Goal: Task Accomplishment & Management: Complete application form

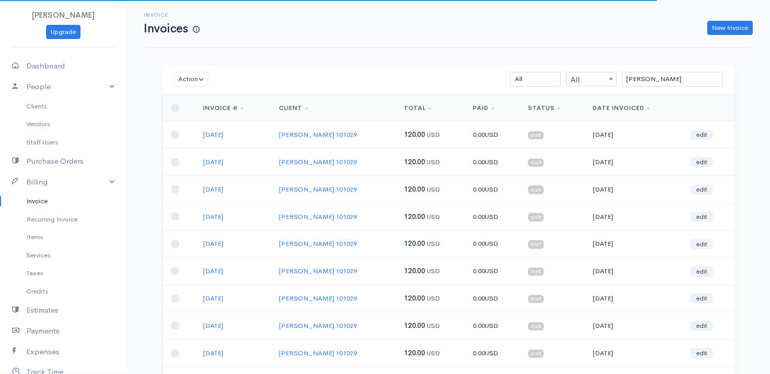
scroll to position [109, 0]
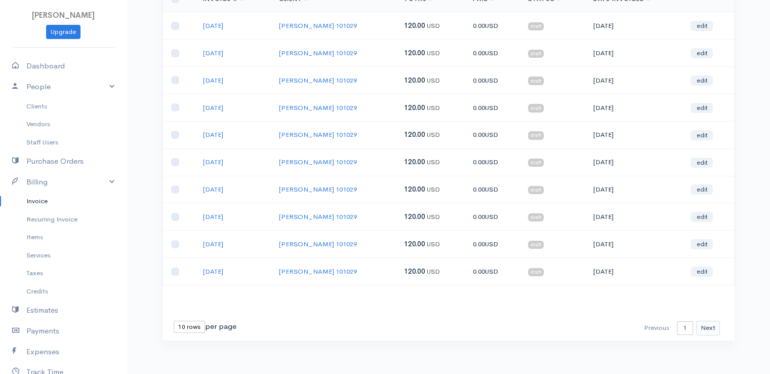
type input "[PERSON_NAME]"
click at [705, 322] on button "Next" at bounding box center [708, 328] width 24 height 15
click at [710, 266] on link "edit" at bounding box center [702, 271] width 22 height 10
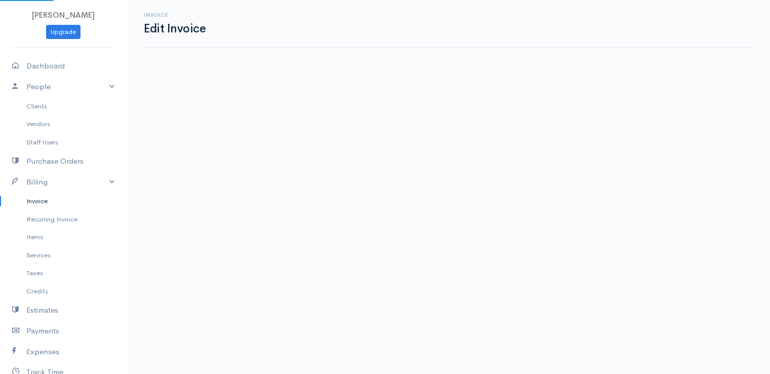
select select "2"
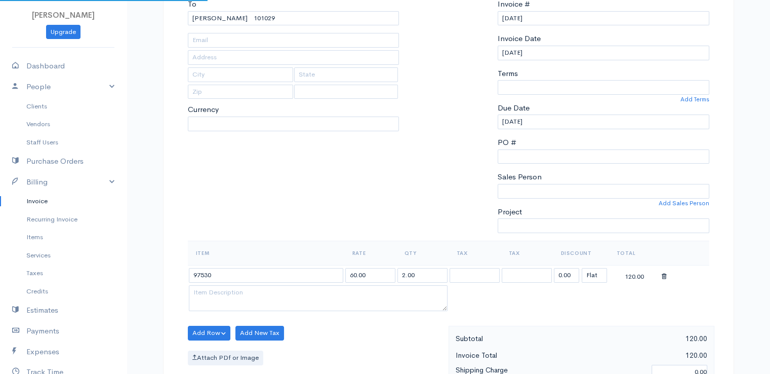
type input "38 Mt. [GEOGRAPHIC_DATA]"
type input "[GEOGRAPHIC_DATA]"
type input "[US_STATE]"
type input "04401"
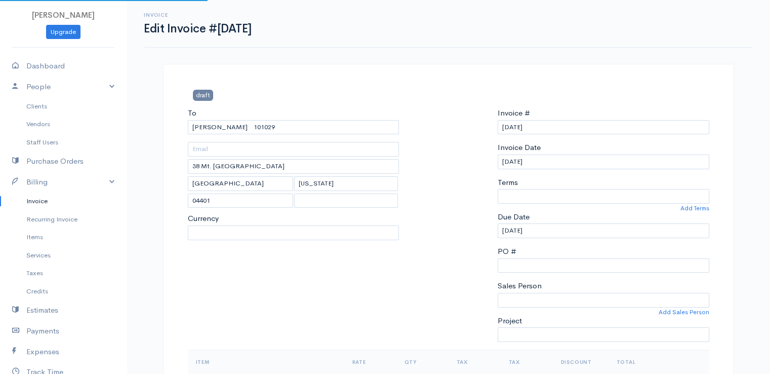
select select "[GEOGRAPHIC_DATA]"
select select "USD"
select select "0"
select select
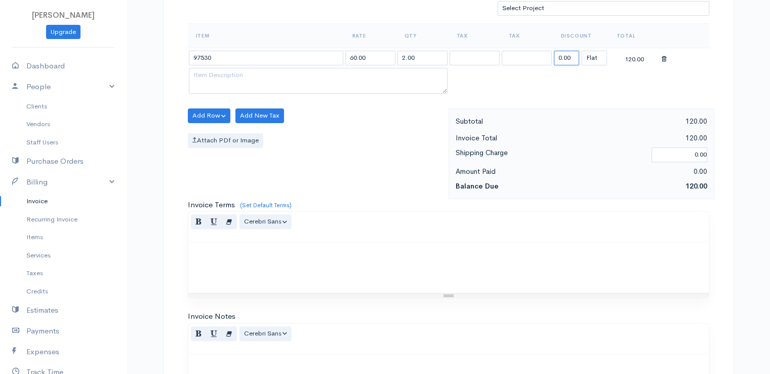
click at [561, 55] on input "0.00" at bounding box center [566, 58] width 25 height 15
type input "72.58"
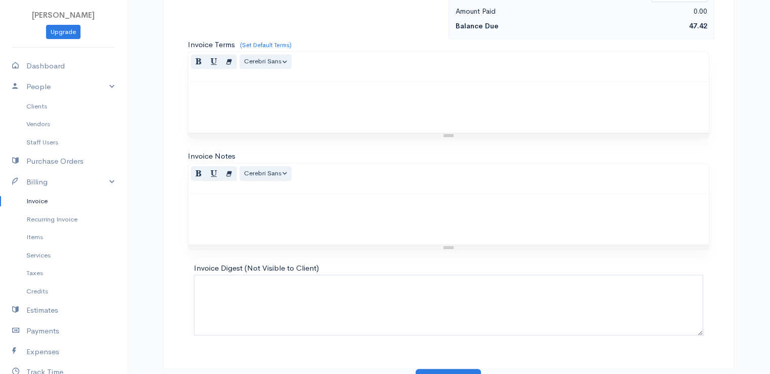
scroll to position [498, 0]
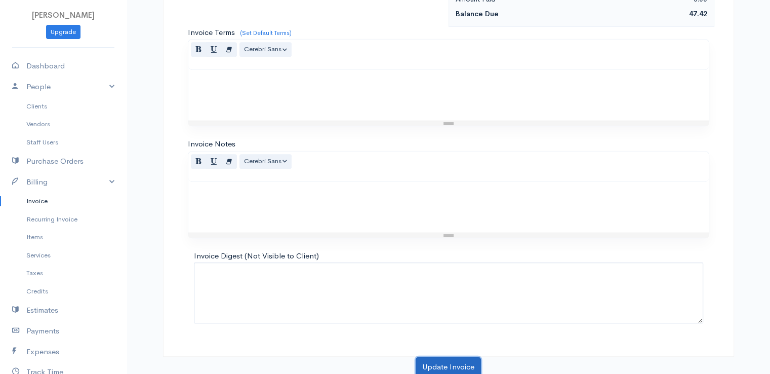
click at [444, 365] on button "Update Invoice" at bounding box center [448, 366] width 65 height 21
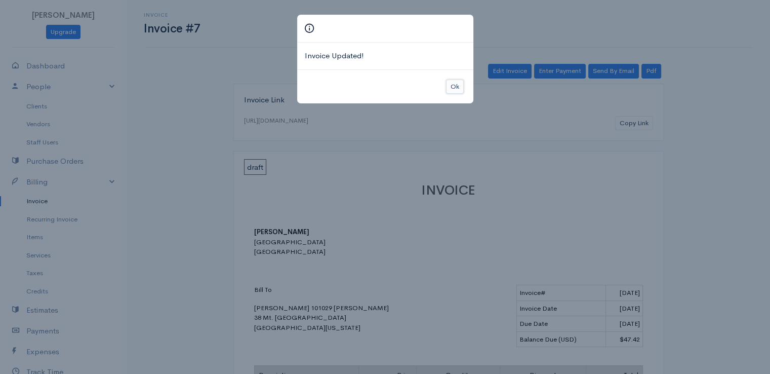
click at [453, 87] on button "Ok" at bounding box center [455, 86] width 18 height 15
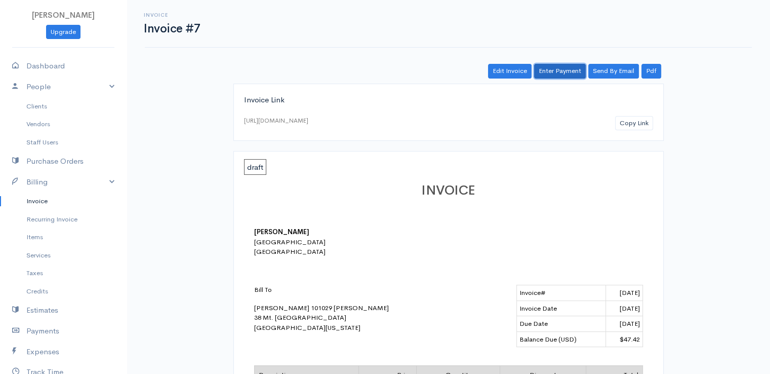
click at [551, 71] on link "Enter Payment" at bounding box center [560, 71] width 52 height 15
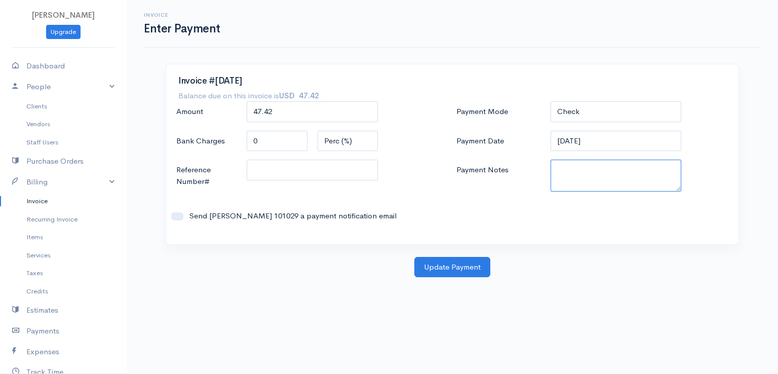
click at [572, 171] on textarea "Payment Notes" at bounding box center [615, 175] width 131 height 32
type textarea "900102189"
click at [478, 268] on button "Update Payment" at bounding box center [452, 267] width 76 height 21
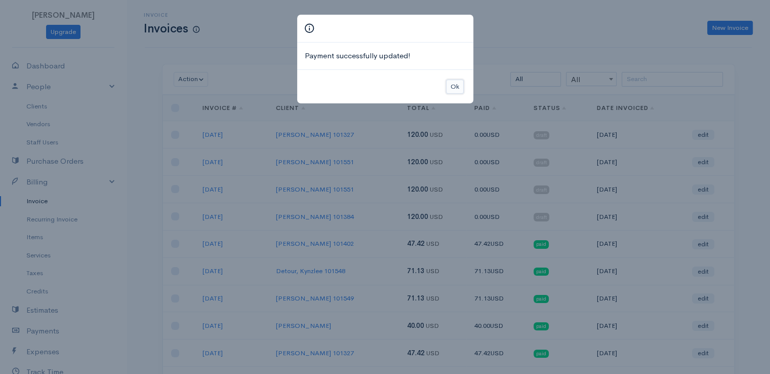
click at [454, 87] on button "Ok" at bounding box center [455, 86] width 18 height 15
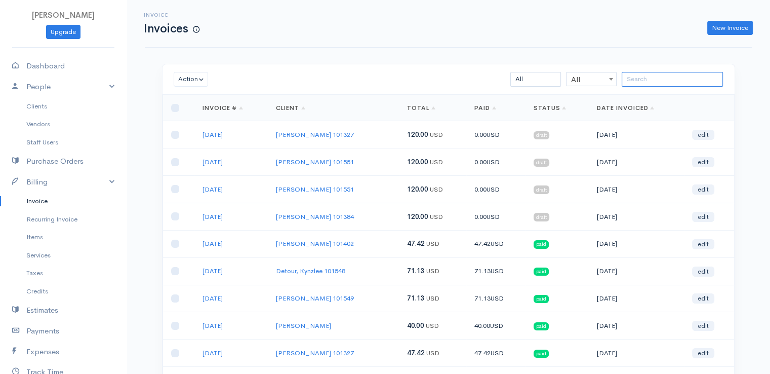
click at [648, 81] on input "search" at bounding box center [672, 79] width 101 height 15
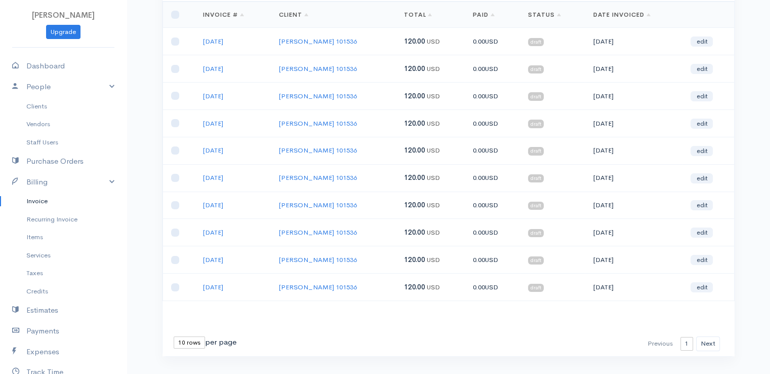
scroll to position [109, 0]
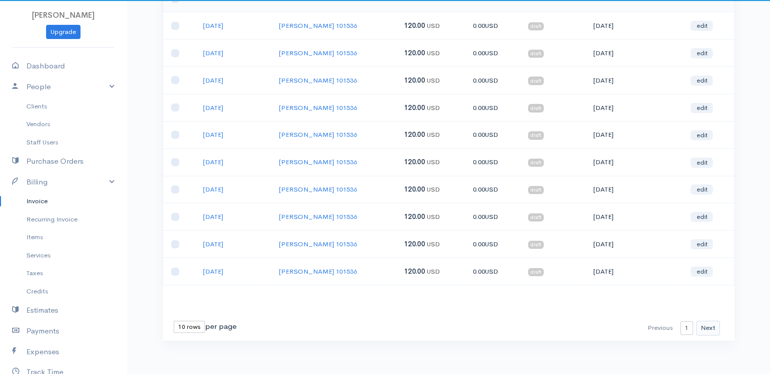
type input "hoski"
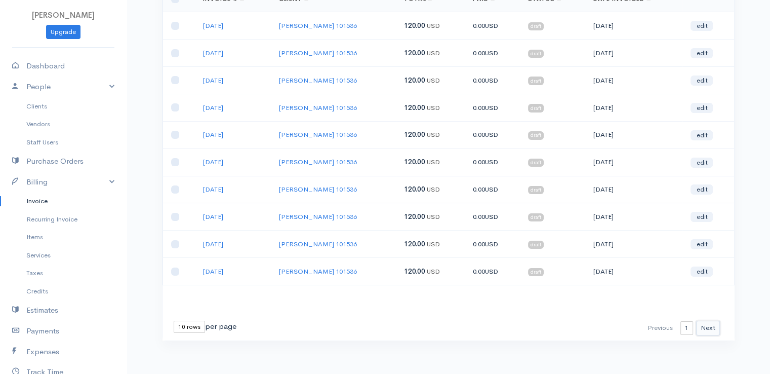
click at [713, 329] on button "Next" at bounding box center [708, 328] width 24 height 15
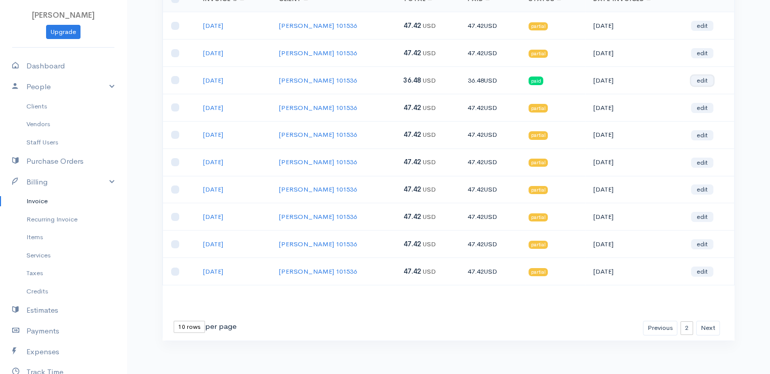
click at [702, 78] on link "edit" at bounding box center [702, 80] width 22 height 10
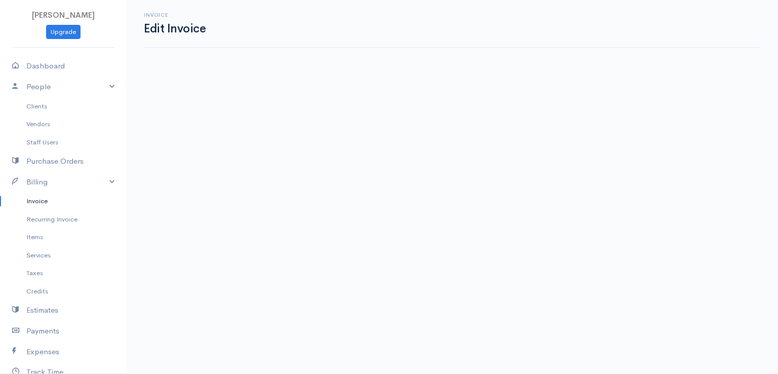
select select "2"
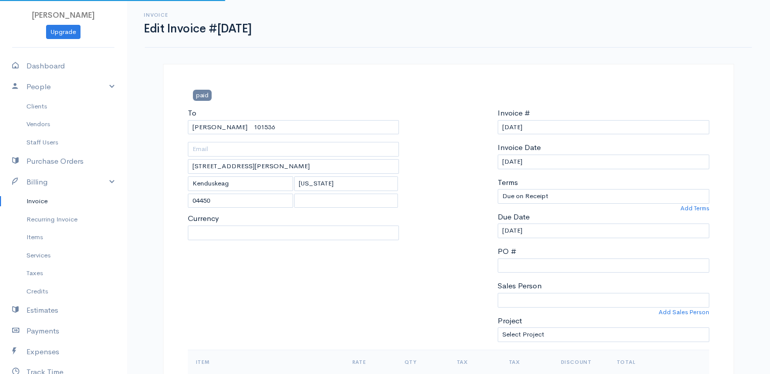
select select "[GEOGRAPHIC_DATA]"
select select "USD"
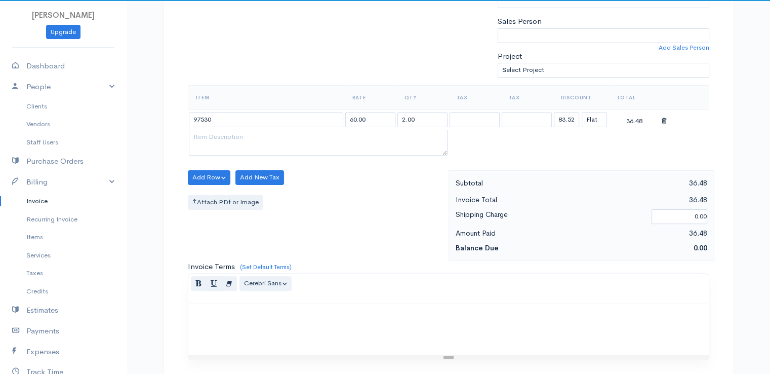
scroll to position [326, 0]
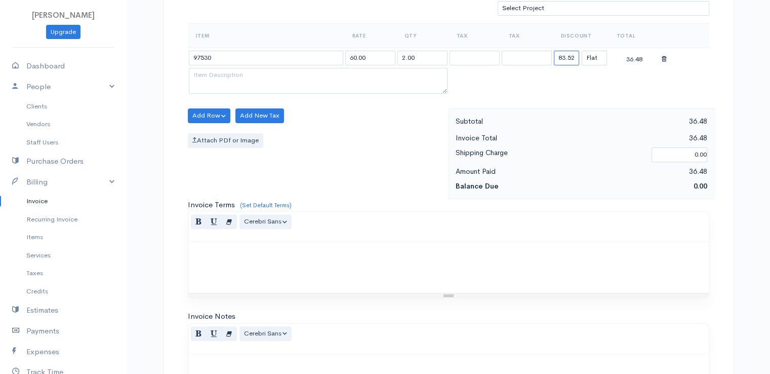
click at [564, 53] on input "83.52" at bounding box center [566, 58] width 25 height 15
type input "72.58"
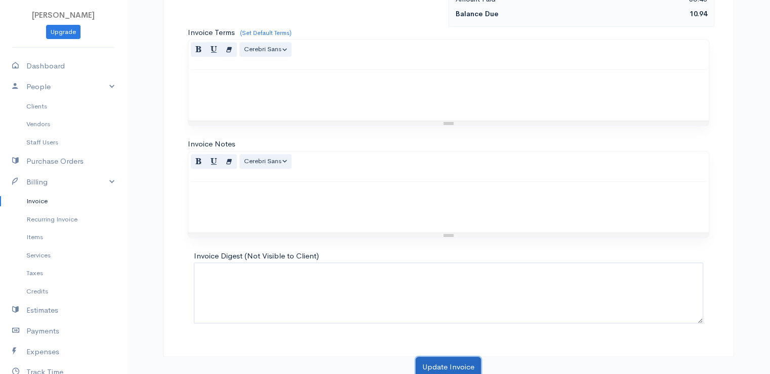
click at [463, 362] on button "Update Invoice" at bounding box center [448, 366] width 65 height 21
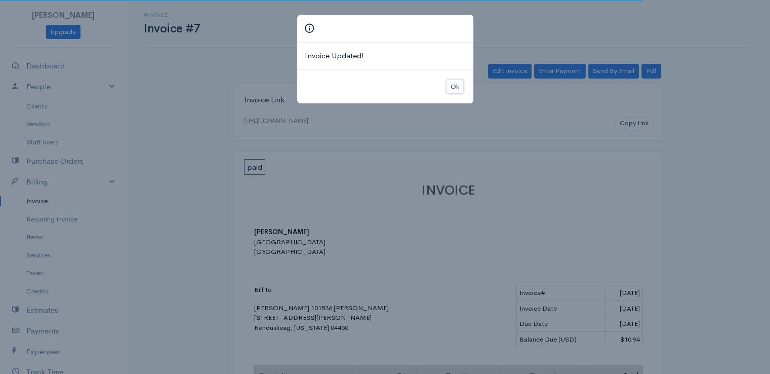
click at [452, 82] on button "Ok" at bounding box center [455, 86] width 18 height 15
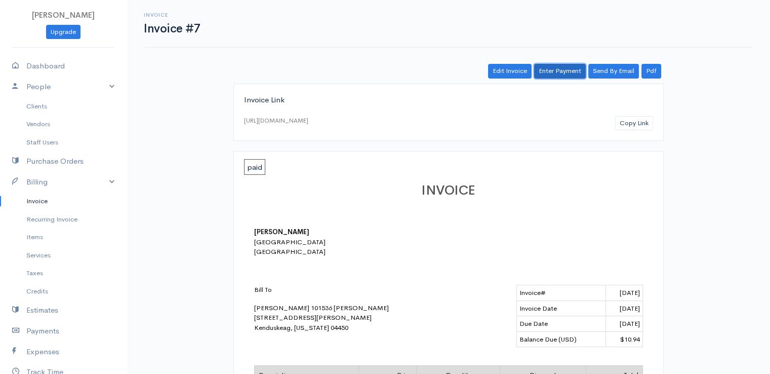
click at [561, 68] on link "Enter Payment" at bounding box center [560, 71] width 52 height 15
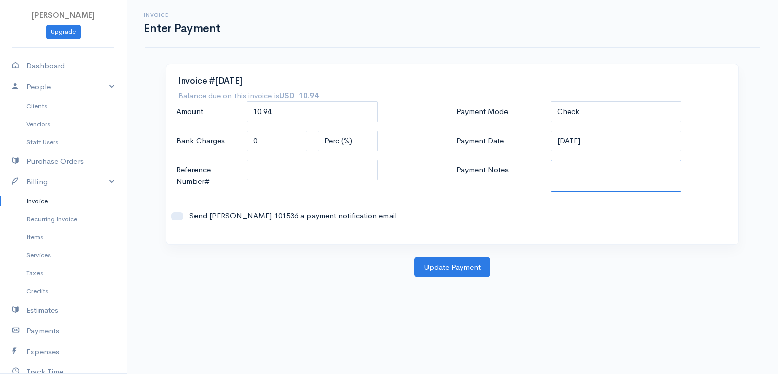
click at [572, 173] on textarea "Payment Notes" at bounding box center [615, 175] width 131 height 32
type textarea "9100102189"
click at [466, 269] on button "Update Payment" at bounding box center [452, 267] width 76 height 21
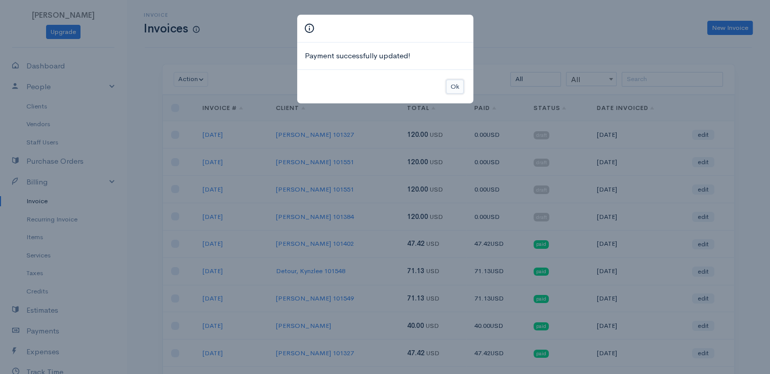
click at [452, 88] on button "Ok" at bounding box center [455, 86] width 18 height 15
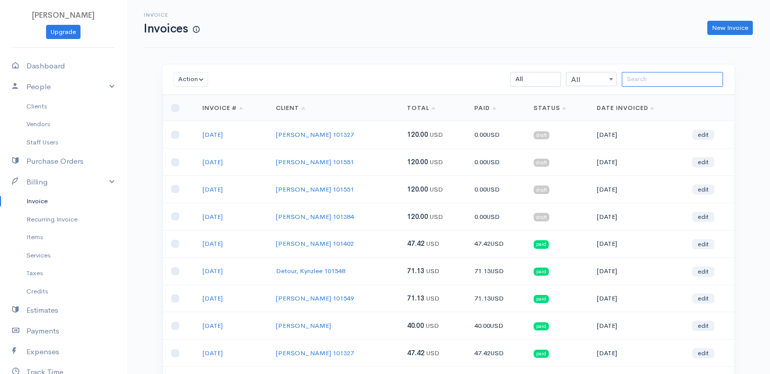
click at [658, 84] on input "search" at bounding box center [672, 79] width 101 height 15
click at [707, 191] on link "edit" at bounding box center [703, 189] width 22 height 10
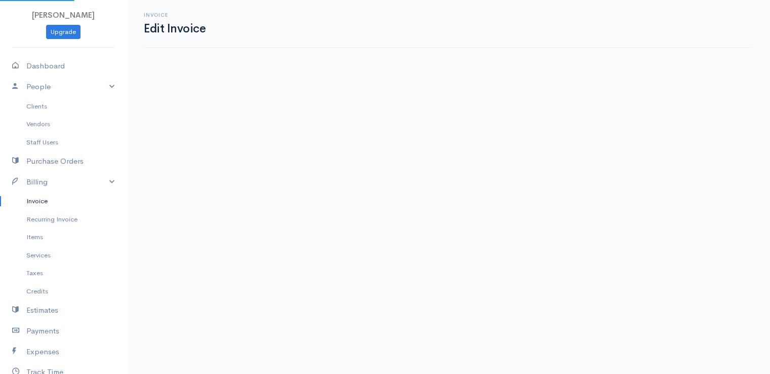
select select "2"
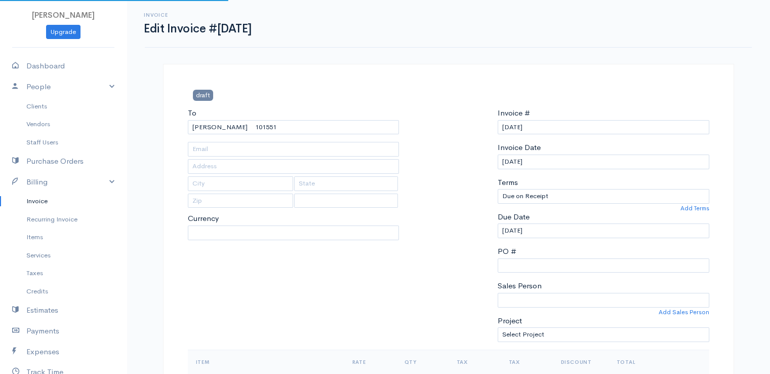
select select "[GEOGRAPHIC_DATA]"
select select "USD"
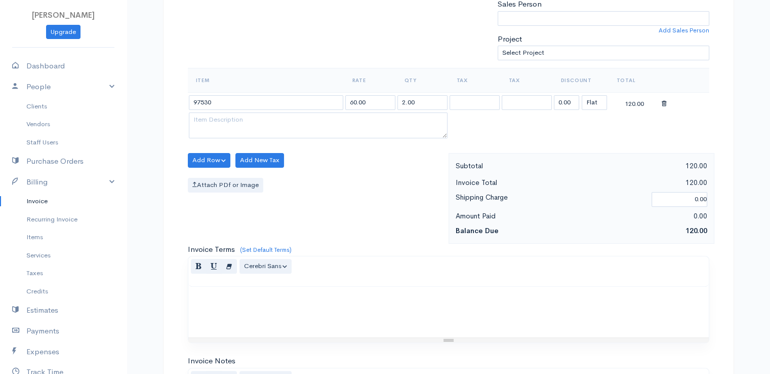
scroll to position [326, 0]
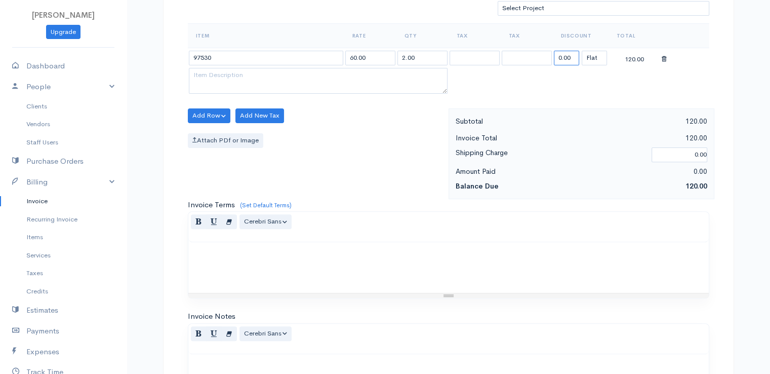
click at [569, 51] on input "0.00" at bounding box center [566, 58] width 25 height 15
type input "72.58"
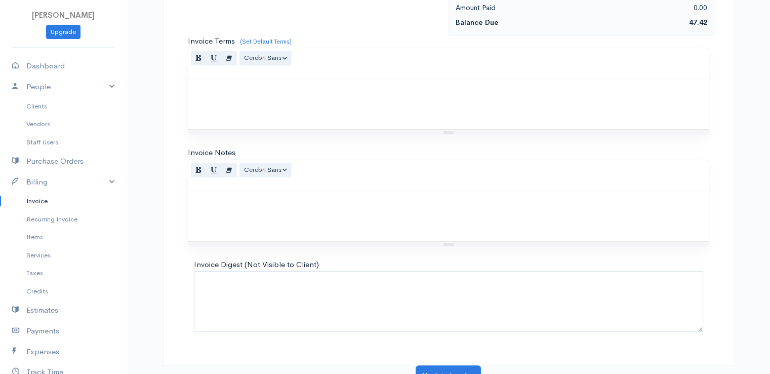
scroll to position [498, 0]
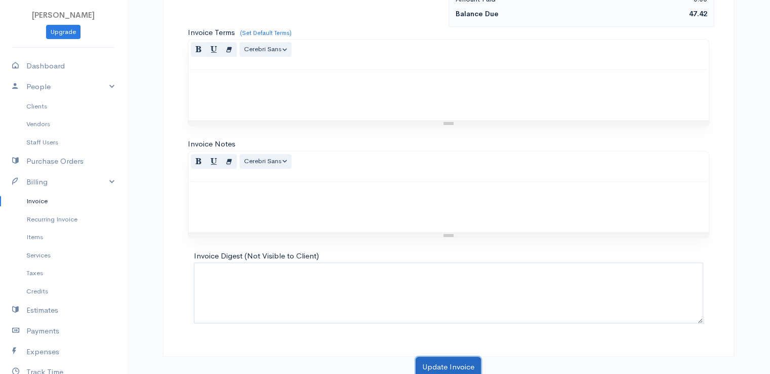
click at [451, 359] on button "Update Invoice" at bounding box center [448, 366] width 65 height 21
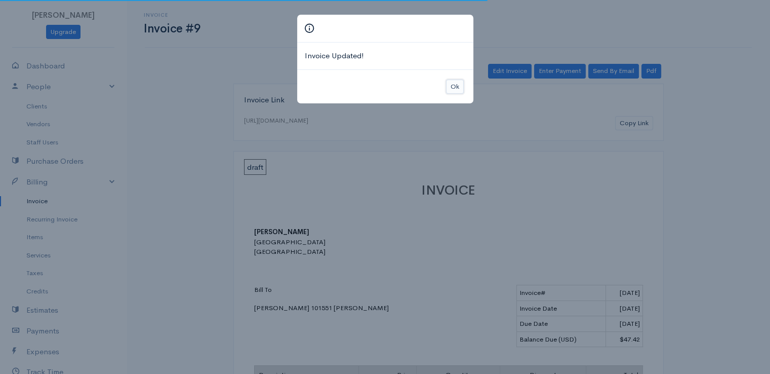
click at [459, 86] on button "Ok" at bounding box center [455, 86] width 18 height 15
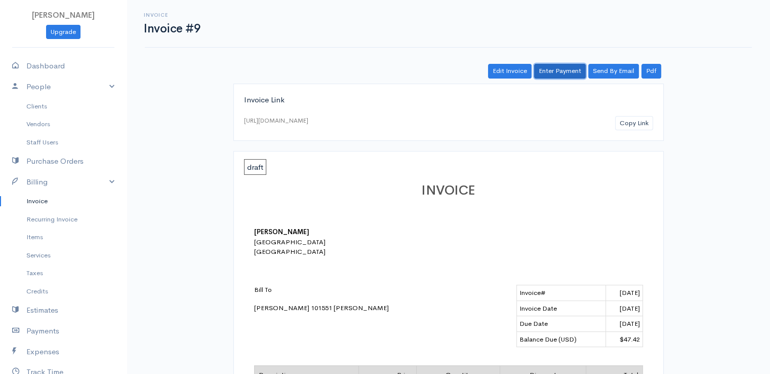
click at [557, 70] on link "Enter Payment" at bounding box center [560, 71] width 52 height 15
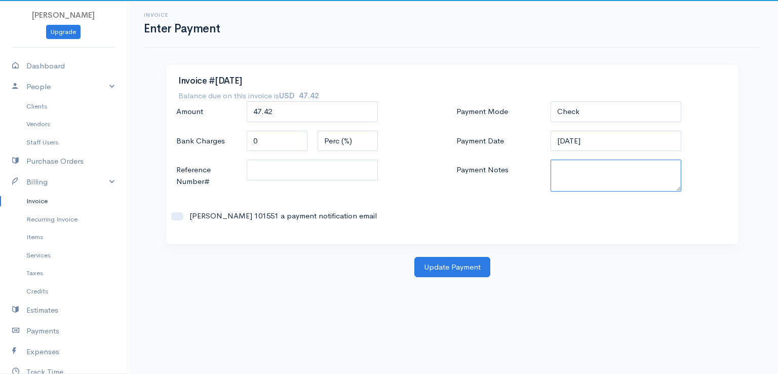
click at [561, 170] on textarea "Payment Notes" at bounding box center [615, 175] width 131 height 32
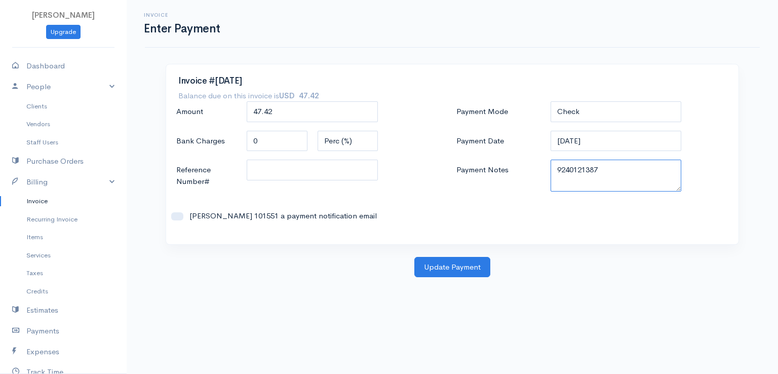
drag, startPoint x: 556, startPoint y: 169, endPoint x: 615, endPoint y: 171, distance: 58.3
click at [615, 171] on textarea "9240121387" at bounding box center [615, 175] width 131 height 32
type textarea "9240121387"
click at [437, 270] on button "Update Payment" at bounding box center [452, 267] width 76 height 21
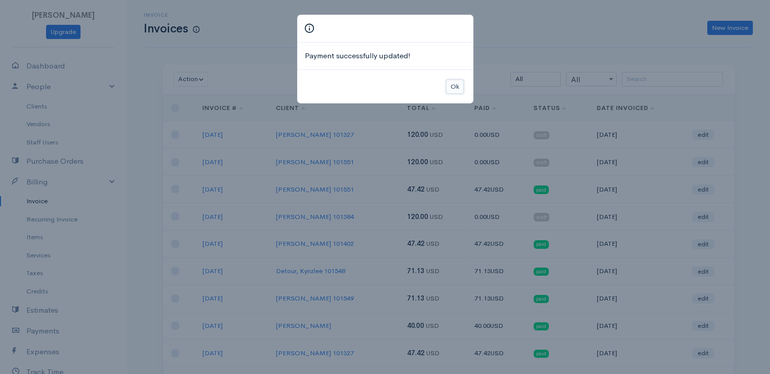
click at [454, 88] on button "Ok" at bounding box center [455, 86] width 18 height 15
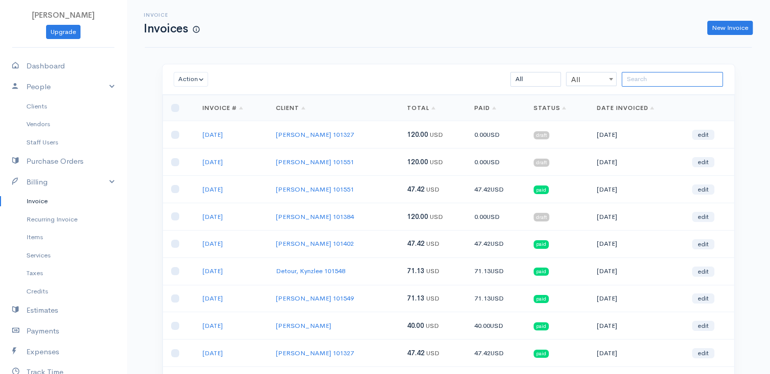
click at [653, 73] on input "search" at bounding box center [672, 79] width 101 height 15
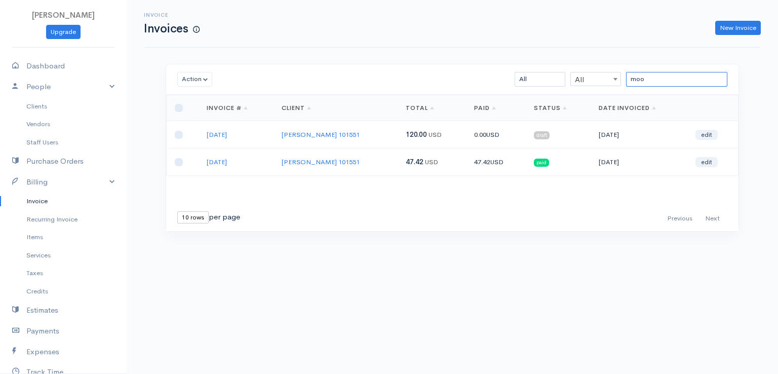
type input "moo"
click at [708, 128] on td "edit" at bounding box center [712, 134] width 51 height 27
click at [709, 136] on link "edit" at bounding box center [706, 135] width 22 height 10
select select "2"
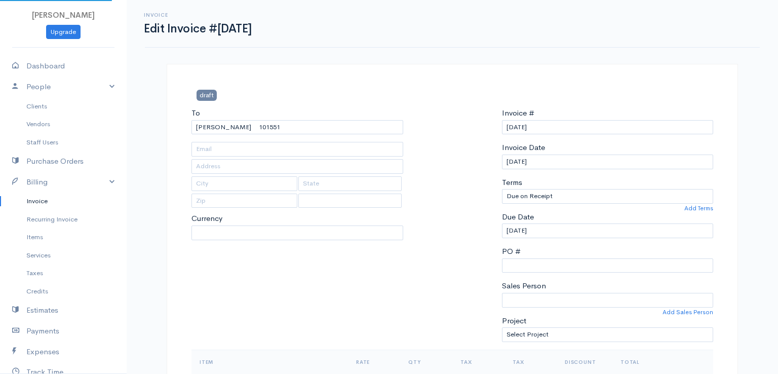
select select "[GEOGRAPHIC_DATA]"
select select "USD"
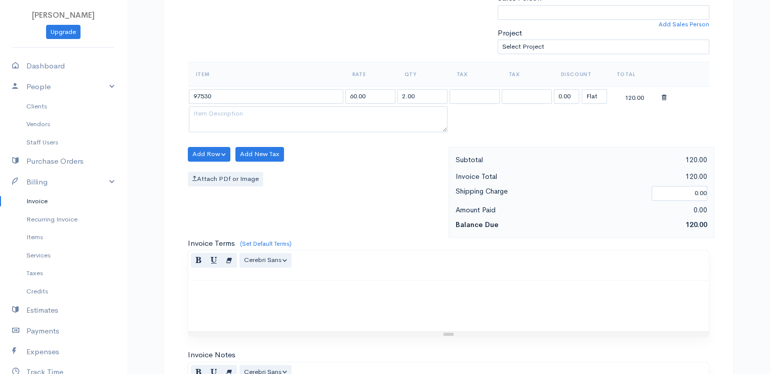
scroll to position [326, 0]
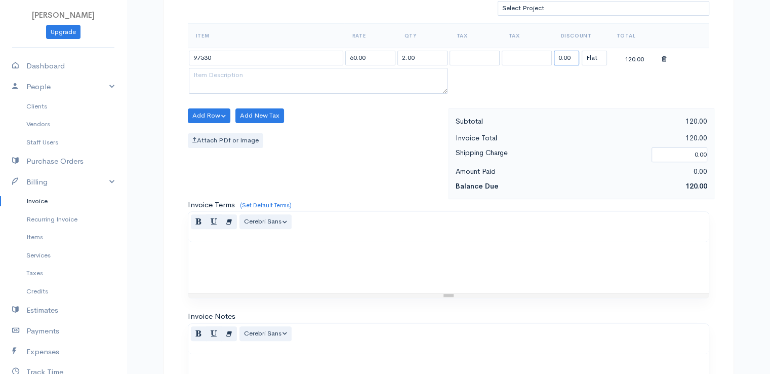
click at [566, 51] on input "0.00" at bounding box center [566, 58] width 25 height 15
type input "72.58"
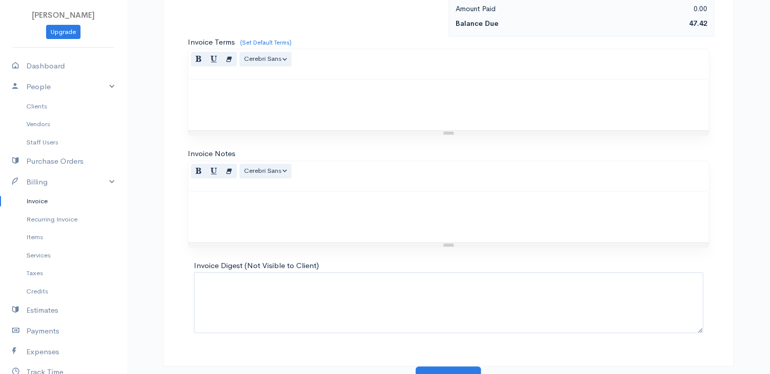
scroll to position [498, 0]
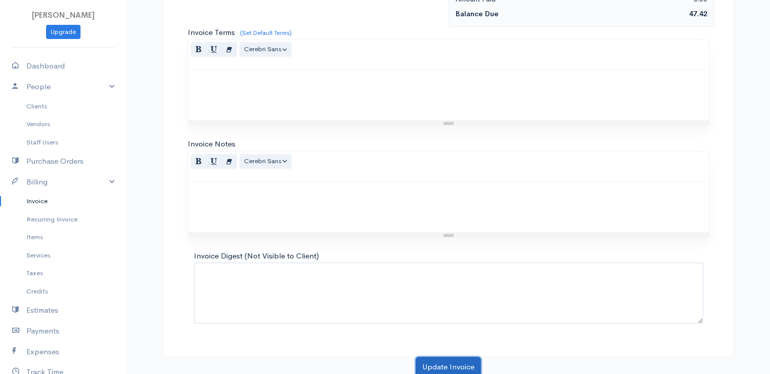
click at [462, 356] on button "Update Invoice" at bounding box center [448, 366] width 65 height 21
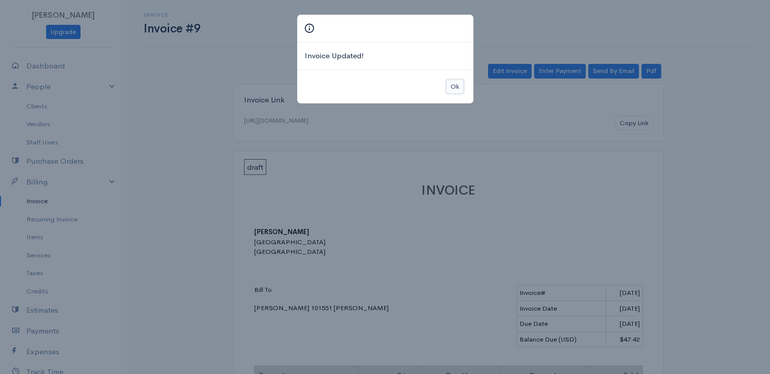
click at [450, 87] on button "Ok" at bounding box center [455, 86] width 18 height 15
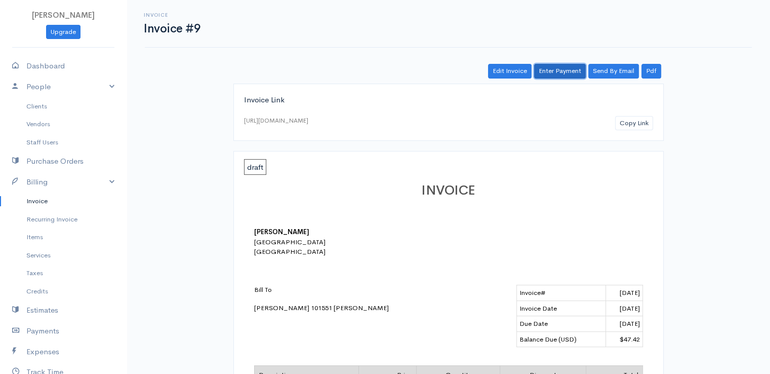
click at [561, 72] on link "Enter Payment" at bounding box center [560, 71] width 52 height 15
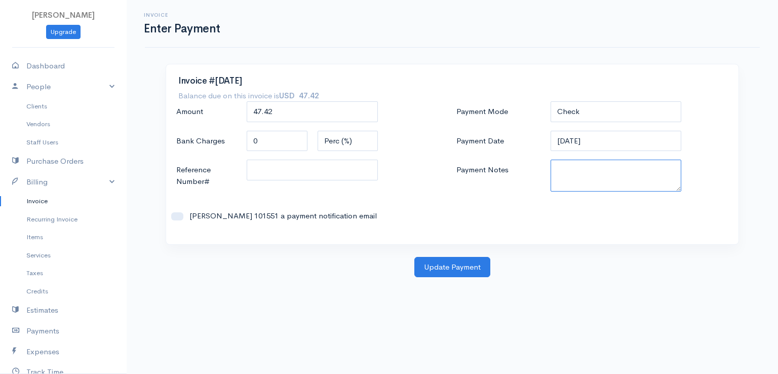
paste textarea "9240121387"
type textarea "9240121387"
click at [475, 262] on button "Update Payment" at bounding box center [452, 267] width 76 height 21
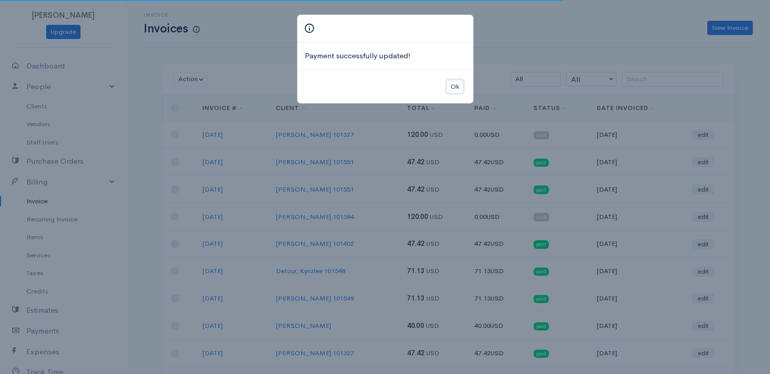
click at [454, 85] on button "Ok" at bounding box center [455, 86] width 18 height 15
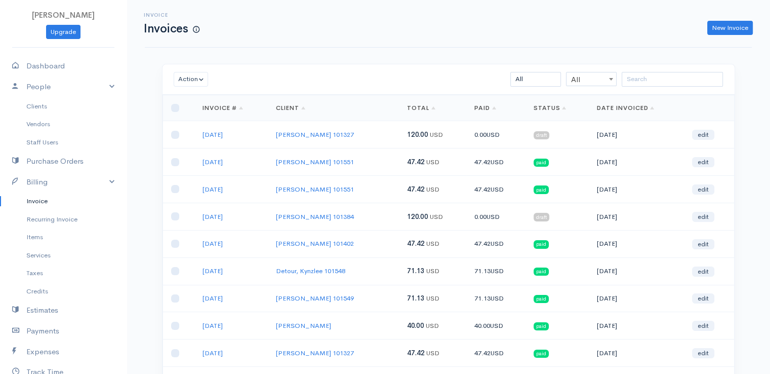
click at [454, 85] on div "All All All Draft Viewed Sent Paid Partial Overdue Unpaid/Open" at bounding box center [495, 79] width 467 height 15
click at [657, 76] on input "search" at bounding box center [672, 79] width 101 height 15
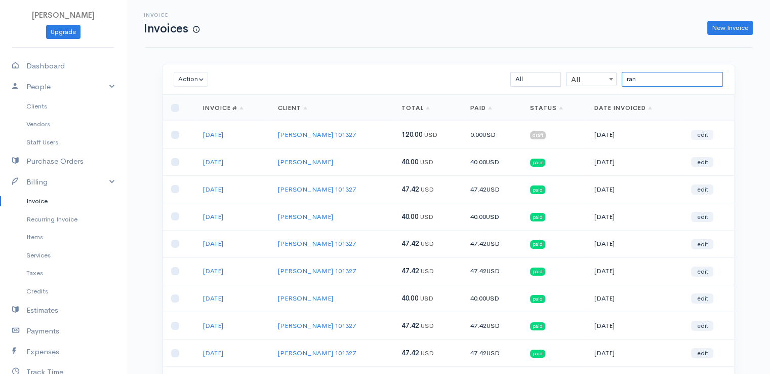
type input "ran"
click at [703, 132] on link "edit" at bounding box center [702, 135] width 22 height 10
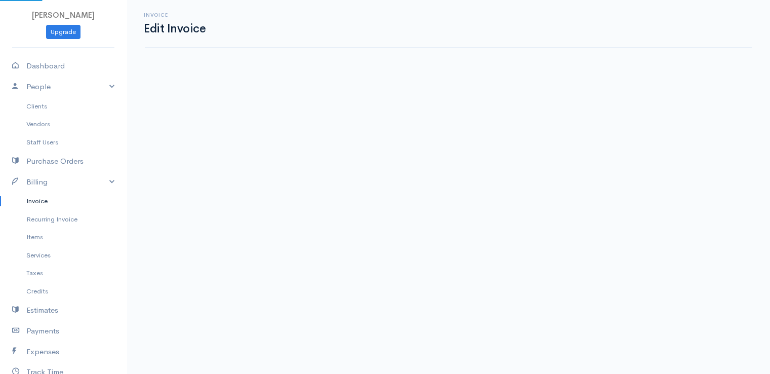
select select "[GEOGRAPHIC_DATA]"
select select "2"
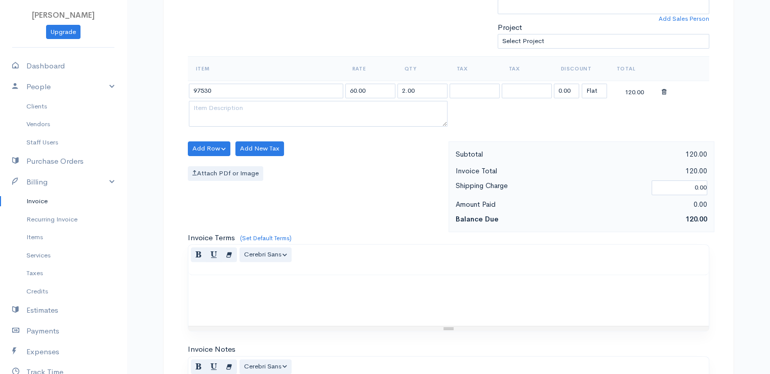
scroll to position [326, 0]
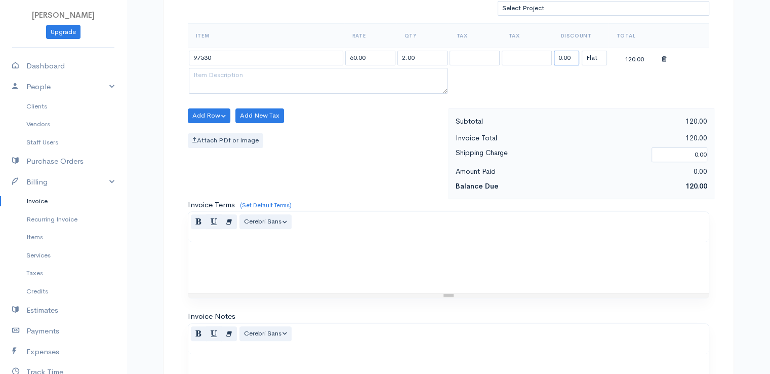
click at [569, 51] on input "0.00" at bounding box center [566, 58] width 25 height 15
type input "72.58"
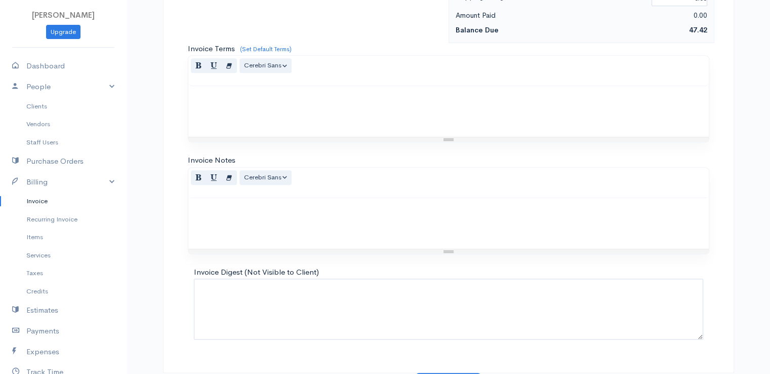
scroll to position [498, 0]
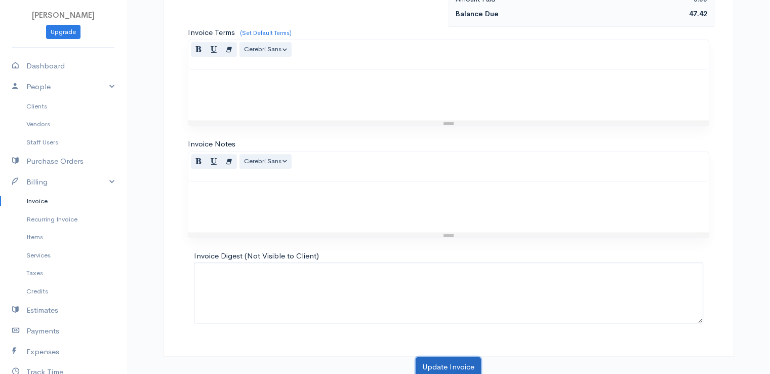
click at [437, 360] on button "Update Invoice" at bounding box center [448, 366] width 65 height 21
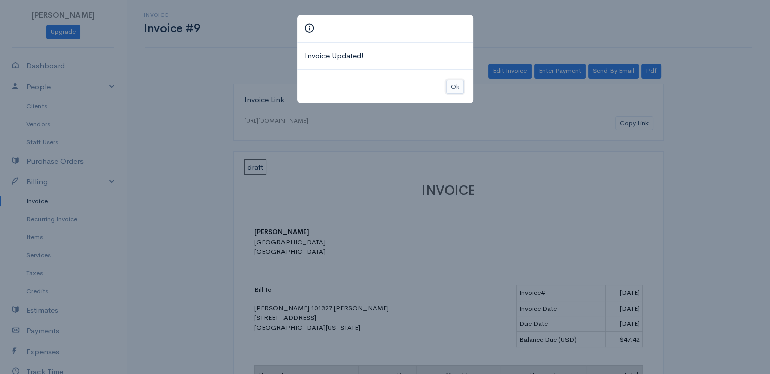
click at [449, 86] on button "Ok" at bounding box center [455, 86] width 18 height 15
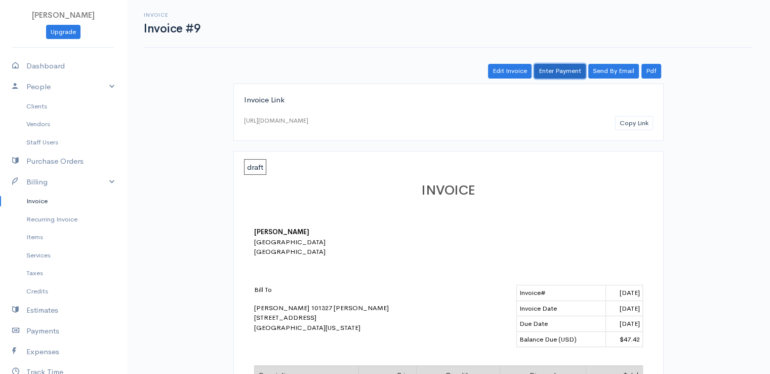
click at [563, 69] on link "Enter Payment" at bounding box center [560, 71] width 52 height 15
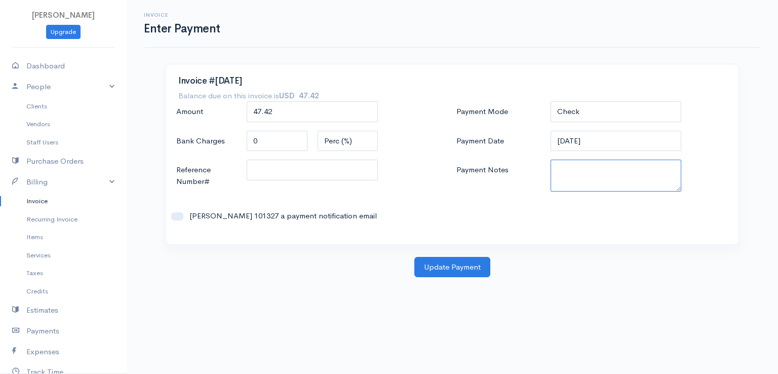
drag, startPoint x: 579, startPoint y: 167, endPoint x: 579, endPoint y: 173, distance: 6.1
click at [579, 173] on textarea "Payment Notes" at bounding box center [615, 175] width 131 height 32
type textarea "001029774"
click at [482, 262] on button "Update Payment" at bounding box center [452, 267] width 76 height 21
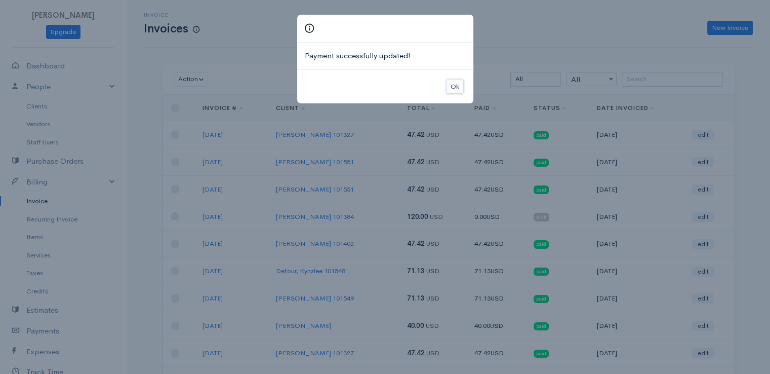
click at [455, 88] on button "Ok" at bounding box center [455, 86] width 18 height 15
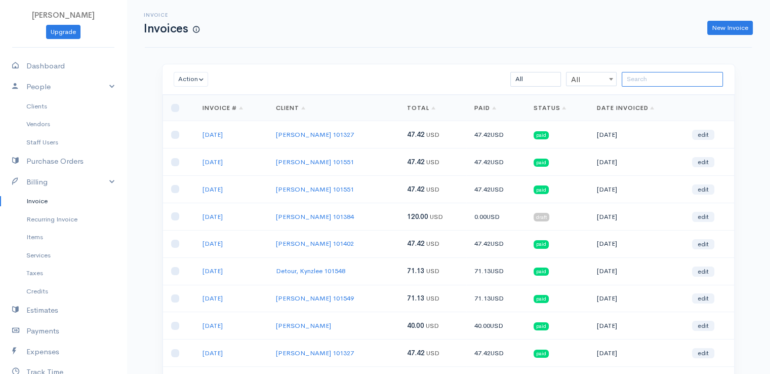
click at [646, 84] on input "search" at bounding box center [672, 79] width 101 height 15
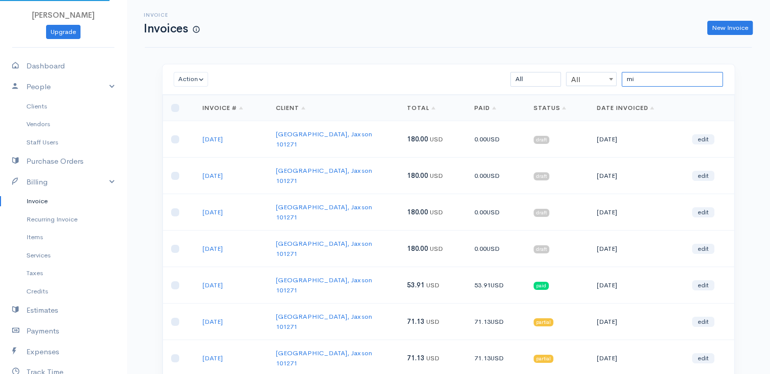
type input "m"
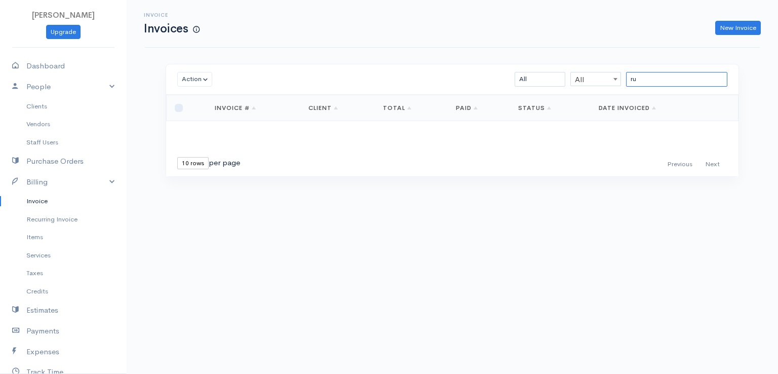
type input "r"
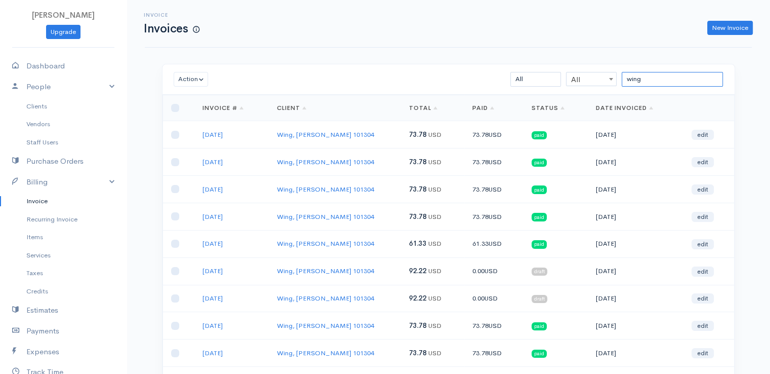
drag, startPoint x: 646, startPoint y: 84, endPoint x: 661, endPoint y: 247, distance: 163.8
click at [661, 247] on div "Action Archive Delete Download PDF Send [PERSON_NAME] as Sent Mark Un-Sent Ente…" at bounding box center [448, 257] width 573 height 386
type input "wing"
click at [705, 268] on link "edit" at bounding box center [703, 271] width 22 height 10
select select "2"
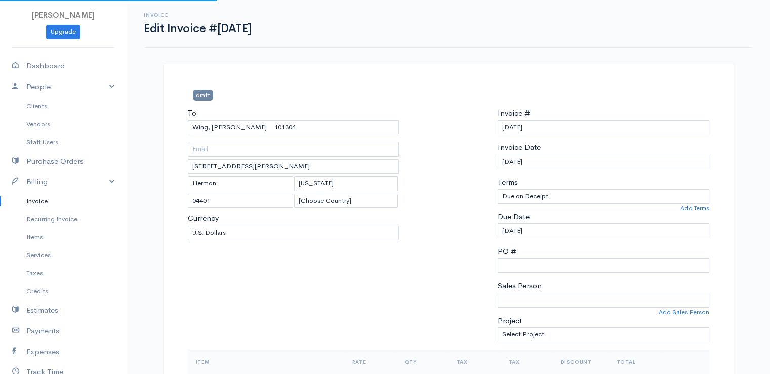
select select "[GEOGRAPHIC_DATA]"
select select "USD"
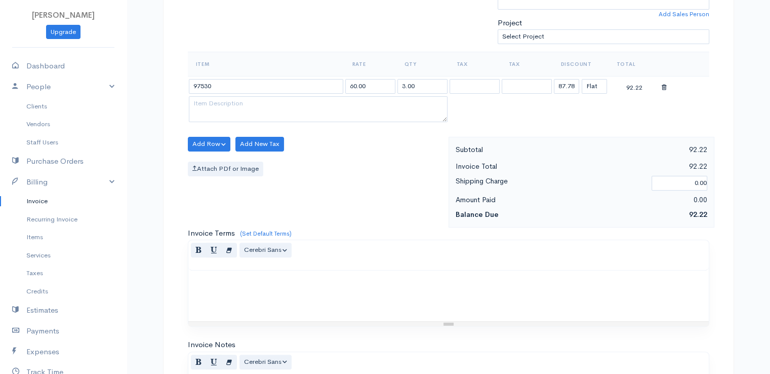
scroll to position [326, 0]
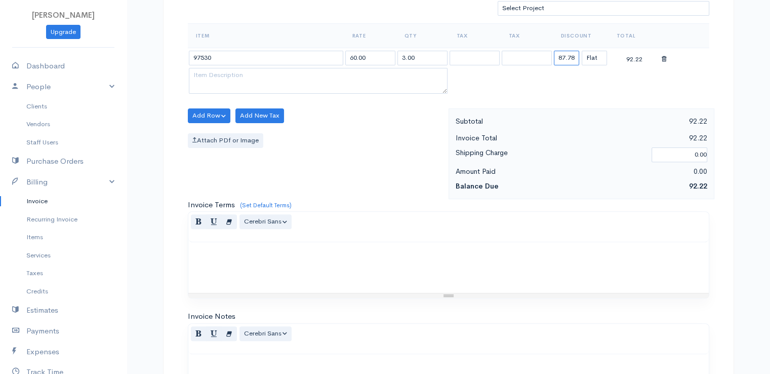
click at [566, 55] on input "87.78" at bounding box center [566, 58] width 25 height 15
type input "180.00"
drag, startPoint x: 470, startPoint y: 231, endPoint x: 465, endPoint y: 242, distance: 11.8
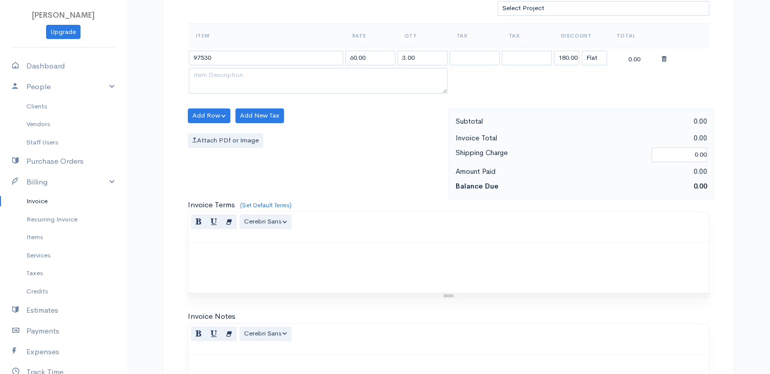
click at [465, 242] on div "Normal Blockquote Header 1 Header 2 Header 3 Header 4 Header 5 Header 6 Cerebri…" at bounding box center [449, 254] width 522 height 87
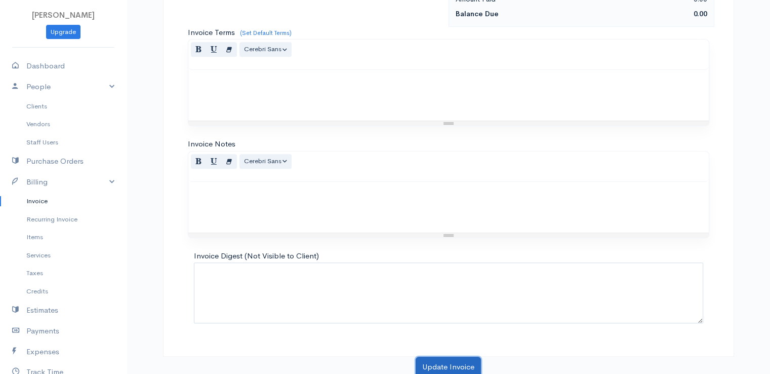
click at [452, 369] on button "Update Invoice" at bounding box center [448, 366] width 65 height 21
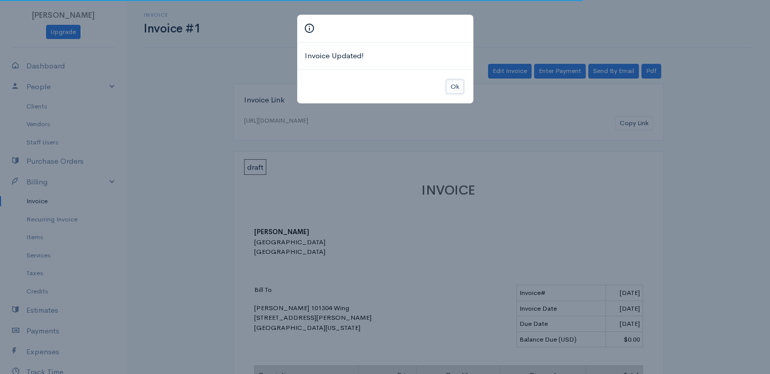
click at [454, 87] on button "Ok" at bounding box center [455, 86] width 18 height 15
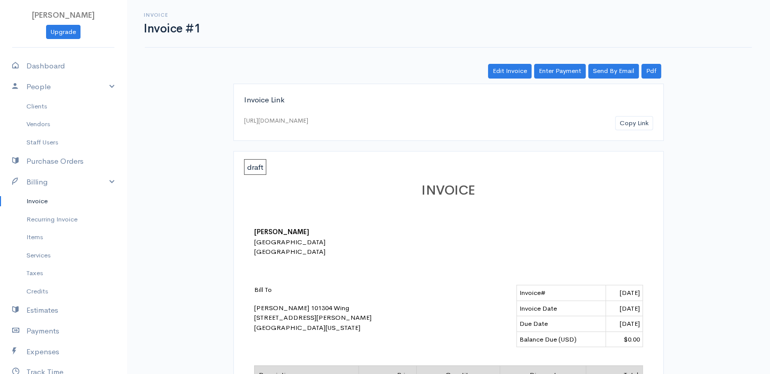
click at [41, 202] on link "Invoice" at bounding box center [63, 201] width 127 height 18
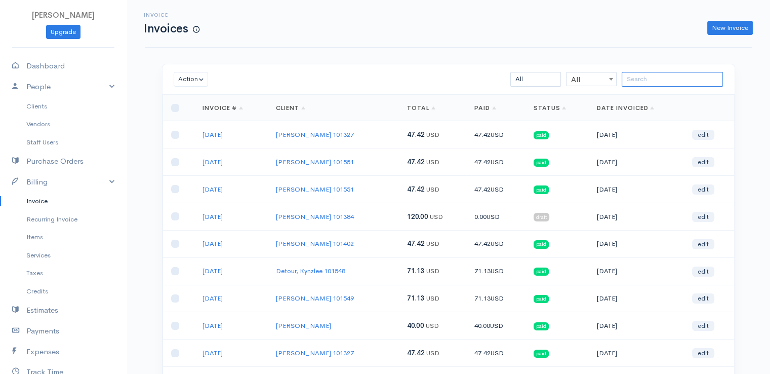
click at [657, 74] on input "search" at bounding box center [672, 79] width 101 height 15
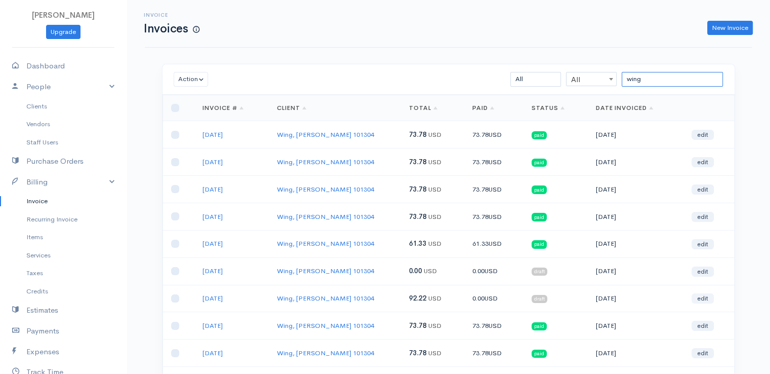
type input "wing"
click at [704, 297] on link "edit" at bounding box center [703, 298] width 22 height 10
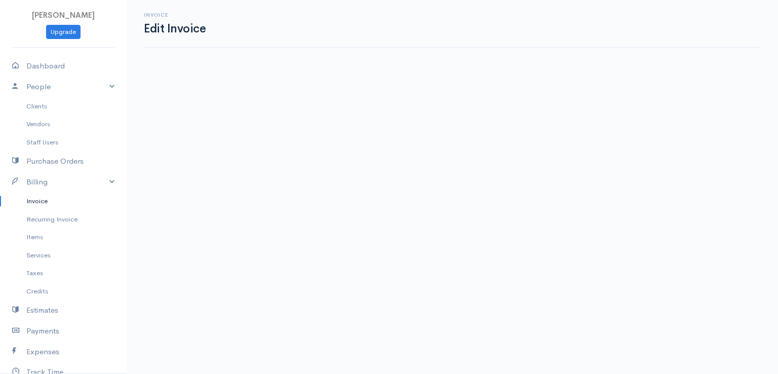
select select "2"
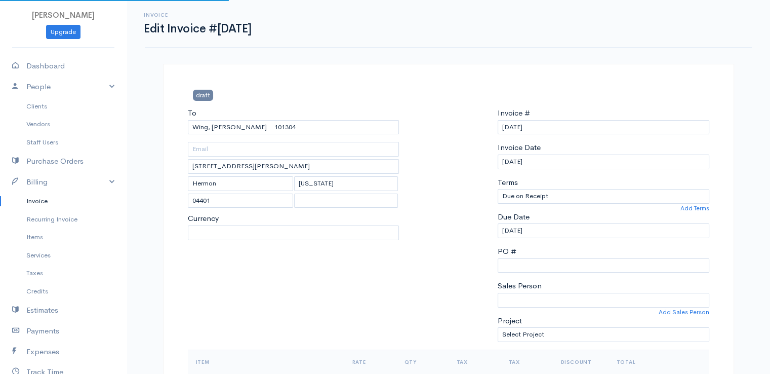
select select "[GEOGRAPHIC_DATA]"
select select "USD"
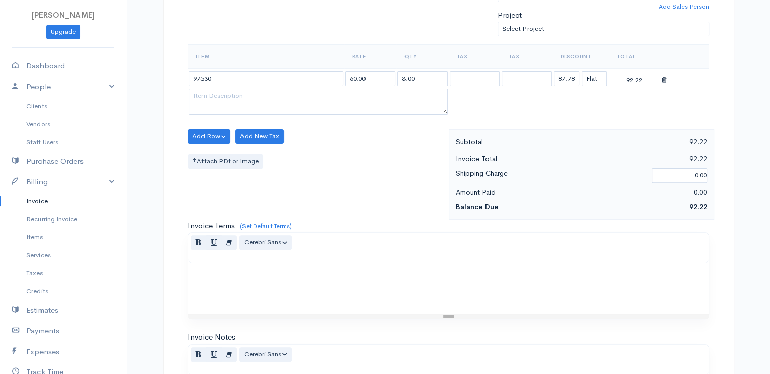
scroll to position [326, 0]
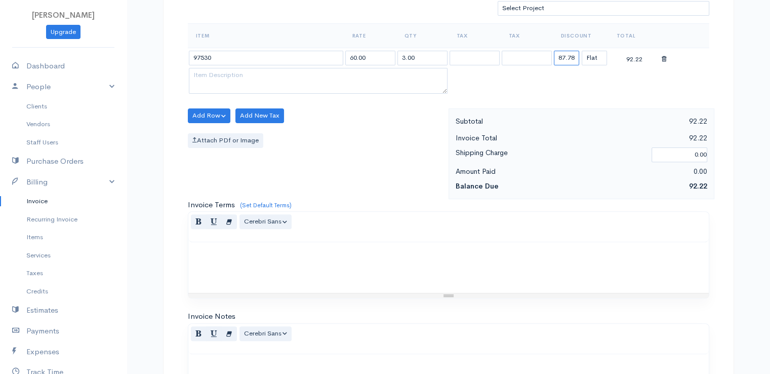
click at [561, 56] on input "87.78" at bounding box center [566, 58] width 25 height 15
type input "180.00"
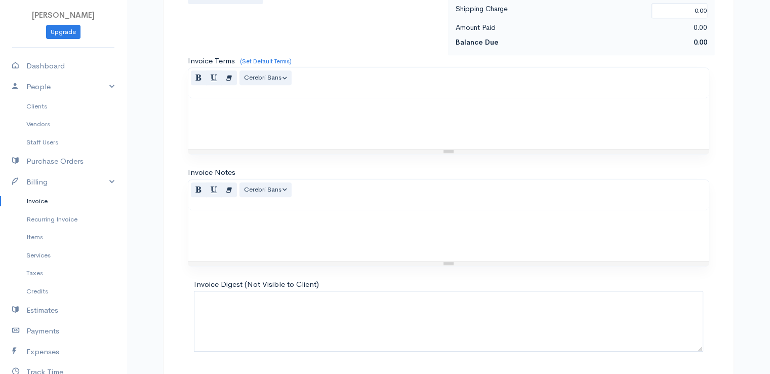
scroll to position [498, 0]
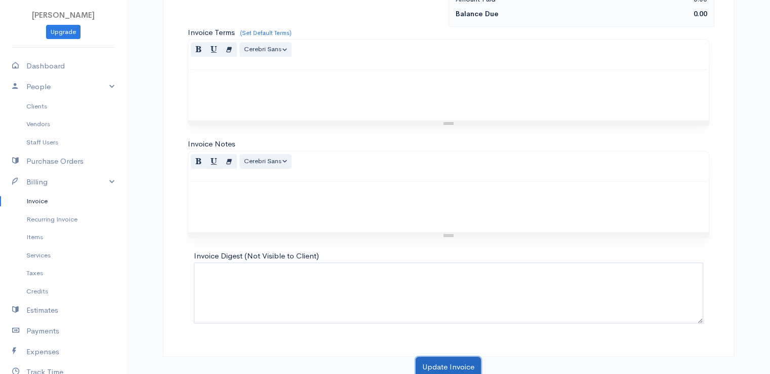
click at [444, 359] on button "Update Invoice" at bounding box center [448, 366] width 65 height 21
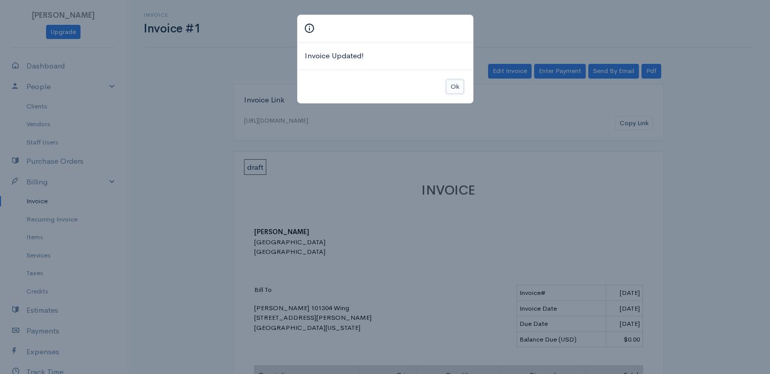
click at [455, 85] on button "Ok" at bounding box center [455, 86] width 18 height 15
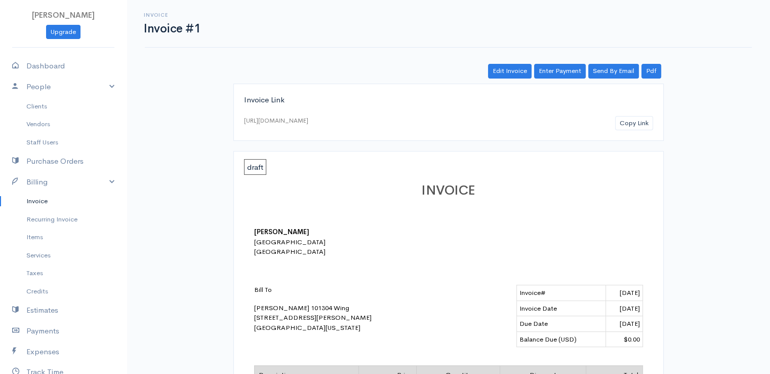
click at [39, 202] on link "Invoice" at bounding box center [63, 201] width 127 height 18
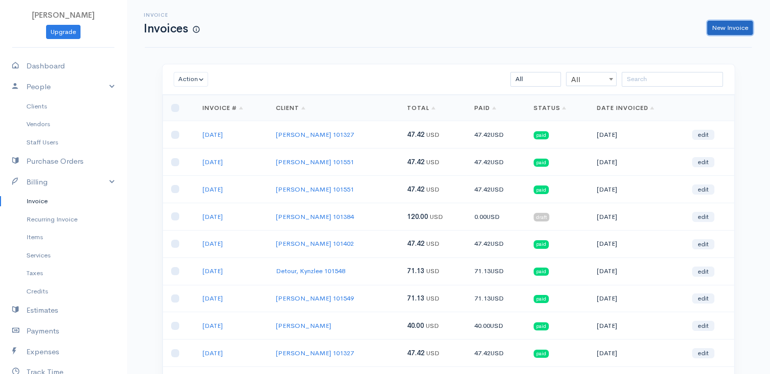
click at [721, 27] on link "New Invoice" at bounding box center [730, 28] width 46 height 15
select select "[GEOGRAPHIC_DATA]"
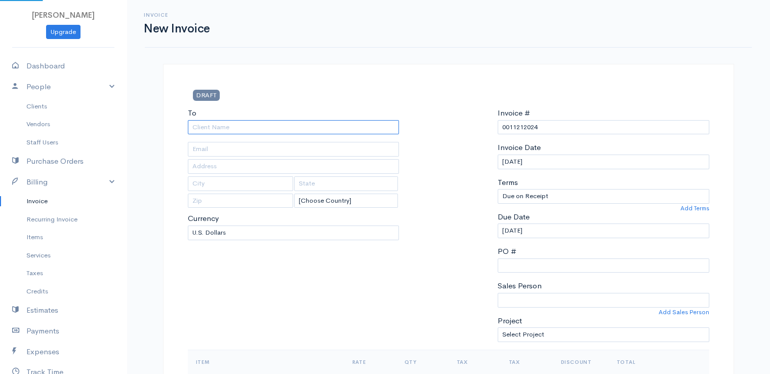
click at [241, 127] on input "To" at bounding box center [294, 127] width 212 height 15
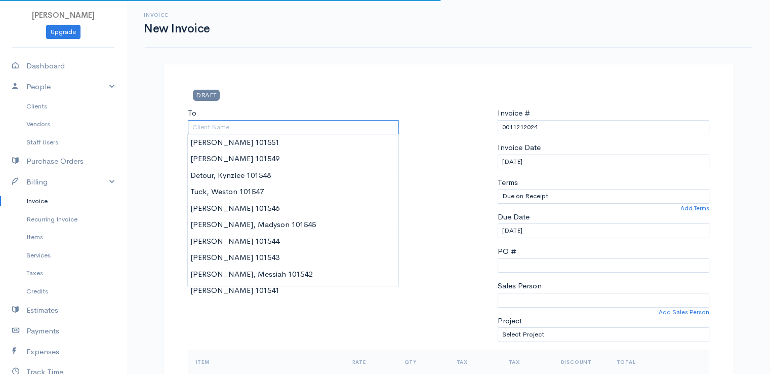
click at [241, 127] on input "To" at bounding box center [294, 127] width 212 height 15
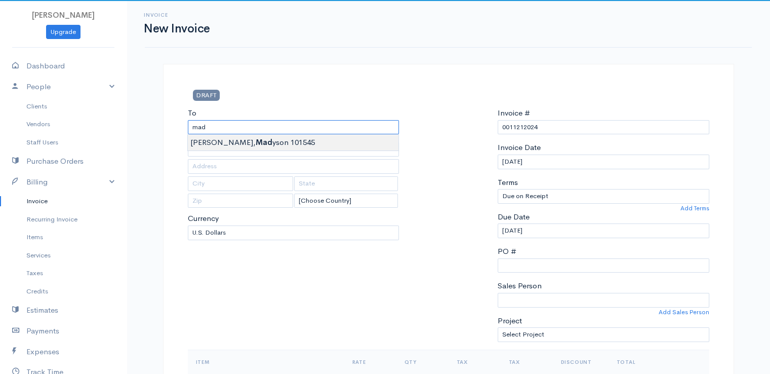
type input "[PERSON_NAME], Madyson 101545"
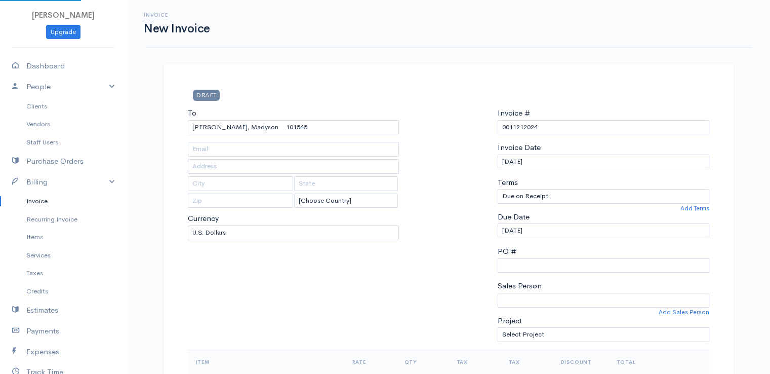
type input "[STREET_ADDRESS][PERSON_NAME]"
type input "Stetson"
type input "[US_STATE]"
type input "04488"
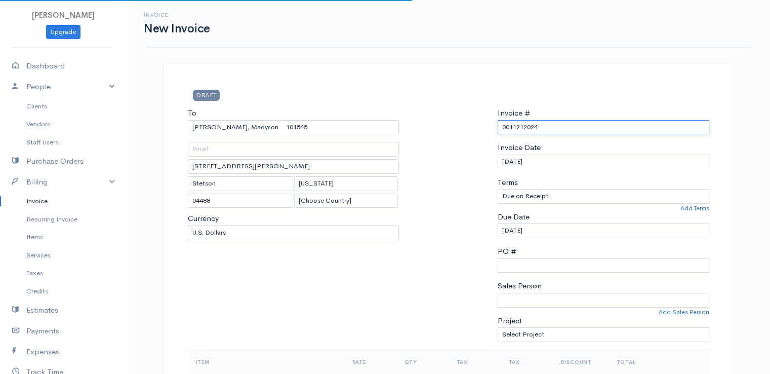
click at [516, 129] on input "0011212024" at bounding box center [604, 127] width 212 height 15
drag, startPoint x: 541, startPoint y: 128, endPoint x: 475, endPoint y: 130, distance: 65.9
click at [475, 130] on div "To [GEOGRAPHIC_DATA], Madyson 101545 [STREET_ADDRESS][PERSON_NAME][PERSON_NAME]…" at bounding box center [449, 228] width 532 height 242
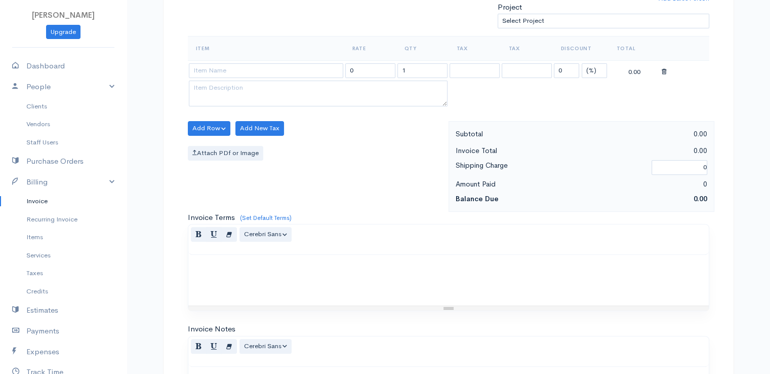
scroll to position [326, 0]
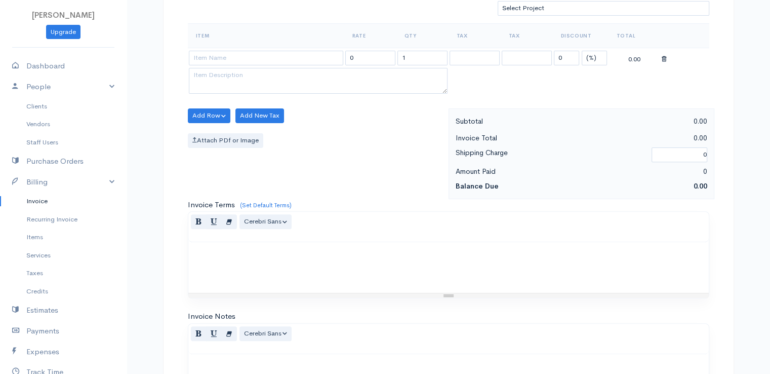
type input "[DATE]"
click at [589, 56] on select "(%) Flat" at bounding box center [594, 58] width 25 height 15
click at [593, 90] on table "Item Rate Qty Tax Tax Discount Total 0 1 0 (%) Flat 0.00" at bounding box center [449, 59] width 522 height 73
click at [591, 56] on select "(%) Flat" at bounding box center [594, 58] width 25 height 15
select select "2"
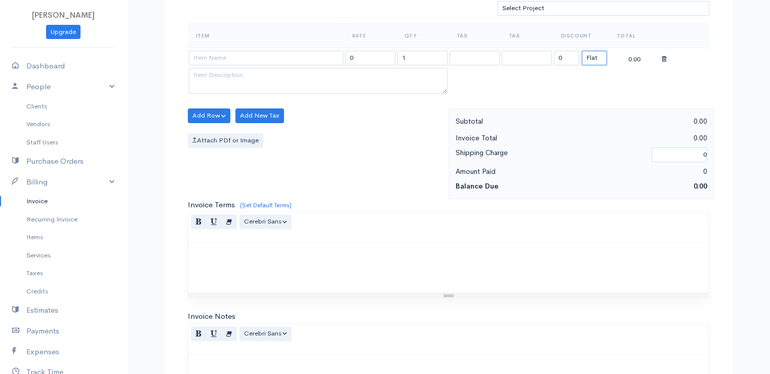
click at [582, 51] on select "(%) Flat" at bounding box center [594, 58] width 25 height 15
click at [415, 56] on input "1" at bounding box center [422, 58] width 50 height 15
type input "2"
click at [321, 53] on input at bounding box center [266, 58] width 154 height 15
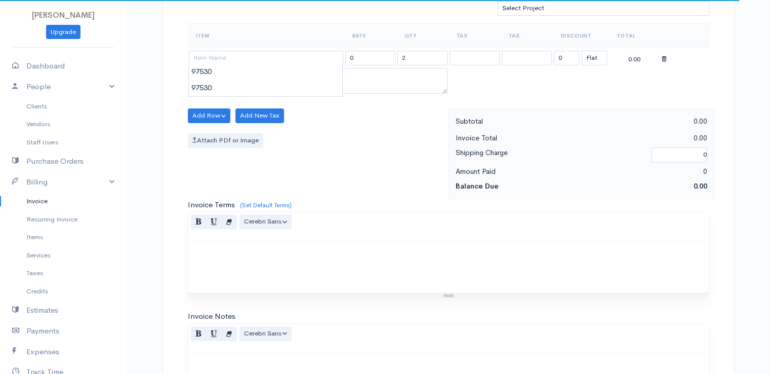
click at [310, 97] on div "Item Rate Qty Tax Tax Discount Total 0 2 0 (%) Flat 0.00" at bounding box center [449, 65] width 522 height 85
click at [309, 84] on textarea at bounding box center [318, 81] width 259 height 26
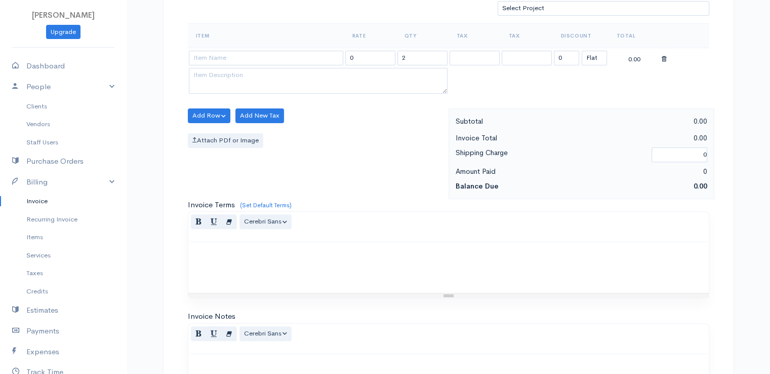
click at [306, 64] on td at bounding box center [266, 58] width 156 height 20
click at [303, 53] on input at bounding box center [266, 58] width 154 height 15
type input "97530"
type input "60.00"
click at [301, 75] on body "[PERSON_NAME] Upgrade Dashboard People Clients Vendors Staff Users Purchase Ord…" at bounding box center [385, 111] width 770 height 875
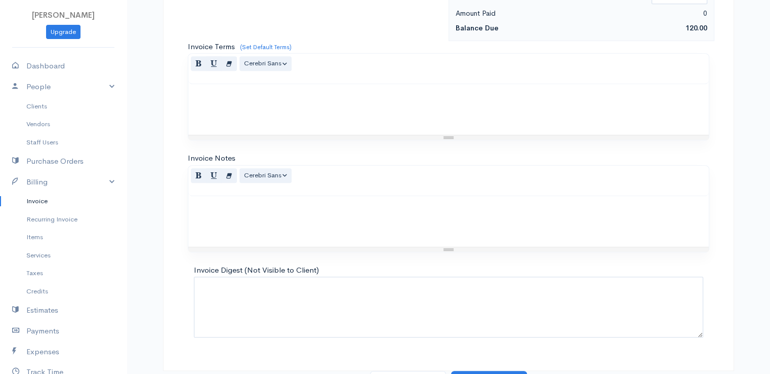
scroll to position [498, 0]
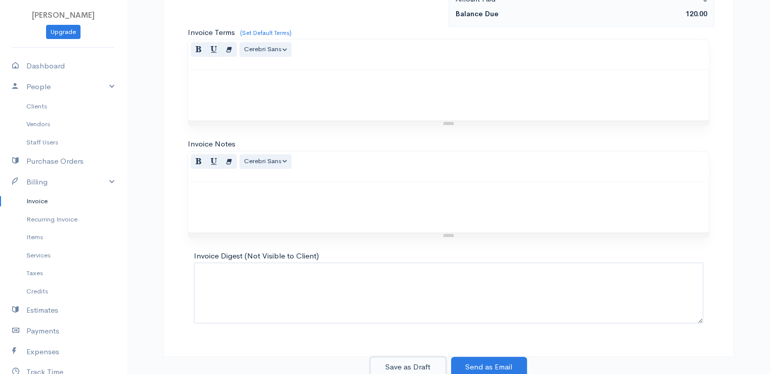
click at [402, 366] on button "Save as Draft" at bounding box center [408, 366] width 76 height 21
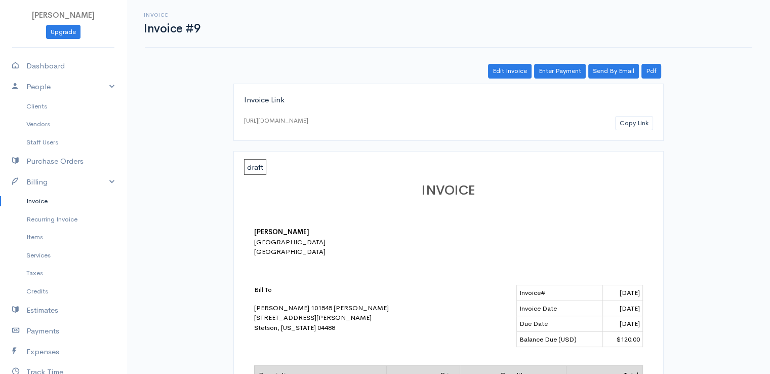
click at [41, 203] on link "Invoice" at bounding box center [63, 201] width 127 height 18
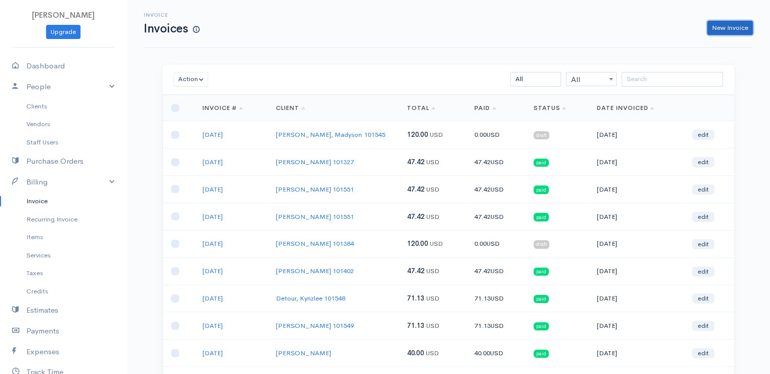
click at [725, 27] on link "New Invoice" at bounding box center [730, 28] width 46 height 15
select select "[GEOGRAPHIC_DATA]"
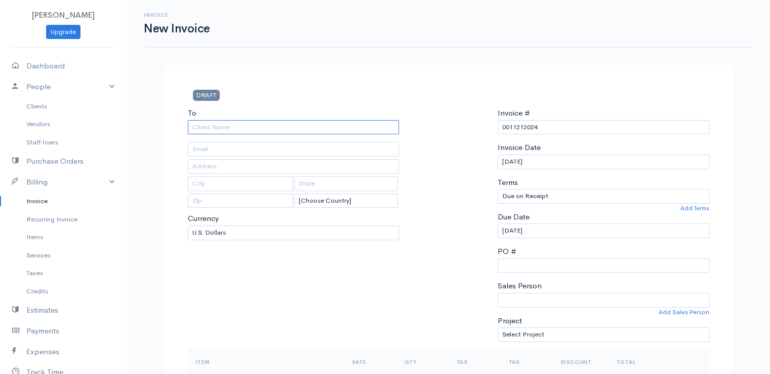
click at [381, 127] on input "To" at bounding box center [294, 127] width 212 height 15
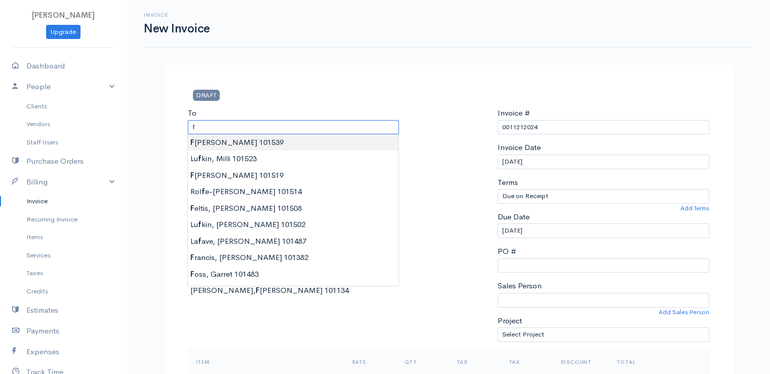
type input "[PERSON_NAME] 101539"
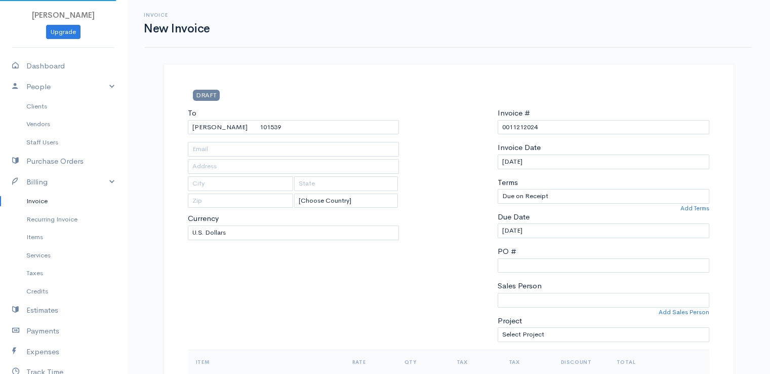
type input "[STREET_ADDRESS][PERSON_NAME]"
type input "[GEOGRAPHIC_DATA]"
type input "[US_STATE]"
type input "04401"
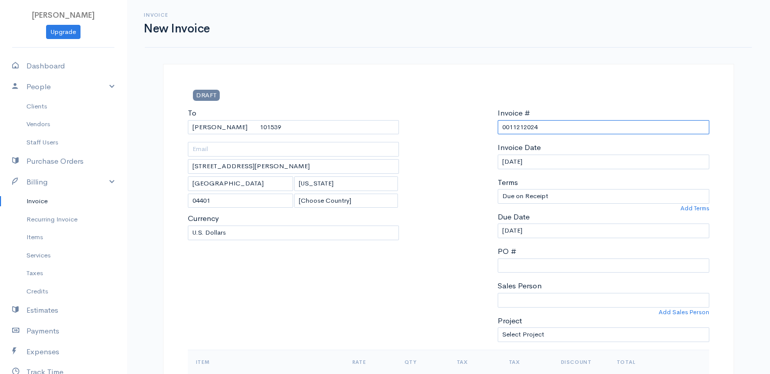
click at [532, 127] on input "0011212024" at bounding box center [604, 127] width 212 height 15
paste input "[DATE]"
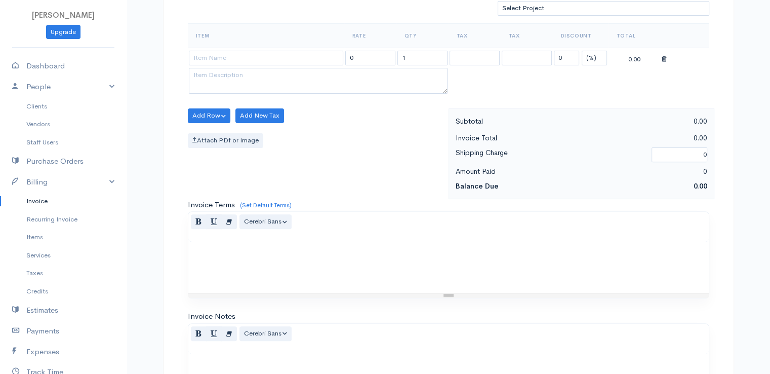
type input "[DATE]"
click at [594, 55] on select "(%) Flat" at bounding box center [594, 58] width 25 height 15
select select "2"
click at [582, 51] on select "(%) Flat" at bounding box center [594, 58] width 25 height 15
click at [309, 53] on input at bounding box center [266, 58] width 154 height 15
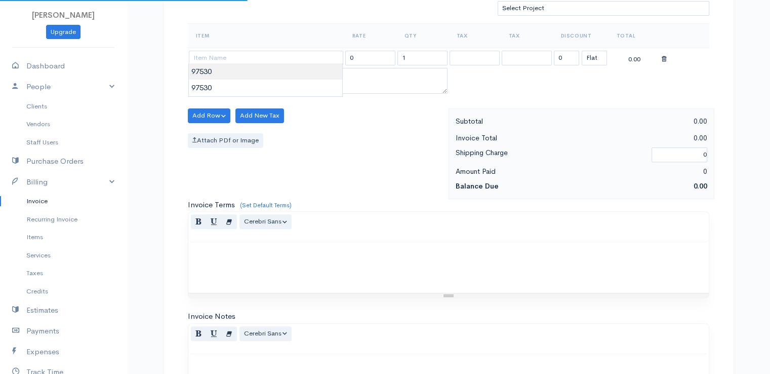
type input "97530"
type input "60.00"
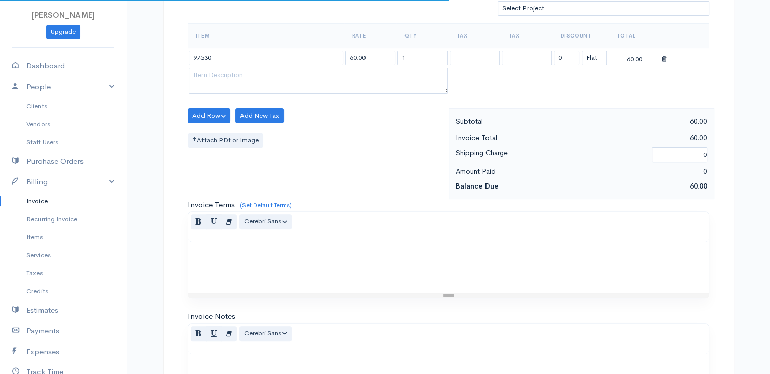
click at [311, 71] on body "[PERSON_NAME] Upgrade Dashboard People Clients Vendors Staff Users Purchase Ord…" at bounding box center [385, 111] width 770 height 875
click at [417, 55] on input "1" at bounding box center [422, 58] width 50 height 15
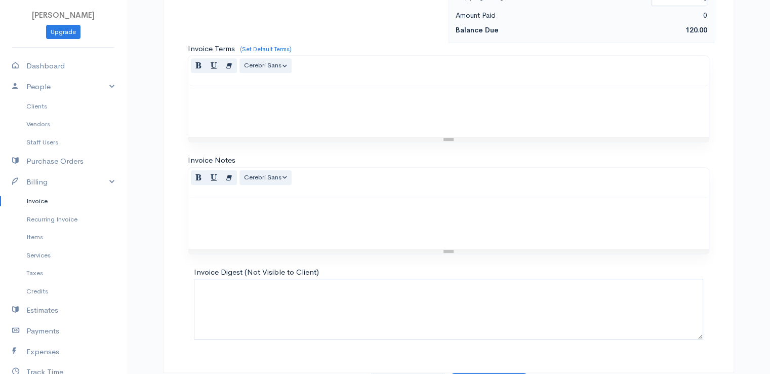
scroll to position [498, 0]
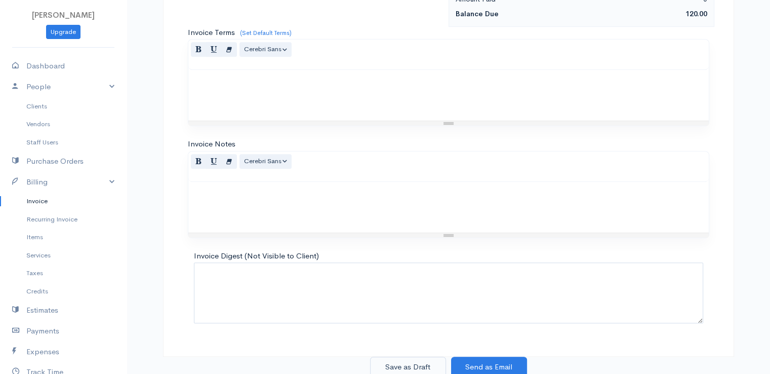
type input "2"
click at [403, 363] on button "Save as Draft" at bounding box center [408, 366] width 76 height 21
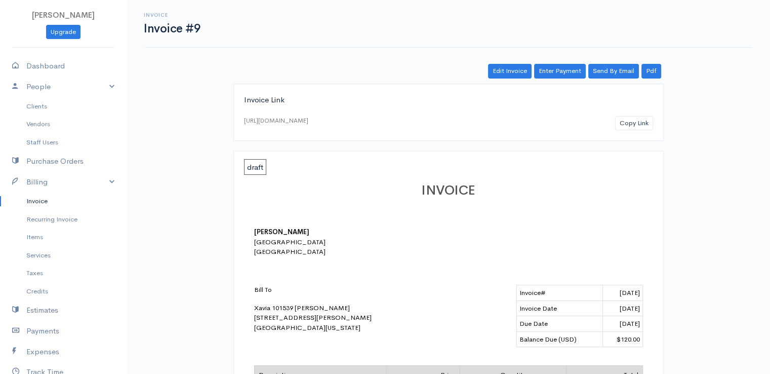
click at [38, 203] on link "Invoice" at bounding box center [63, 201] width 127 height 18
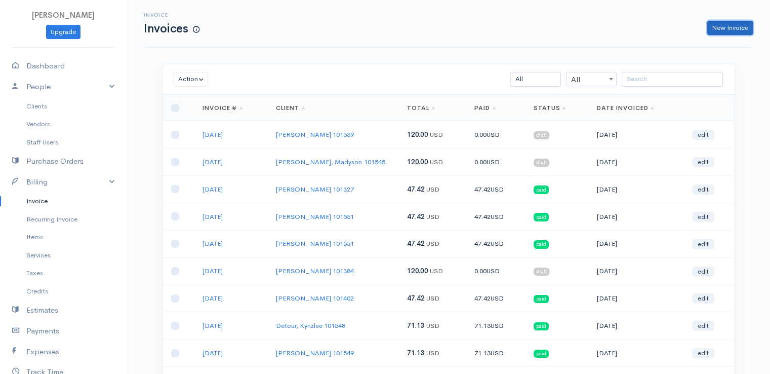
click at [723, 26] on link "New Invoice" at bounding box center [730, 28] width 46 height 15
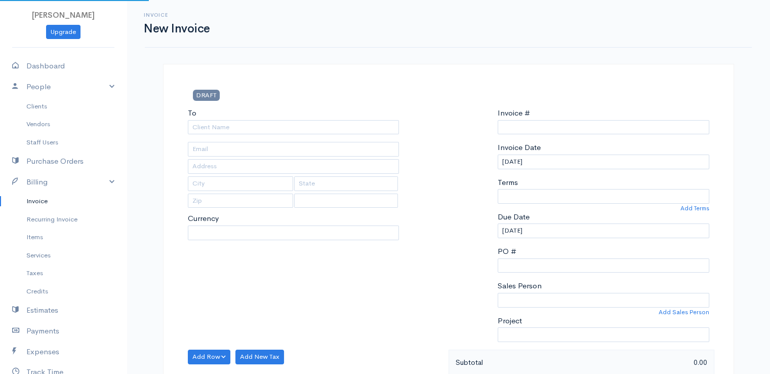
type input "0011212024"
select select "[GEOGRAPHIC_DATA]"
select select "USD"
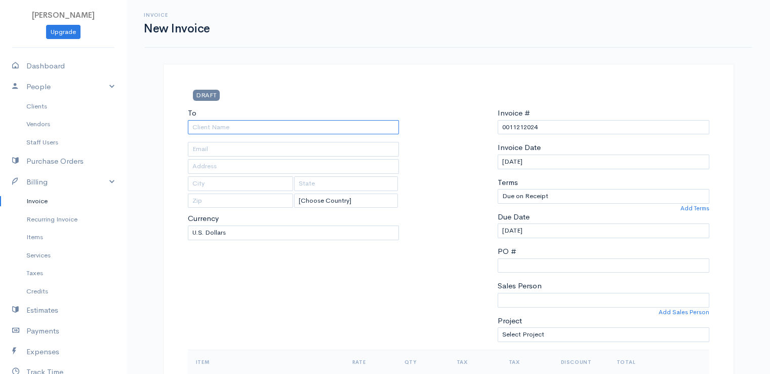
click at [218, 125] on input "To" at bounding box center [294, 127] width 212 height 15
type input "[PERSON_NAME] 101540"
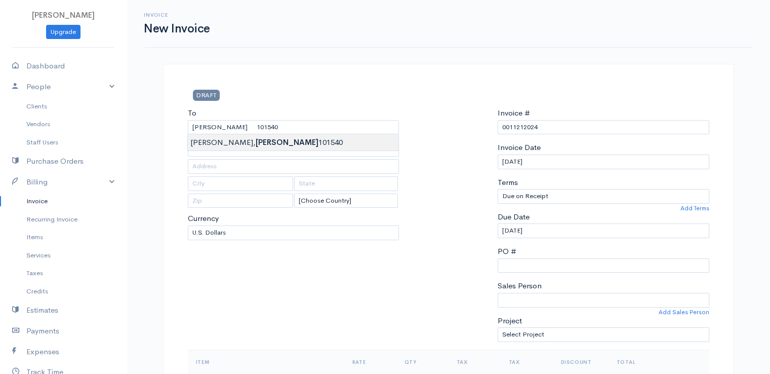
type input "[STREET_ADDRESS]"
type input "Frankfort"
type input "[US_STATE]"
type input "04438"
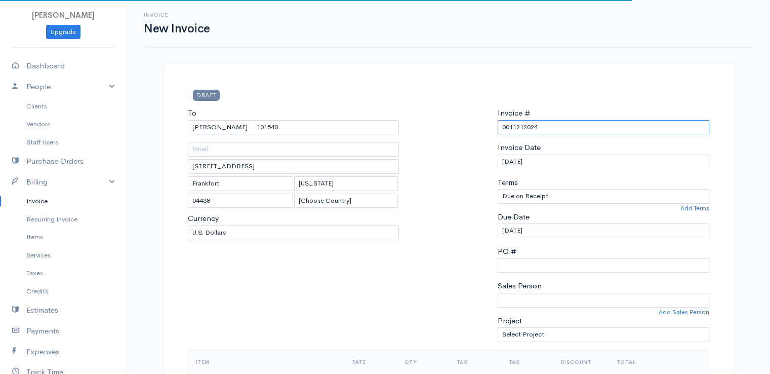
click at [507, 128] on input "0011212024" at bounding box center [604, 127] width 212 height 15
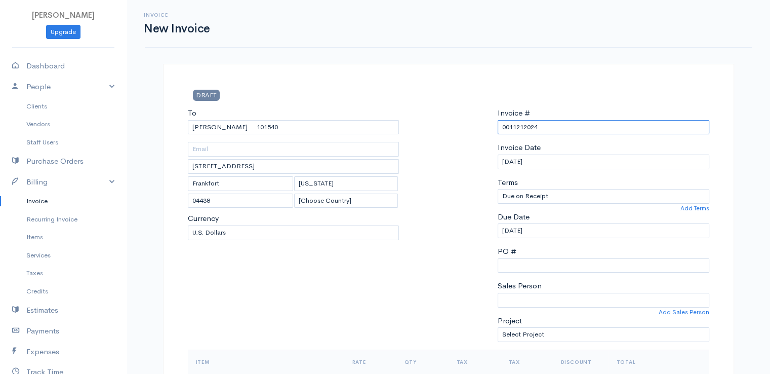
paste input "[DATE]"
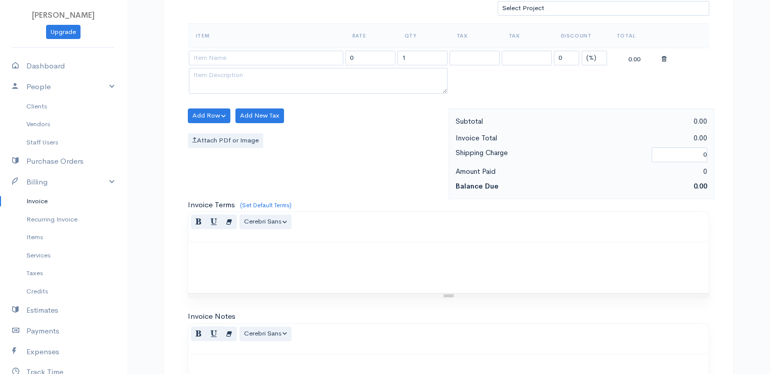
type input "[DATE]"
click at [206, 55] on input at bounding box center [266, 58] width 154 height 15
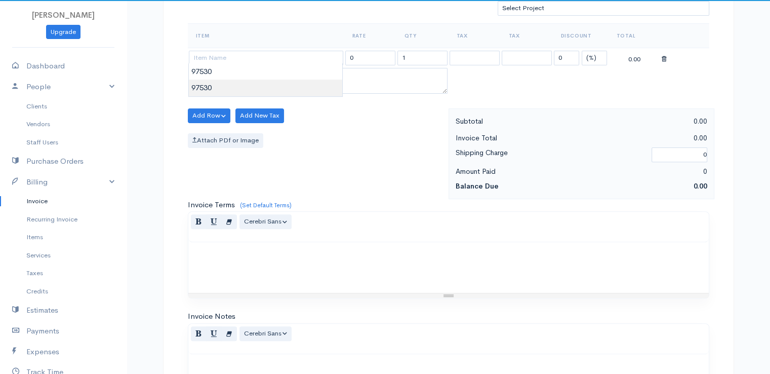
type input "97530"
type input "60.00"
click at [221, 79] on body "[PERSON_NAME] Upgrade Dashboard People Clients Vendors Staff Users Purchase Ord…" at bounding box center [385, 111] width 770 height 875
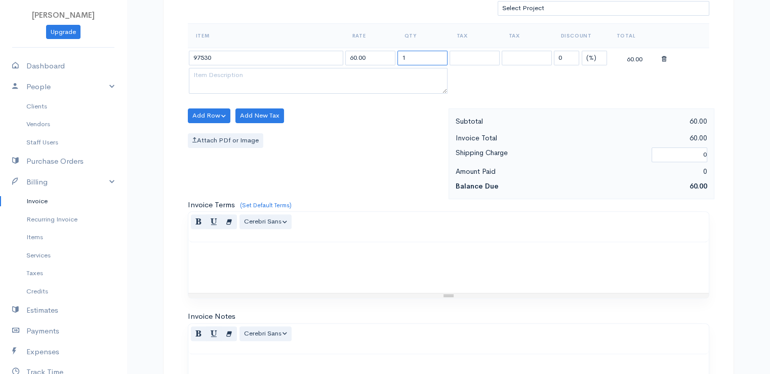
click at [413, 56] on input "1" at bounding box center [422, 58] width 50 height 15
type input "2"
click at [589, 57] on select "(%) Flat" at bounding box center [594, 58] width 25 height 15
select select "2"
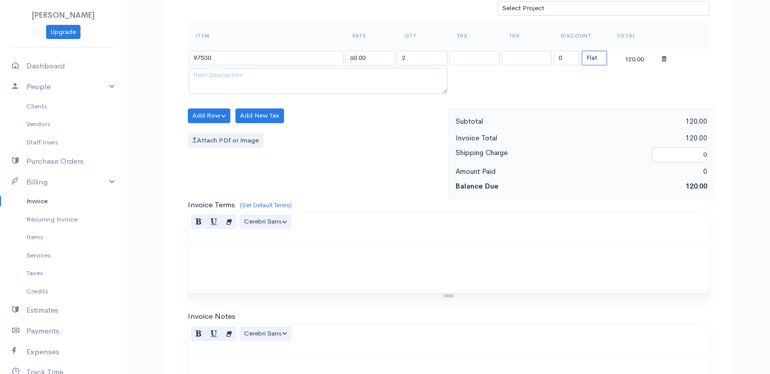
click at [582, 51] on select "(%) Flat" at bounding box center [594, 58] width 25 height 15
click at [389, 248] on p at bounding box center [448, 253] width 510 height 12
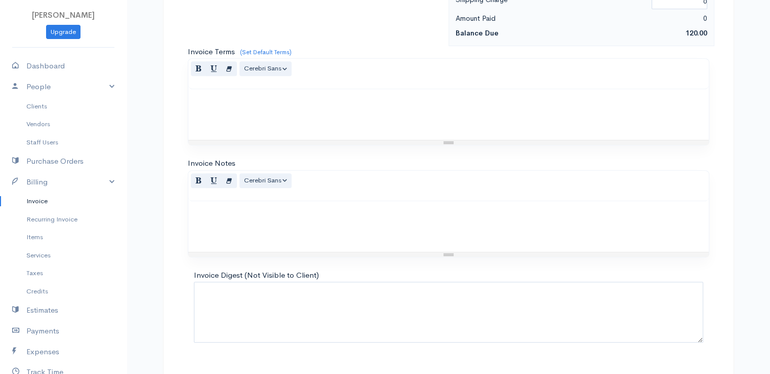
scroll to position [498, 0]
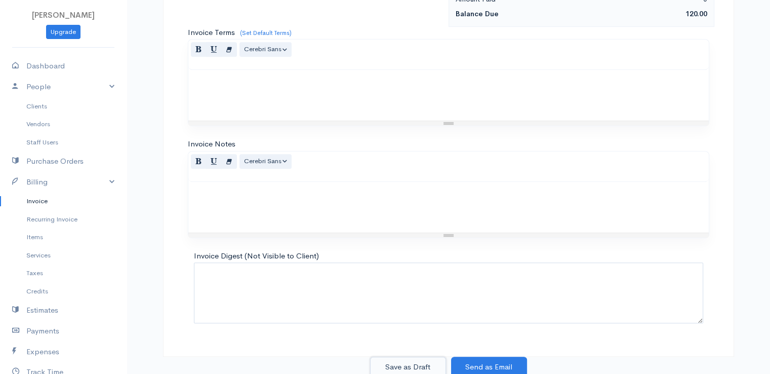
click at [398, 361] on button "Save as Draft" at bounding box center [408, 366] width 76 height 21
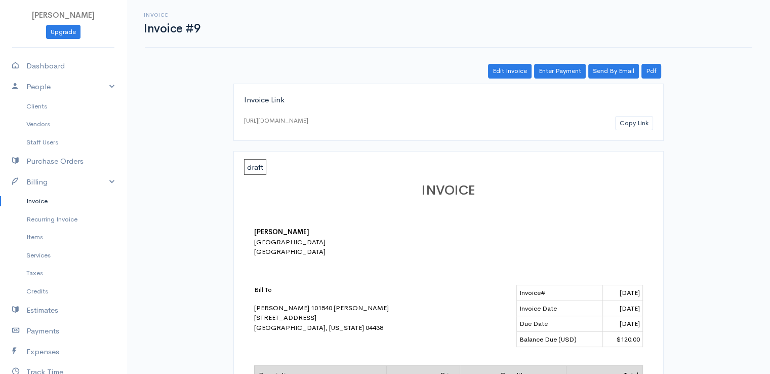
click at [43, 196] on link "Invoice" at bounding box center [63, 201] width 127 height 18
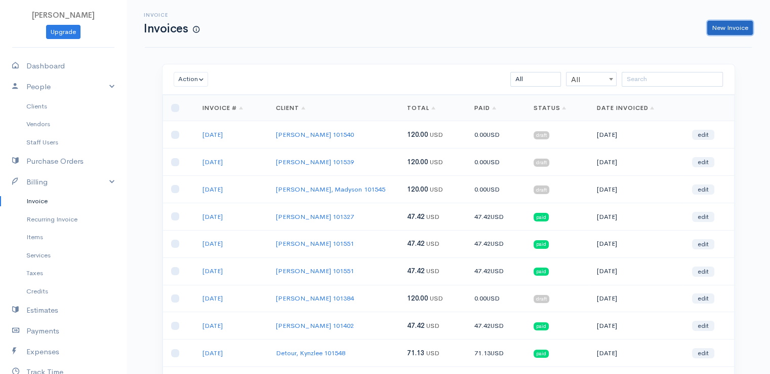
click at [730, 33] on link "New Invoice" at bounding box center [730, 28] width 46 height 15
select select "[GEOGRAPHIC_DATA]"
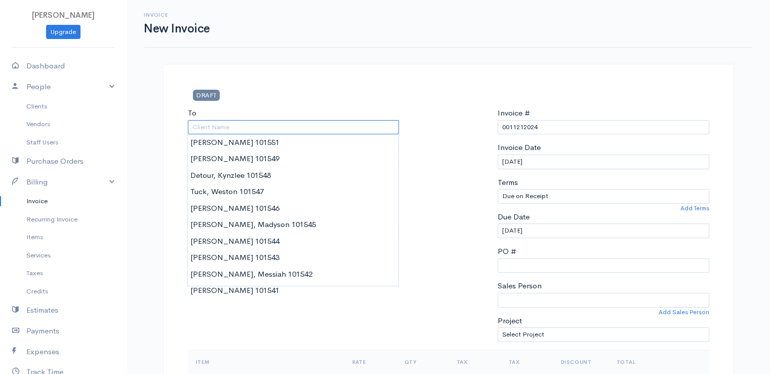
click at [386, 128] on input "To" at bounding box center [294, 127] width 212 height 15
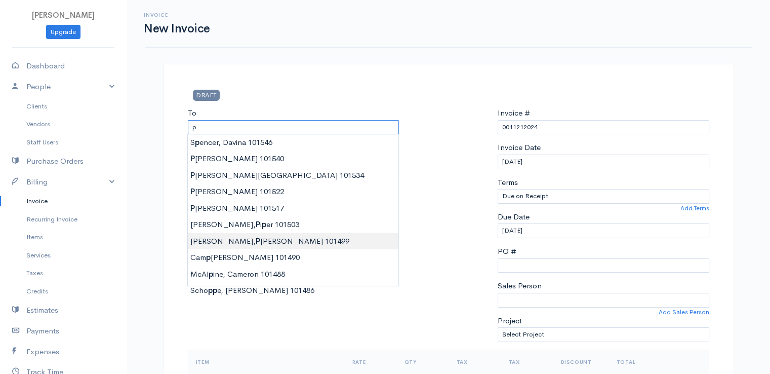
type input "[PERSON_NAME], [PERSON_NAME] 101499"
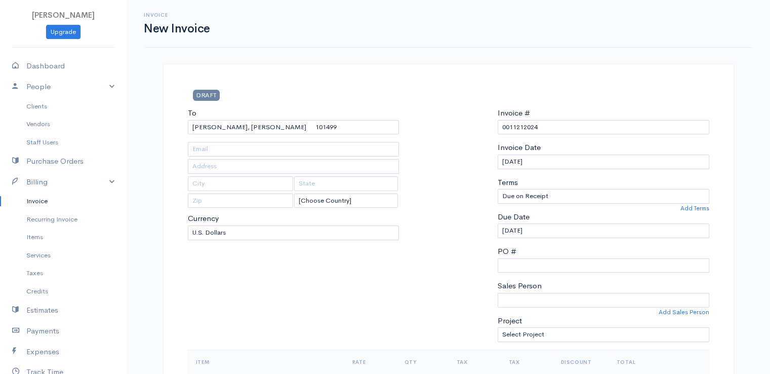
type input "[STREET_ADDRESS]"
type input "Hampden"
type input "[US_STATE]"
type input "04444"
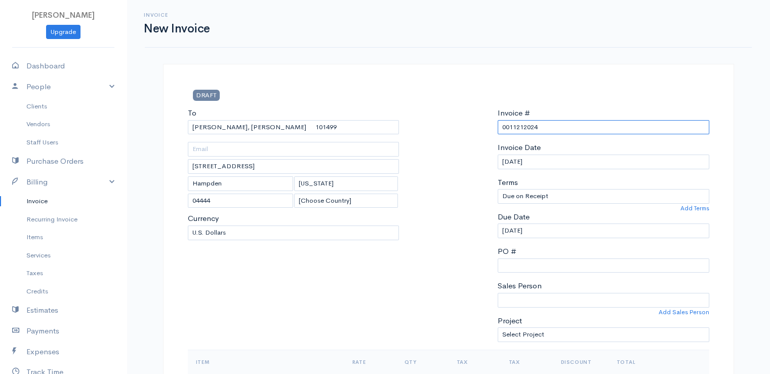
click at [525, 127] on input "0011212024" at bounding box center [604, 127] width 212 height 15
paste input "[DATE]"
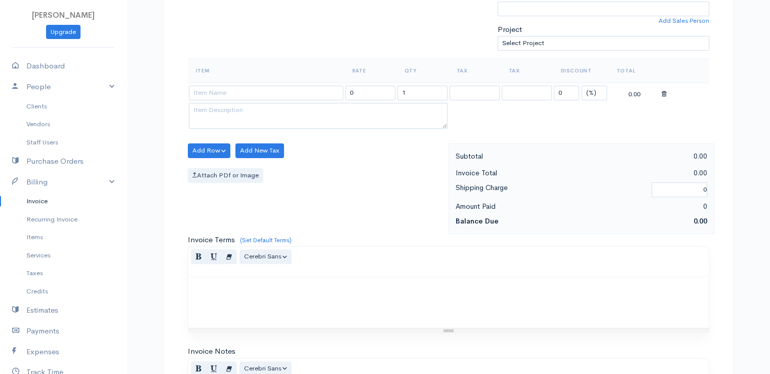
scroll to position [326, 0]
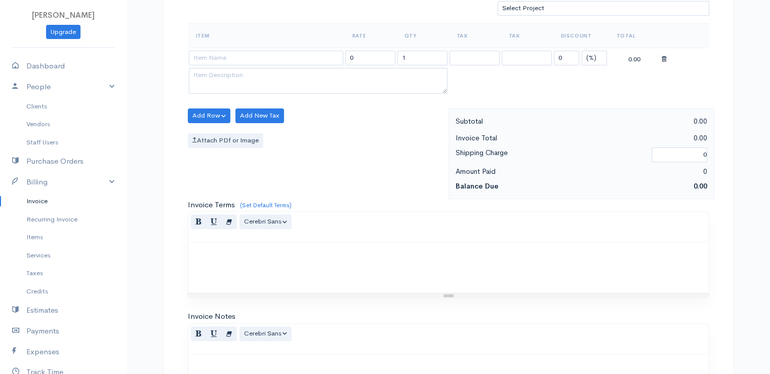
type input "[DATE]"
click at [594, 51] on select "(%) Flat" at bounding box center [594, 58] width 25 height 15
select select "2"
click at [582, 51] on select "(%) Flat" at bounding box center [594, 58] width 25 height 15
click at [413, 53] on input "1" at bounding box center [422, 58] width 50 height 15
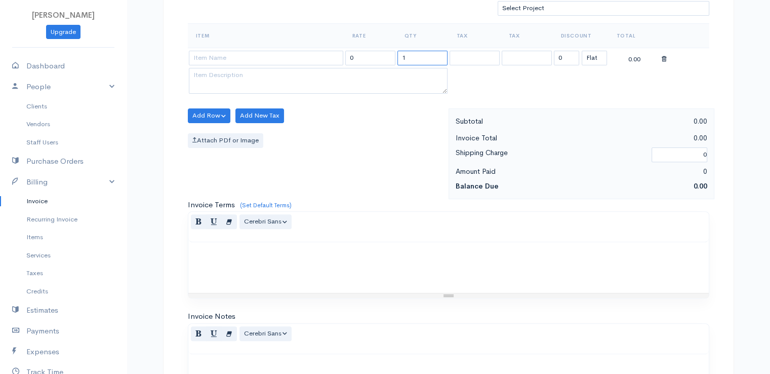
click at [413, 53] on input "1" at bounding box center [422, 58] width 50 height 15
type input "2"
click at [319, 58] on input at bounding box center [266, 58] width 154 height 15
type input "97530"
type input "60.00"
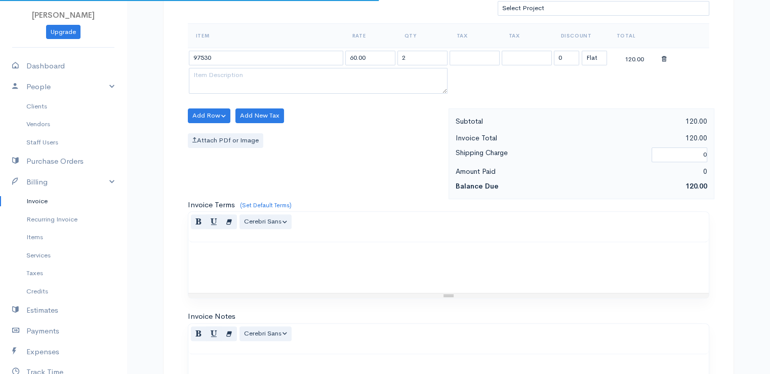
click at [319, 74] on body "[PERSON_NAME] Upgrade Dashboard People Clients Vendors Staff Users Purchase Ord…" at bounding box center [385, 111] width 770 height 875
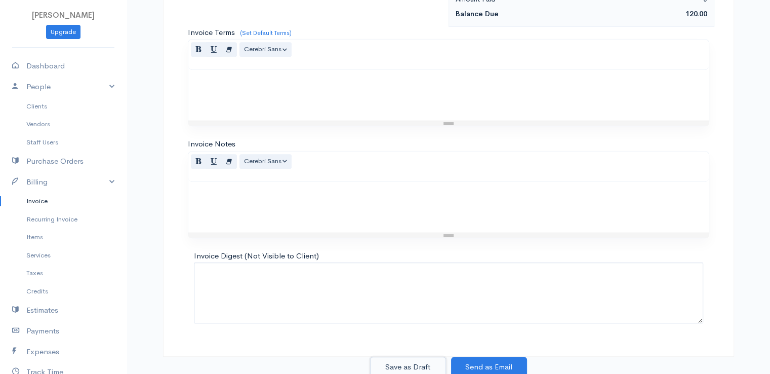
click at [407, 358] on button "Save as Draft" at bounding box center [408, 366] width 76 height 21
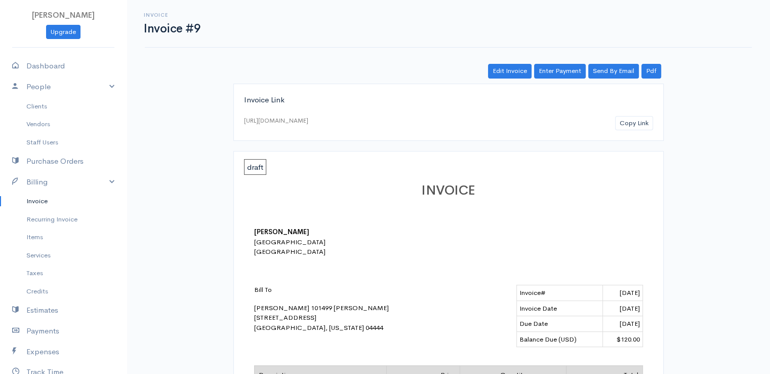
click at [39, 203] on link "Invoice" at bounding box center [63, 201] width 127 height 18
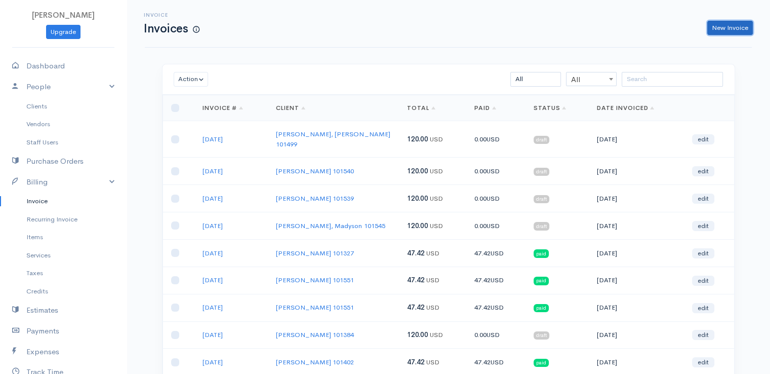
click at [724, 26] on link "New Invoice" at bounding box center [730, 28] width 46 height 15
select select "[GEOGRAPHIC_DATA]"
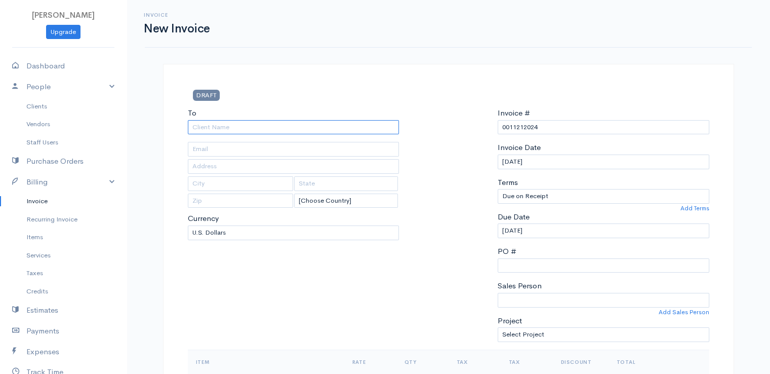
click at [242, 128] on input "To" at bounding box center [294, 127] width 212 height 15
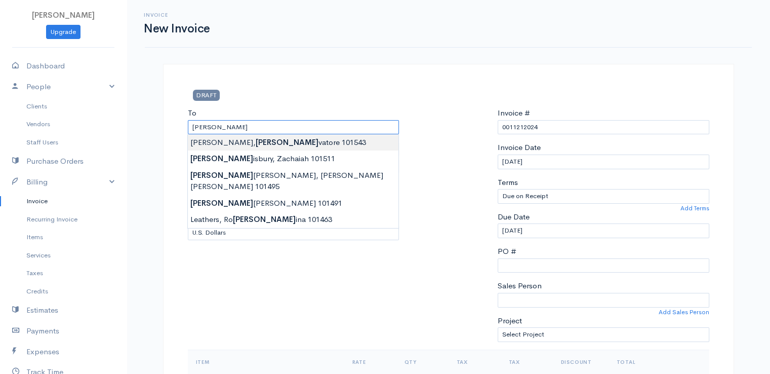
type input "[PERSON_NAME] 101543"
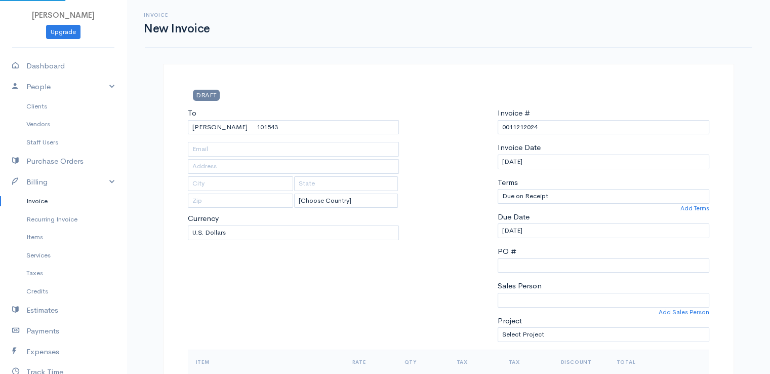
type input "[STREET_ADDRESS]"
type input "Orono"
type input "[US_STATE]"
type input "04473"
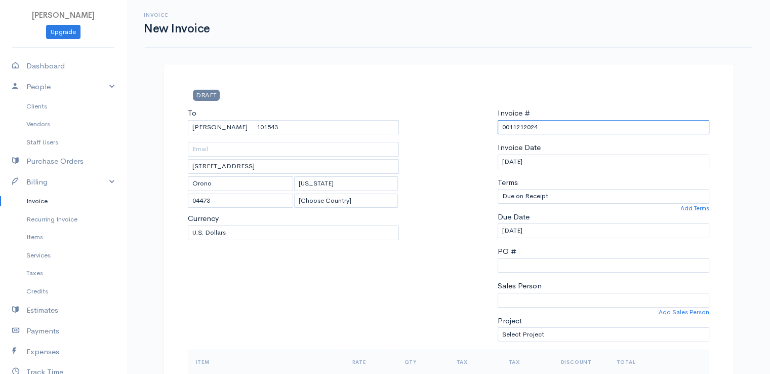
click at [513, 123] on input "0011212024" at bounding box center [604, 127] width 212 height 15
paste input "[DATE]"
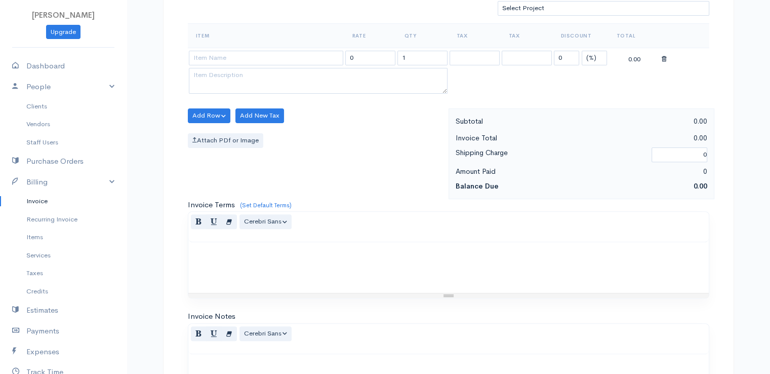
type input "[DATE]"
click at [605, 51] on select "(%) Flat" at bounding box center [594, 58] width 25 height 15
select select "2"
click at [582, 51] on select "(%) Flat" at bounding box center [594, 58] width 25 height 15
click at [417, 55] on input "1" at bounding box center [422, 58] width 50 height 15
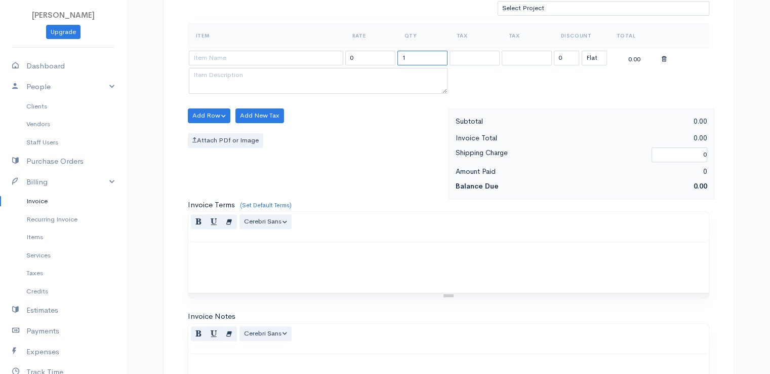
click at [417, 55] on input "1" at bounding box center [422, 58] width 50 height 15
click at [417, 55] on input "2" at bounding box center [422, 58] width 50 height 15
type input "2"
click at [282, 52] on input at bounding box center [266, 58] width 154 height 15
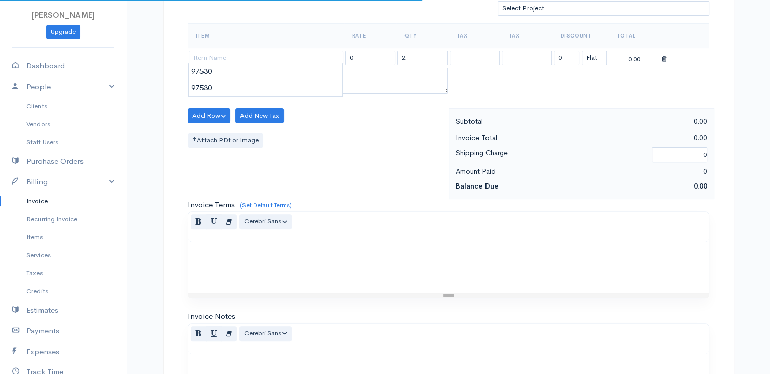
type input "97530"
type input "60.00"
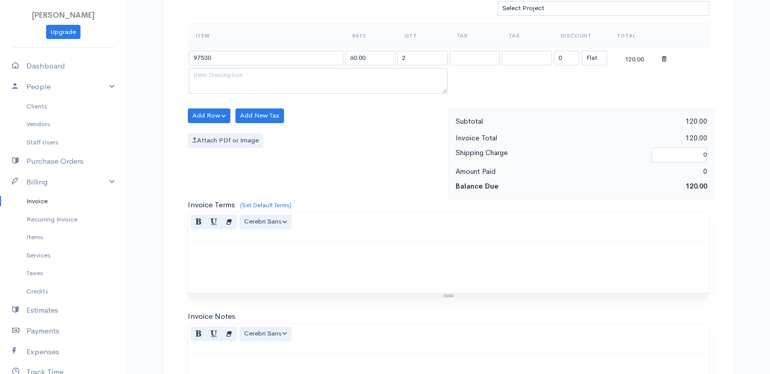
click at [284, 71] on body "[PERSON_NAME] Upgrade Dashboard People Clients Vendors Staff Users Purchase Ord…" at bounding box center [385, 111] width 770 height 875
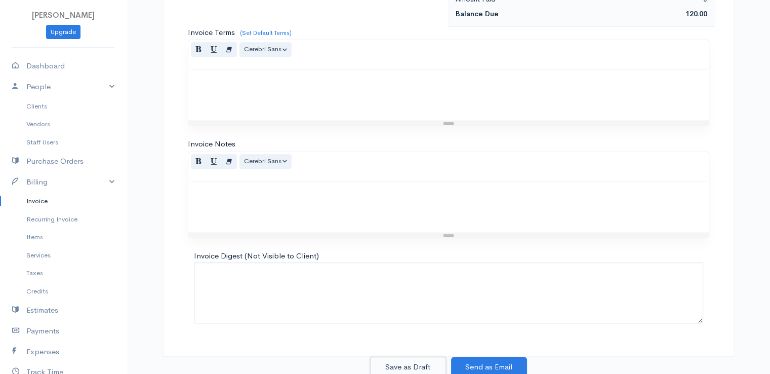
click at [398, 363] on button "Save as Draft" at bounding box center [408, 366] width 76 height 21
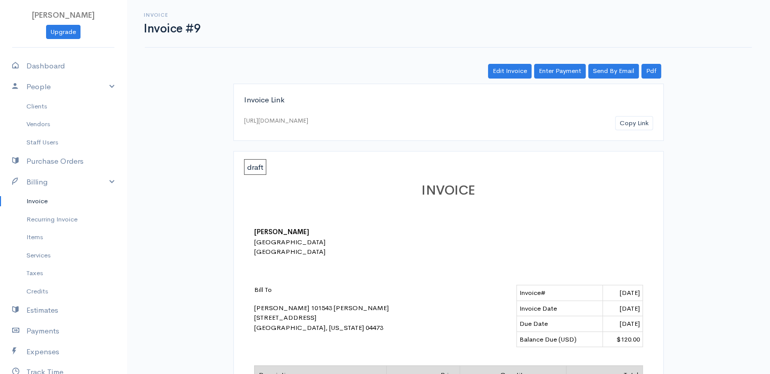
click at [40, 201] on link "Invoice" at bounding box center [63, 201] width 127 height 18
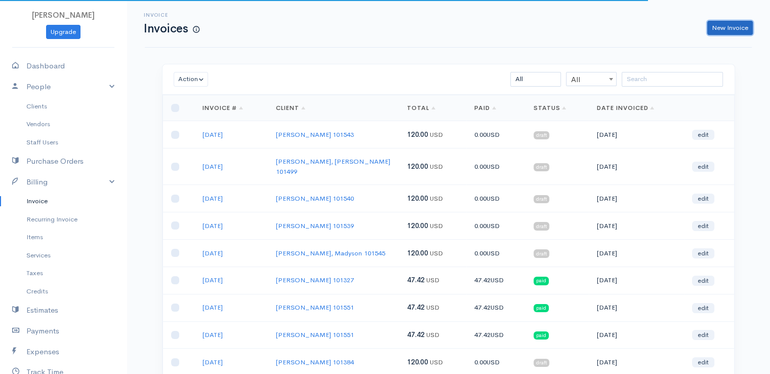
click at [734, 25] on link "New Invoice" at bounding box center [730, 28] width 46 height 15
select select "[GEOGRAPHIC_DATA]"
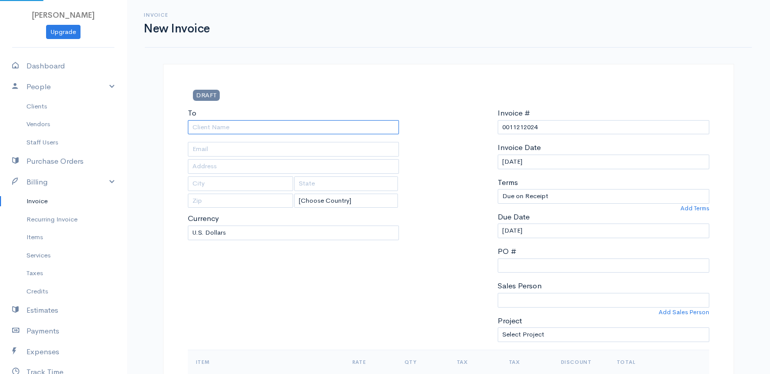
click at [211, 127] on input "To" at bounding box center [294, 127] width 212 height 15
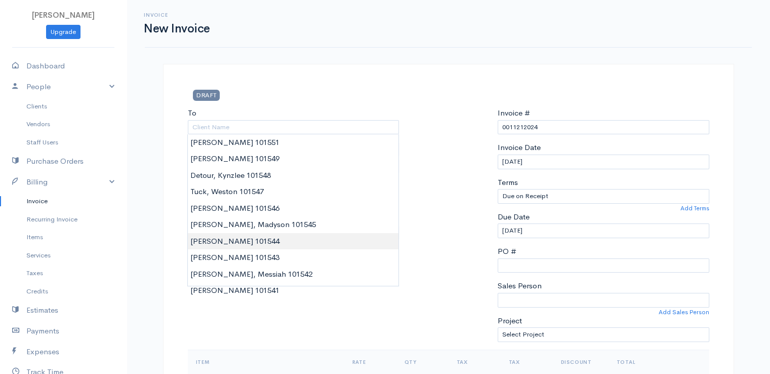
type input "[PERSON_NAME] 101544"
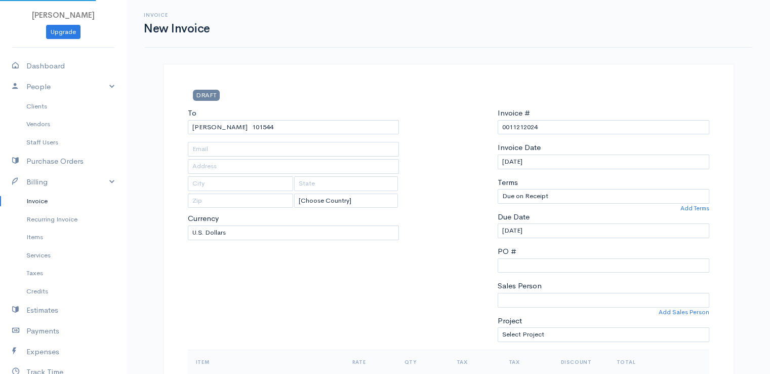
type input "[STREET_ADDRESS]"
type input "Greenbush"
type input "[US_STATE]"
type input "04418"
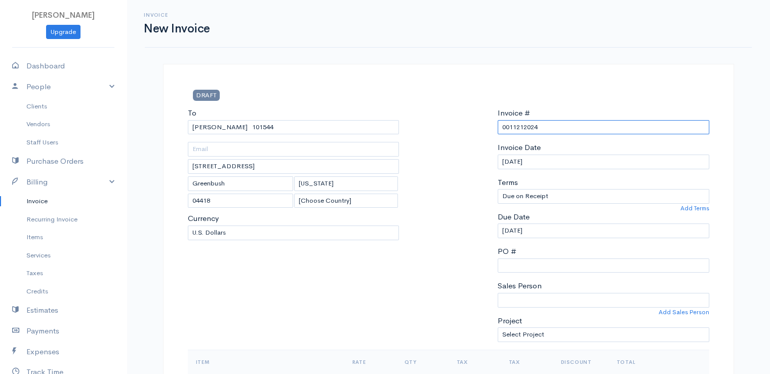
click at [541, 128] on input "0011212024" at bounding box center [604, 127] width 212 height 15
paste input "[DATE]"
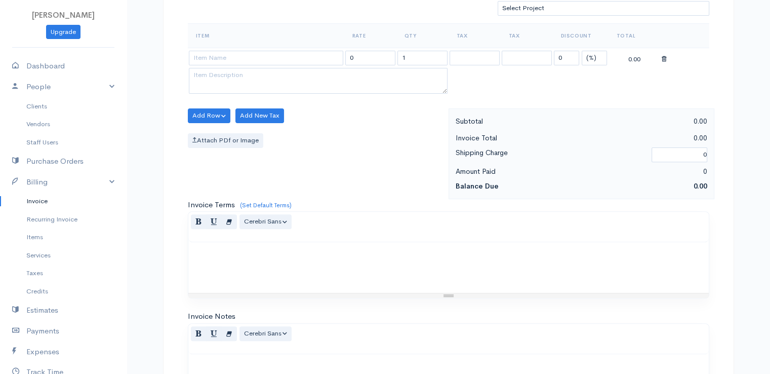
type input "[DATE]"
click at [596, 55] on select "(%) Flat" at bounding box center [594, 58] width 25 height 15
select select "2"
click at [582, 51] on select "(%) Flat" at bounding box center [594, 58] width 25 height 15
click at [324, 58] on input at bounding box center [266, 58] width 154 height 15
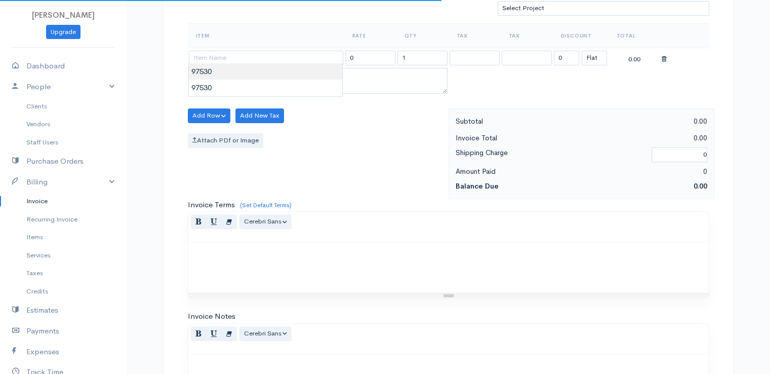
type input "97530"
type input "60.00"
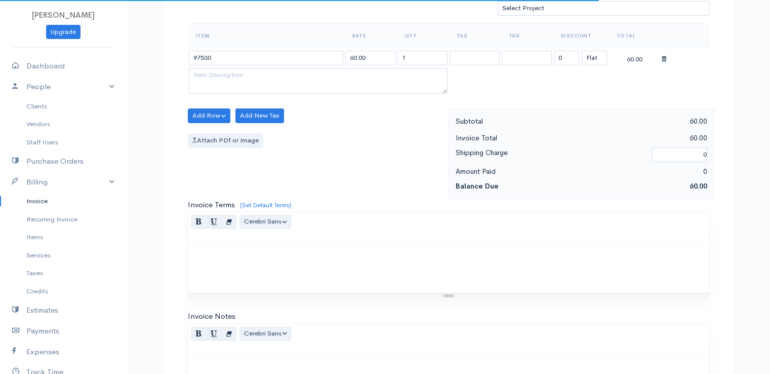
click at [326, 78] on body "[PERSON_NAME] Upgrade Dashboard People Clients Vendors Staff Users Purchase Ord…" at bounding box center [385, 111] width 770 height 875
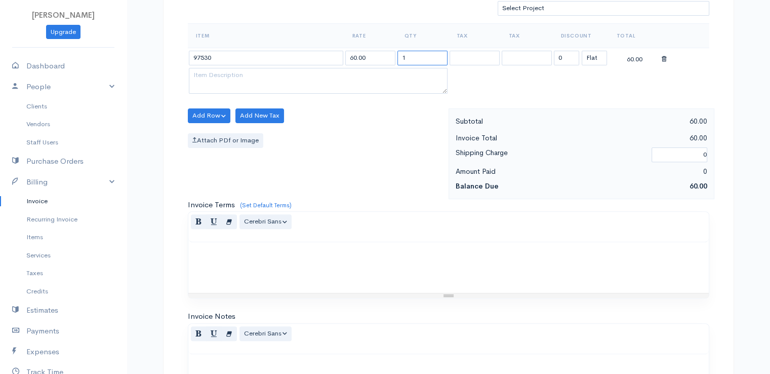
click at [412, 53] on input "1" at bounding box center [422, 58] width 50 height 15
type input "2"
click at [408, 108] on div "Add Row Add Item Row Add Time Row Add New Tax Attach PDf or Image" at bounding box center [316, 153] width 266 height 91
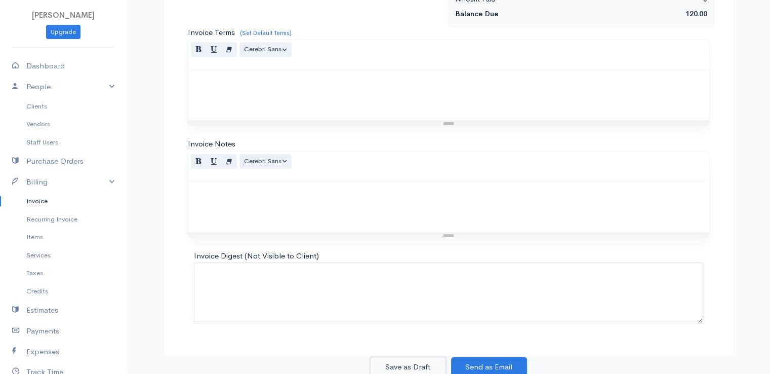
click at [409, 364] on button "Save as Draft" at bounding box center [408, 366] width 76 height 21
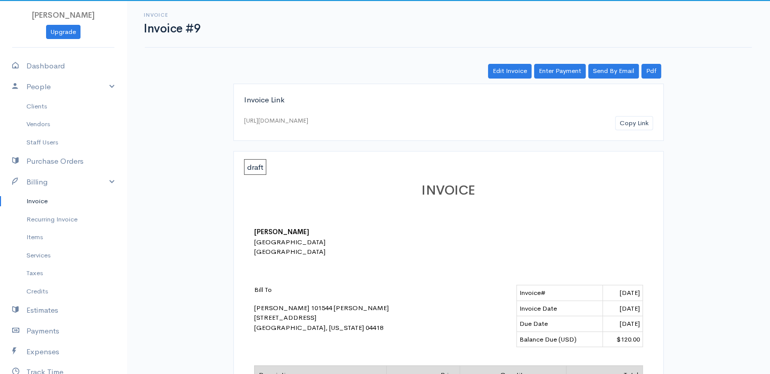
click at [45, 199] on link "Invoice" at bounding box center [63, 201] width 127 height 18
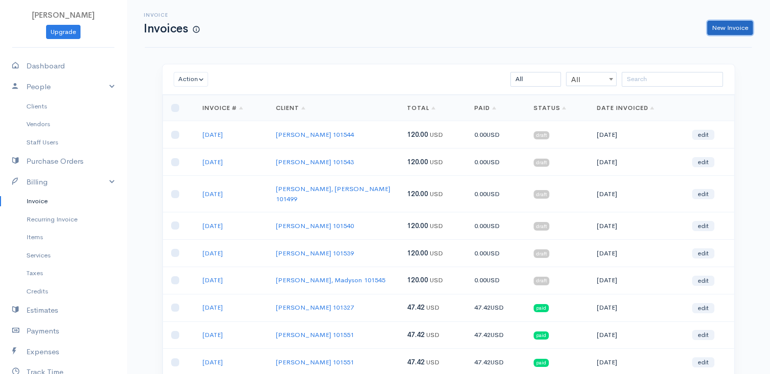
click at [738, 28] on link "New Invoice" at bounding box center [730, 28] width 46 height 15
select select "[GEOGRAPHIC_DATA]"
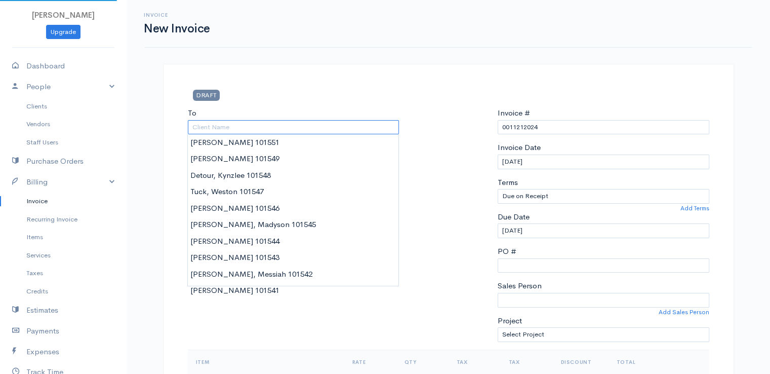
click at [217, 130] on input "To" at bounding box center [294, 127] width 212 height 15
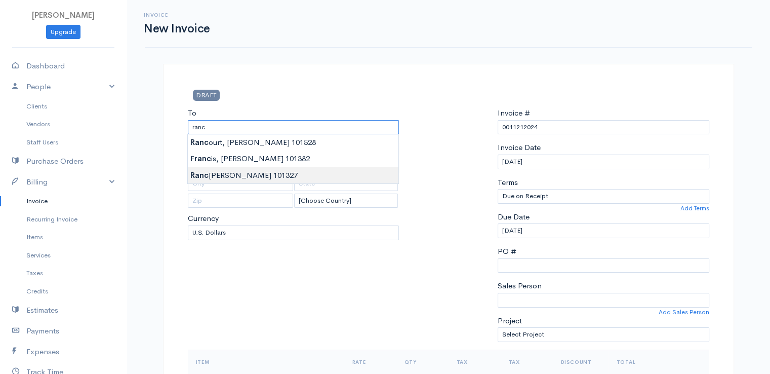
type input "[PERSON_NAME] 101327"
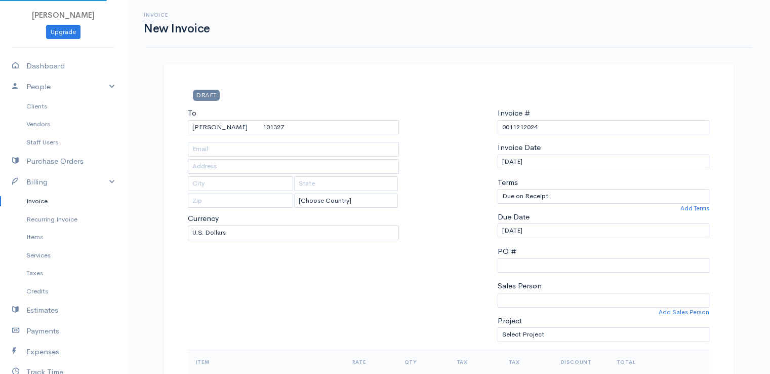
type input "[STREET_ADDRESS]"
type input "Hermon"
type input "[US_STATE]"
type input "04401"
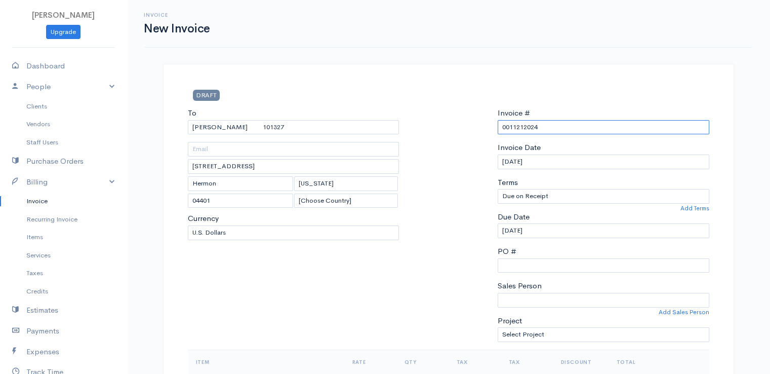
click at [523, 125] on input "0011212024" at bounding box center [604, 127] width 212 height 15
paste input "[DATE]"
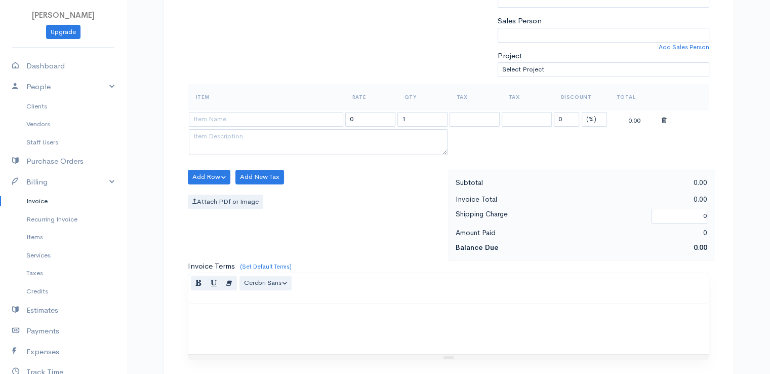
scroll to position [326, 0]
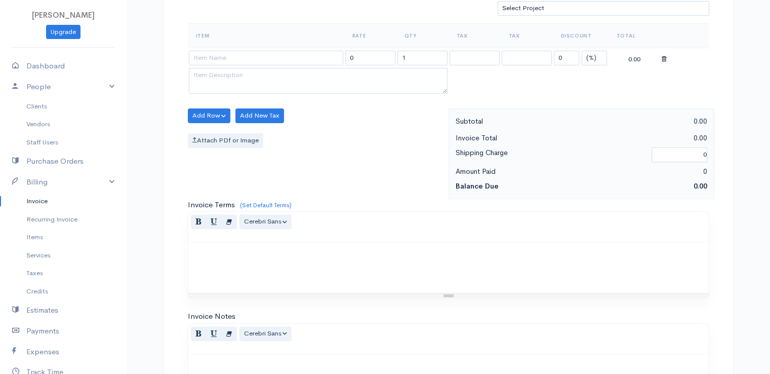
type input "[DATE]"
click at [600, 53] on select "(%) Flat" at bounding box center [594, 58] width 25 height 15
select select "2"
click at [582, 51] on select "(%) Flat" at bounding box center [594, 58] width 25 height 15
click at [425, 51] on input "1" at bounding box center [422, 58] width 50 height 15
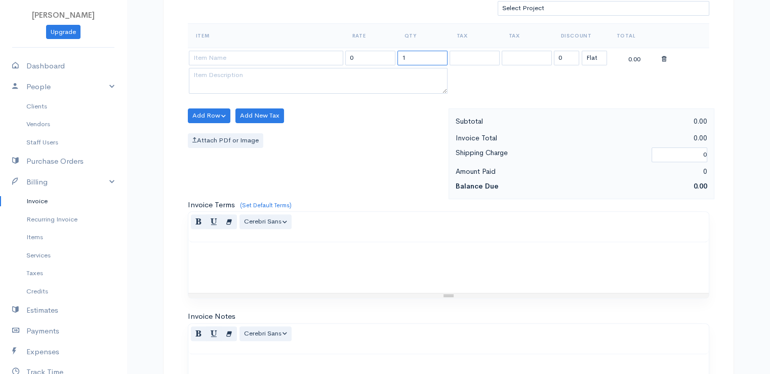
click at [425, 51] on input "1" at bounding box center [422, 58] width 50 height 15
type input "2"
click at [314, 57] on input at bounding box center [266, 58] width 154 height 15
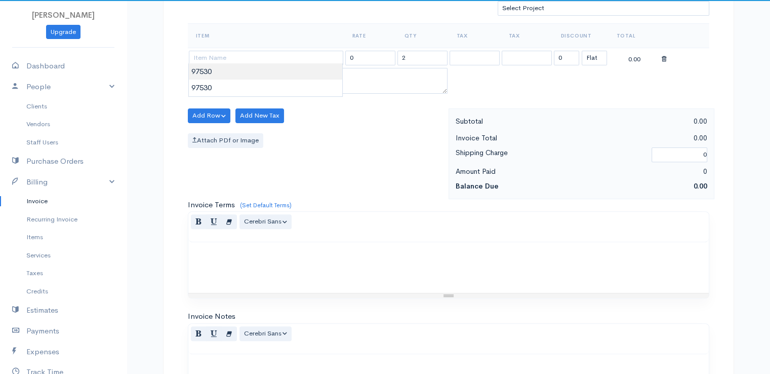
type input "97530"
type input "60.00"
click at [314, 65] on body "[PERSON_NAME] Upgrade Dashboard People Clients Vendors Staff Users Purchase Ord…" at bounding box center [385, 111] width 770 height 875
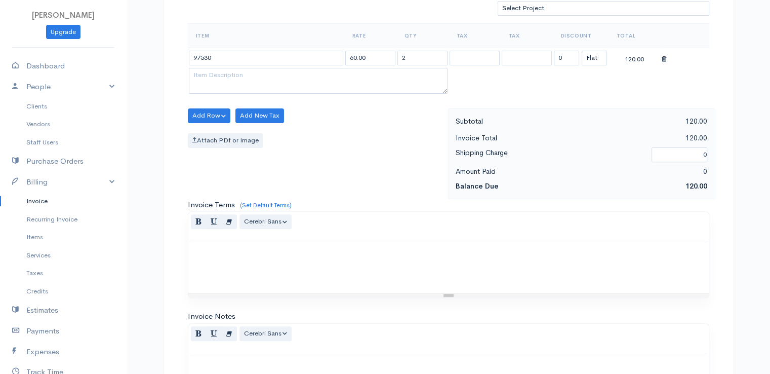
scroll to position [498, 0]
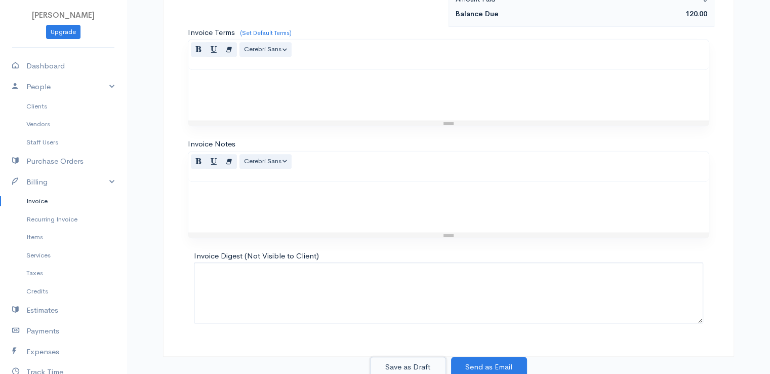
click at [401, 366] on button "Save as Draft" at bounding box center [408, 366] width 76 height 21
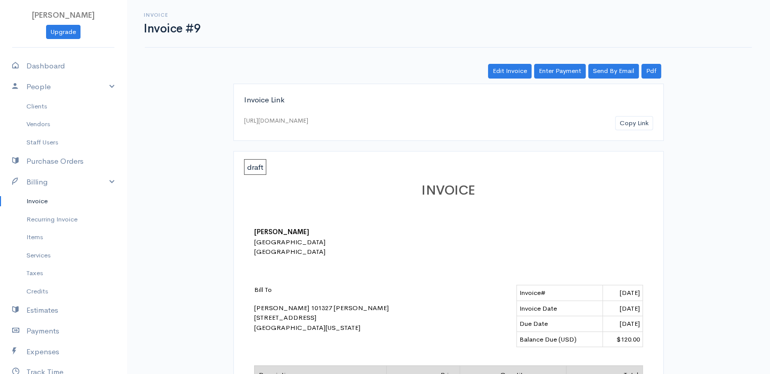
click at [41, 205] on link "Invoice" at bounding box center [63, 201] width 127 height 18
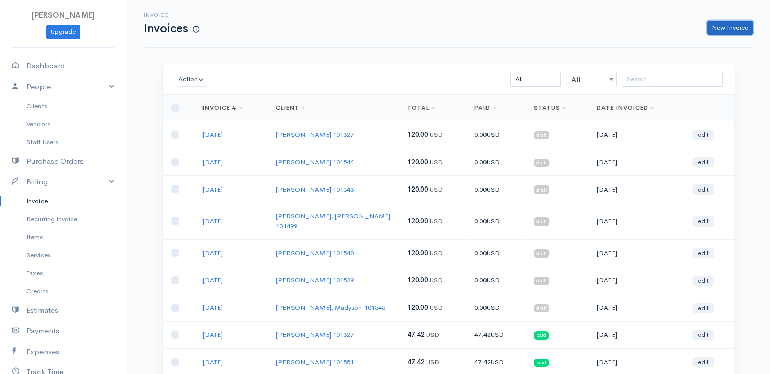
click at [721, 29] on link "New Invoice" at bounding box center [730, 28] width 46 height 15
select select "[GEOGRAPHIC_DATA]"
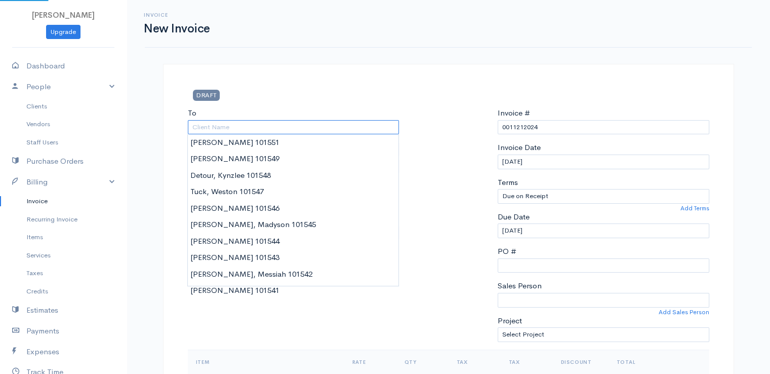
click at [331, 129] on input "To" at bounding box center [294, 127] width 212 height 15
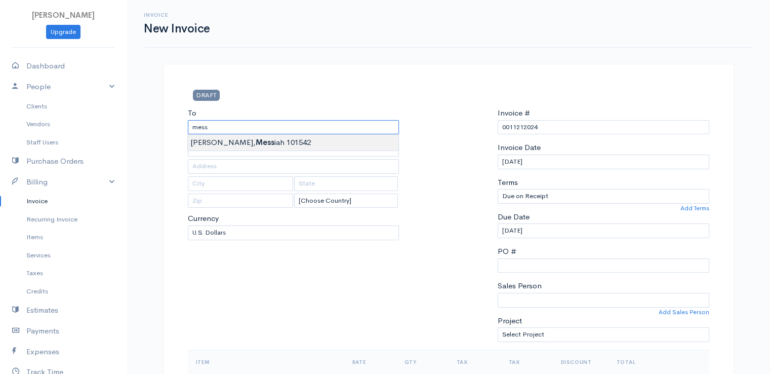
type input "[PERSON_NAME], Messiah 101542"
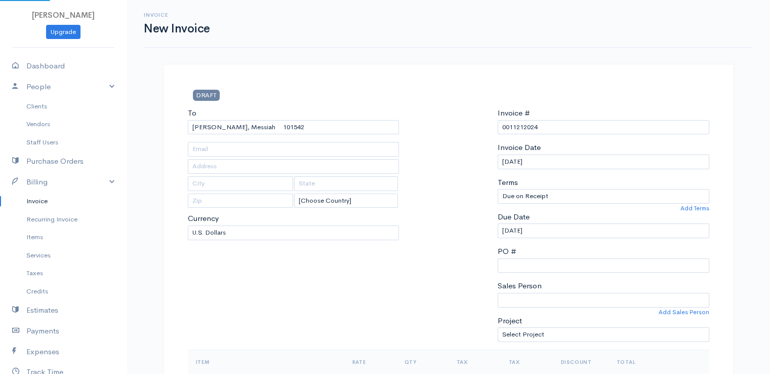
type input "[STREET_ADDRESS]"
type input "[GEOGRAPHIC_DATA]"
type input "[US_STATE]"
type input "04401"
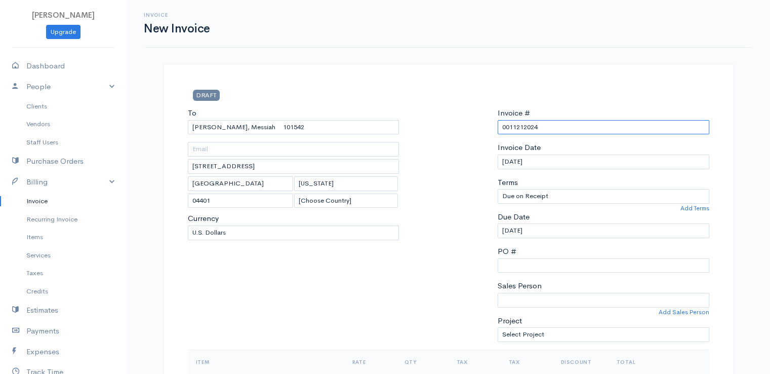
click at [514, 131] on input "0011212024" at bounding box center [604, 127] width 212 height 15
paste input "[DATE]"
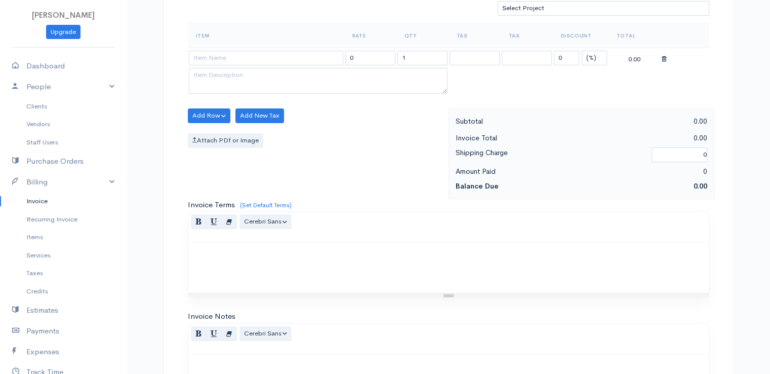
type input "[DATE]"
click at [596, 53] on select "(%) Flat" at bounding box center [594, 58] width 25 height 15
select select "2"
click at [582, 51] on select "(%) Flat" at bounding box center [594, 58] width 25 height 15
click at [419, 55] on input "1" at bounding box center [422, 58] width 50 height 15
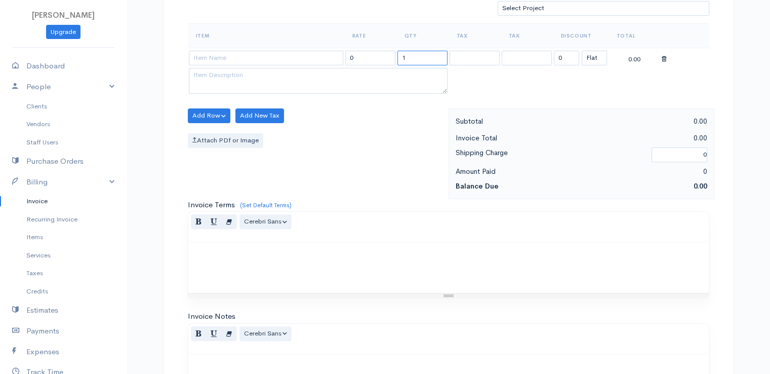
click at [419, 55] on input "1" at bounding box center [422, 58] width 50 height 15
type input "2"
click at [302, 54] on input at bounding box center [266, 58] width 154 height 15
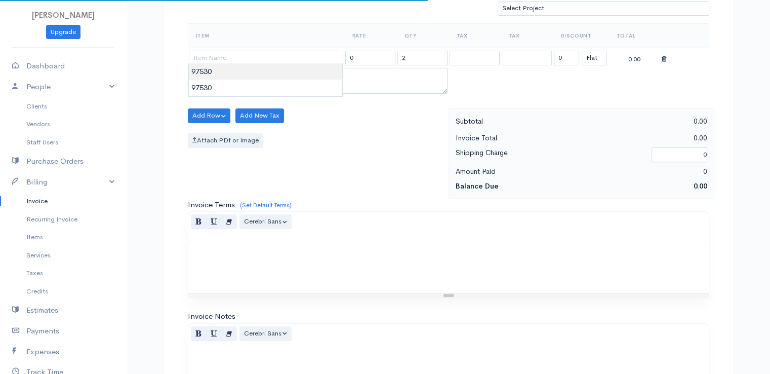
type input "97530"
type input "60.00"
click at [304, 76] on body "[PERSON_NAME] Upgrade Dashboard People Clients Vendors Staff Users Purchase Ord…" at bounding box center [385, 111] width 770 height 875
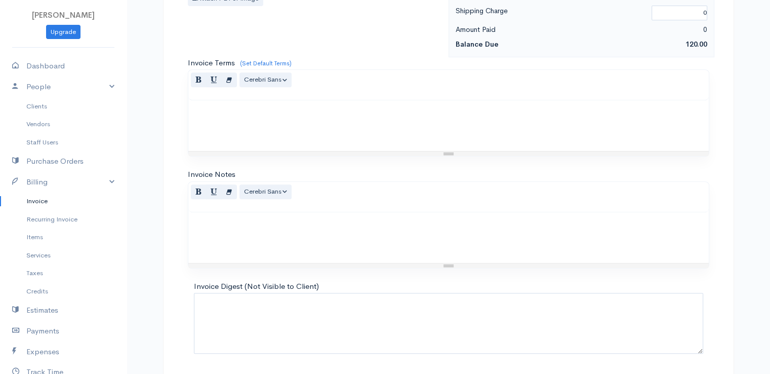
scroll to position [498, 0]
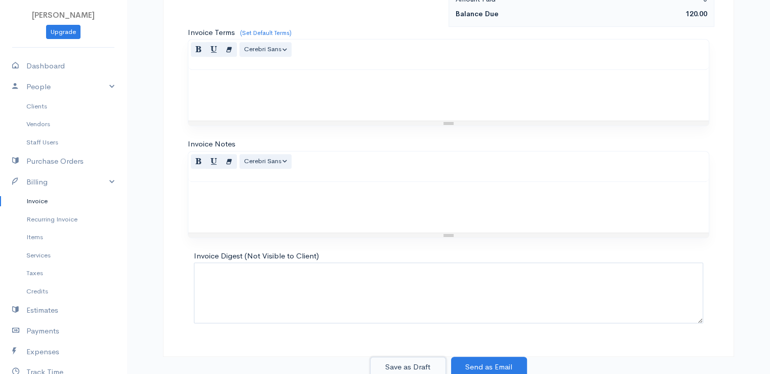
click at [394, 359] on button "Save as Draft" at bounding box center [408, 366] width 76 height 21
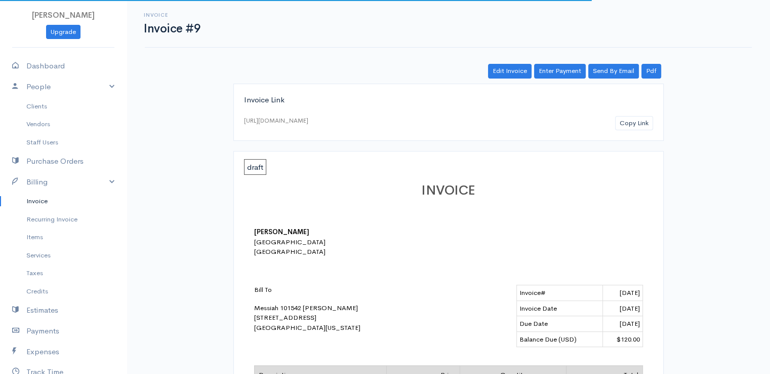
click at [43, 199] on link "Invoice" at bounding box center [63, 201] width 127 height 18
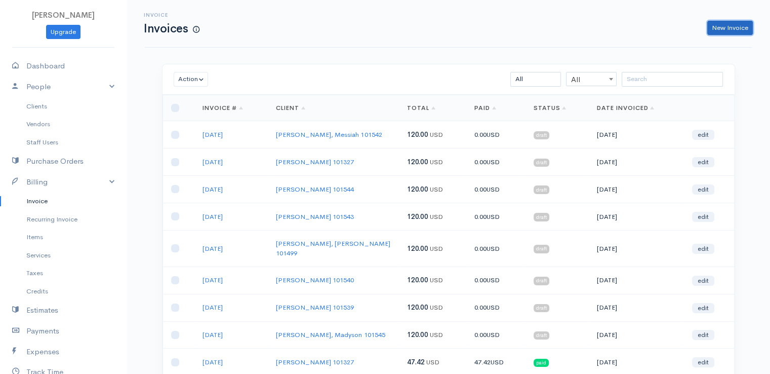
click at [721, 27] on link "New Invoice" at bounding box center [730, 28] width 46 height 15
select select "[GEOGRAPHIC_DATA]"
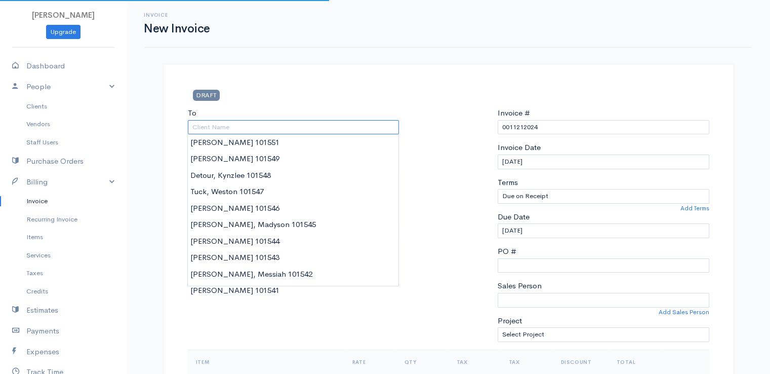
click at [255, 128] on input "To" at bounding box center [294, 127] width 212 height 15
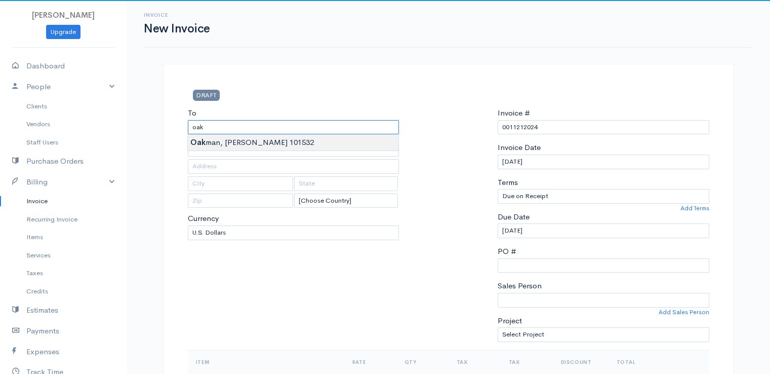
type input "[PERSON_NAME] 101532"
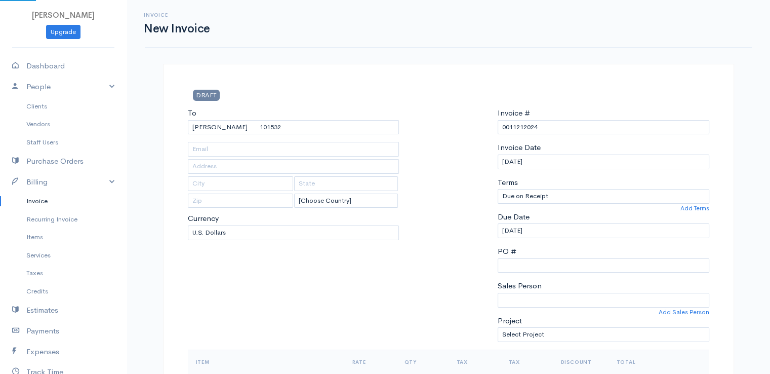
type input "[STREET_ADDRESS]"
type input "[PERSON_NAME]"
type input "[US_STATE]"
type input "04428"
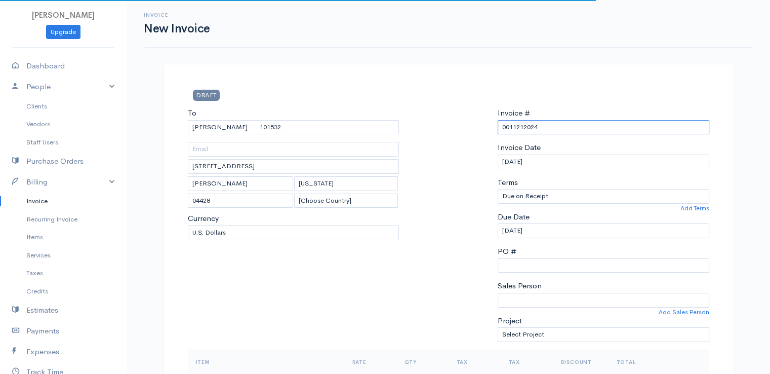
click at [544, 127] on input "0011212024" at bounding box center [604, 127] width 212 height 15
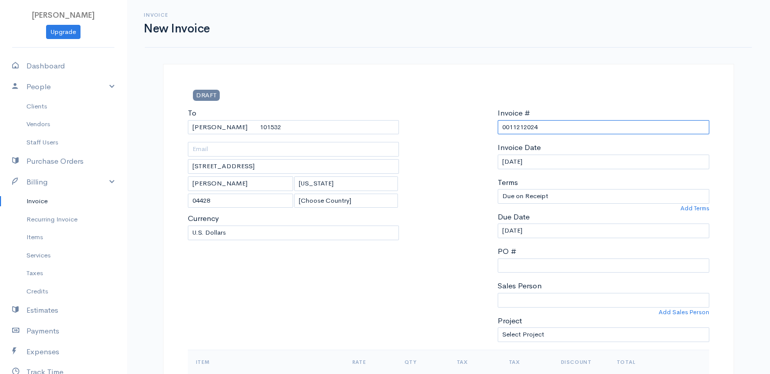
paste input "[DATE]"
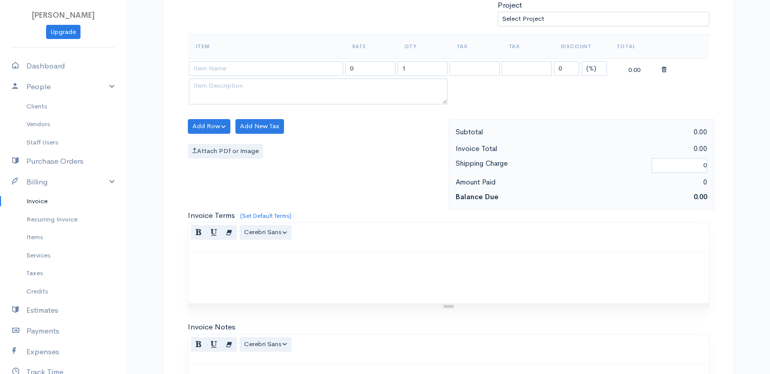
scroll to position [326, 0]
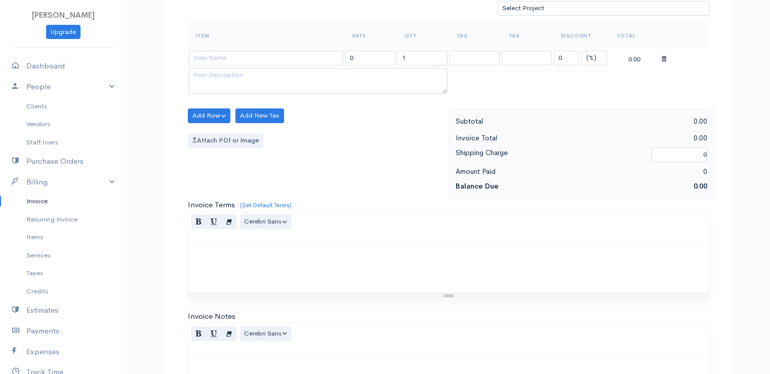
type input "[DATE]"
click at [589, 56] on select "(%) Flat" at bounding box center [594, 58] width 25 height 15
select select "2"
click at [582, 51] on select "(%) Flat" at bounding box center [594, 58] width 25 height 15
click at [421, 55] on input "1" at bounding box center [422, 58] width 50 height 15
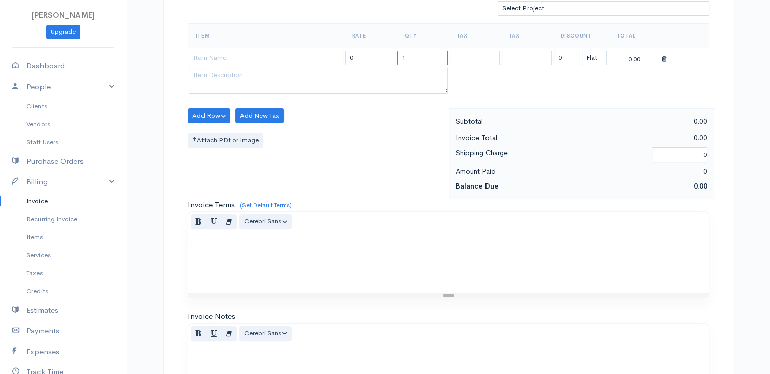
click at [421, 55] on input "1" at bounding box center [422, 58] width 50 height 15
type input "2"
click at [242, 56] on input at bounding box center [266, 58] width 154 height 15
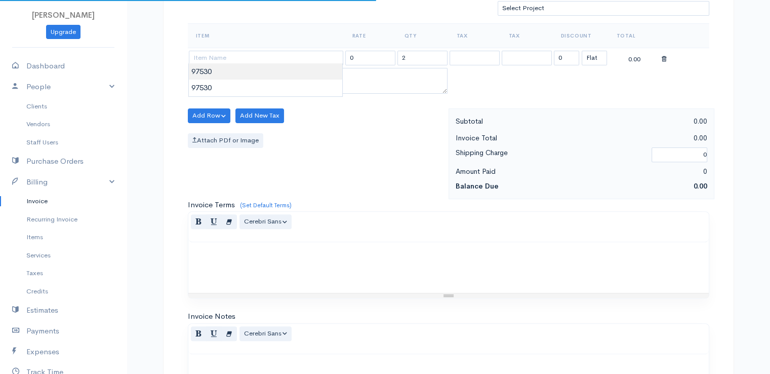
type input "97530"
type input "60.00"
click at [246, 70] on body "[PERSON_NAME] Upgrade Dashboard People Clients Vendors Staff Users Purchase Ord…" at bounding box center [385, 111] width 770 height 875
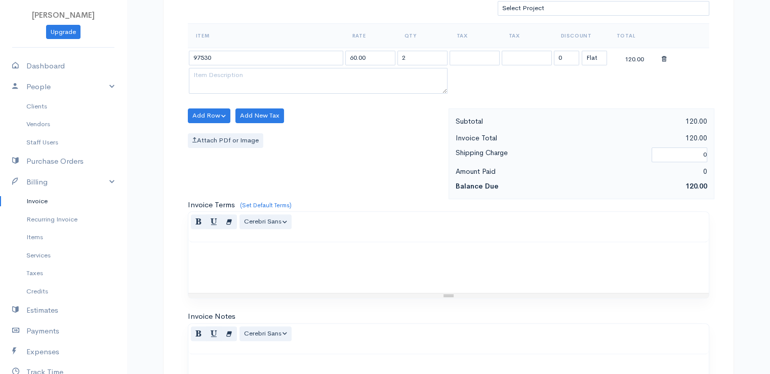
scroll to position [498, 0]
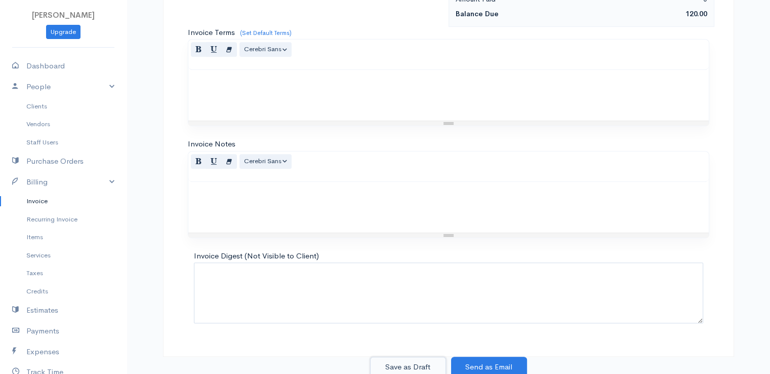
click at [401, 365] on button "Save as Draft" at bounding box center [408, 366] width 76 height 21
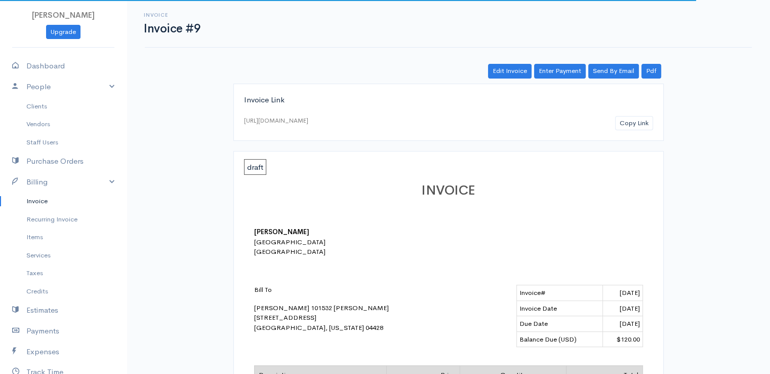
click at [51, 199] on link "Invoice" at bounding box center [63, 201] width 127 height 18
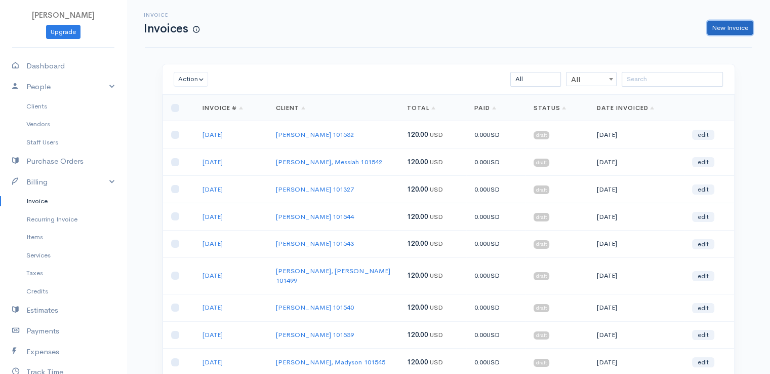
click at [749, 29] on link "New Invoice" at bounding box center [730, 28] width 46 height 15
select select "[GEOGRAPHIC_DATA]"
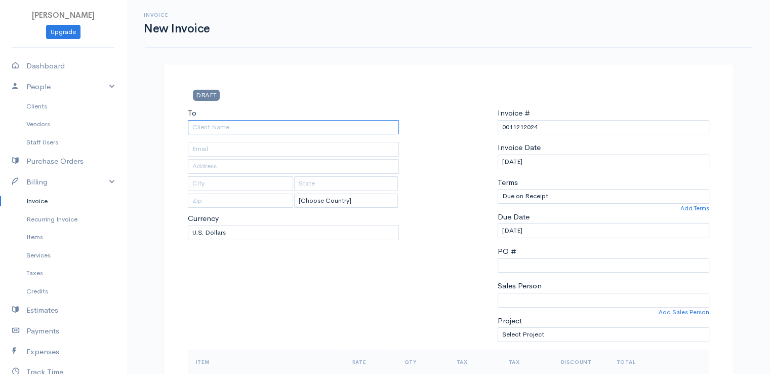
click at [368, 127] on input "To" at bounding box center [294, 127] width 212 height 15
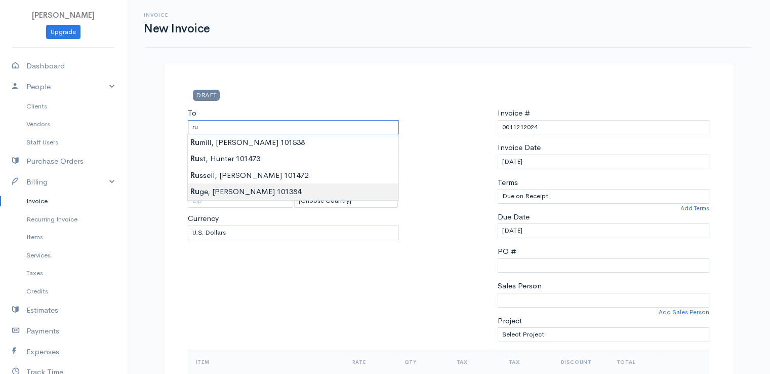
type input "[PERSON_NAME] 101384"
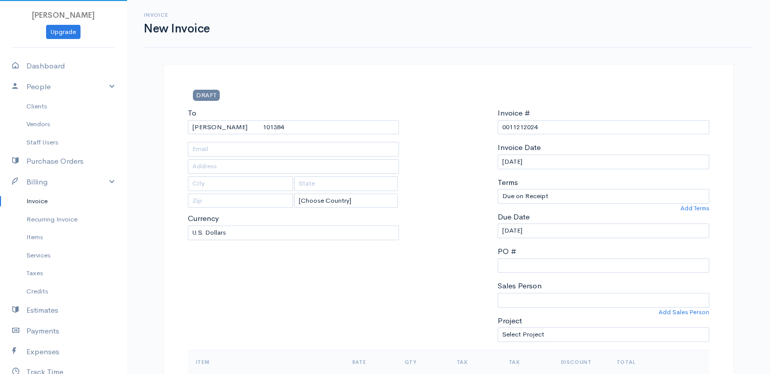
type input "[STREET_ADDRESS]"
type input "Winterport"
type input "[US_STATE]"
type input "04496"
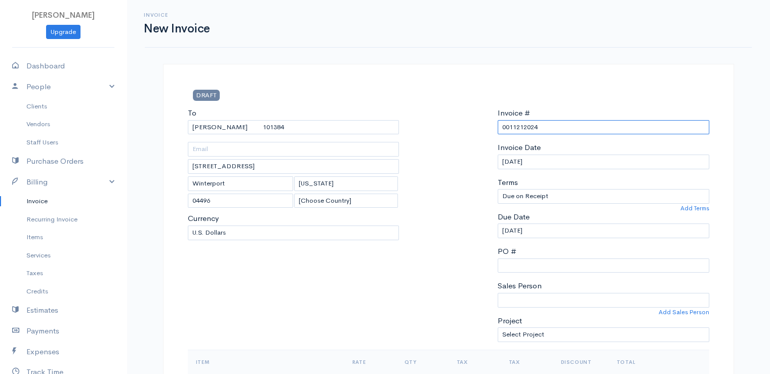
click at [508, 124] on input "0011212024" at bounding box center [604, 127] width 212 height 15
paste input "[DATE]"
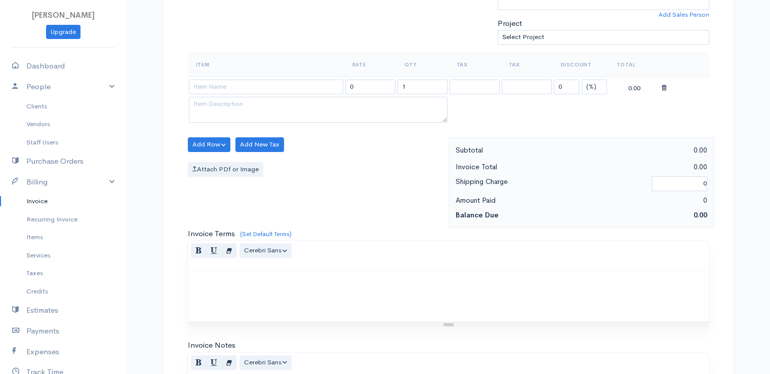
scroll to position [326, 0]
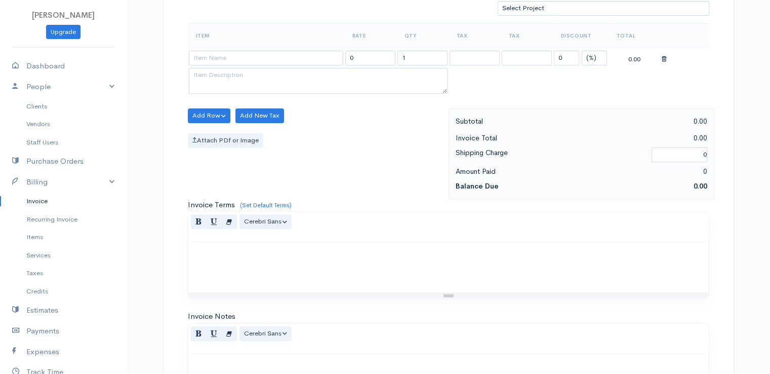
type input "[DATE]"
click at [596, 60] on select "(%) Flat" at bounding box center [594, 58] width 25 height 15
select select "2"
click at [582, 51] on select "(%) Flat" at bounding box center [594, 58] width 25 height 15
click at [418, 55] on input "1" at bounding box center [422, 58] width 50 height 15
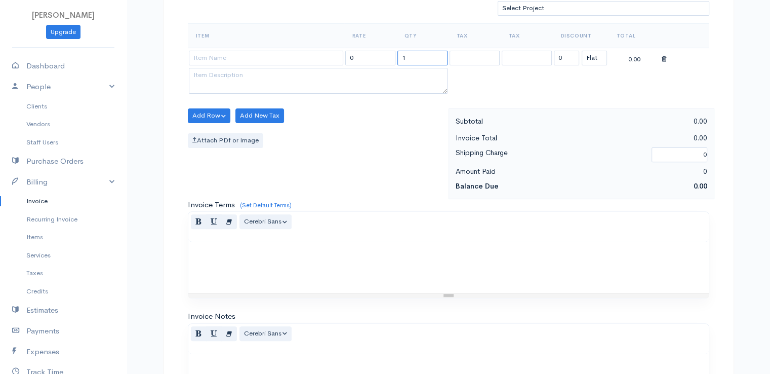
click at [418, 55] on input "1" at bounding box center [422, 58] width 50 height 15
type input "2"
click at [254, 56] on input at bounding box center [266, 58] width 154 height 15
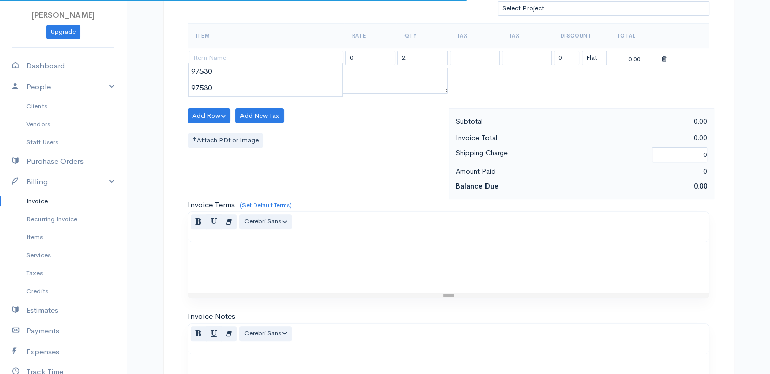
type input "97530"
type input "60.00"
click at [254, 76] on body "[PERSON_NAME] Upgrade Dashboard People Clients Vendors Staff Users Purchase Ord…" at bounding box center [385, 111] width 770 height 875
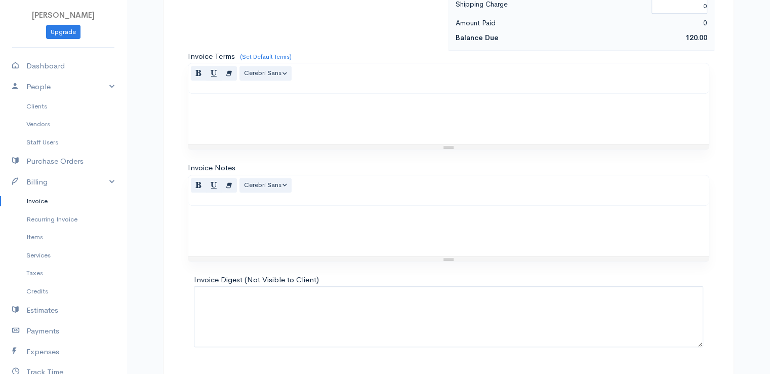
scroll to position [498, 0]
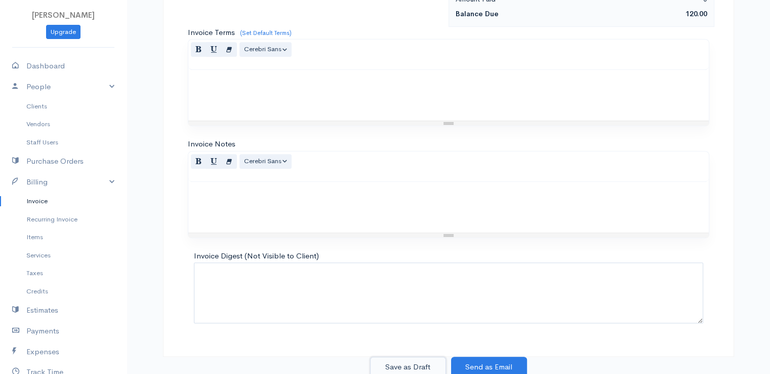
click at [413, 363] on button "Save as Draft" at bounding box center [408, 366] width 76 height 21
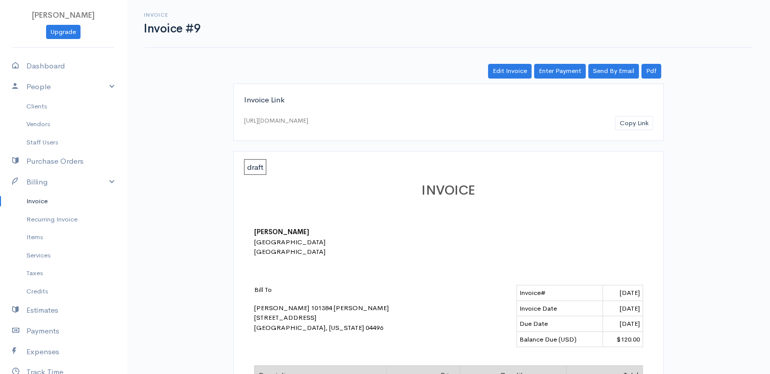
click at [37, 202] on link "Invoice" at bounding box center [63, 201] width 127 height 18
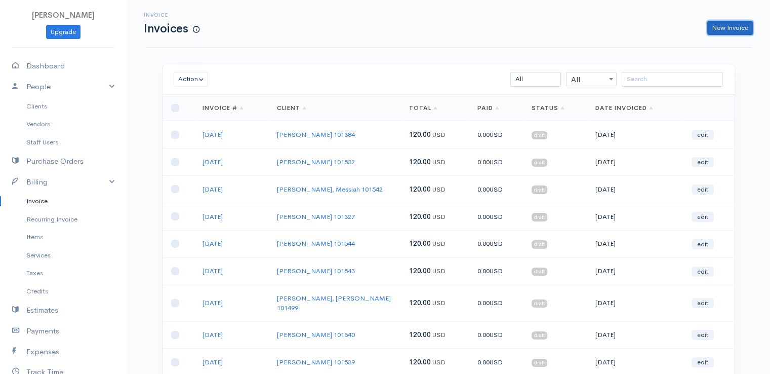
click at [743, 30] on link "New Invoice" at bounding box center [730, 28] width 46 height 15
select select "[GEOGRAPHIC_DATA]"
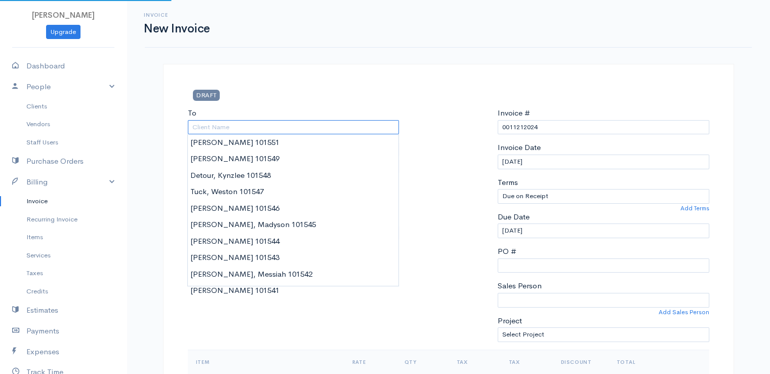
click at [235, 124] on input "To" at bounding box center [294, 127] width 212 height 15
type input "v"
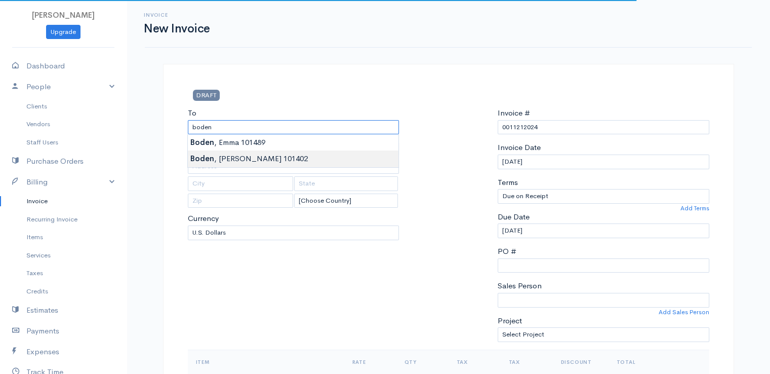
type input "[PERSON_NAME] 101402"
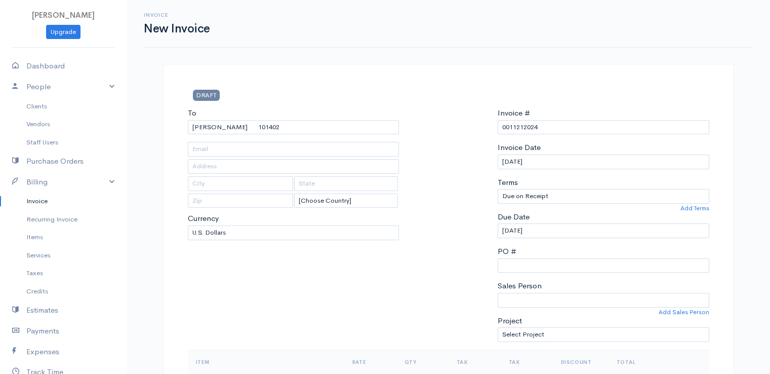
type input "[STREET_ADDRESS]"
type input "Carmel"
type input "[US_STATE]"
type input "04419"
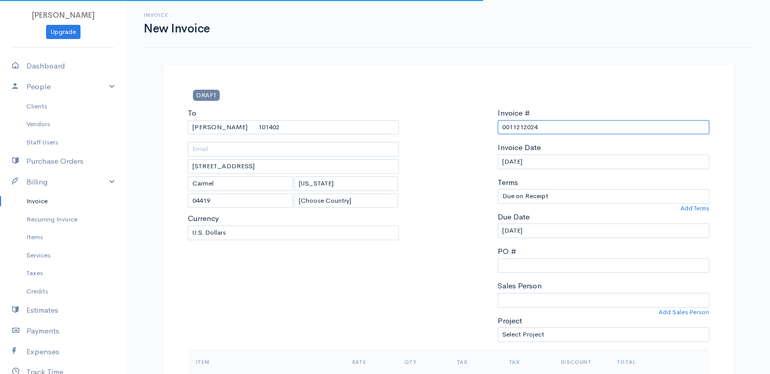
click at [516, 129] on input "0011212024" at bounding box center [604, 127] width 212 height 15
paste input "[DATE]"
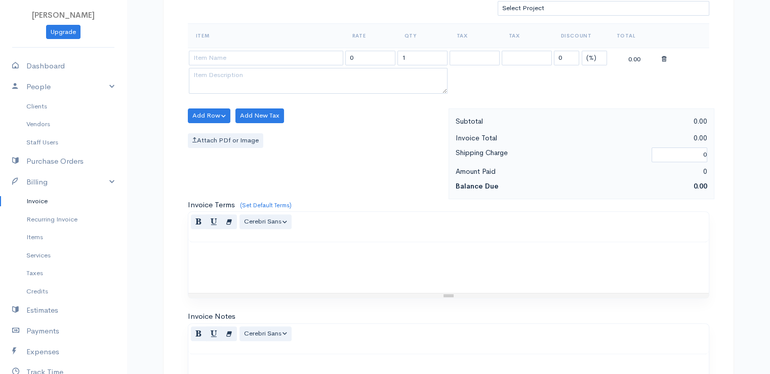
type input "[DATE]"
click at [595, 55] on select "(%) Flat" at bounding box center [594, 58] width 25 height 15
select select "2"
click at [582, 51] on select "(%) Flat" at bounding box center [594, 58] width 25 height 15
click at [412, 55] on input "1" at bounding box center [422, 58] width 50 height 15
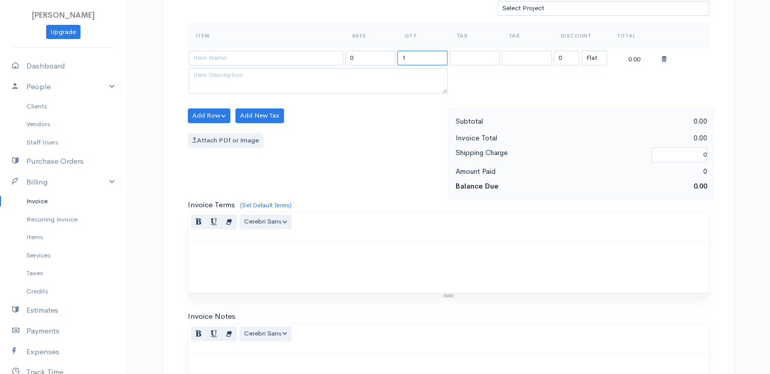
click at [412, 55] on input "1" at bounding box center [422, 58] width 50 height 15
type input "2"
click at [322, 51] on input at bounding box center [266, 58] width 154 height 15
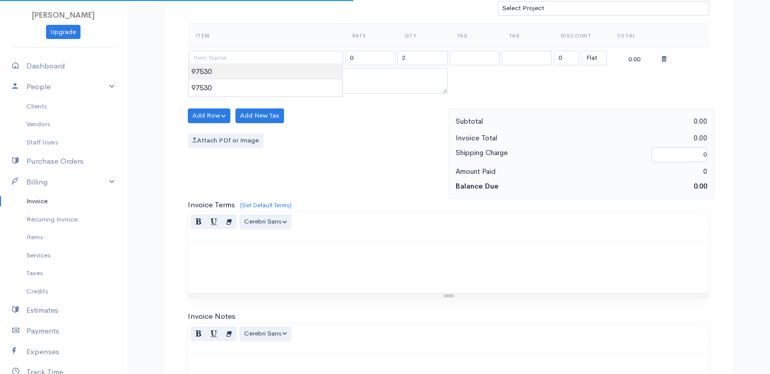
type input "97530"
type input "60.00"
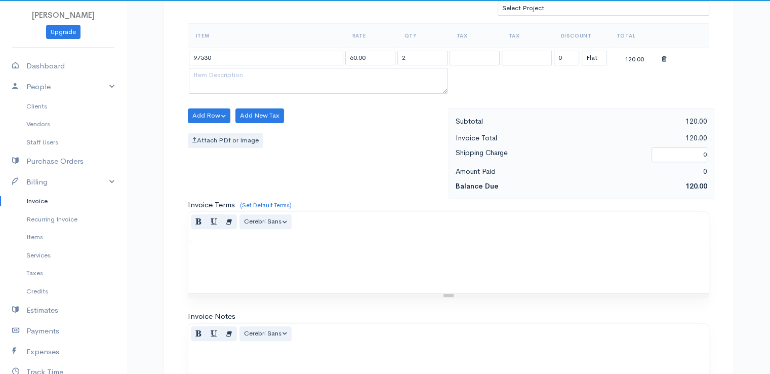
click at [324, 75] on body "[PERSON_NAME] Upgrade Dashboard People Clients Vendors Staff Users Purchase Ord…" at bounding box center [385, 111] width 770 height 875
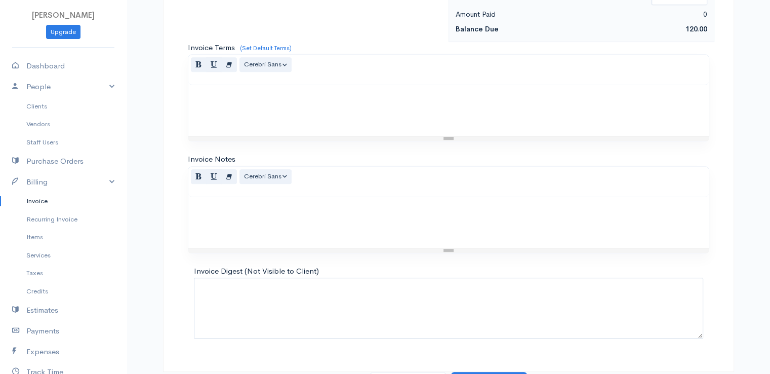
scroll to position [498, 0]
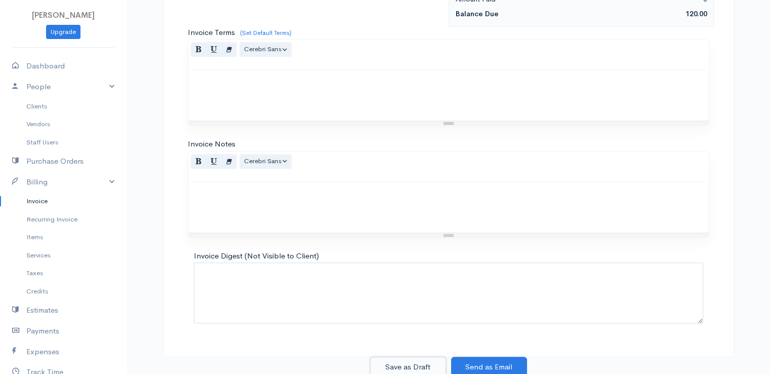
click at [422, 361] on button "Save as Draft" at bounding box center [408, 366] width 76 height 21
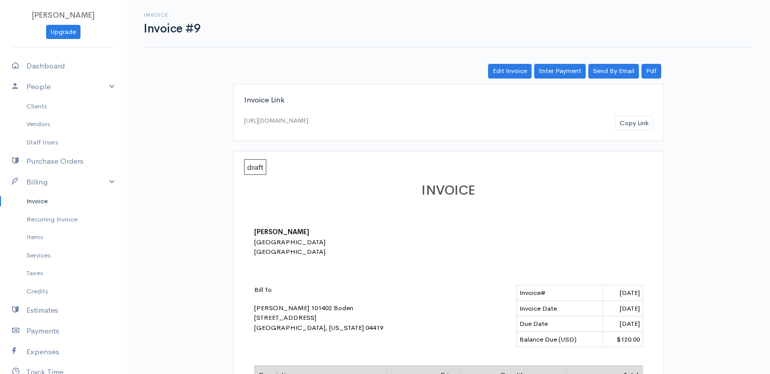
click at [38, 199] on link "Invoice" at bounding box center [63, 201] width 127 height 18
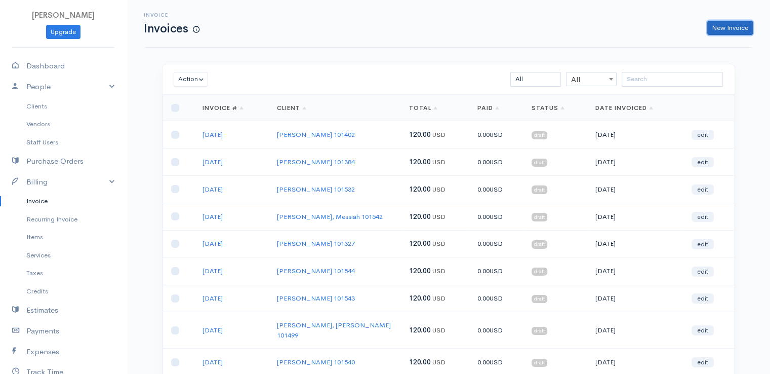
click at [727, 27] on link "New Invoice" at bounding box center [730, 28] width 46 height 15
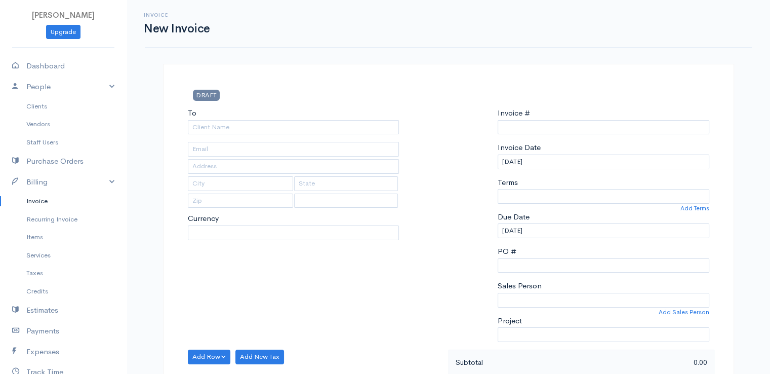
type input "0011212024"
select select "[GEOGRAPHIC_DATA]"
select select "USD"
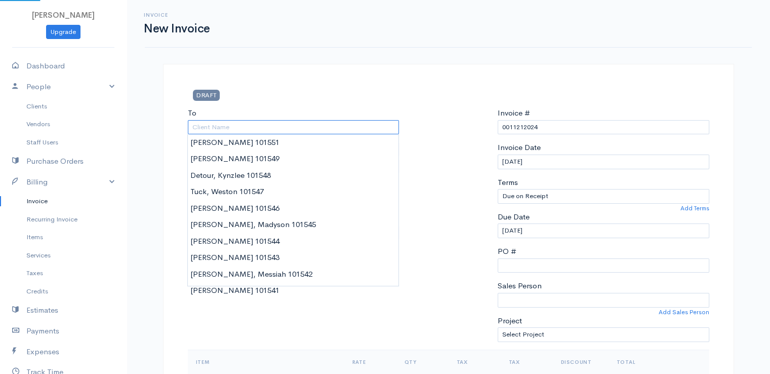
click at [297, 125] on input "To" at bounding box center [294, 127] width 212 height 15
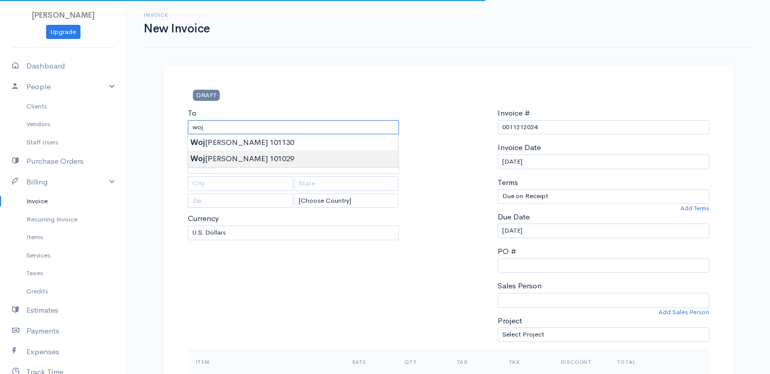
type input "[PERSON_NAME] 101029"
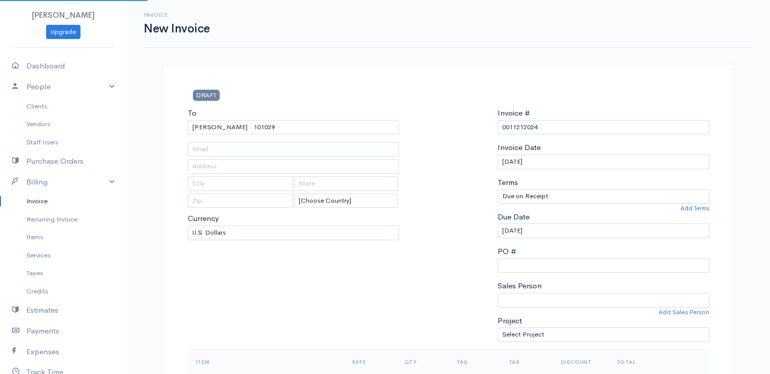
type input "38 Mt. [GEOGRAPHIC_DATA]"
type input "[GEOGRAPHIC_DATA]"
type input "[US_STATE]"
type input "04401"
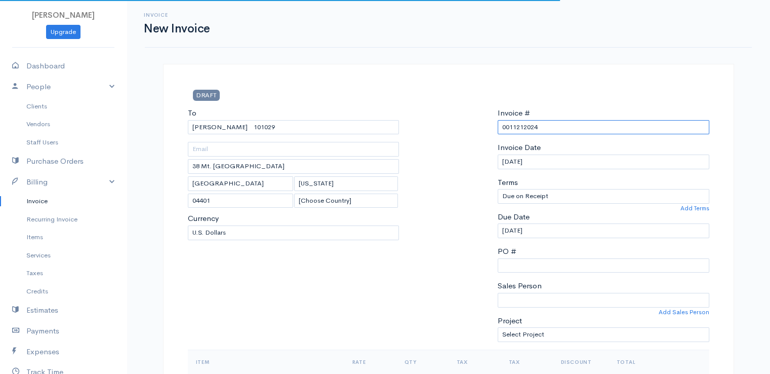
click at [525, 124] on input "0011212024" at bounding box center [604, 127] width 212 height 15
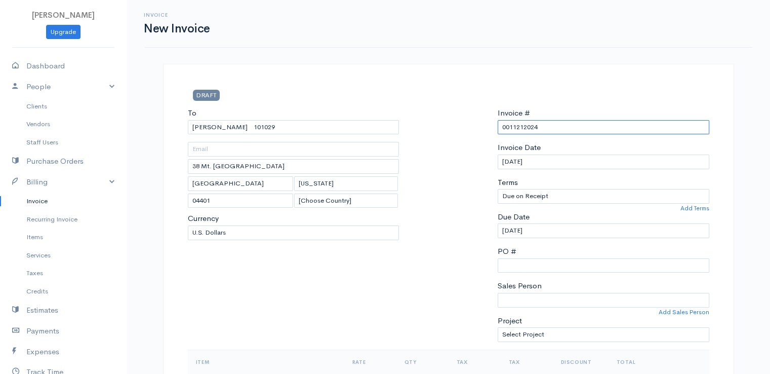
click at [525, 124] on input "0011212024" at bounding box center [604, 127] width 212 height 15
paste input "[DATE]"
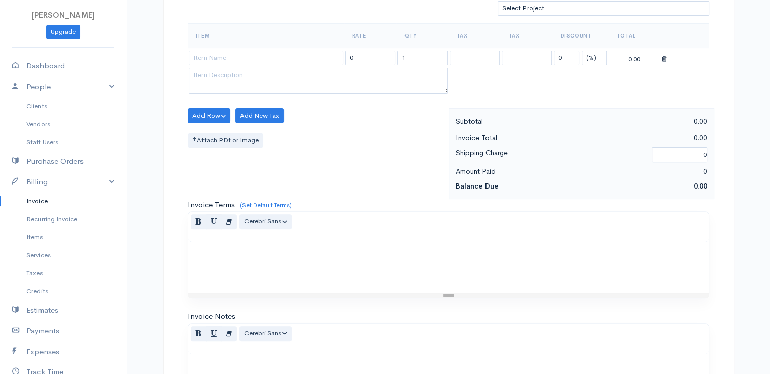
type input "[DATE]"
click at [593, 57] on select "(%) Flat" at bounding box center [594, 58] width 25 height 15
select select "2"
click at [582, 51] on select "(%) Flat" at bounding box center [594, 58] width 25 height 15
click at [433, 52] on input "1" at bounding box center [422, 58] width 50 height 15
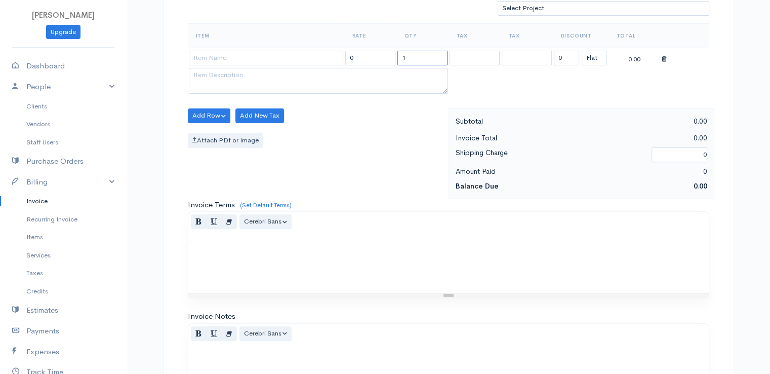
click at [433, 52] on input "1" at bounding box center [422, 58] width 50 height 15
type input "2"
click at [243, 57] on input at bounding box center [266, 58] width 154 height 15
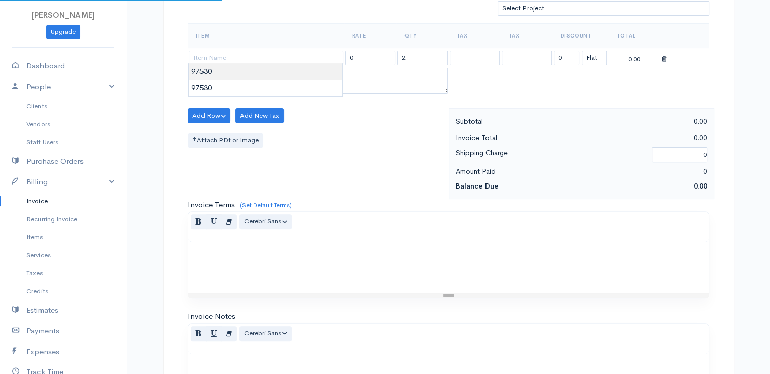
type input "97530"
type input "60.00"
click at [248, 75] on body "[PERSON_NAME] Upgrade Dashboard People Clients Vendors Staff Users Purchase Ord…" at bounding box center [385, 111] width 770 height 875
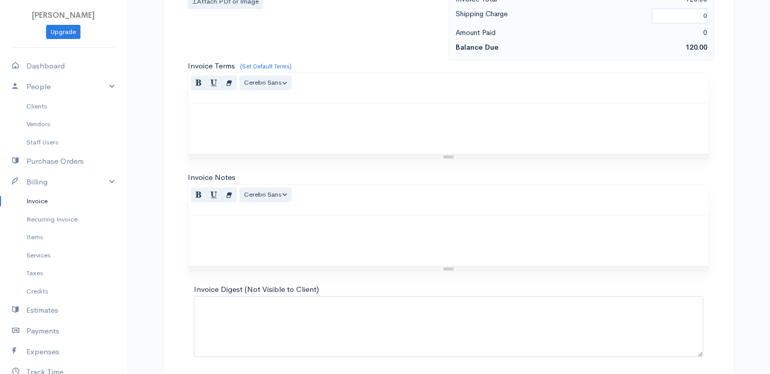
scroll to position [498, 0]
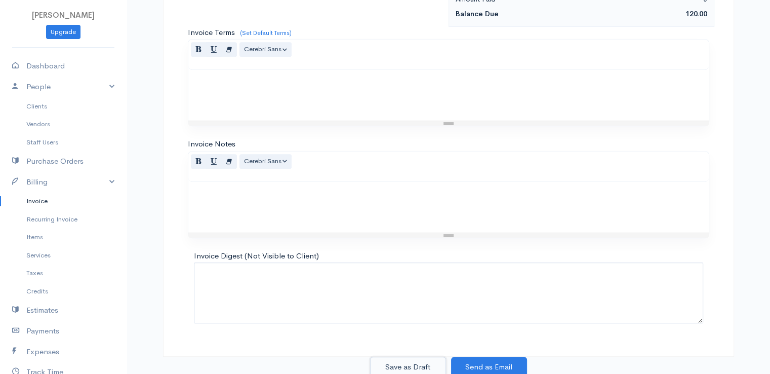
click at [417, 361] on button "Save as Draft" at bounding box center [408, 366] width 76 height 21
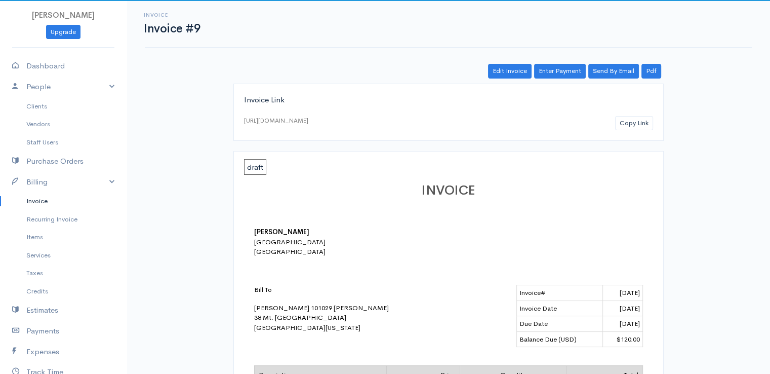
click at [47, 203] on link "Invoice" at bounding box center [63, 201] width 127 height 18
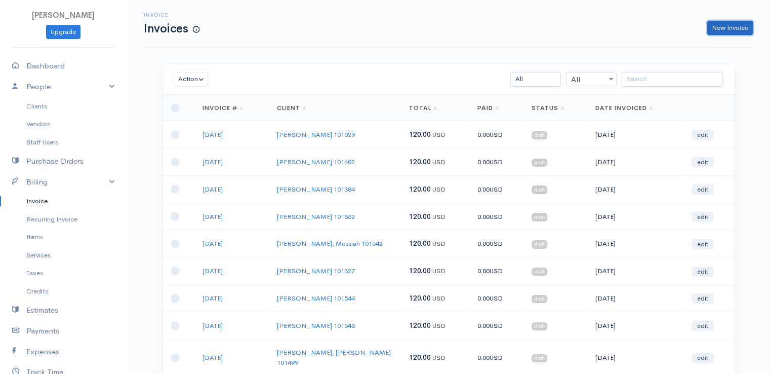
click at [722, 32] on link "New Invoice" at bounding box center [730, 28] width 46 height 15
select select "[GEOGRAPHIC_DATA]"
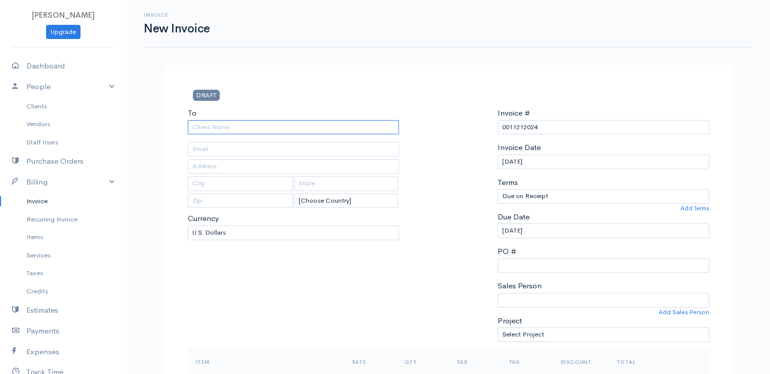
click at [246, 128] on input "To" at bounding box center [294, 127] width 212 height 15
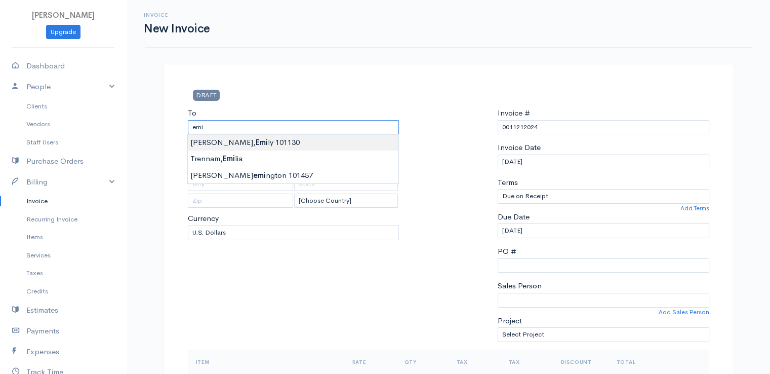
type input "[PERSON_NAME] 101130"
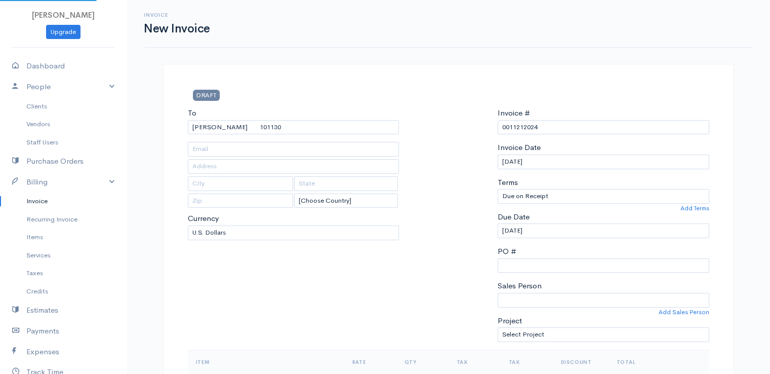
type input "38 Mt. [GEOGRAPHIC_DATA]"
type input "[GEOGRAPHIC_DATA]"
type input "[US_STATE]"
type input "04401"
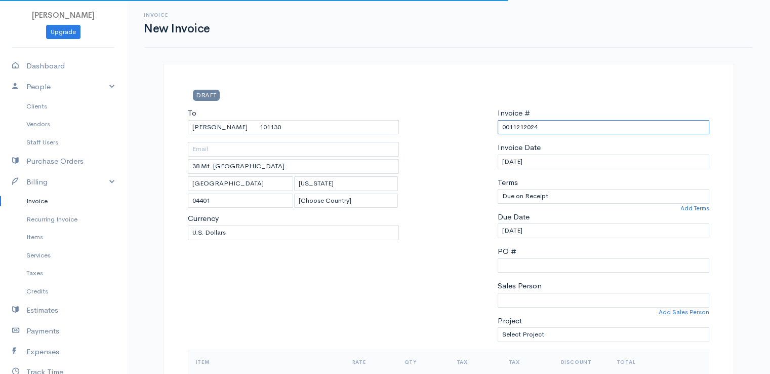
click at [517, 125] on input "0011212024" at bounding box center [604, 127] width 212 height 15
paste input "[DATE]"
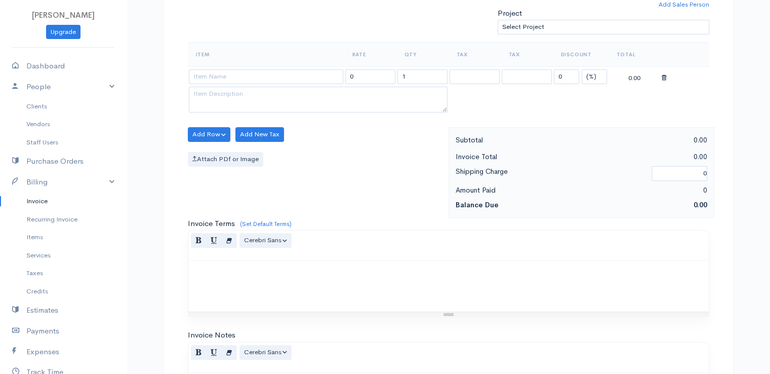
scroll to position [326, 0]
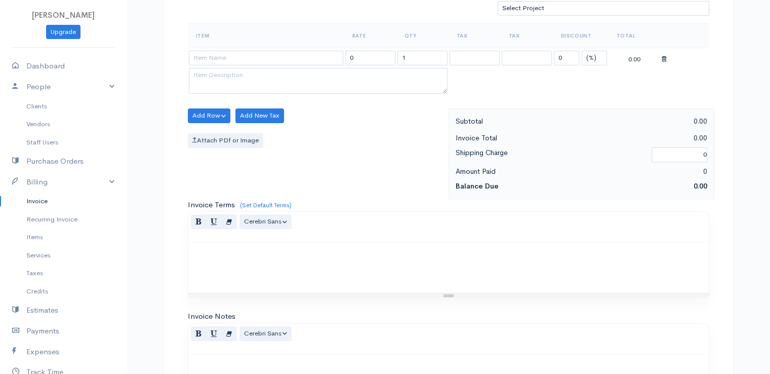
type input "[DATE]"
click at [604, 52] on select "(%) Flat" at bounding box center [594, 58] width 25 height 15
select select "2"
click at [582, 51] on select "(%) Flat" at bounding box center [594, 58] width 25 height 15
click at [400, 57] on input "1" at bounding box center [422, 58] width 50 height 15
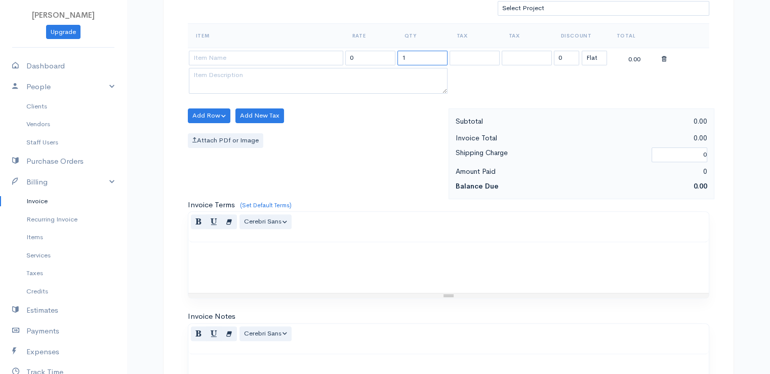
click at [400, 57] on input "1" at bounding box center [422, 58] width 50 height 15
type input "3"
click at [312, 51] on input at bounding box center [266, 58] width 154 height 15
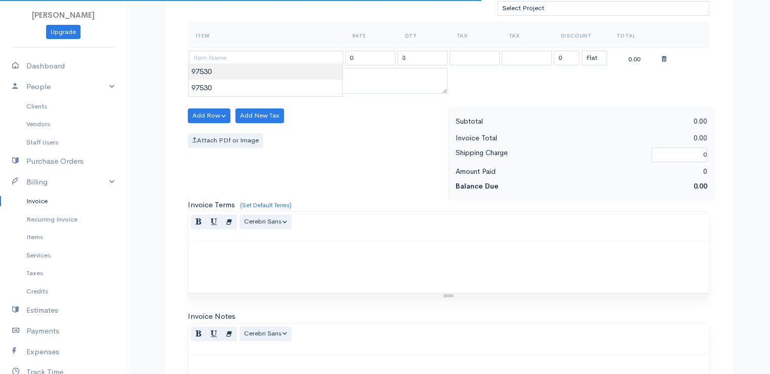
type input "97530"
type input "60.00"
click at [312, 67] on body "[PERSON_NAME] Upgrade Dashboard People Clients Vendors Staff Users Purchase Ord…" at bounding box center [385, 111] width 770 height 875
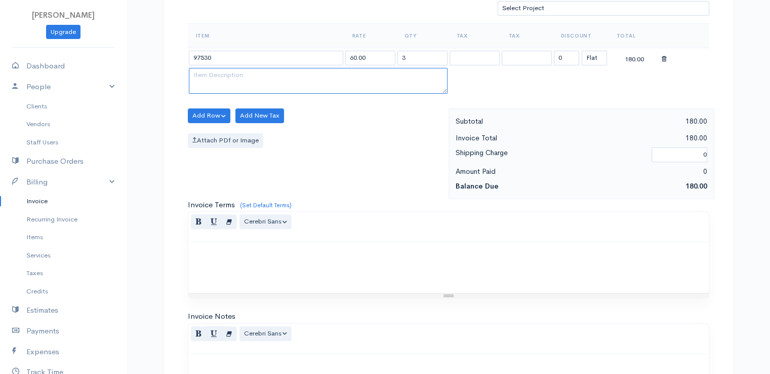
click at [312, 68] on textarea at bounding box center [318, 81] width 259 height 26
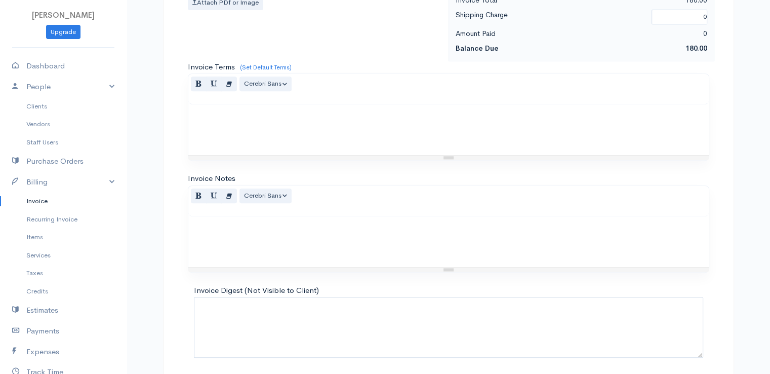
scroll to position [498, 0]
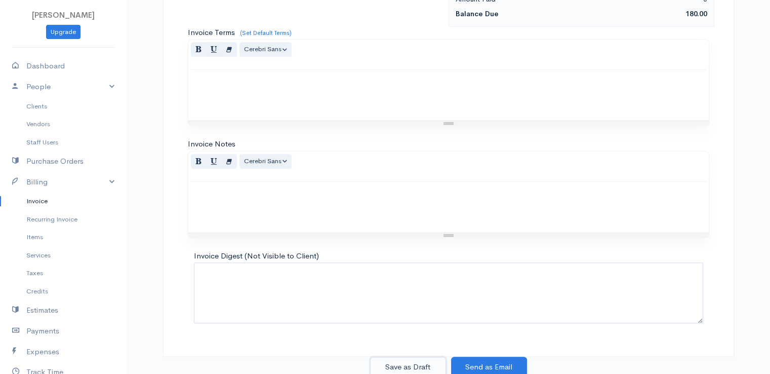
click at [409, 363] on button "Save as Draft" at bounding box center [408, 366] width 76 height 21
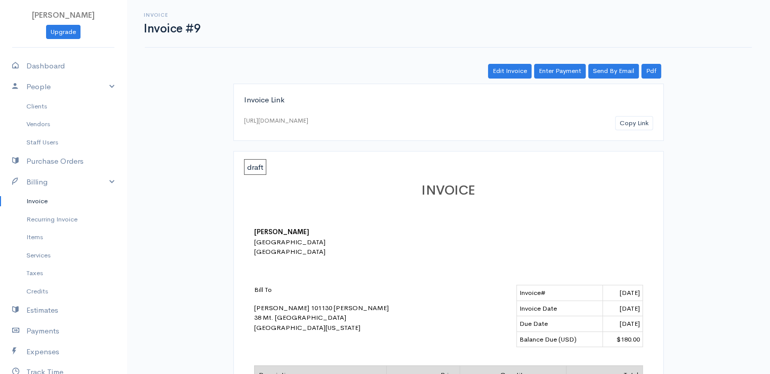
click at [42, 202] on link "Invoice" at bounding box center [63, 201] width 127 height 18
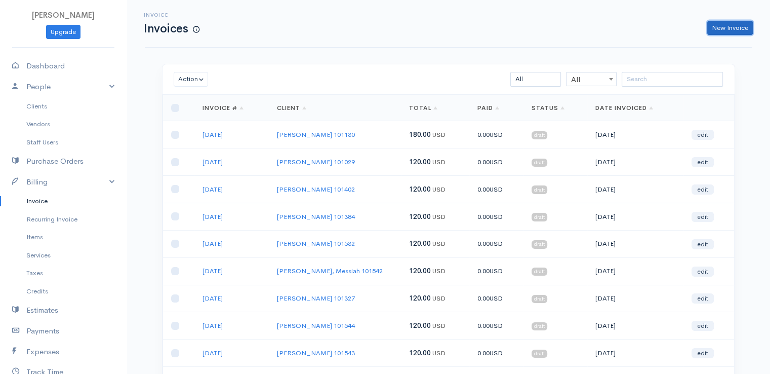
click at [732, 25] on link "New Invoice" at bounding box center [730, 28] width 46 height 15
select select "[GEOGRAPHIC_DATA]"
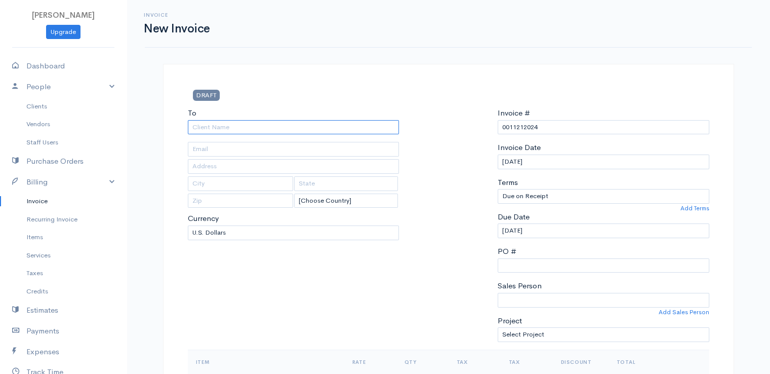
click at [249, 126] on input "To" at bounding box center [294, 127] width 212 height 15
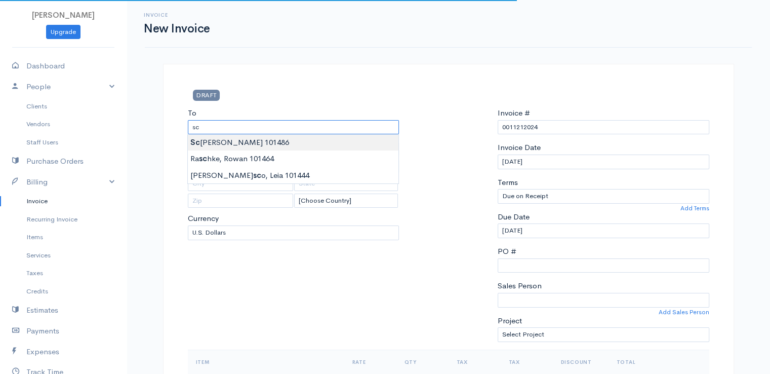
type input "[PERSON_NAME] 101486"
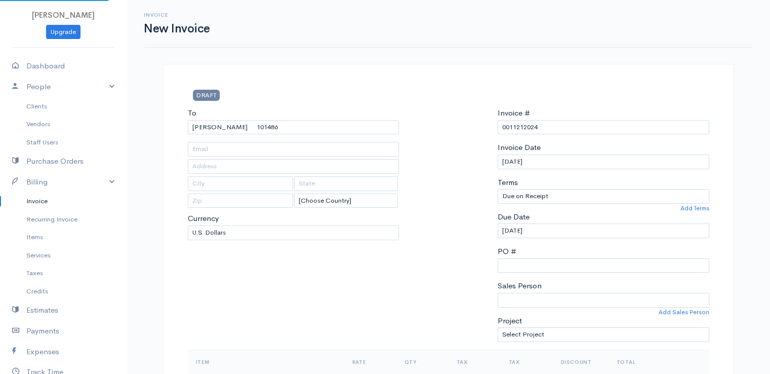
type input "[STREET_ADDRESS]"
type input "[PERSON_NAME]"
type input "[US_STATE]"
type input "04412"
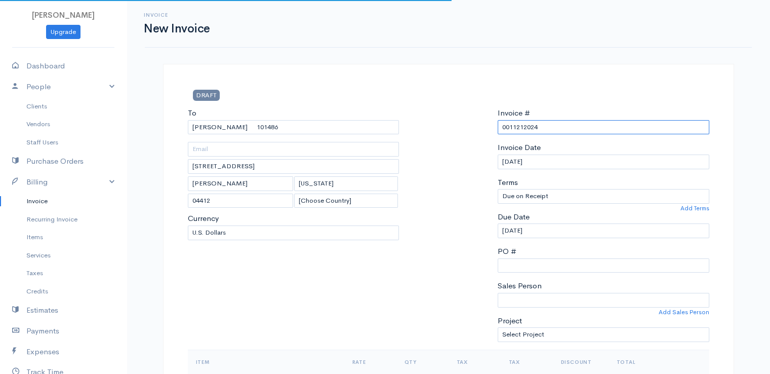
click at [520, 128] on input "0011212024" at bounding box center [604, 127] width 212 height 15
paste input "[DATE]"
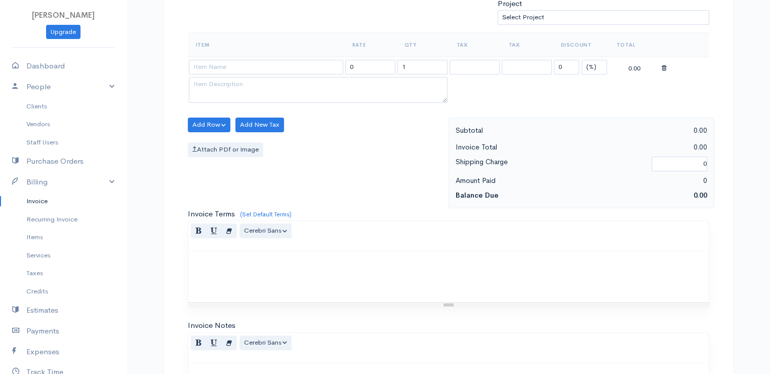
scroll to position [326, 0]
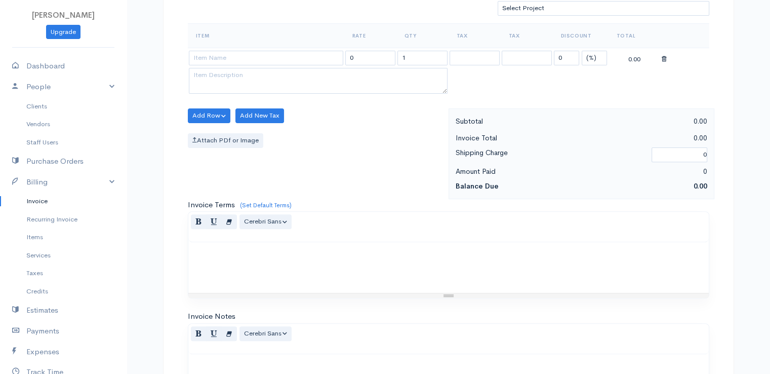
click at [591, 63] on td "0 (%) Flat" at bounding box center [581, 58] width 56 height 20
click at [587, 48] on td "0 (%) Flat" at bounding box center [581, 58] width 56 height 20
click at [589, 51] on select "(%) Flat" at bounding box center [594, 58] width 25 height 15
click at [582, 51] on select "(%) Flat" at bounding box center [594, 58] width 25 height 15
click at [418, 58] on input "1" at bounding box center [422, 58] width 50 height 15
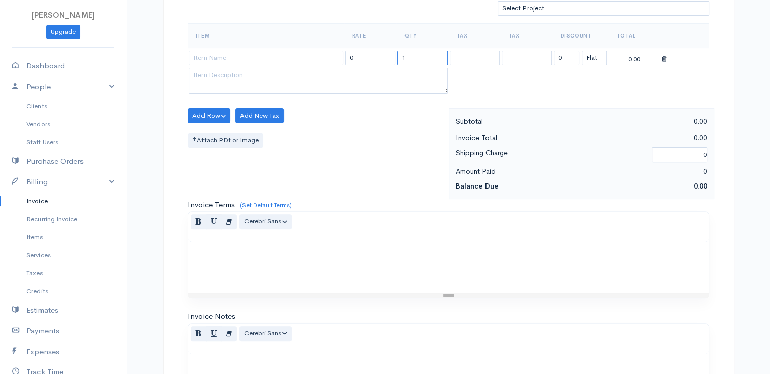
click at [418, 58] on input "1" at bounding box center [422, 58] width 50 height 15
click at [297, 58] on input at bounding box center [266, 58] width 154 height 15
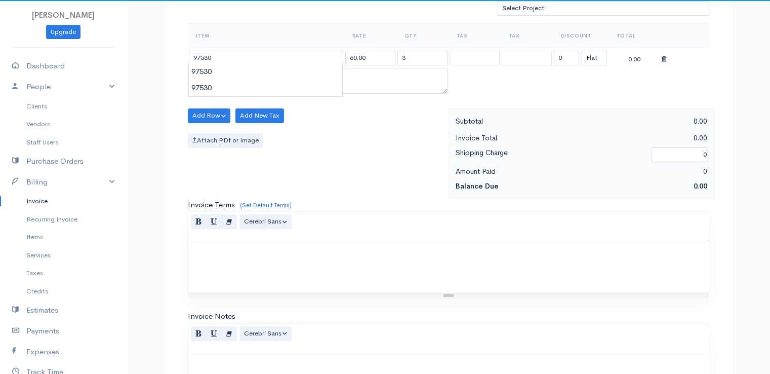
click at [301, 72] on body "[PERSON_NAME] Upgrade Dashboard People Clients Vendors Staff Users Purchase Ord…" at bounding box center [385, 111] width 770 height 875
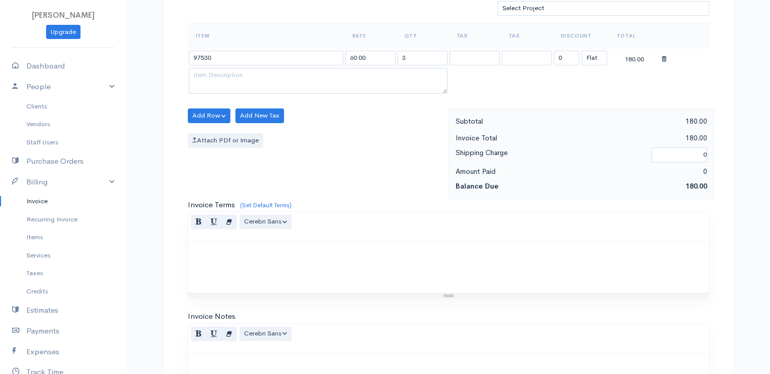
scroll to position [498, 0]
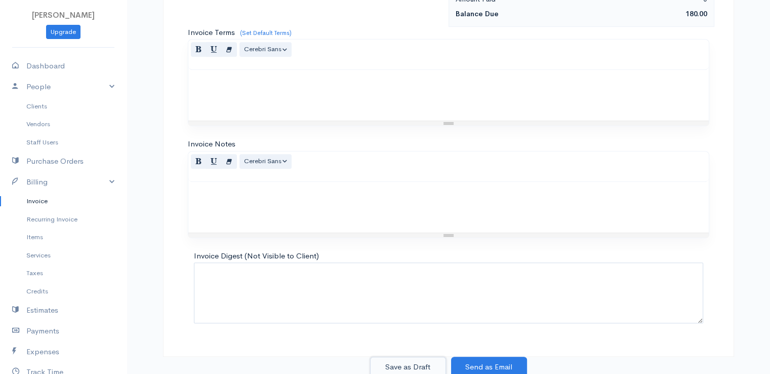
click at [393, 368] on button "Save as Draft" at bounding box center [408, 366] width 76 height 21
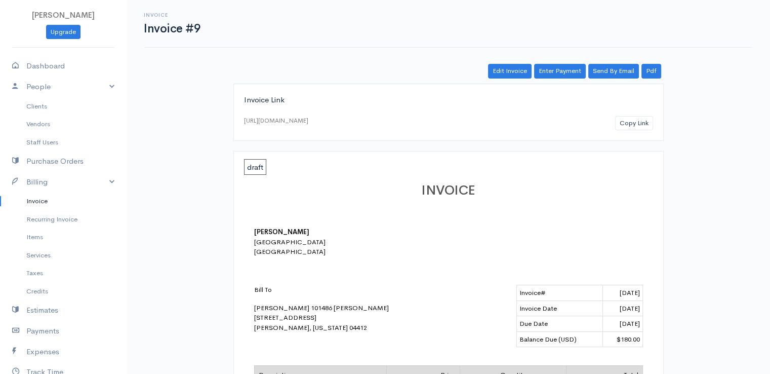
click at [43, 199] on link "Invoice" at bounding box center [63, 201] width 127 height 18
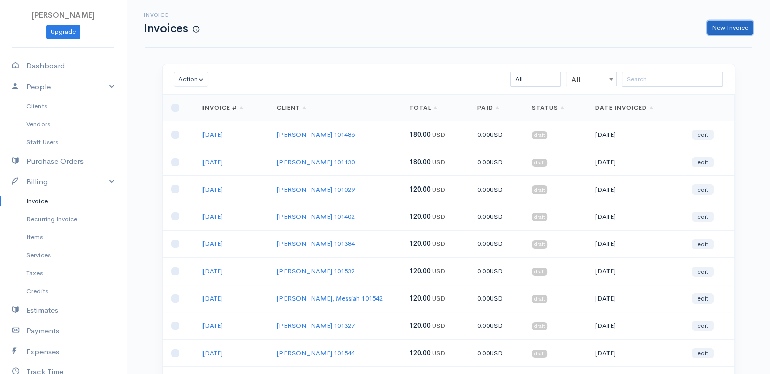
click at [733, 21] on link "New Invoice" at bounding box center [730, 28] width 46 height 15
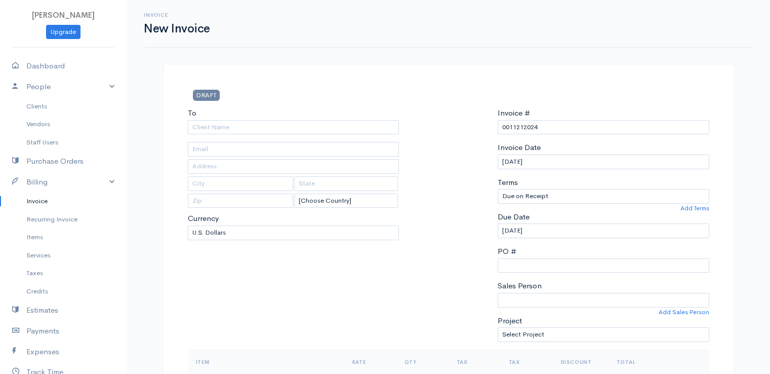
click at [733, 21] on div "Invoice New Invoice" at bounding box center [448, 23] width 619 height 23
click at [623, 32] on div "Invoice New Invoice" at bounding box center [448, 23] width 619 height 23
click at [350, 126] on input "To" at bounding box center [294, 127] width 212 height 15
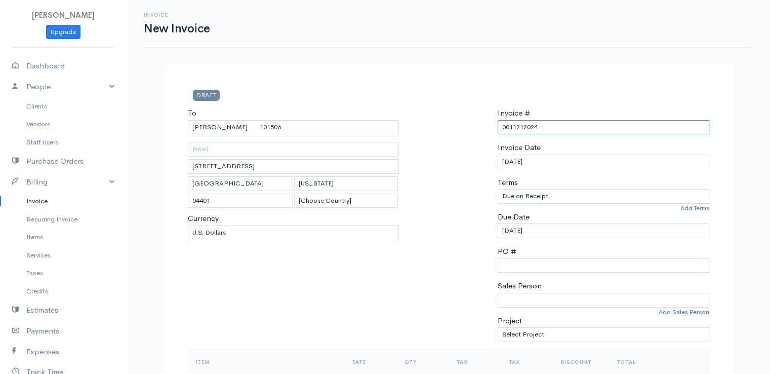
click at [536, 130] on input "0011212024" at bounding box center [604, 127] width 212 height 15
paste input "[DATE]"
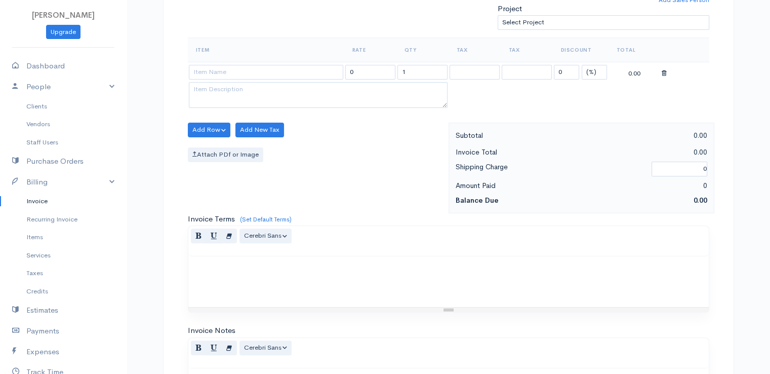
scroll to position [326, 0]
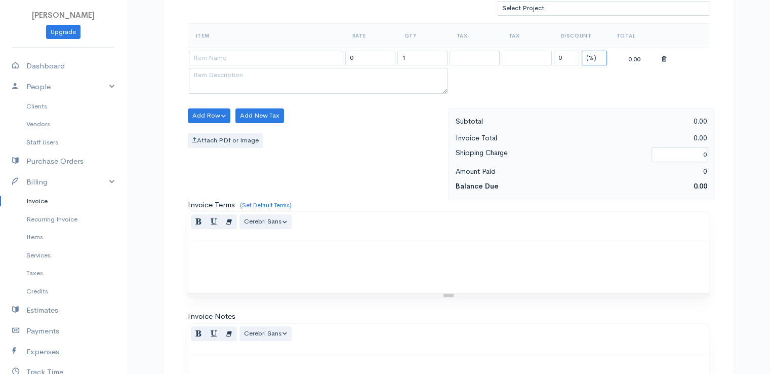
click at [589, 55] on select "(%) Flat" at bounding box center [594, 58] width 25 height 15
click at [582, 51] on select "(%) Flat" at bounding box center [594, 58] width 25 height 15
click at [563, 53] on input "0" at bounding box center [566, 58] width 25 height 15
click at [425, 58] on input "1" at bounding box center [422, 58] width 50 height 15
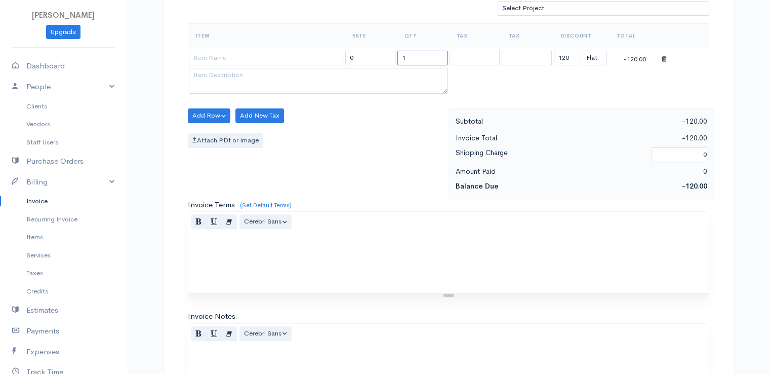
click at [425, 58] on input "1" at bounding box center [422, 58] width 50 height 15
click at [327, 59] on input at bounding box center [266, 58] width 154 height 15
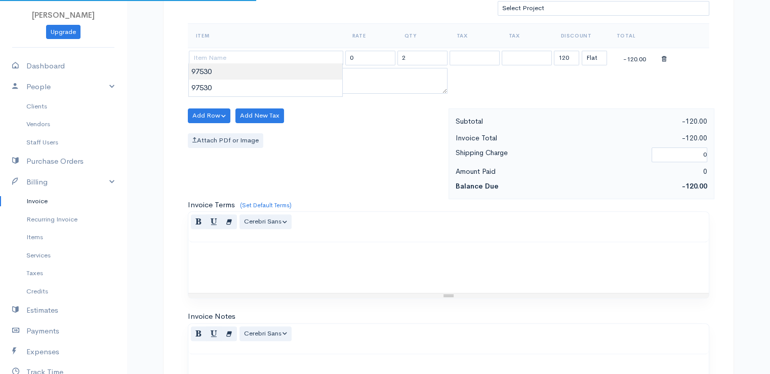
click at [329, 73] on body "[PERSON_NAME] Upgrade Dashboard People Clients Vendors Staff Users Purchase Ord…" at bounding box center [385, 111] width 770 height 875
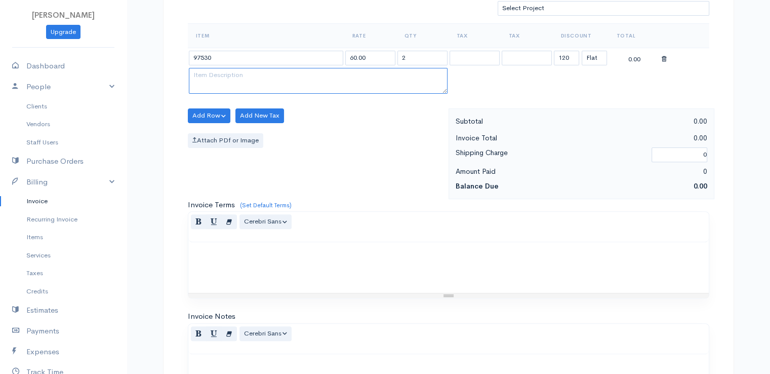
click at [329, 73] on textarea at bounding box center [318, 81] width 259 height 26
click at [354, 143] on div "Attach PDf or Image" at bounding box center [316, 140] width 256 height 15
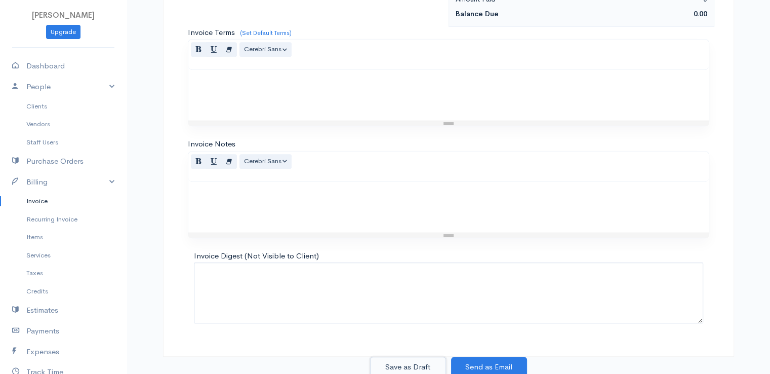
click at [415, 357] on button "Save as Draft" at bounding box center [408, 366] width 76 height 21
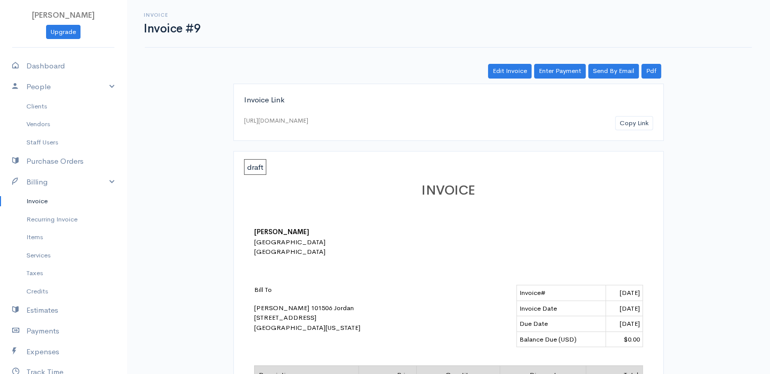
click at [42, 199] on link "Invoice" at bounding box center [63, 201] width 127 height 18
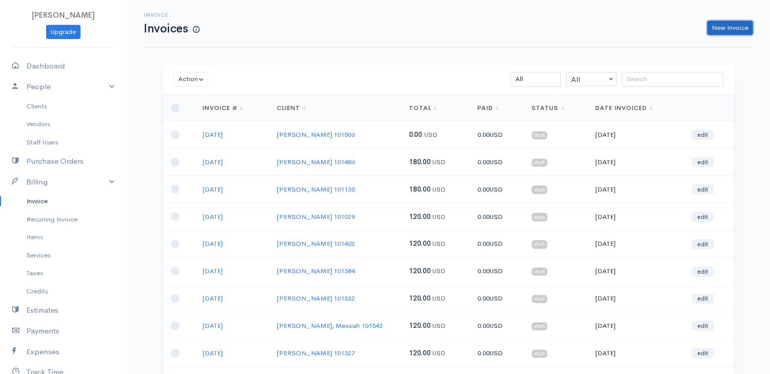
click at [731, 26] on link "New Invoice" at bounding box center [730, 28] width 46 height 15
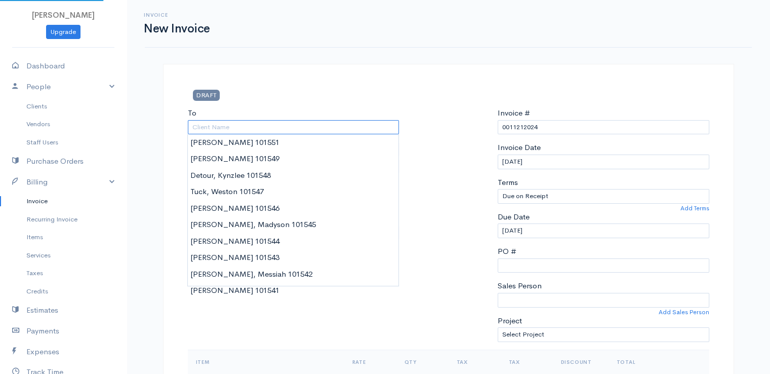
click at [232, 124] on input "To" at bounding box center [294, 127] width 212 height 15
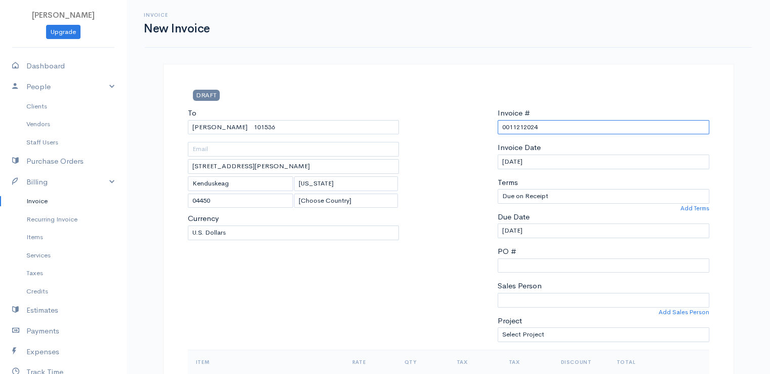
click at [530, 128] on input "0011212024" at bounding box center [604, 127] width 212 height 15
paste input "[DATE]"
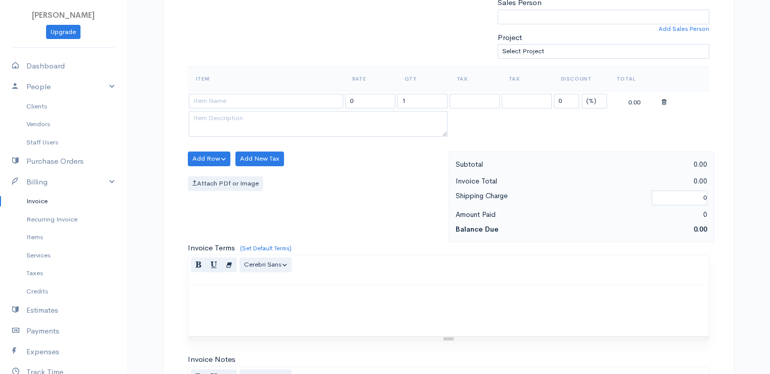
scroll to position [326, 0]
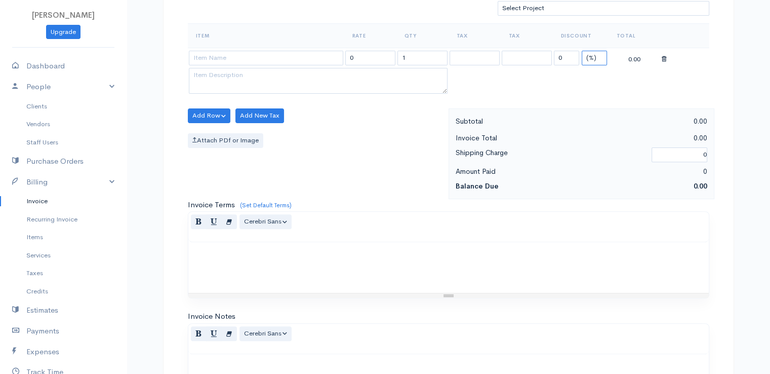
click at [592, 54] on select "(%) Flat" at bounding box center [594, 58] width 25 height 15
click at [582, 51] on select "(%) Flat" at bounding box center [594, 58] width 25 height 15
click at [413, 59] on input "1" at bounding box center [422, 58] width 50 height 15
click at [302, 58] on input at bounding box center [266, 58] width 154 height 15
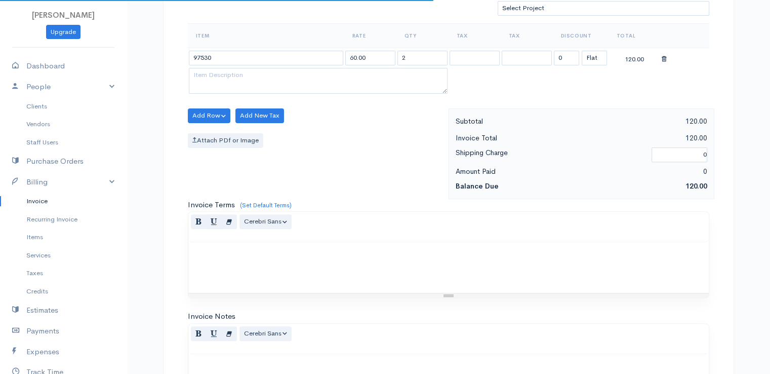
click at [305, 77] on body "[PERSON_NAME] Upgrade Dashboard People Clients Vendors Staff Users Purchase Ord…" at bounding box center [385, 111] width 770 height 875
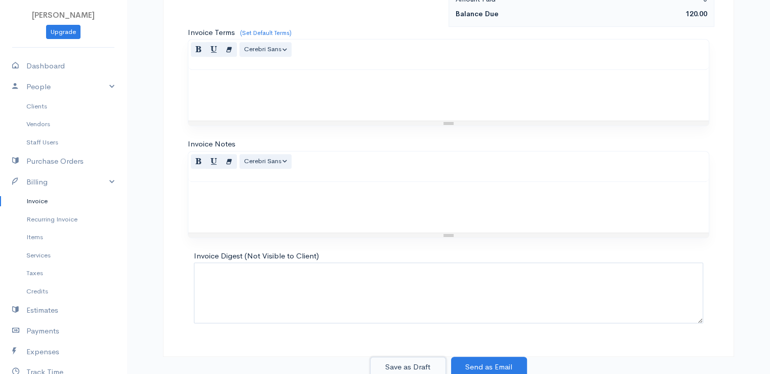
click at [414, 360] on button "Save as Draft" at bounding box center [408, 366] width 76 height 21
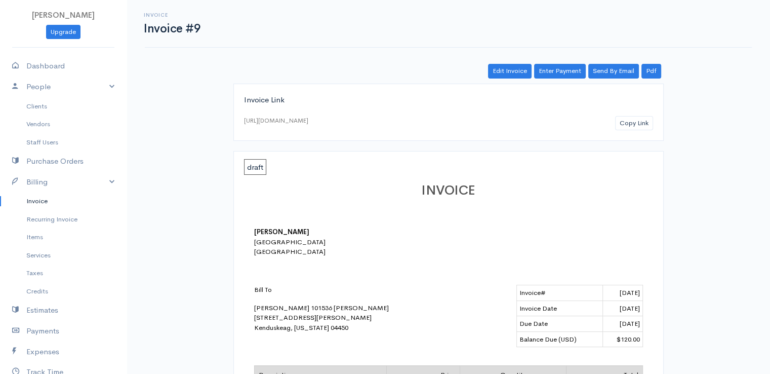
click at [32, 196] on link "Invoice" at bounding box center [63, 201] width 127 height 18
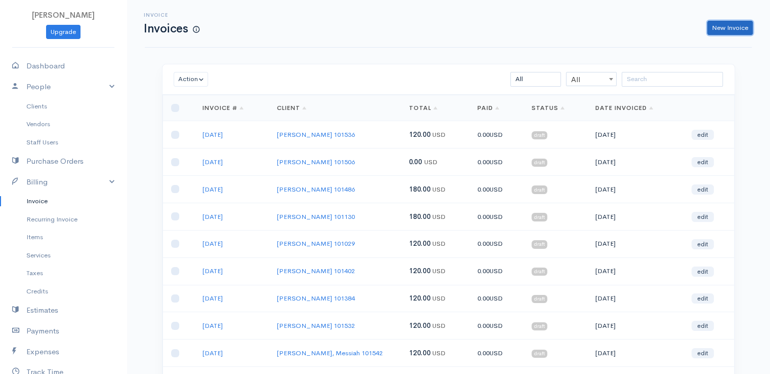
click at [723, 30] on link "New Invoice" at bounding box center [730, 28] width 46 height 15
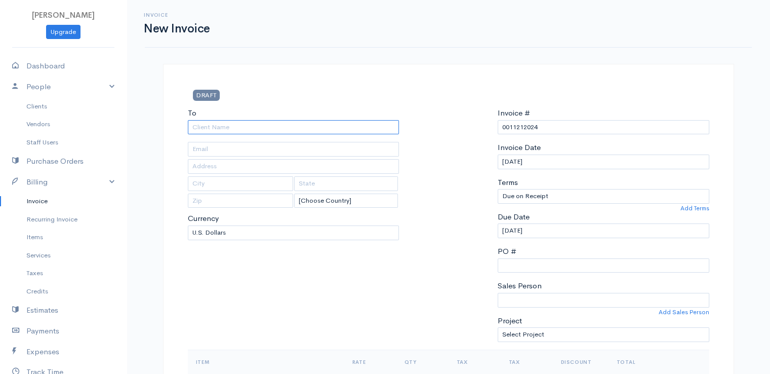
click at [208, 120] on input "To" at bounding box center [294, 127] width 212 height 15
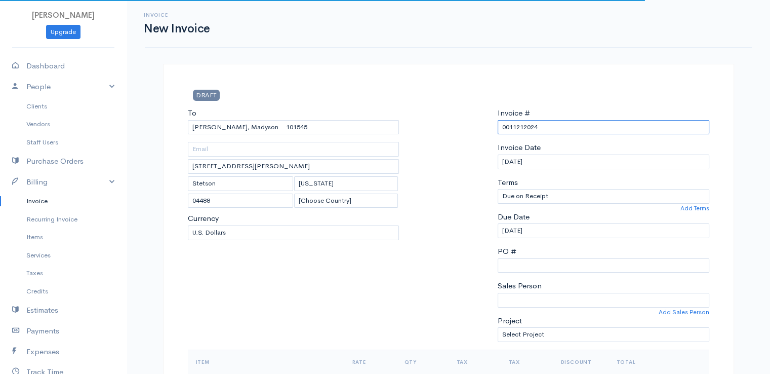
click at [530, 126] on input "0011212024" at bounding box center [604, 127] width 212 height 15
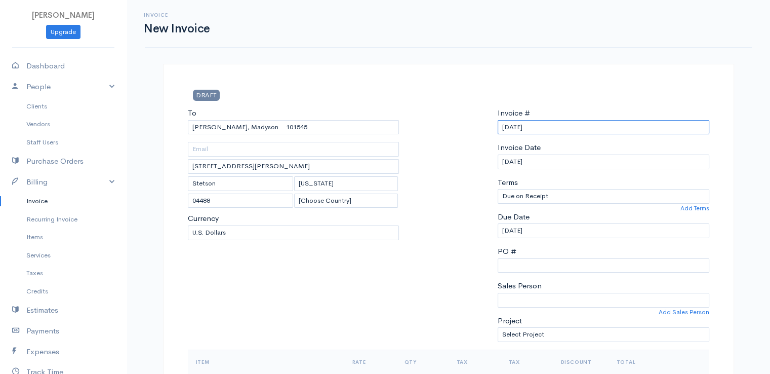
drag, startPoint x: 503, startPoint y: 126, endPoint x: 541, endPoint y: 125, distance: 37.5
click at [541, 125] on input "[DATE]" at bounding box center [604, 127] width 212 height 15
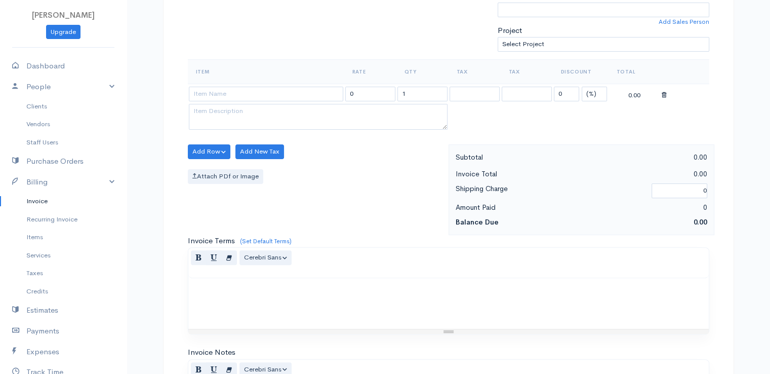
scroll to position [326, 0]
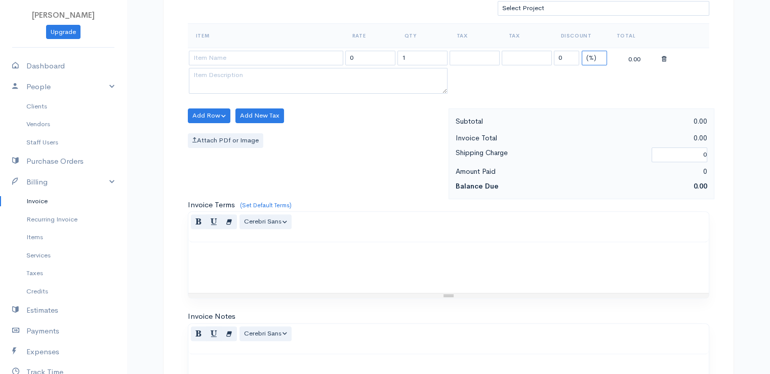
click at [595, 56] on select "(%) Flat" at bounding box center [594, 58] width 25 height 15
click at [582, 51] on select "(%) Flat" at bounding box center [594, 58] width 25 height 15
click at [295, 57] on input at bounding box center [266, 58] width 154 height 15
click at [304, 82] on body "[PERSON_NAME] Upgrade Dashboard People Clients Vendors Staff Users Purchase Ord…" at bounding box center [385, 111] width 770 height 875
click at [419, 57] on input "1" at bounding box center [422, 58] width 50 height 15
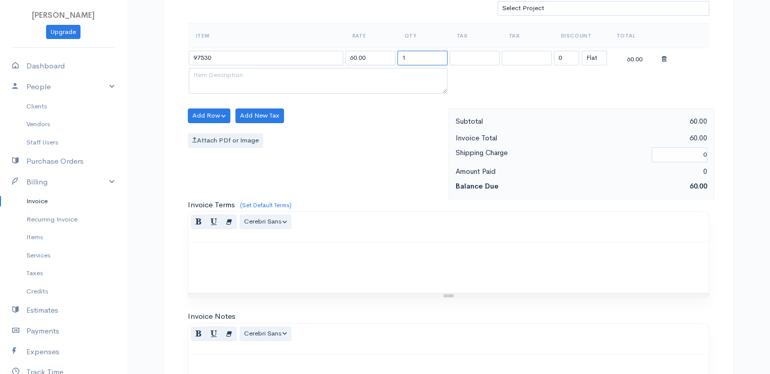
click at [419, 57] on input "1" at bounding box center [422, 58] width 50 height 15
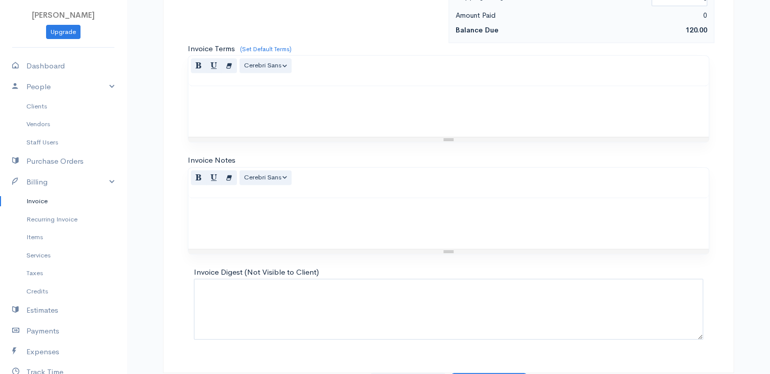
scroll to position [498, 0]
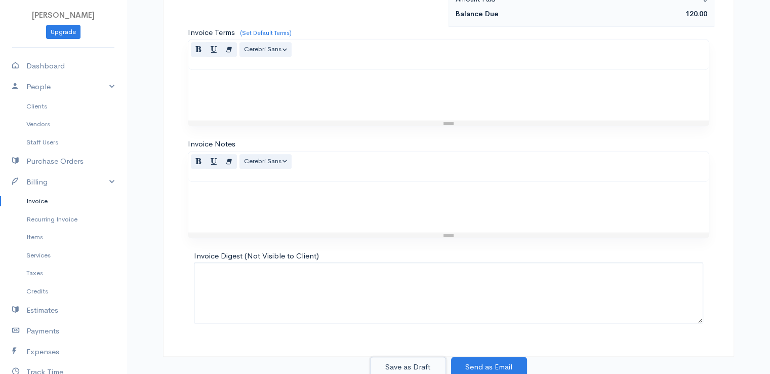
click at [404, 356] on button "Save as Draft" at bounding box center [408, 366] width 76 height 21
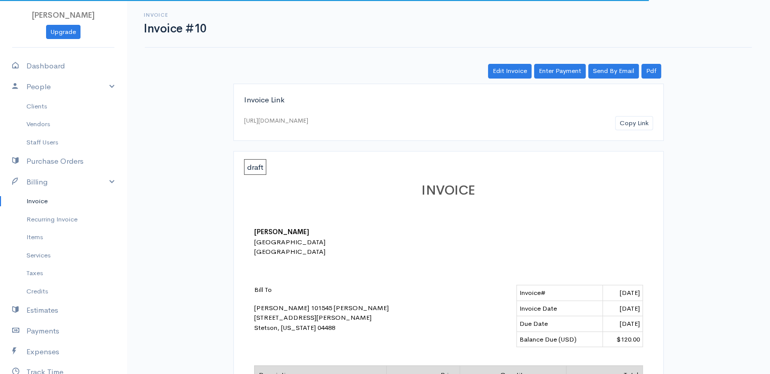
click at [35, 199] on link "Invoice" at bounding box center [63, 201] width 127 height 18
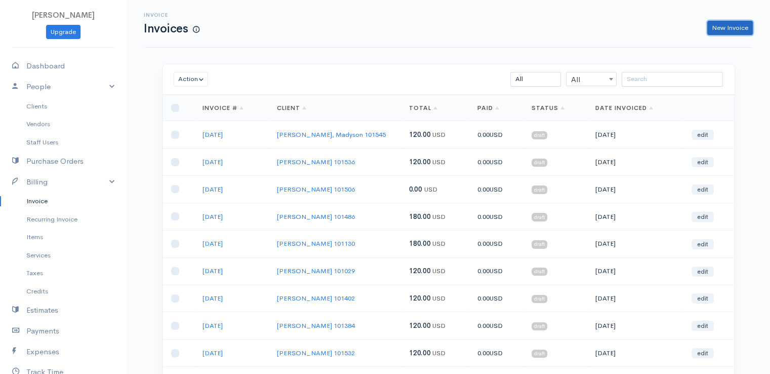
click at [727, 29] on link "New Invoice" at bounding box center [730, 28] width 46 height 15
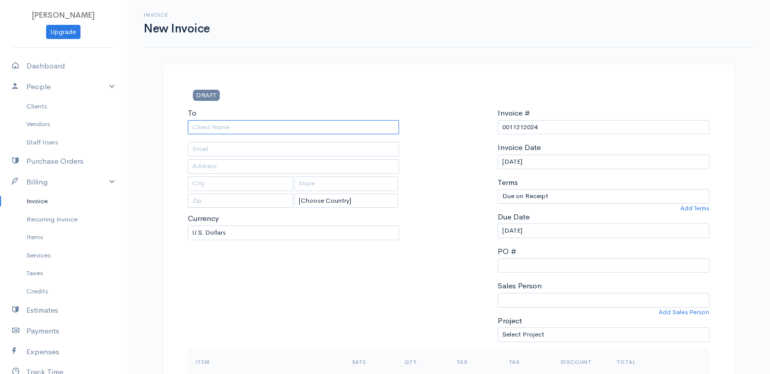
click at [254, 132] on input "To" at bounding box center [294, 127] width 212 height 15
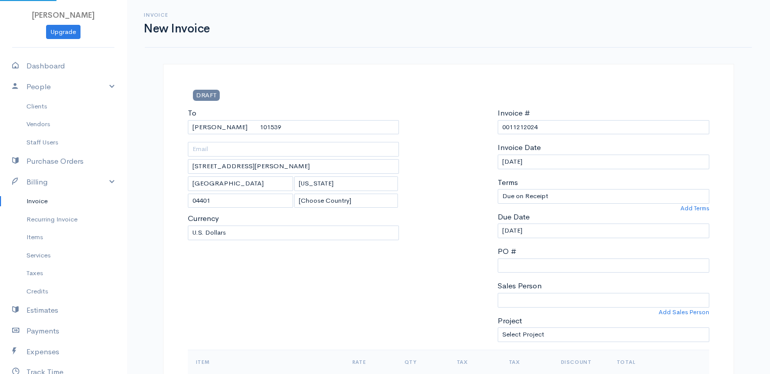
click at [518, 125] on input "0011212024" at bounding box center [604, 127] width 212 height 15
paste input "[DATE]"
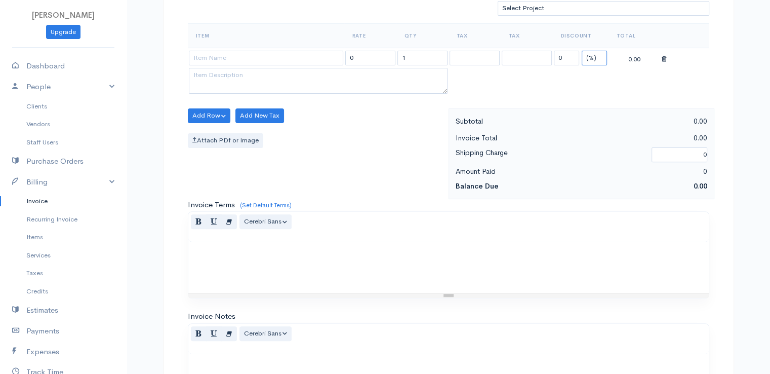
click at [602, 51] on select "(%) Flat" at bounding box center [594, 58] width 25 height 15
click at [582, 51] on select "(%) Flat" at bounding box center [594, 58] width 25 height 15
click at [427, 51] on input "1" at bounding box center [422, 58] width 50 height 15
click at [304, 52] on input at bounding box center [266, 58] width 154 height 15
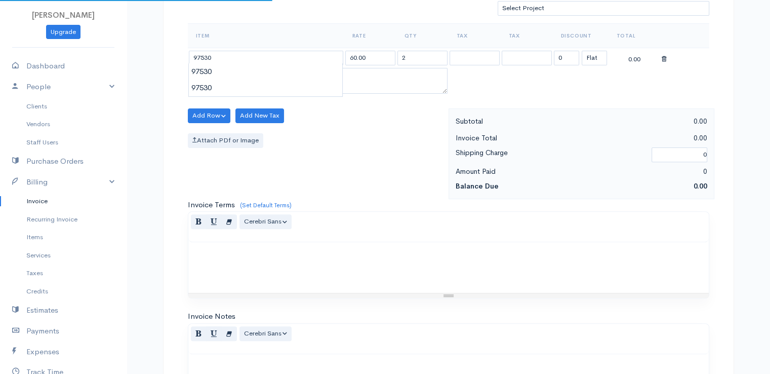
click at [306, 69] on body "[PERSON_NAME] Upgrade Dashboard People Clients Vendors Staff Users Purchase Ord…" at bounding box center [385, 111] width 770 height 875
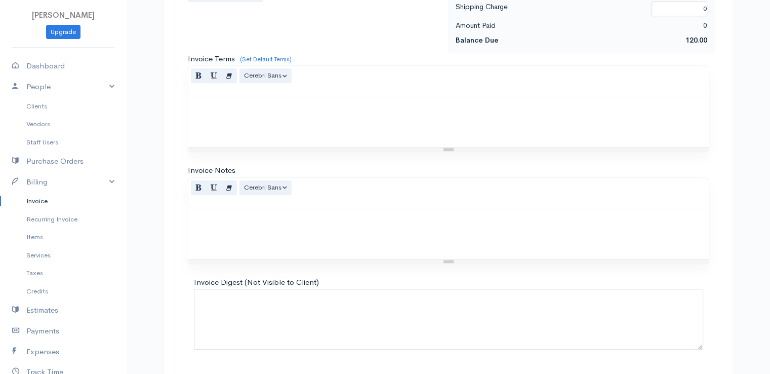
scroll to position [498, 0]
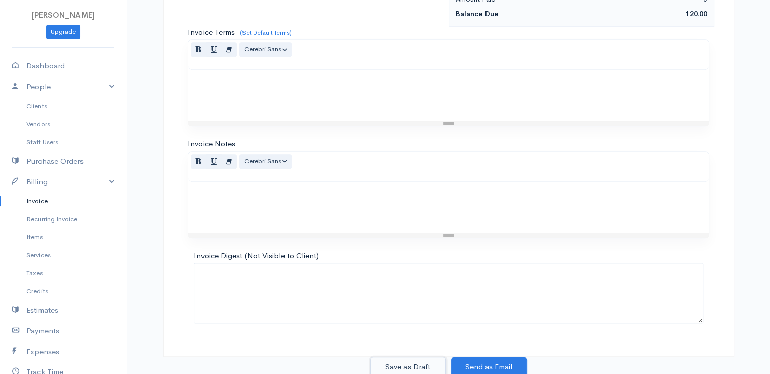
click at [407, 358] on button "Save as Draft" at bounding box center [408, 366] width 76 height 21
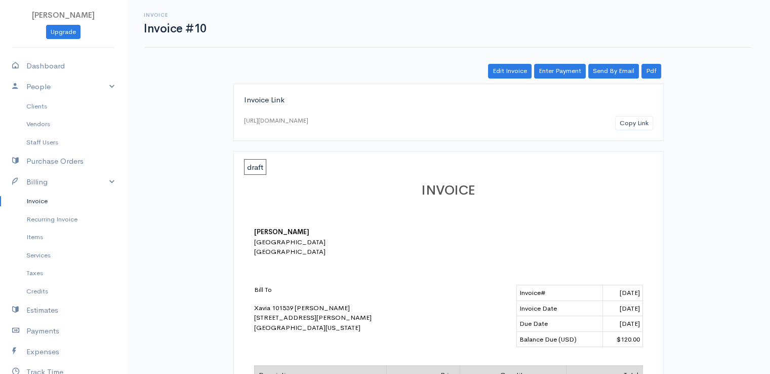
click at [43, 199] on link "Invoice" at bounding box center [63, 201] width 127 height 18
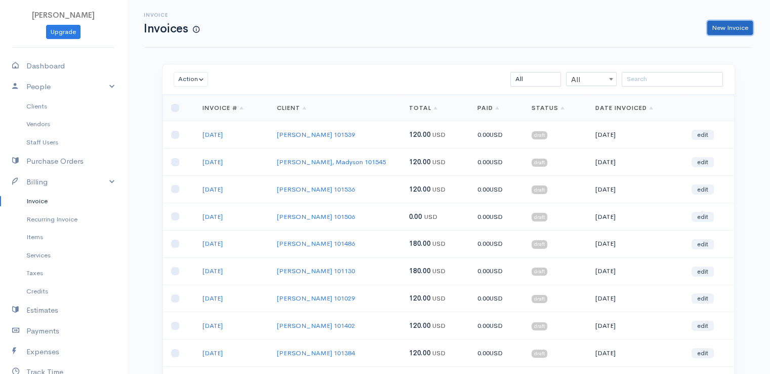
click at [719, 27] on link "New Invoice" at bounding box center [730, 28] width 46 height 15
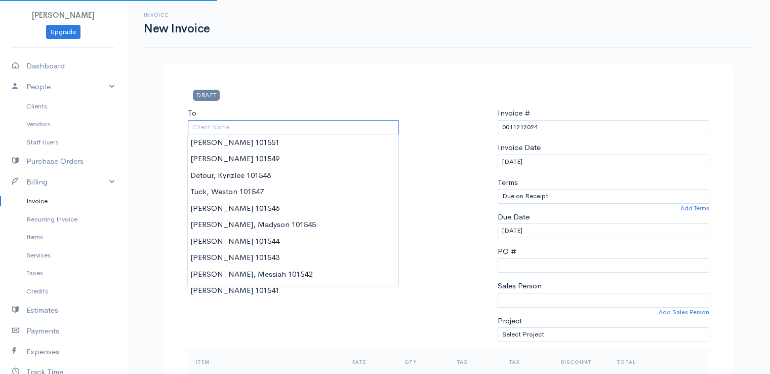
click at [248, 128] on input "To" at bounding box center [294, 127] width 212 height 15
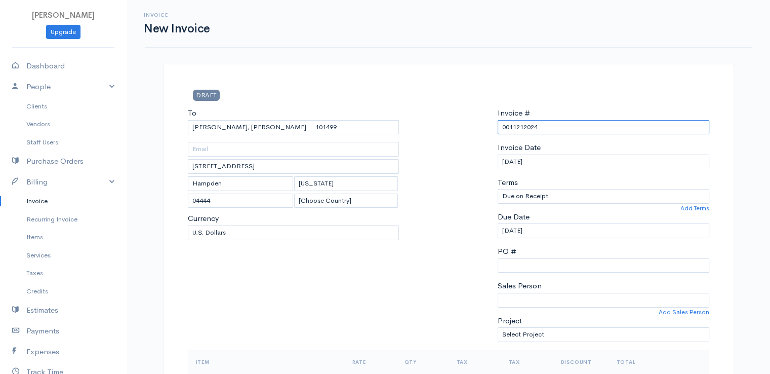
click at [514, 131] on input "0011212024" at bounding box center [604, 127] width 212 height 15
paste input "[DATE]"
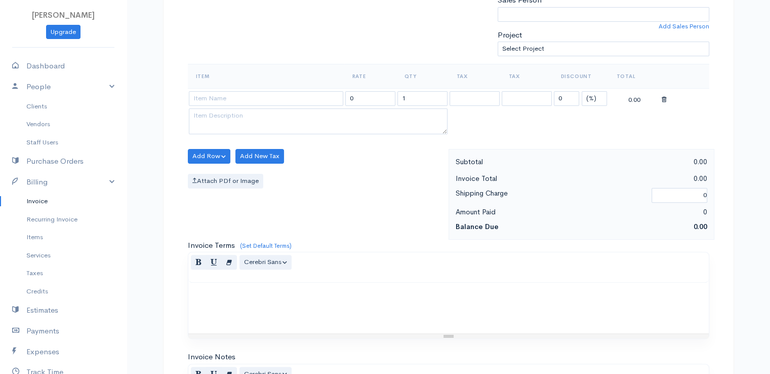
scroll to position [326, 0]
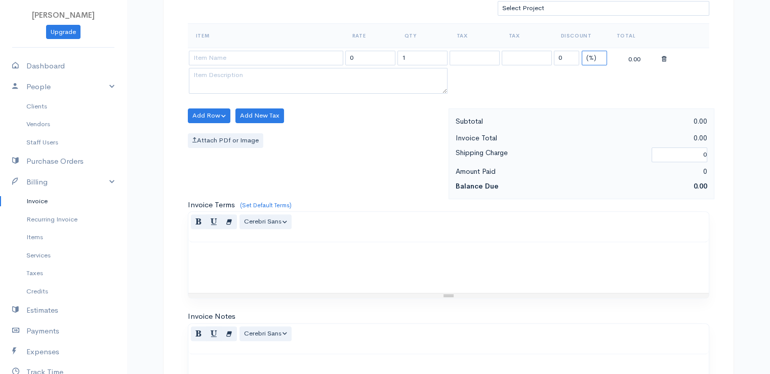
click at [595, 55] on select "(%) Flat" at bounding box center [594, 58] width 25 height 15
click at [582, 51] on select "(%) Flat" at bounding box center [594, 58] width 25 height 15
click at [402, 57] on input "1" at bounding box center [422, 58] width 50 height 15
click at [327, 57] on input at bounding box center [266, 58] width 154 height 15
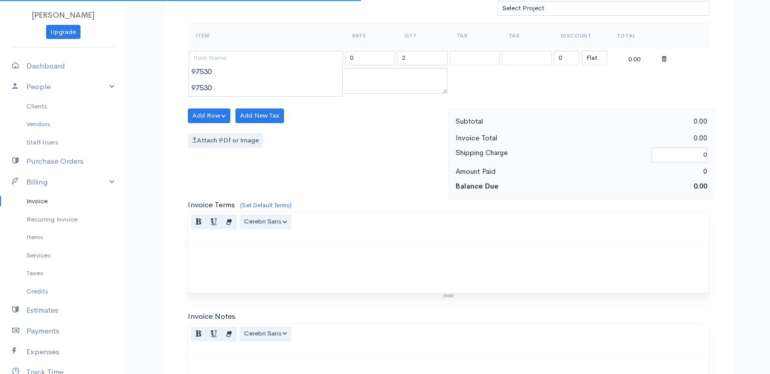
click at [327, 67] on body "[PERSON_NAME] Upgrade Dashboard People Clients Vendors Staff Users Purchase Ord…" at bounding box center [385, 111] width 770 height 875
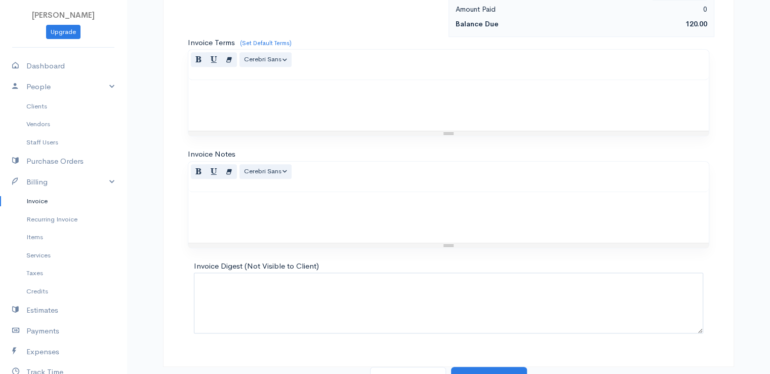
scroll to position [498, 0]
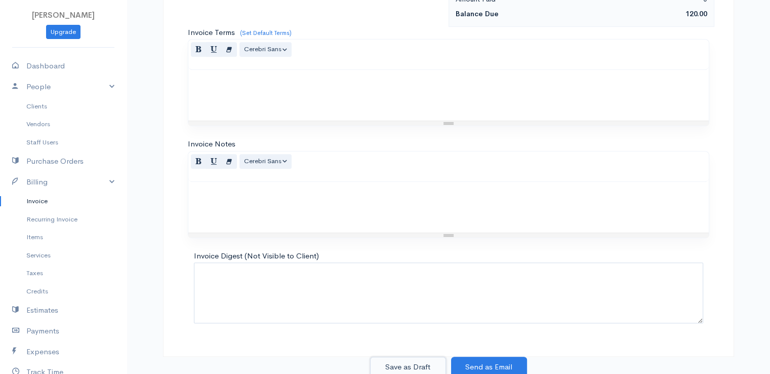
click at [414, 366] on button "Save as Draft" at bounding box center [408, 366] width 76 height 21
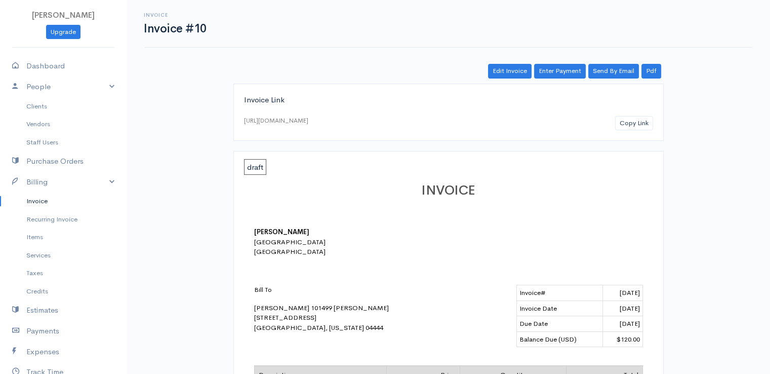
click at [41, 202] on link "Invoice" at bounding box center [63, 201] width 127 height 18
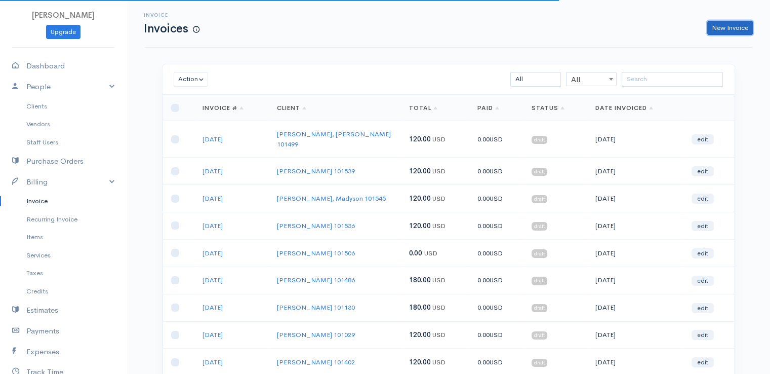
click at [731, 25] on link "New Invoice" at bounding box center [730, 28] width 46 height 15
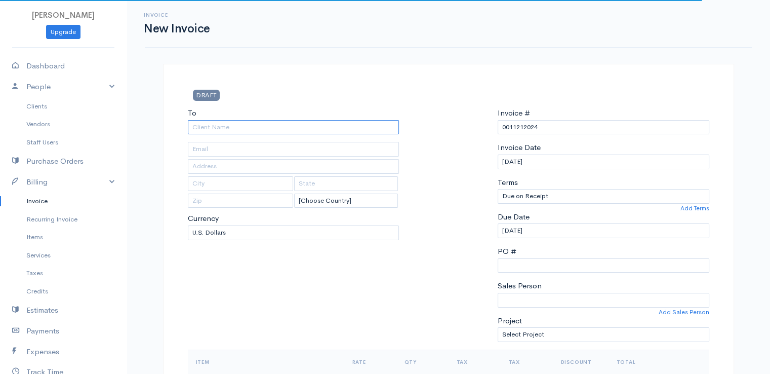
click at [269, 128] on input "To" at bounding box center [294, 127] width 212 height 15
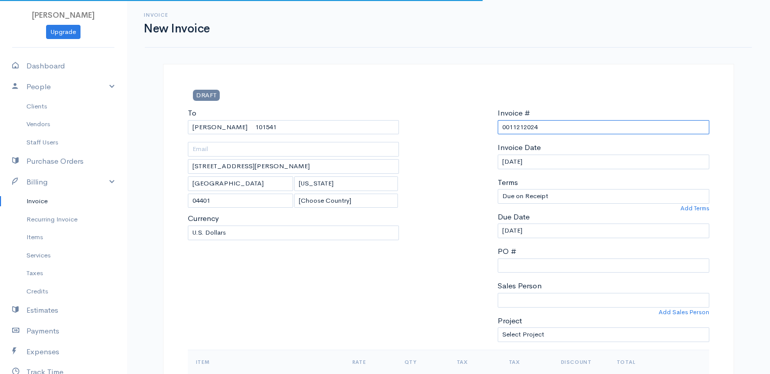
click at [539, 128] on input "0011212024" at bounding box center [604, 127] width 212 height 15
paste input "[DATE]"
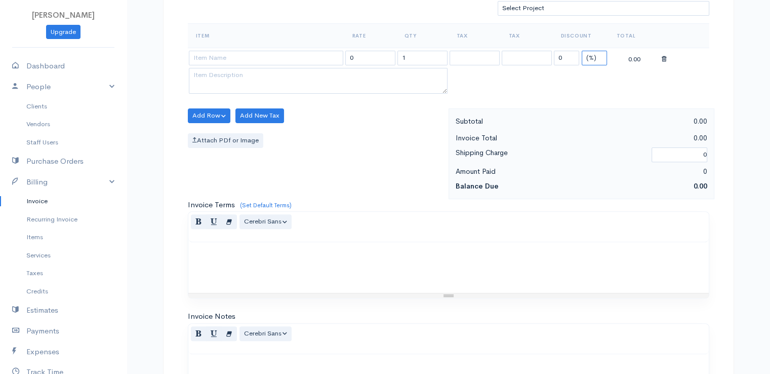
click at [595, 55] on select "(%) Flat" at bounding box center [594, 58] width 25 height 15
click at [582, 51] on select "(%) Flat" at bounding box center [594, 58] width 25 height 15
click at [414, 58] on input "1" at bounding box center [422, 58] width 50 height 15
click at [319, 52] on input at bounding box center [266, 58] width 154 height 15
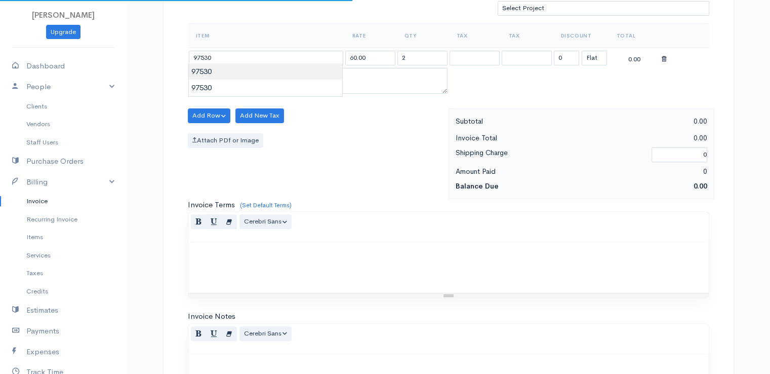
click at [321, 66] on body "[PERSON_NAME] Upgrade Dashboard People Clients Vendors Staff Users Purchase Ord…" at bounding box center [385, 111] width 770 height 875
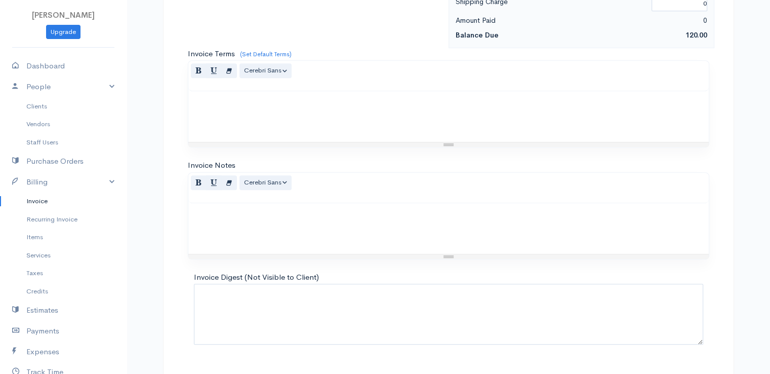
scroll to position [498, 0]
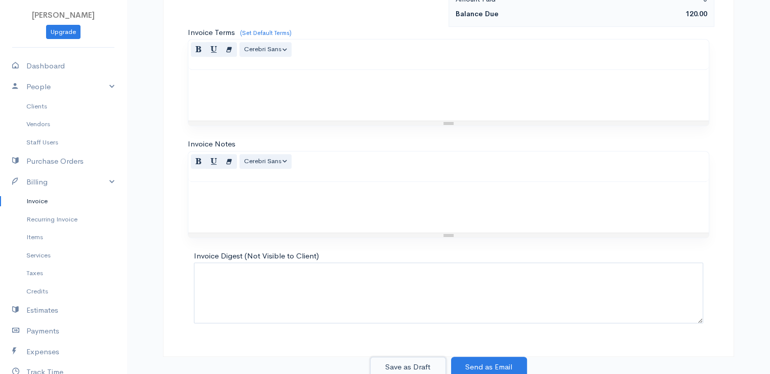
click at [411, 367] on button "Save as Draft" at bounding box center [408, 366] width 76 height 21
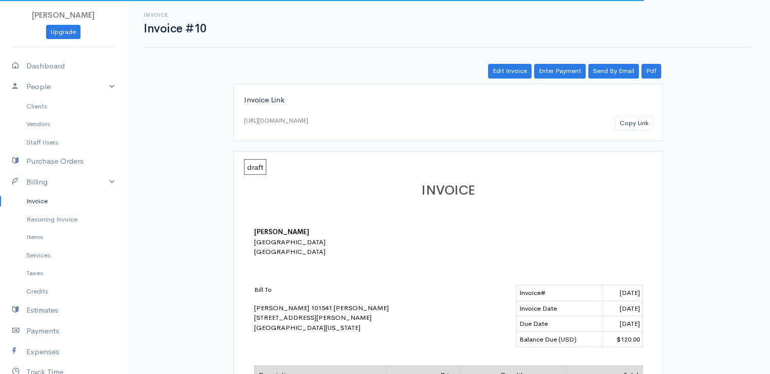
click at [45, 202] on link "Invoice" at bounding box center [63, 201] width 127 height 18
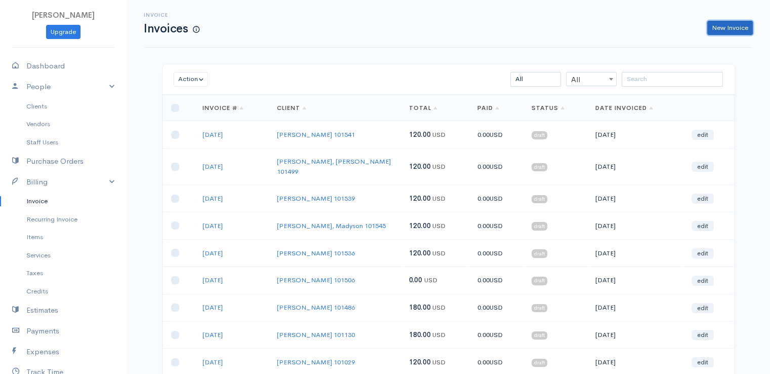
click at [726, 23] on link "New Invoice" at bounding box center [730, 28] width 46 height 15
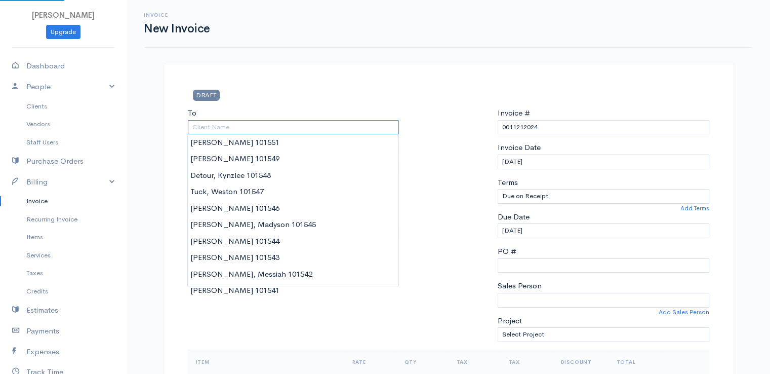
click at [260, 127] on input "To" at bounding box center [294, 127] width 212 height 15
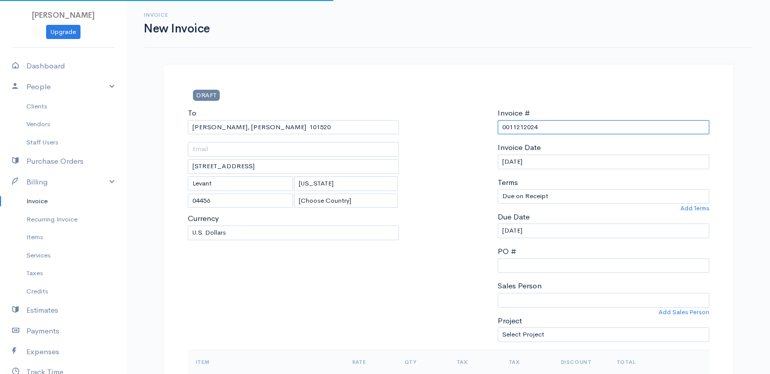
click at [521, 129] on input "0011212024" at bounding box center [604, 127] width 212 height 15
paste input "[DATE]"
click at [521, 129] on input "[DATE]" at bounding box center [604, 127] width 212 height 15
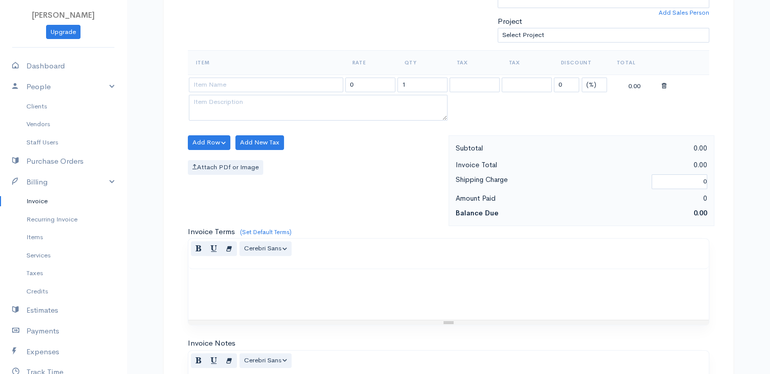
scroll to position [326, 0]
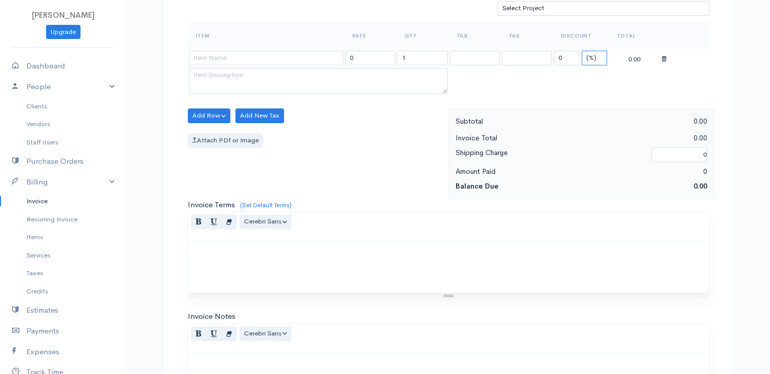
click at [595, 51] on select "(%) Flat" at bounding box center [594, 58] width 25 height 15
click at [582, 51] on select "(%) Flat" at bounding box center [594, 58] width 25 height 15
click at [406, 58] on input "1" at bounding box center [422, 58] width 50 height 15
click at [279, 53] on input at bounding box center [266, 58] width 154 height 15
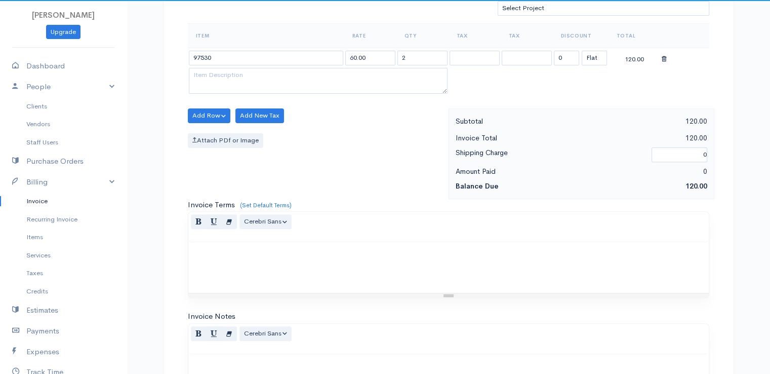
click at [288, 79] on body "[PERSON_NAME] Upgrade Dashboard People Clients Vendors Staff Users Purchase Ord…" at bounding box center [385, 111] width 770 height 875
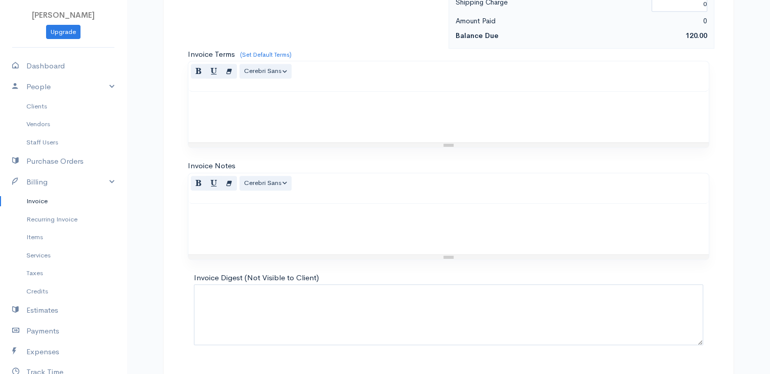
scroll to position [498, 0]
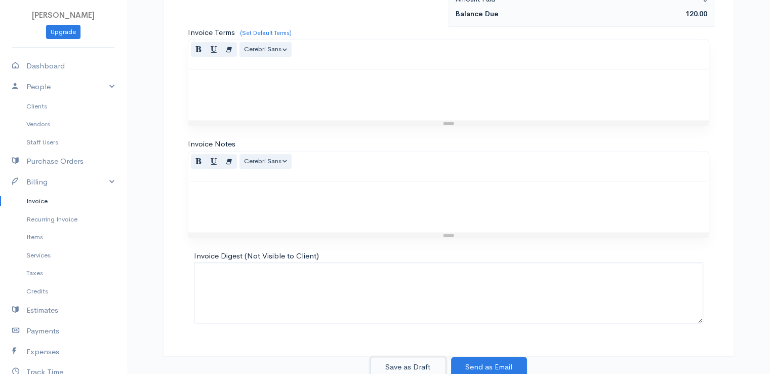
click at [398, 364] on button "Save as Draft" at bounding box center [408, 366] width 76 height 21
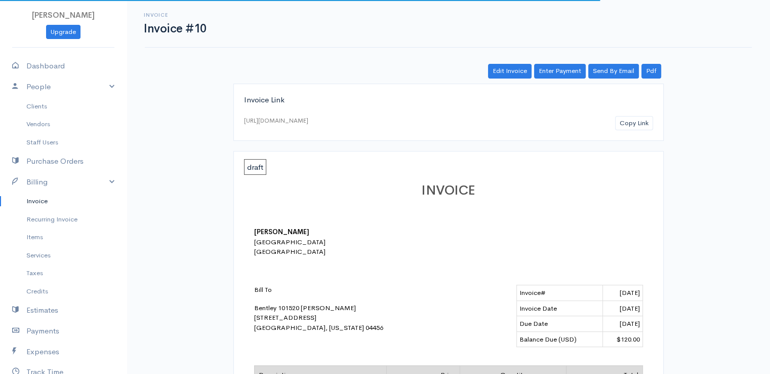
click at [37, 200] on link "Invoice" at bounding box center [63, 201] width 127 height 18
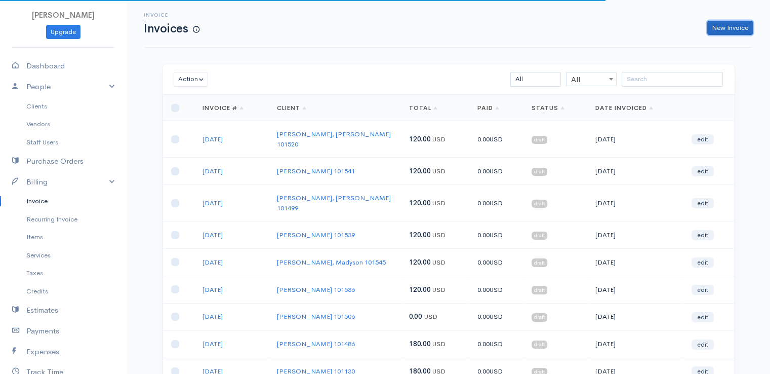
click at [727, 21] on link "New Invoice" at bounding box center [730, 28] width 46 height 15
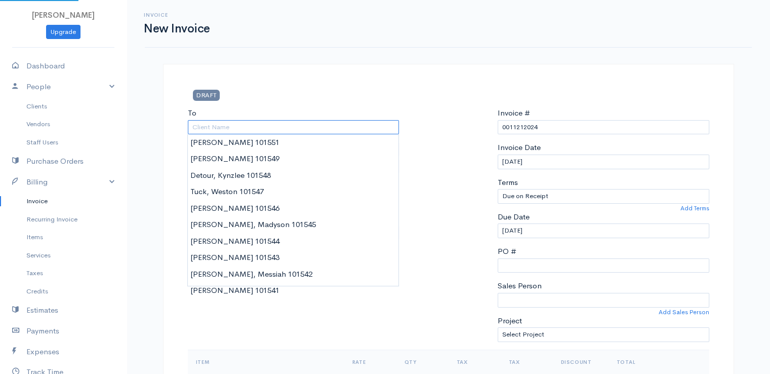
click at [370, 126] on input "To" at bounding box center [294, 127] width 212 height 15
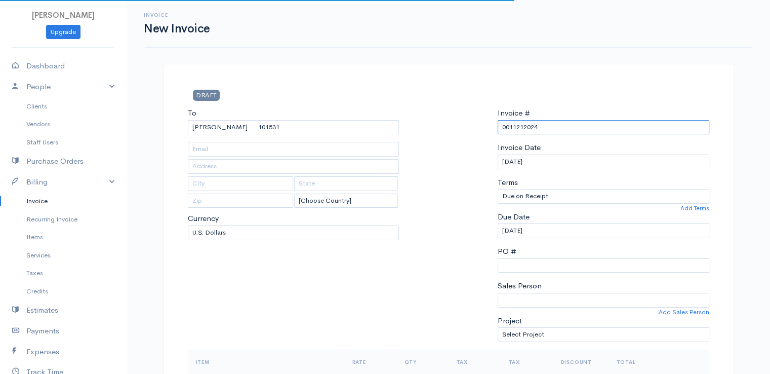
click at [521, 126] on input "0011212024" at bounding box center [604, 127] width 212 height 15
paste input "[DATE]"
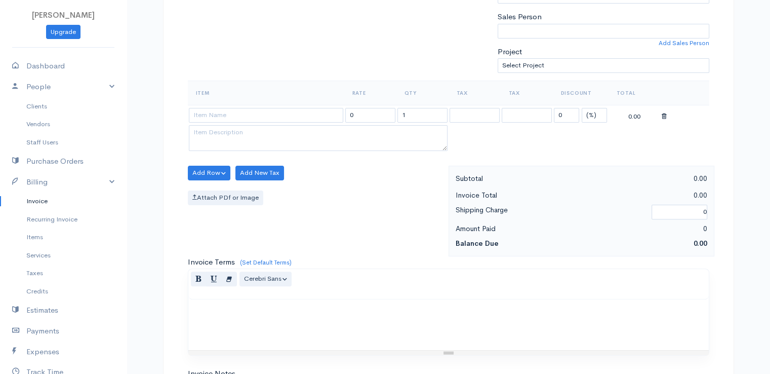
scroll to position [326, 0]
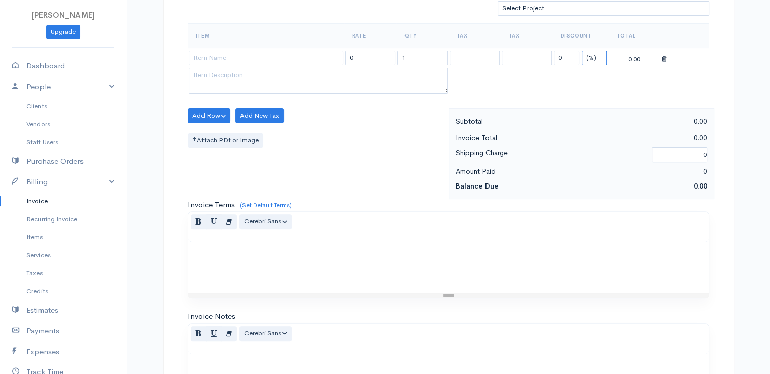
click at [598, 54] on select "(%) Flat" at bounding box center [594, 58] width 25 height 15
click at [582, 51] on select "(%) Flat" at bounding box center [594, 58] width 25 height 15
click at [425, 53] on input "1" at bounding box center [422, 58] width 50 height 15
click at [268, 51] on input at bounding box center [266, 58] width 154 height 15
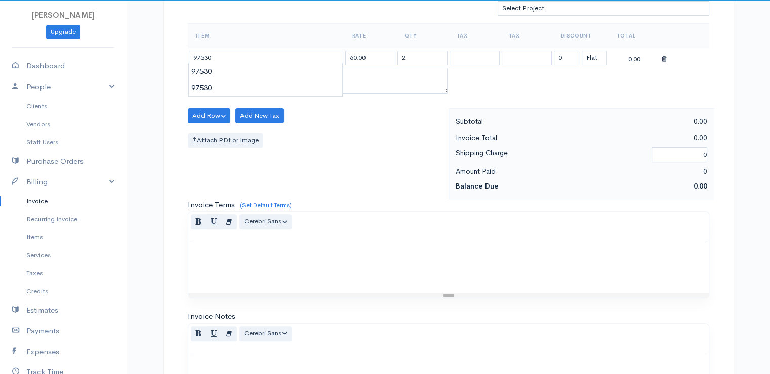
click at [281, 87] on body "[PERSON_NAME] Upgrade Dashboard People Clients Vendors Staff Users Purchase Ord…" at bounding box center [385, 111] width 770 height 875
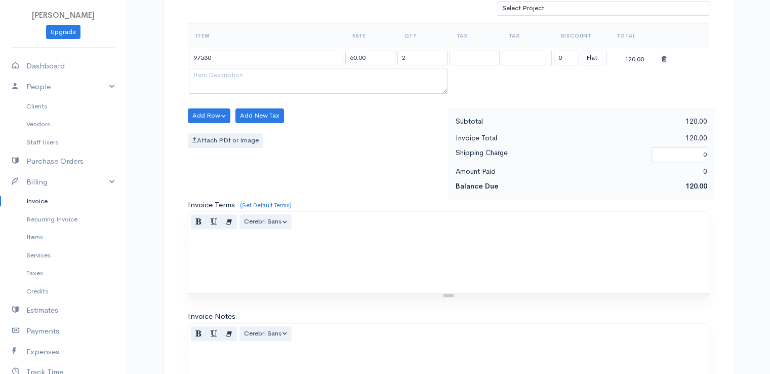
scroll to position [498, 0]
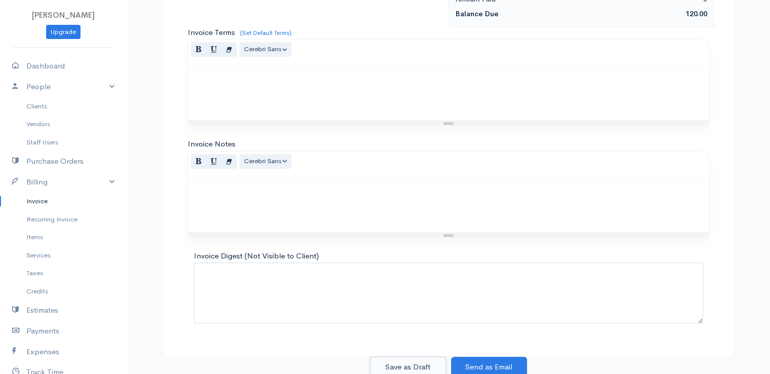
click at [397, 362] on button "Save as Draft" at bounding box center [408, 366] width 76 height 21
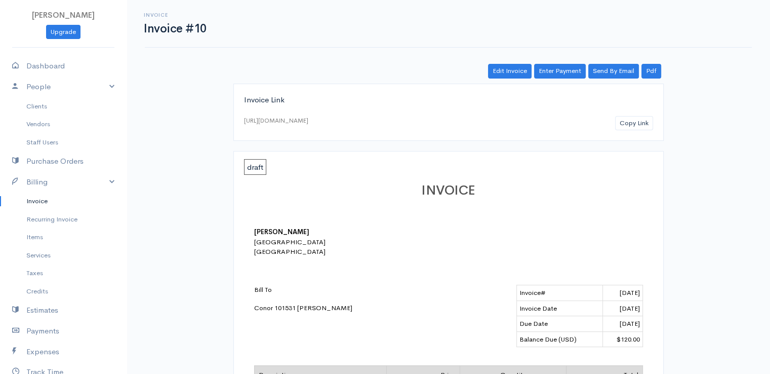
click at [39, 203] on link "Invoice" at bounding box center [63, 201] width 127 height 18
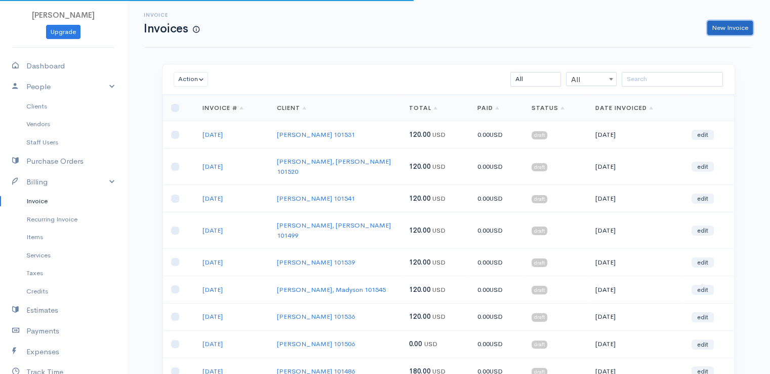
click at [729, 31] on link "New Invoice" at bounding box center [730, 28] width 46 height 15
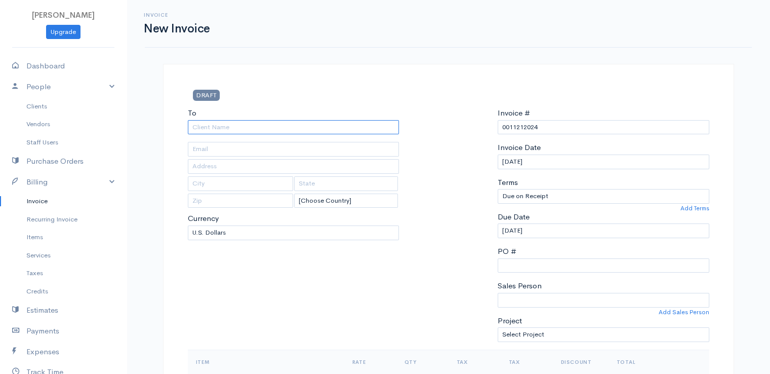
click at [257, 125] on input "To" at bounding box center [294, 127] width 212 height 15
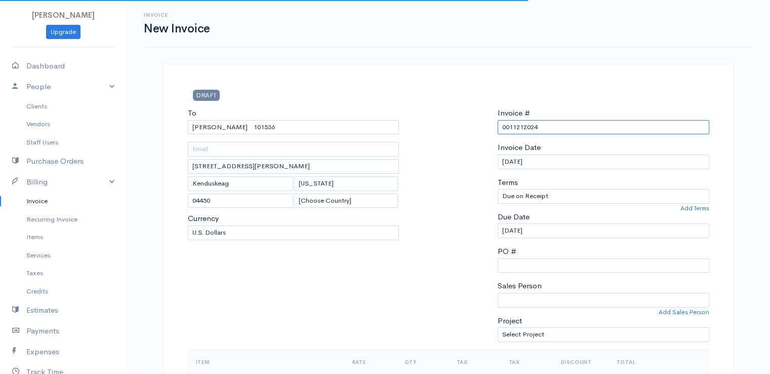
click at [511, 127] on input "0011212024" at bounding box center [604, 127] width 212 height 15
paste input "[DATE]"
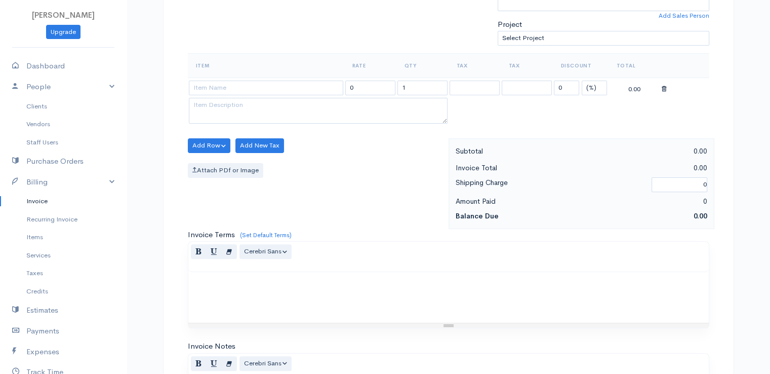
scroll to position [326, 0]
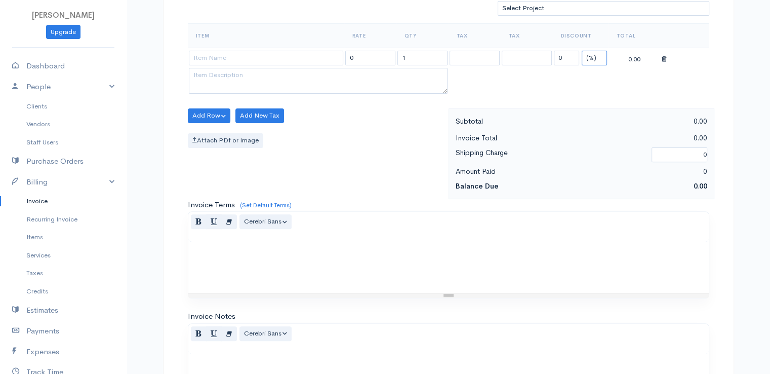
click at [597, 51] on select "(%) Flat" at bounding box center [594, 58] width 25 height 15
click at [582, 51] on select "(%) Flat" at bounding box center [594, 58] width 25 height 15
click at [431, 52] on input "1" at bounding box center [422, 58] width 50 height 15
click at [289, 58] on input at bounding box center [266, 58] width 154 height 15
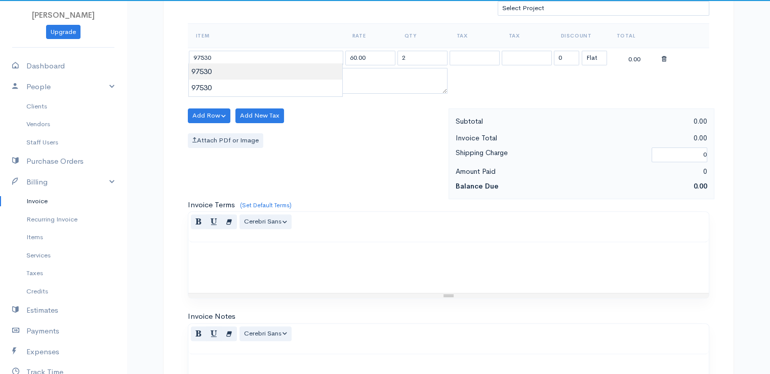
click at [291, 71] on body "[PERSON_NAME] Upgrade Dashboard People Clients Vendors Staff Users Purchase Ord…" at bounding box center [385, 111] width 770 height 875
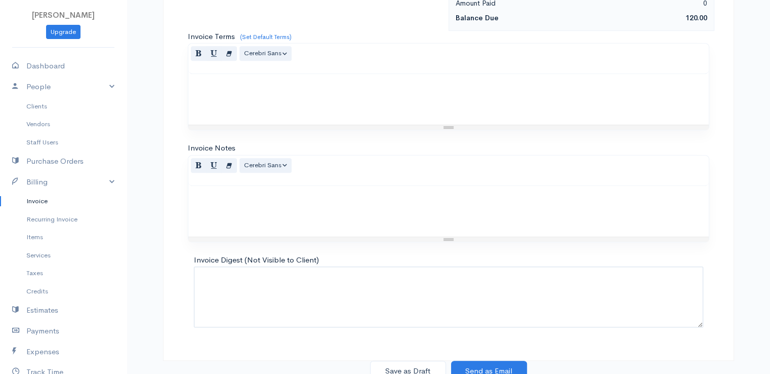
scroll to position [498, 0]
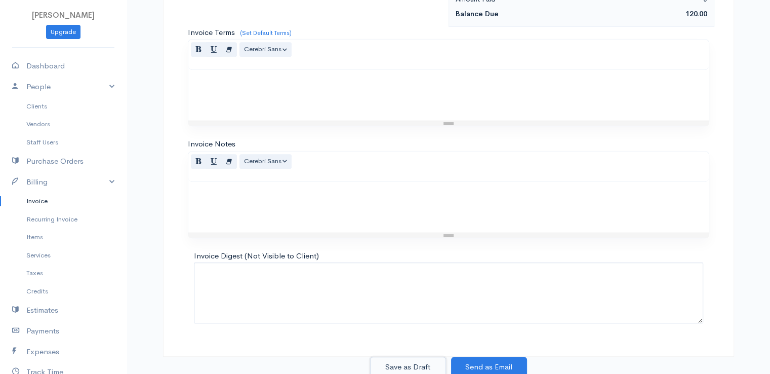
click at [419, 366] on button "Save as Draft" at bounding box center [408, 366] width 76 height 21
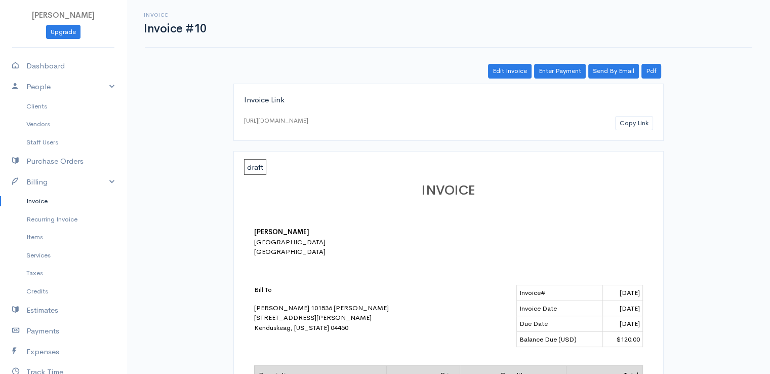
click at [49, 202] on link "Invoice" at bounding box center [63, 201] width 127 height 18
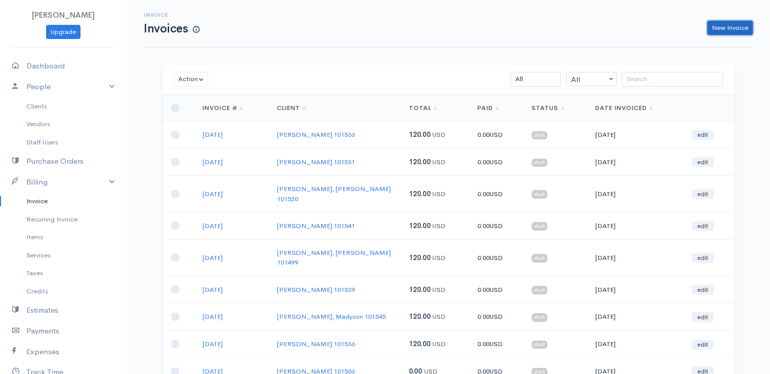
click at [714, 28] on link "New Invoice" at bounding box center [730, 28] width 46 height 15
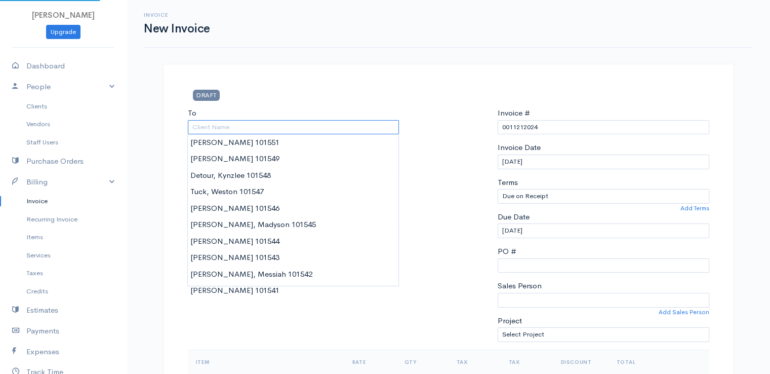
click at [351, 126] on input "To" at bounding box center [294, 127] width 212 height 15
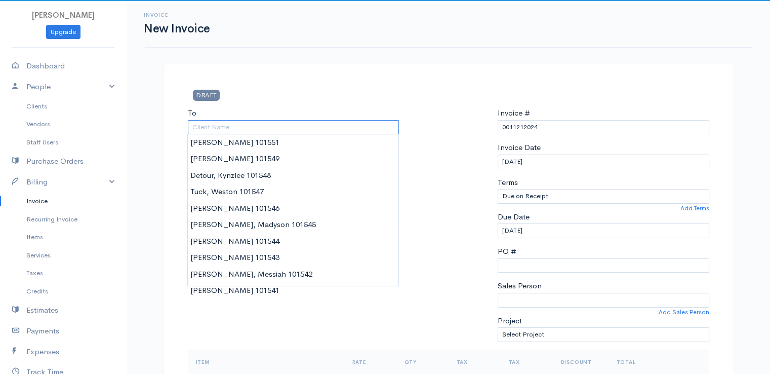
click at [351, 126] on input "To" at bounding box center [294, 127] width 212 height 15
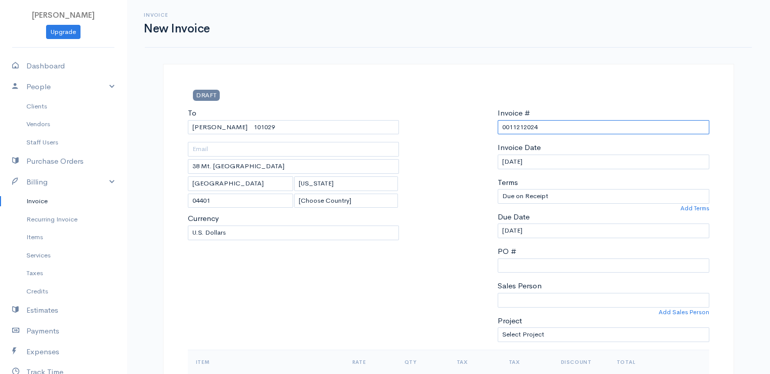
click at [546, 125] on input "0011212024" at bounding box center [604, 127] width 212 height 15
paste input "[DATE]"
click at [546, 125] on input "[DATE]" at bounding box center [604, 127] width 212 height 15
click at [546, 125] on div "Invoice # [DATE] Invoice Date [DATE] Terms Due on Receipt After 7 days After 15…" at bounding box center [604, 228] width 222 height 242
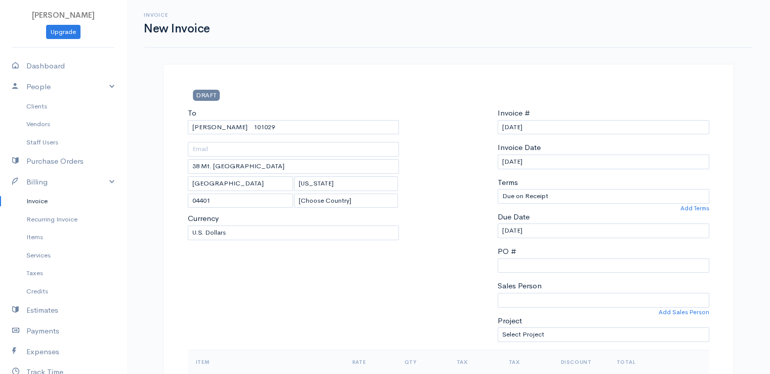
scroll to position [326, 0]
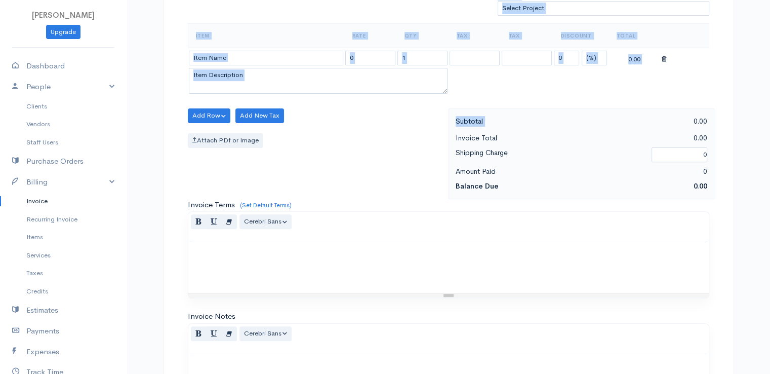
click at [546, 125] on div "DRAFT To [PERSON_NAME] 101029 38 Mt. [GEOGRAPHIC_DATA] [GEOGRAPHIC_DATA] [US_ST…" at bounding box center [448, 133] width 571 height 791
click at [558, 100] on div "Item Rate Qty Tax Tax Discount Total 0 1 0 (%) Flat 0.00" at bounding box center [449, 65] width 522 height 85
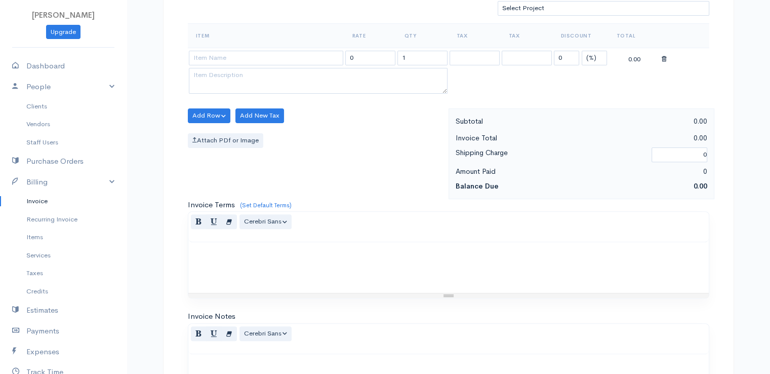
click at [558, 100] on div "Item Rate Qty Tax Tax Discount Total 0 1 0 (%) Flat 0.00" at bounding box center [449, 65] width 522 height 85
click at [602, 53] on select "(%) Flat" at bounding box center [594, 58] width 25 height 15
click at [582, 51] on select "(%) Flat" at bounding box center [594, 58] width 25 height 15
click at [421, 59] on input "1" at bounding box center [422, 58] width 50 height 15
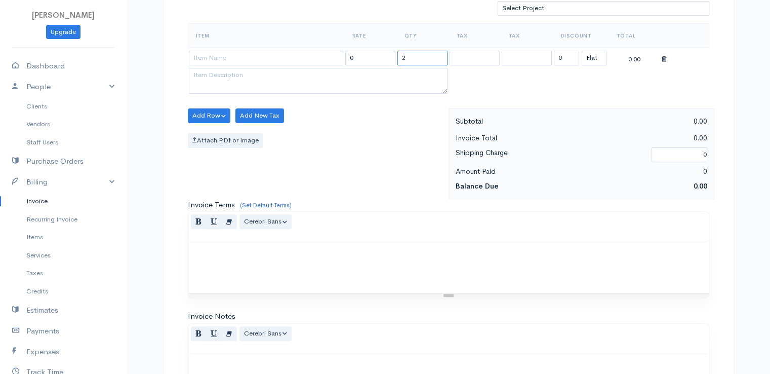
drag, startPoint x: 421, startPoint y: 59, endPoint x: 298, endPoint y: 61, distance: 123.6
click at [298, 61] on tr "0 2 0 (%) Flat 0.00" at bounding box center [449, 58] width 522 height 20
click at [293, 58] on input at bounding box center [266, 58] width 154 height 15
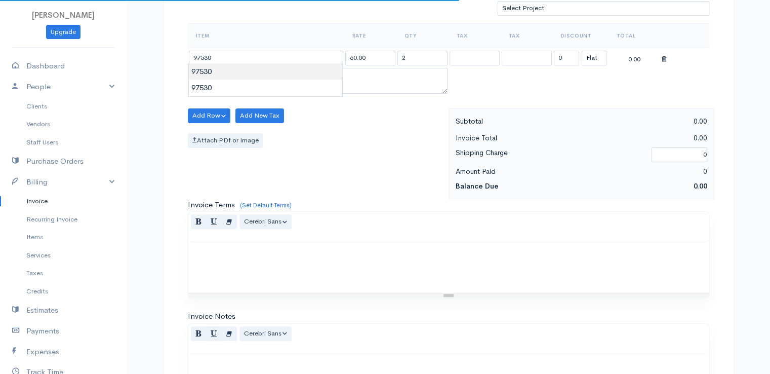
click at [290, 71] on body "[PERSON_NAME] Upgrade Dashboard People Clients Vendors Staff Users Purchase Ord…" at bounding box center [385, 111] width 770 height 875
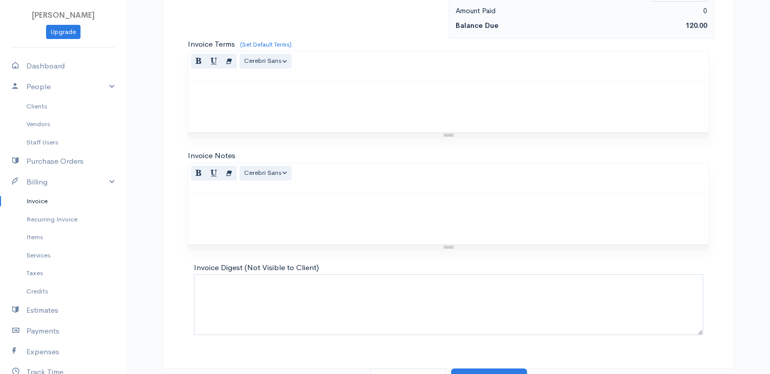
scroll to position [498, 0]
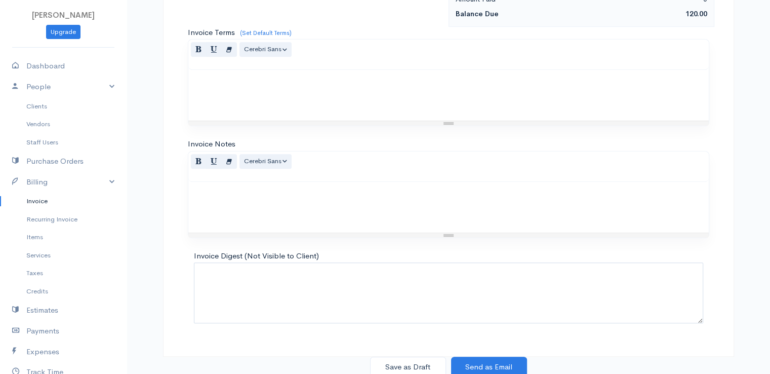
drag, startPoint x: 290, startPoint y: 71, endPoint x: 392, endPoint y: 346, distance: 293.5
click at [400, 361] on button "Save as Draft" at bounding box center [408, 366] width 76 height 21
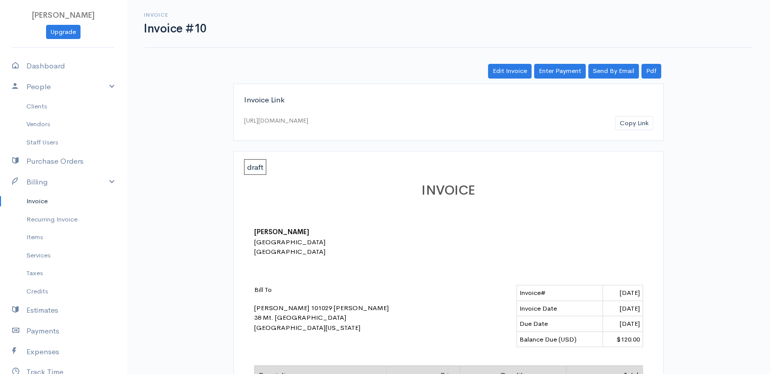
click at [42, 199] on link "Invoice" at bounding box center [63, 201] width 127 height 18
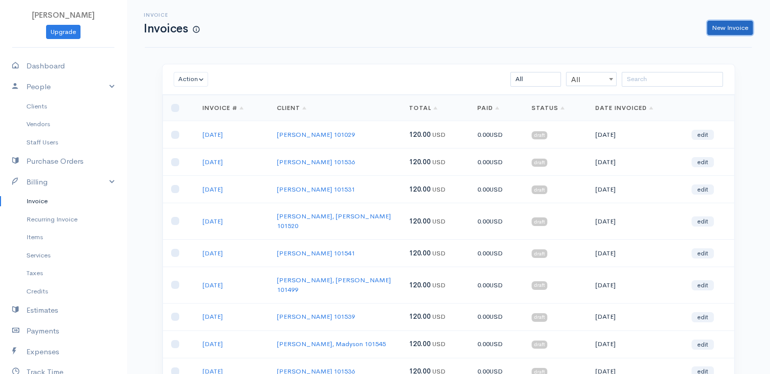
click at [734, 33] on link "New Invoice" at bounding box center [730, 28] width 46 height 15
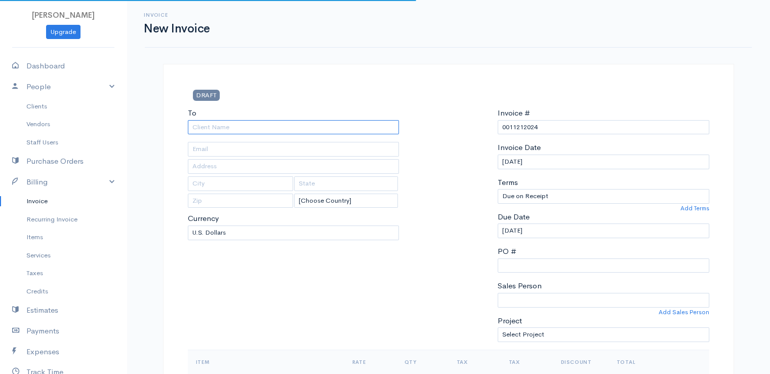
click at [252, 125] on input "To" at bounding box center [294, 127] width 212 height 15
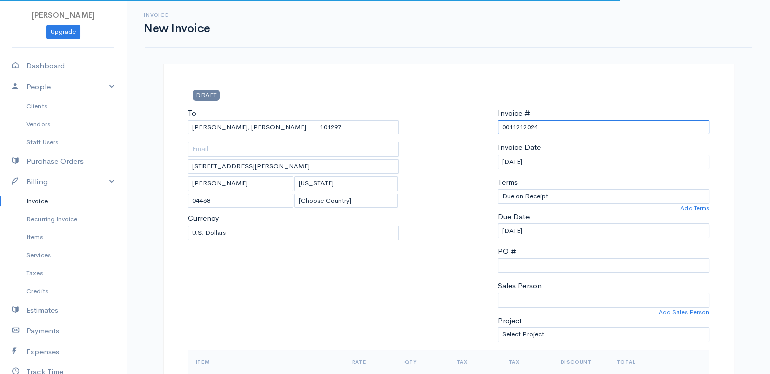
click at [522, 128] on input "0011212024" at bounding box center [604, 127] width 212 height 15
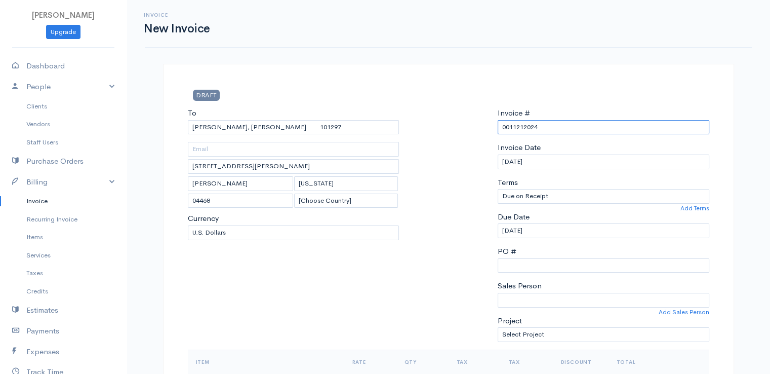
click at [522, 128] on input "0011212024" at bounding box center [604, 127] width 212 height 15
paste input "[DATE]"
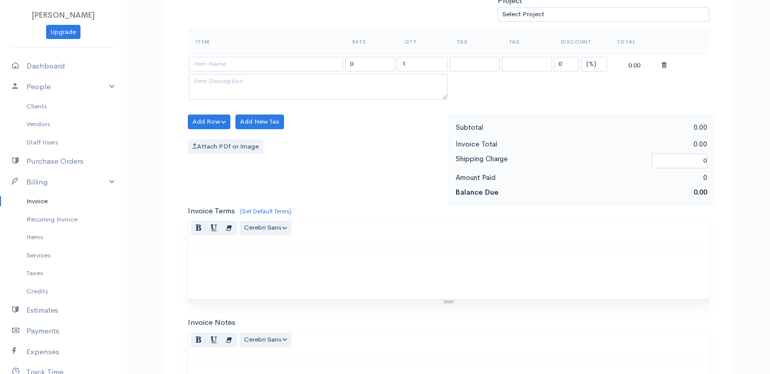
scroll to position [326, 0]
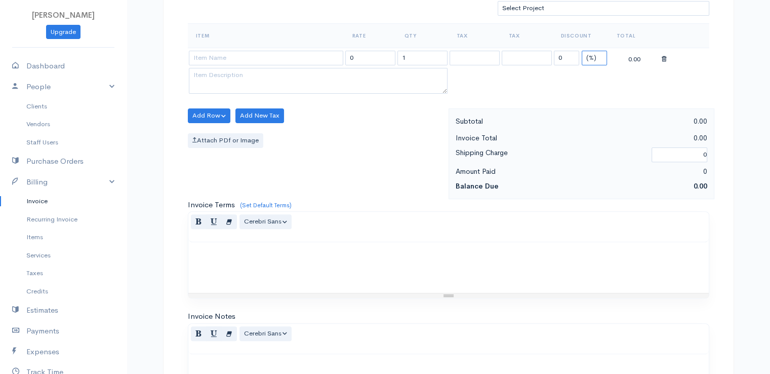
click at [599, 51] on select "(%) Flat" at bounding box center [594, 58] width 25 height 15
click at [582, 51] on select "(%) Flat" at bounding box center [594, 58] width 25 height 15
click at [428, 52] on input "1" at bounding box center [422, 58] width 50 height 15
click at [320, 56] on input at bounding box center [266, 58] width 154 height 15
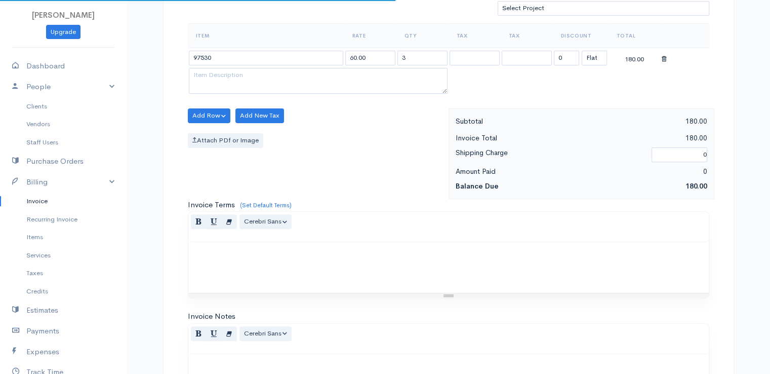
click at [322, 70] on body "[PERSON_NAME] Upgrade Dashboard People Clients Vendors Staff Users Purchase Ord…" at bounding box center [385, 111] width 770 height 875
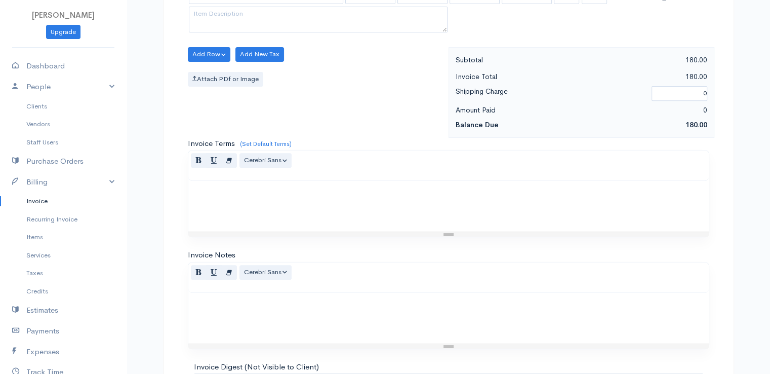
scroll to position [498, 0]
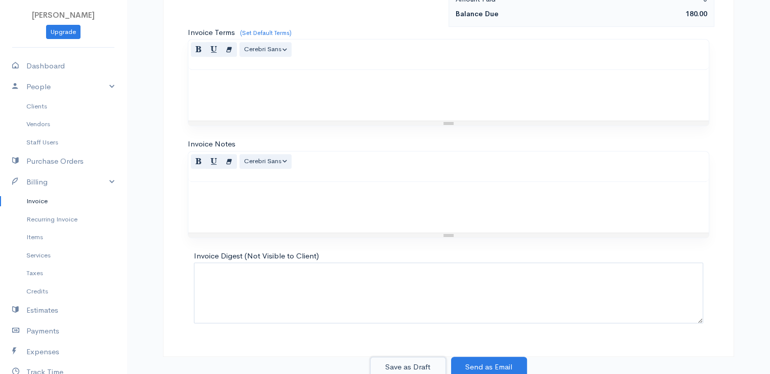
click at [417, 365] on button "Save as Draft" at bounding box center [408, 366] width 76 height 21
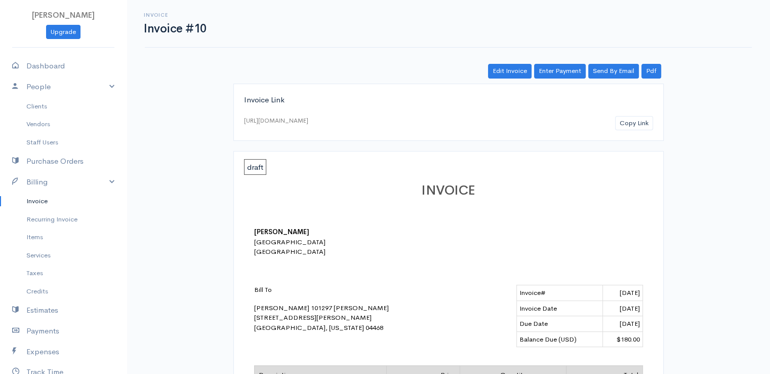
click at [39, 204] on link "Invoice" at bounding box center [63, 201] width 127 height 18
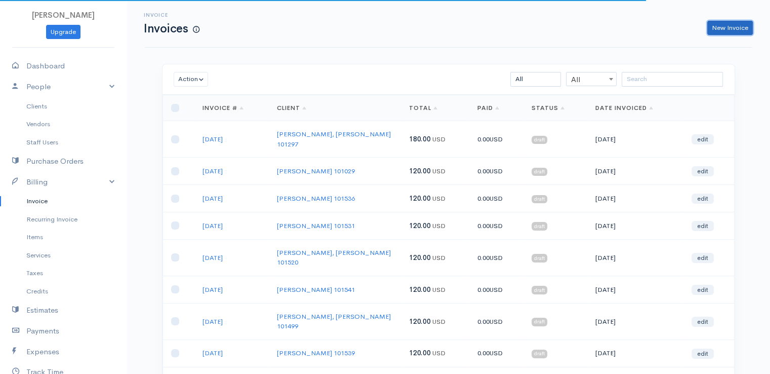
click at [735, 26] on link "New Invoice" at bounding box center [730, 28] width 46 height 15
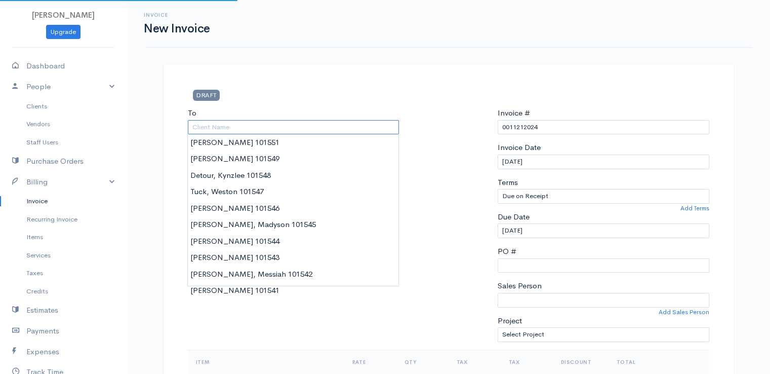
click at [342, 126] on input "To" at bounding box center [294, 127] width 212 height 15
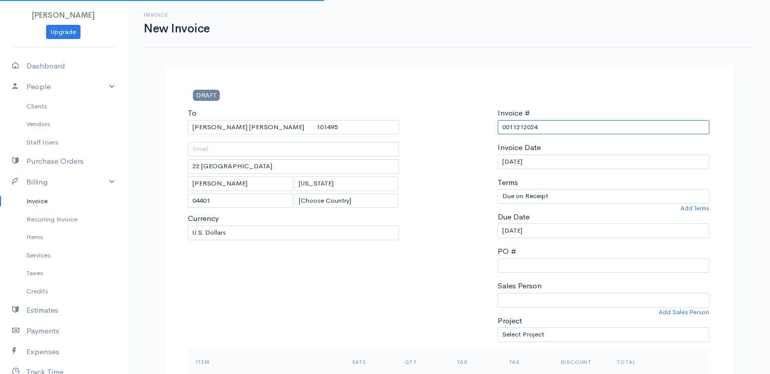
click at [511, 128] on input "0011212024" at bounding box center [604, 127] width 212 height 15
paste input "[DATE]"
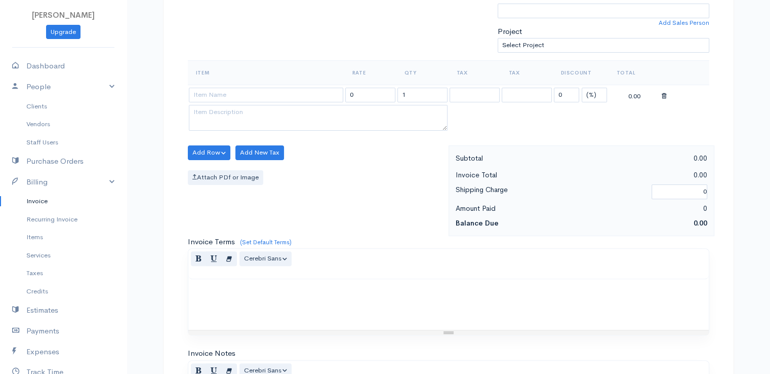
scroll to position [326, 0]
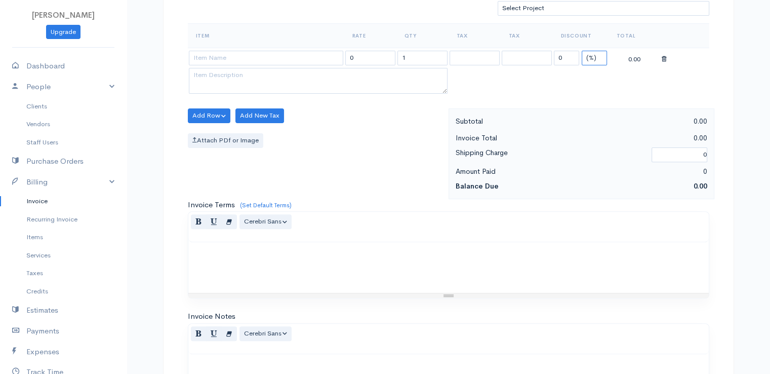
click at [592, 57] on select "(%) Flat" at bounding box center [594, 58] width 25 height 15
click at [582, 51] on select "(%) Flat" at bounding box center [594, 58] width 25 height 15
click at [409, 59] on input "1" at bounding box center [422, 58] width 50 height 15
click at [283, 55] on input at bounding box center [266, 58] width 154 height 15
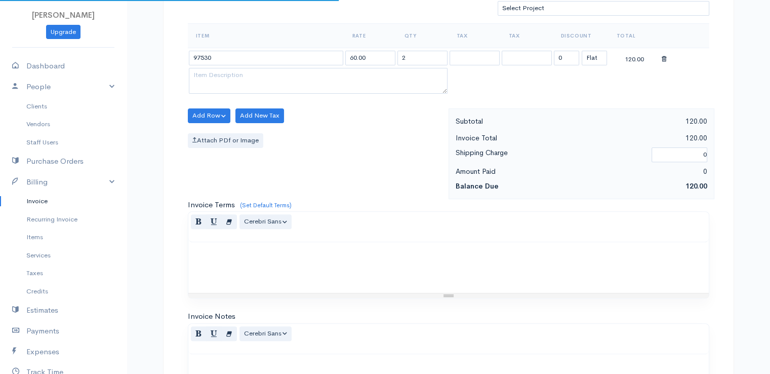
click at [294, 83] on body "[PERSON_NAME] Upgrade Dashboard People Clients Vendors Staff Users Purchase Ord…" at bounding box center [385, 111] width 770 height 875
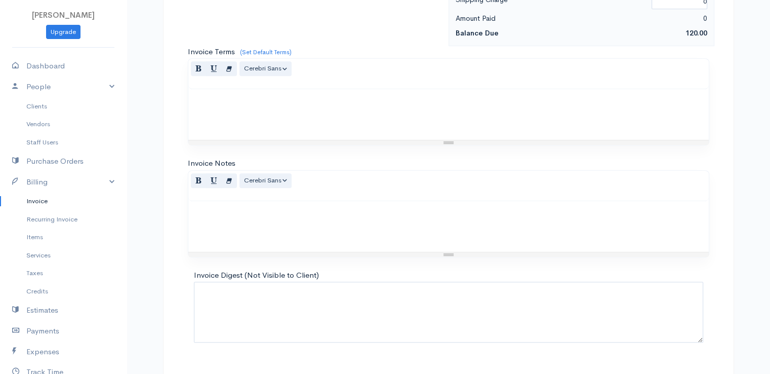
scroll to position [498, 0]
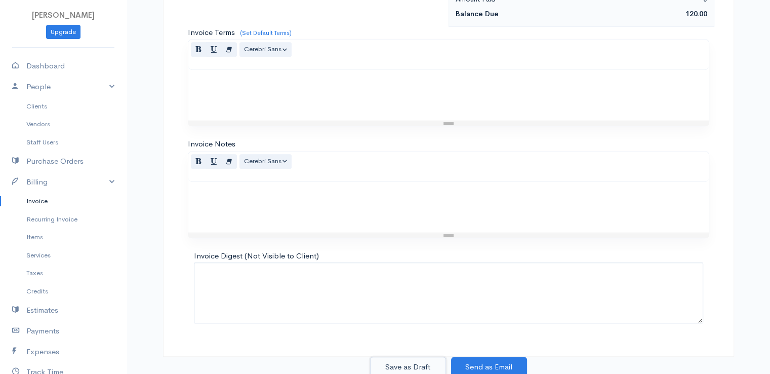
click at [403, 365] on button "Save as Draft" at bounding box center [408, 366] width 76 height 21
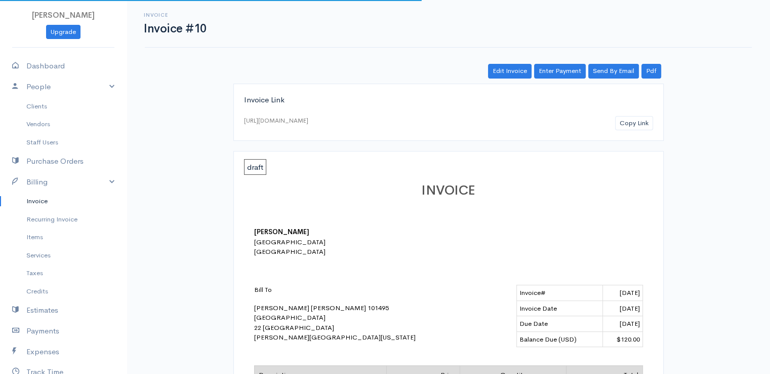
click at [41, 198] on link "Invoice" at bounding box center [63, 201] width 127 height 18
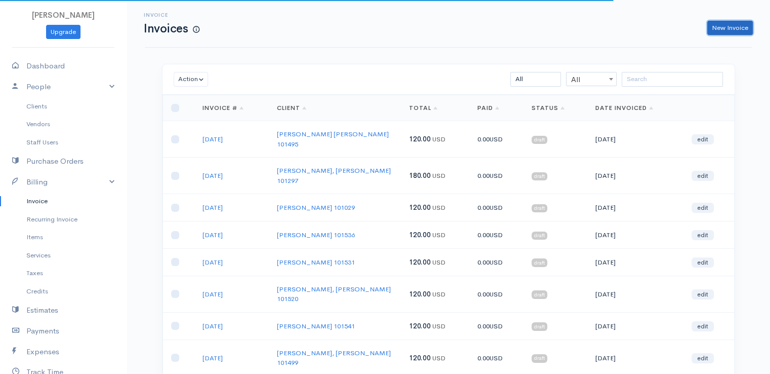
click at [732, 30] on link "New Invoice" at bounding box center [730, 28] width 46 height 15
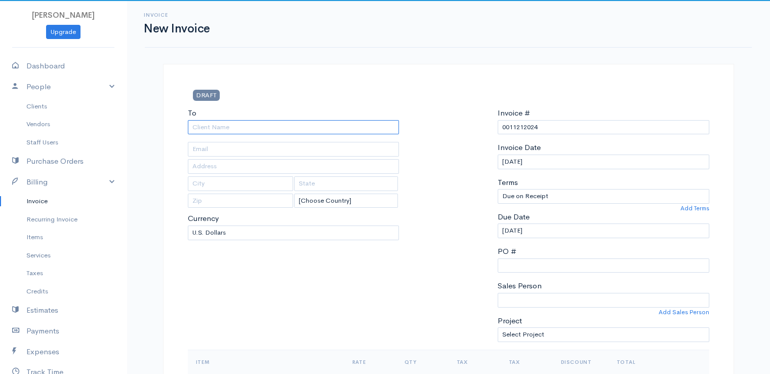
click at [304, 130] on input "To" at bounding box center [294, 127] width 212 height 15
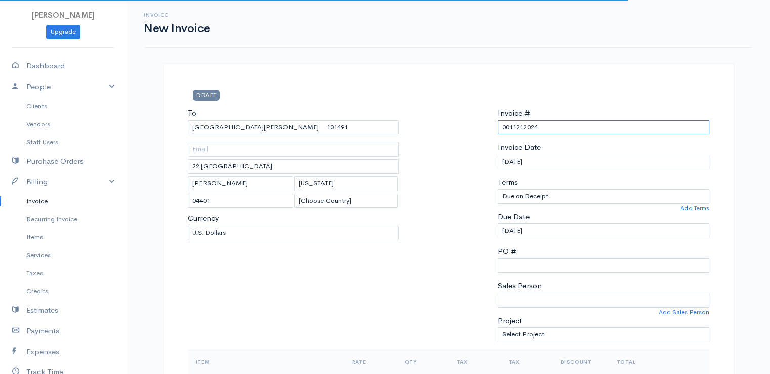
click at [514, 130] on input "0011212024" at bounding box center [604, 127] width 212 height 15
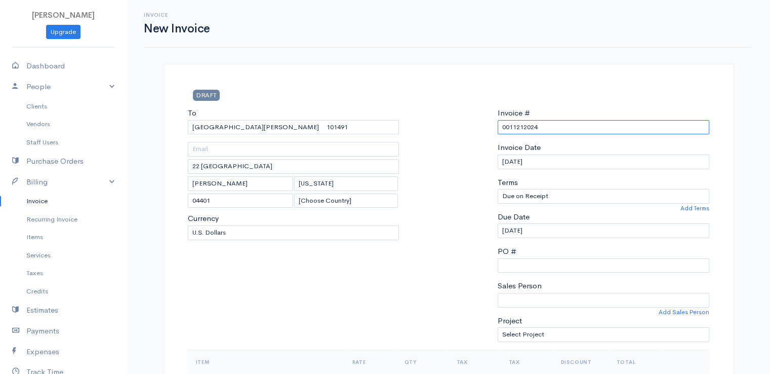
paste input "[DATE]"
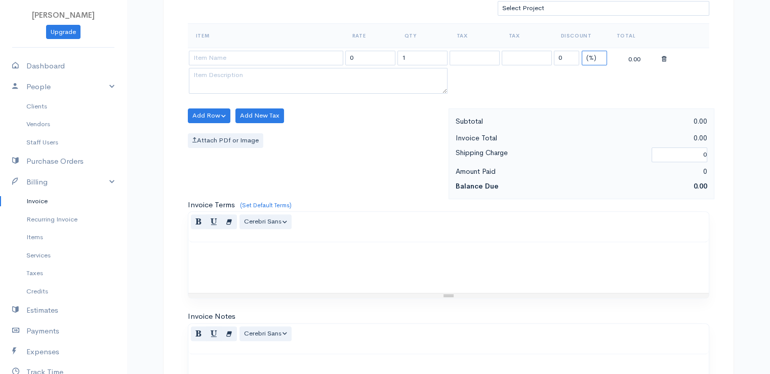
click at [597, 59] on select "(%) Flat" at bounding box center [594, 58] width 25 height 15
click at [582, 51] on select "(%) Flat" at bounding box center [594, 58] width 25 height 15
click at [423, 48] on td "1" at bounding box center [422, 58] width 52 height 20
click at [424, 53] on input "1" at bounding box center [422, 58] width 50 height 15
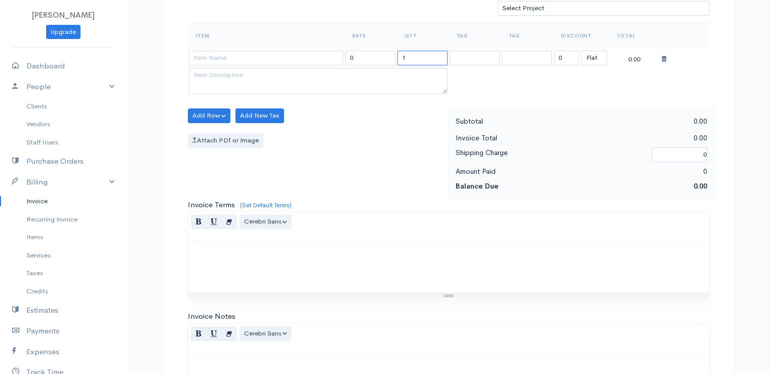
click at [424, 53] on input "1" at bounding box center [422, 58] width 50 height 15
click at [308, 57] on input at bounding box center [266, 58] width 154 height 15
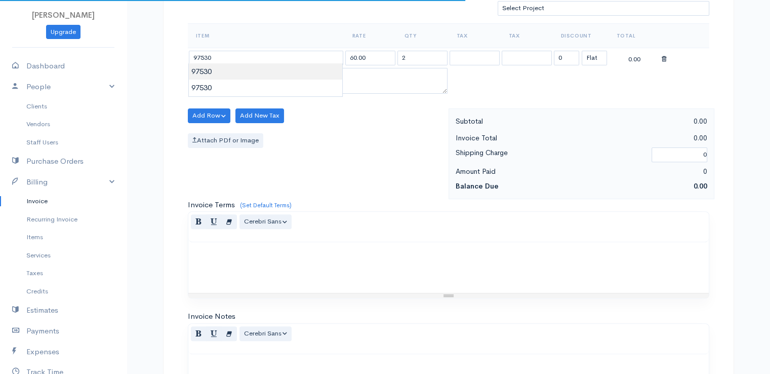
click at [310, 74] on body "[PERSON_NAME] Upgrade Dashboard People Clients Vendors Staff Users Purchase Ord…" at bounding box center [385, 111] width 770 height 875
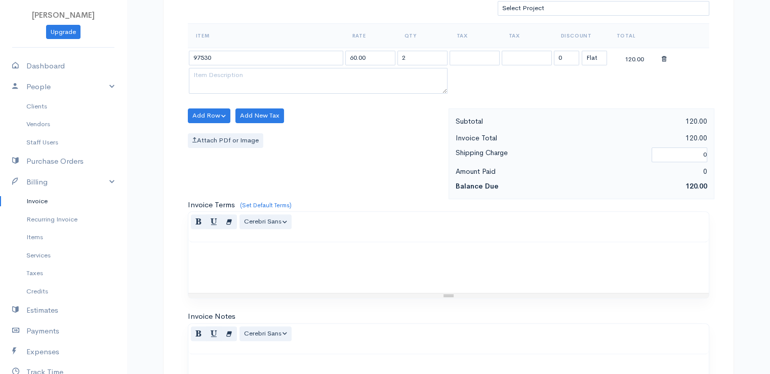
scroll to position [498, 0]
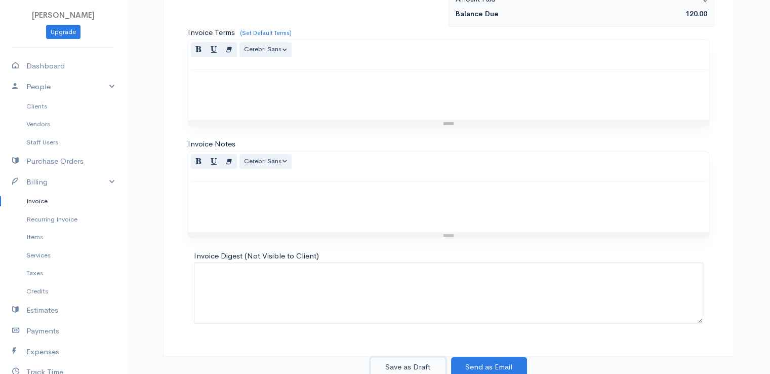
click at [390, 359] on button "Save as Draft" at bounding box center [408, 366] width 76 height 21
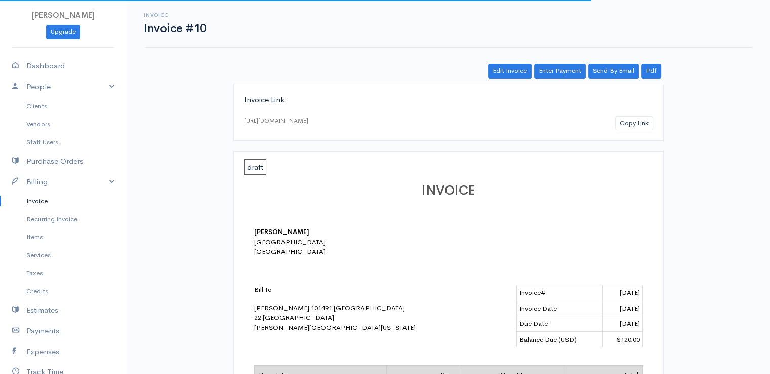
click at [44, 199] on link "Invoice" at bounding box center [63, 201] width 127 height 18
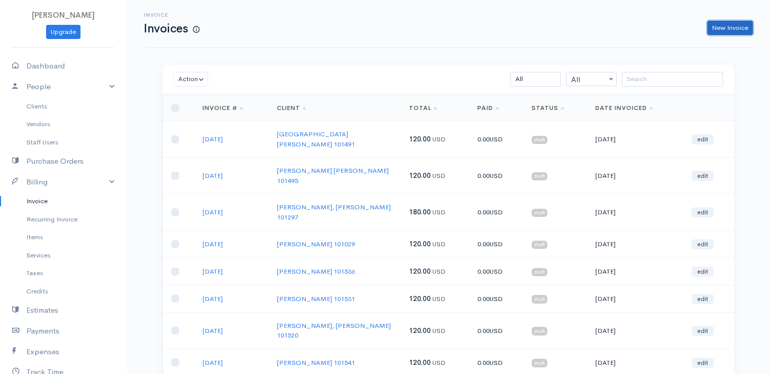
click at [730, 27] on link "New Invoice" at bounding box center [730, 28] width 46 height 15
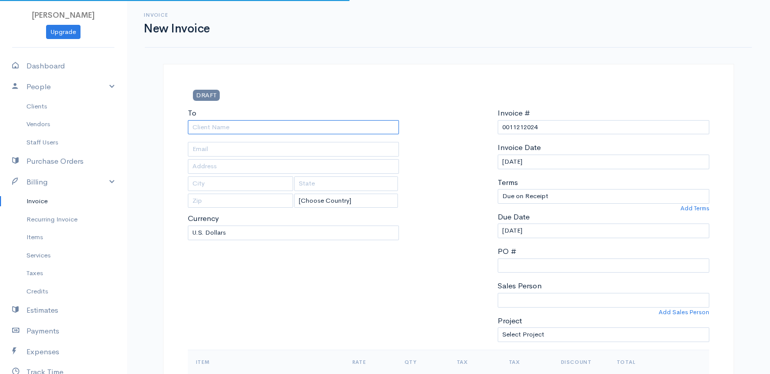
click at [263, 130] on input "To" at bounding box center [294, 127] width 212 height 15
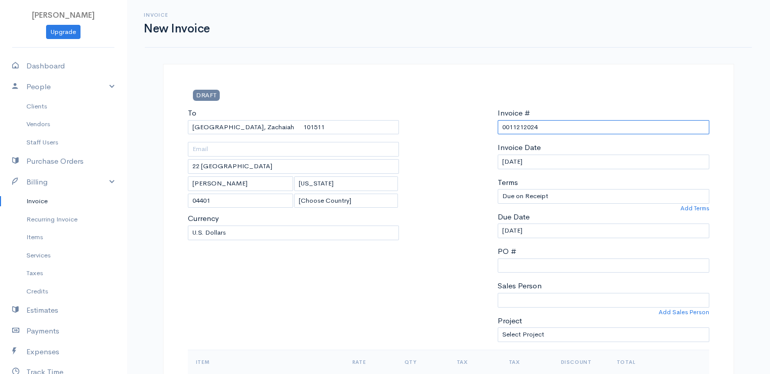
click at [525, 124] on input "0011212024" at bounding box center [604, 127] width 212 height 15
paste input "[DATE]"
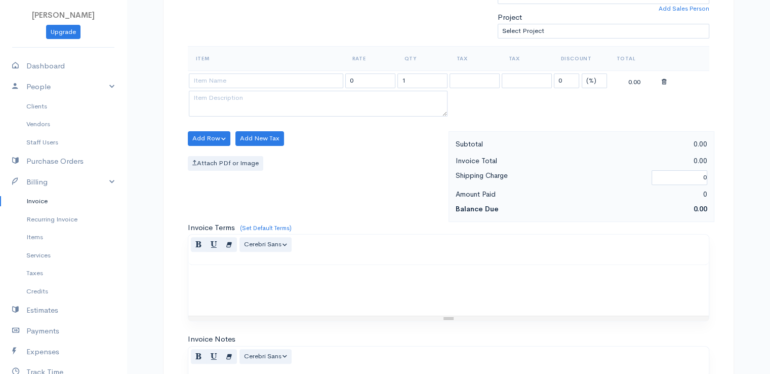
scroll to position [326, 0]
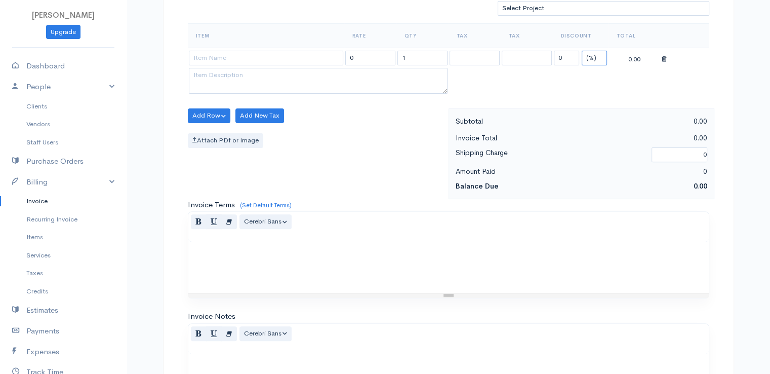
click at [600, 55] on select "(%) Flat" at bounding box center [594, 58] width 25 height 15
click at [582, 51] on select "(%) Flat" at bounding box center [594, 58] width 25 height 15
click at [425, 55] on input "1" at bounding box center [422, 58] width 50 height 15
click at [281, 60] on input at bounding box center [266, 58] width 154 height 15
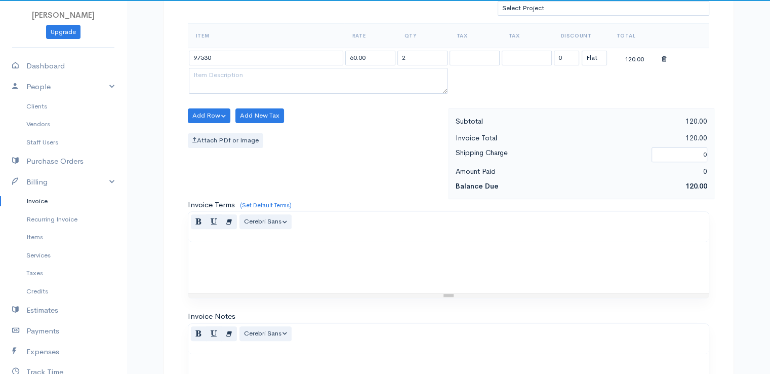
click at [282, 67] on body "[PERSON_NAME] Upgrade Dashboard People Clients Vendors Staff Users Purchase Ord…" at bounding box center [385, 111] width 770 height 875
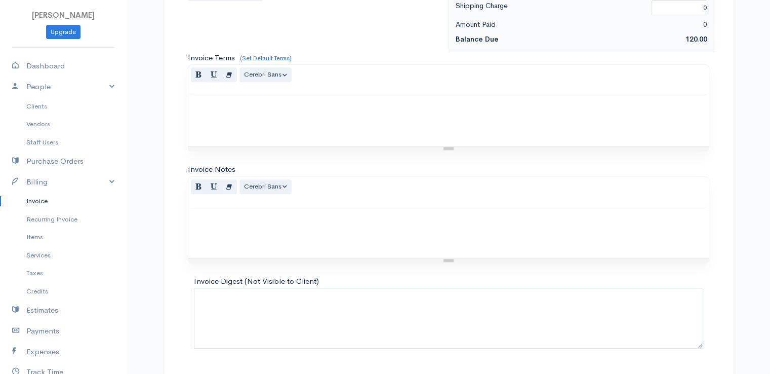
scroll to position [498, 0]
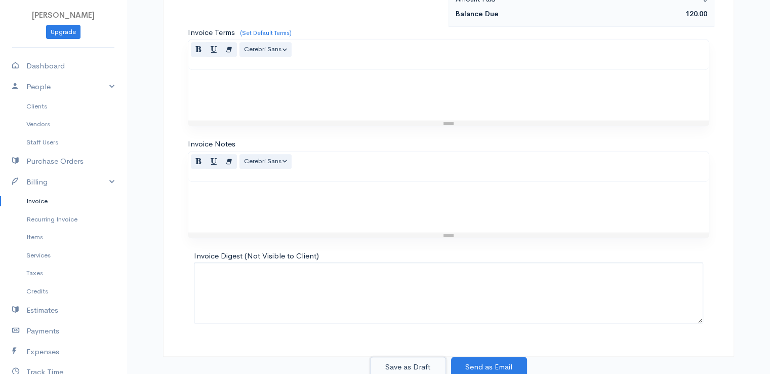
click at [384, 359] on button "Save as Draft" at bounding box center [408, 366] width 76 height 21
click at [384, 359] on div "Save as Draft Send as Email" at bounding box center [448, 366] width 583 height 21
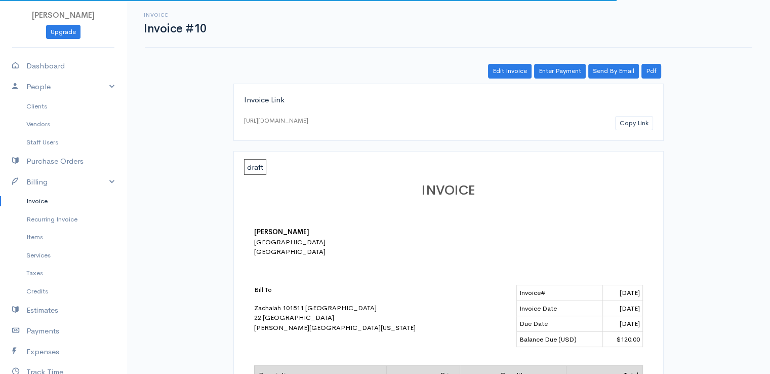
click at [35, 203] on link "Invoice" at bounding box center [63, 201] width 127 height 18
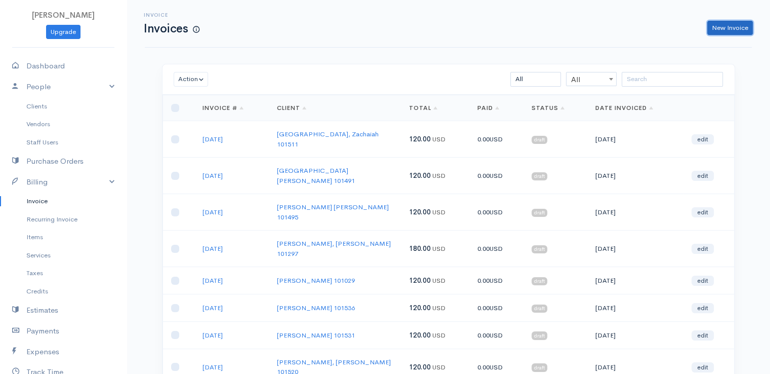
click at [737, 27] on link "New Invoice" at bounding box center [730, 28] width 46 height 15
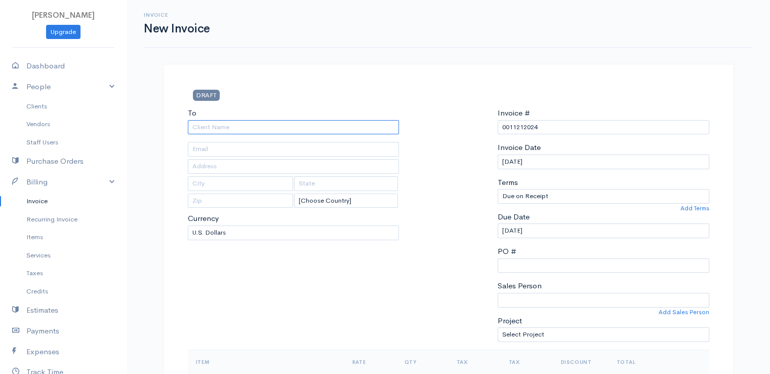
click at [306, 126] on input "To" at bounding box center [294, 127] width 212 height 15
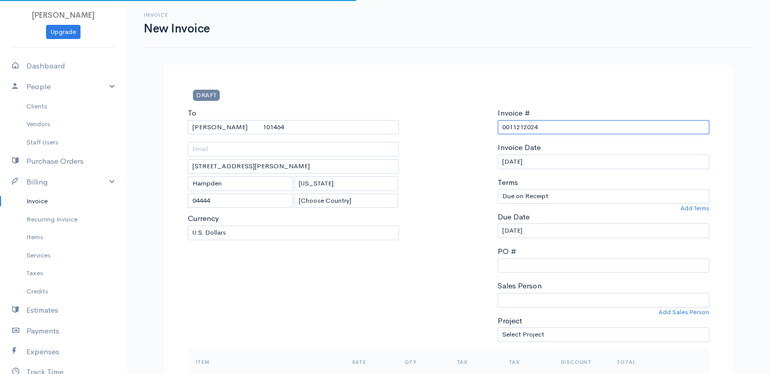
click at [522, 126] on input "0011212024" at bounding box center [604, 127] width 212 height 15
paste input "[DATE]"
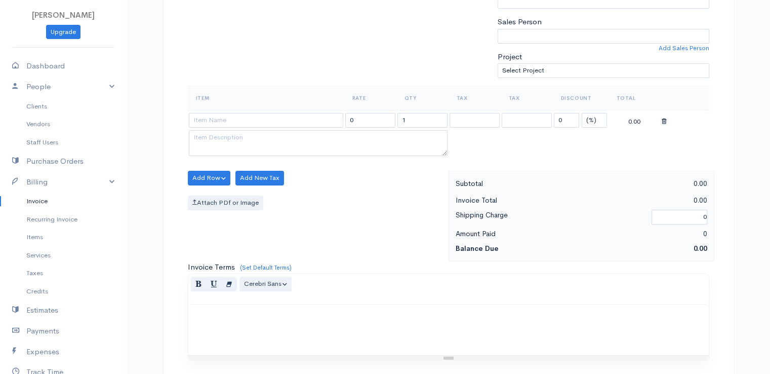
scroll to position [326, 0]
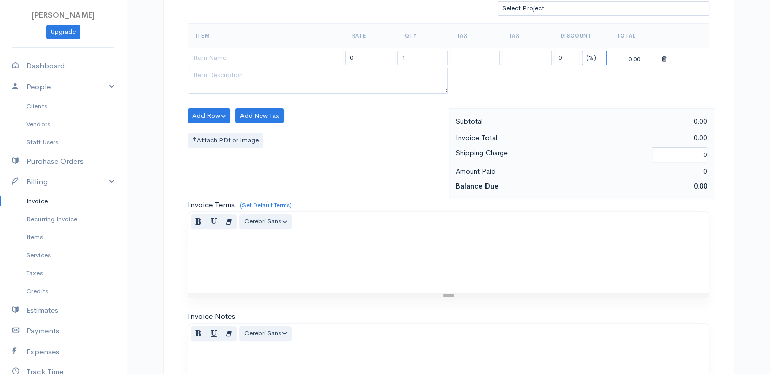
drag, startPoint x: 592, startPoint y: 55, endPoint x: 592, endPoint y: 61, distance: 6.1
click at [592, 55] on select "(%) Flat" at bounding box center [594, 58] width 25 height 15
click at [582, 51] on select "(%) Flat" at bounding box center [594, 58] width 25 height 15
click at [413, 57] on input "1" at bounding box center [422, 58] width 50 height 15
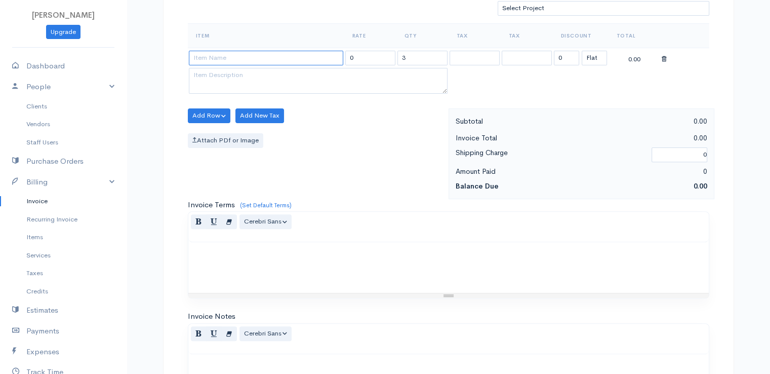
click at [290, 55] on input at bounding box center [266, 58] width 154 height 15
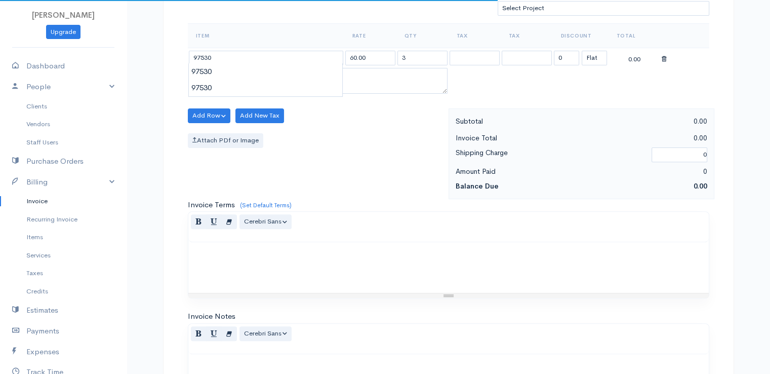
click at [296, 77] on body "[PERSON_NAME] Upgrade Dashboard People Clients Vendors Staff Users Purchase Ord…" at bounding box center [385, 111] width 770 height 875
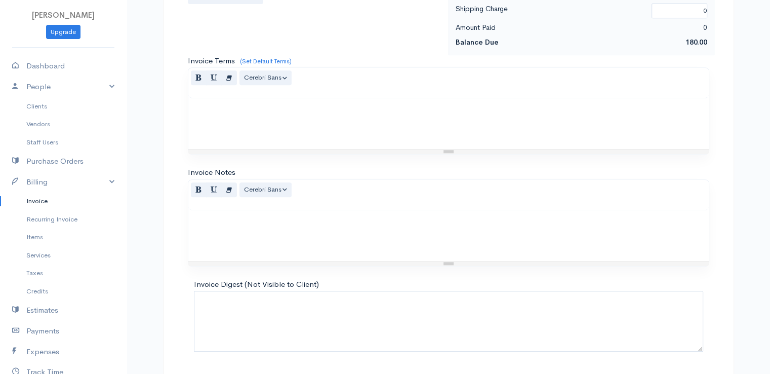
scroll to position [498, 0]
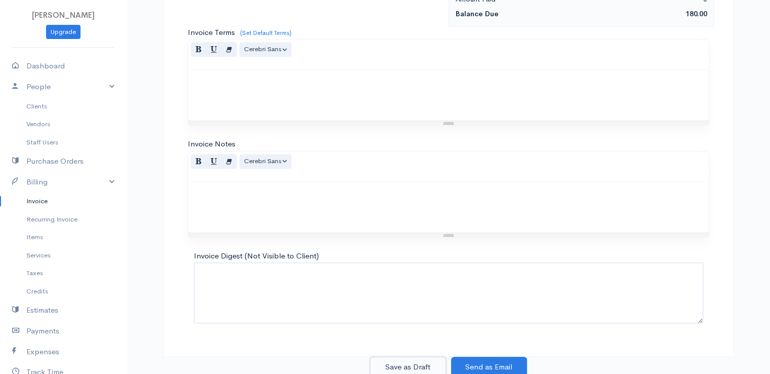
click at [393, 356] on button "Save as Draft" at bounding box center [408, 366] width 76 height 21
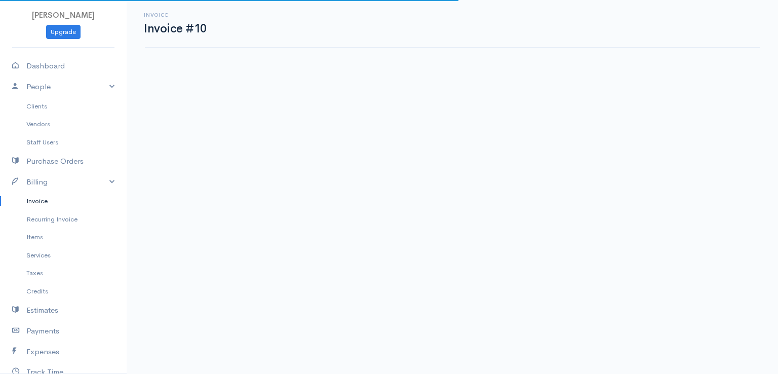
click at [42, 199] on link "Invoice" at bounding box center [63, 201] width 127 height 18
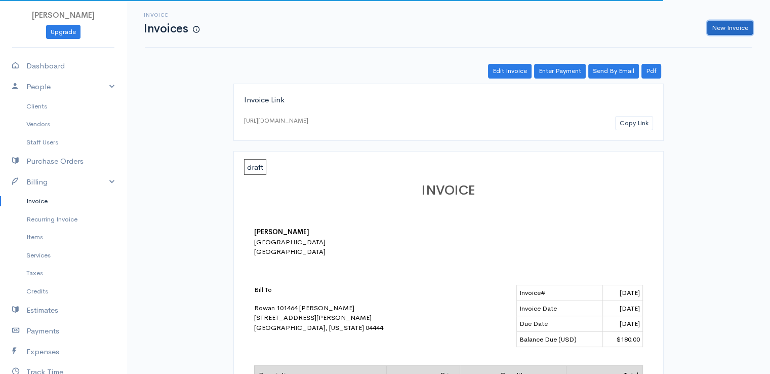
click at [733, 27] on link "New Invoice" at bounding box center [730, 28] width 46 height 15
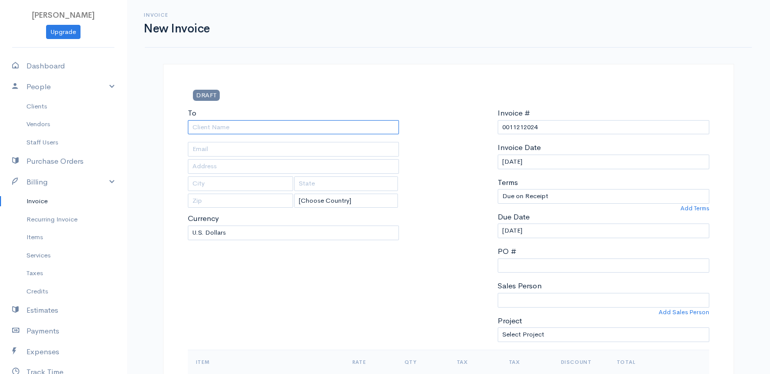
click at [386, 125] on input "To" at bounding box center [294, 127] width 212 height 15
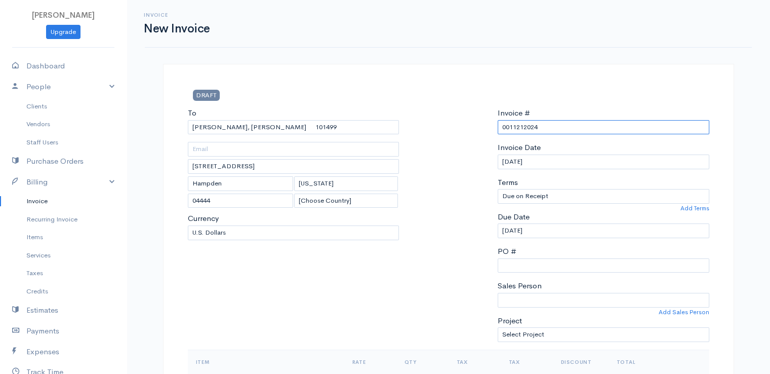
click at [528, 132] on input "0011212024" at bounding box center [604, 127] width 212 height 15
paste input "[DATE]"
click at [512, 127] on input "[DATE]" at bounding box center [604, 127] width 212 height 15
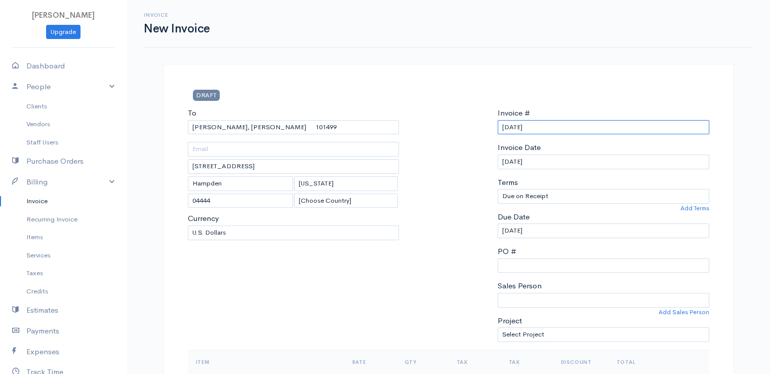
drag, startPoint x: 543, startPoint y: 127, endPoint x: 496, endPoint y: 130, distance: 47.7
click at [496, 130] on div "Invoice # [DATE] Invoice Date [DATE] Terms Due on Receipt After 7 days After 15…" at bounding box center [604, 228] width 222 height 242
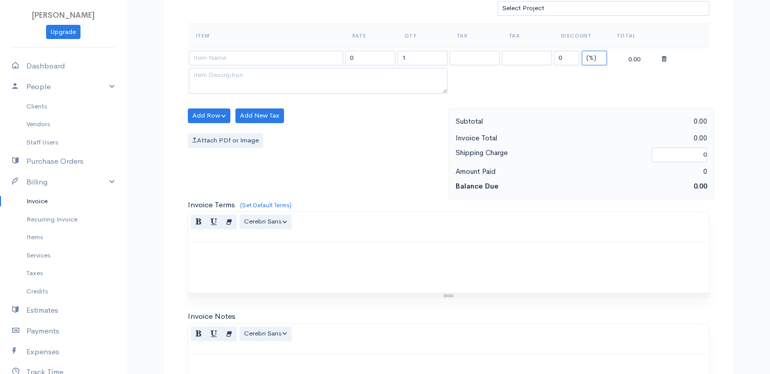
click at [597, 56] on select "(%) Flat" at bounding box center [594, 58] width 25 height 15
click at [582, 51] on select "(%) Flat" at bounding box center [594, 58] width 25 height 15
click at [427, 55] on input "1" at bounding box center [422, 58] width 50 height 15
click at [230, 52] on input at bounding box center [266, 58] width 154 height 15
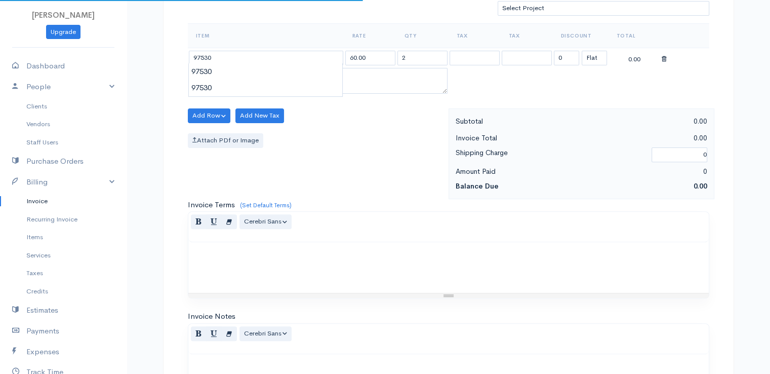
click at [233, 69] on body "[PERSON_NAME] Upgrade Dashboard People Clients Vendors Staff Users Purchase Ord…" at bounding box center [385, 111] width 770 height 875
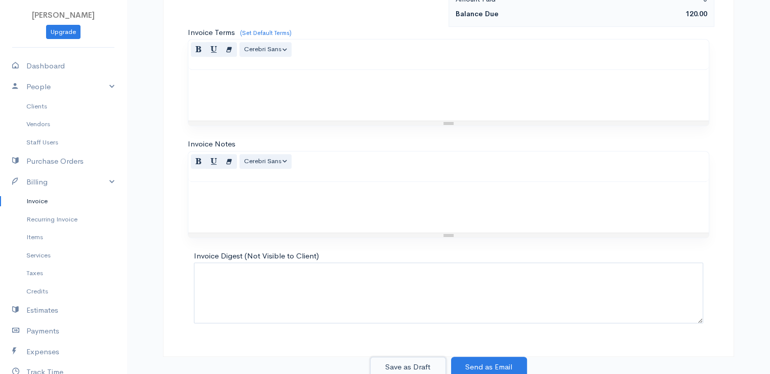
click at [404, 358] on button "Save as Draft" at bounding box center [408, 366] width 76 height 21
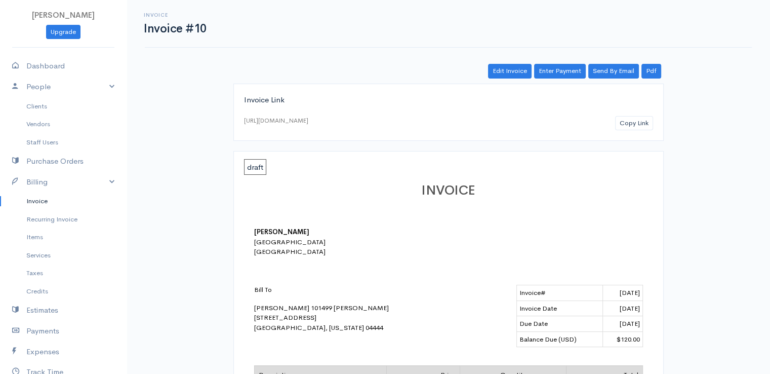
click at [45, 202] on link "Invoice" at bounding box center [63, 201] width 127 height 18
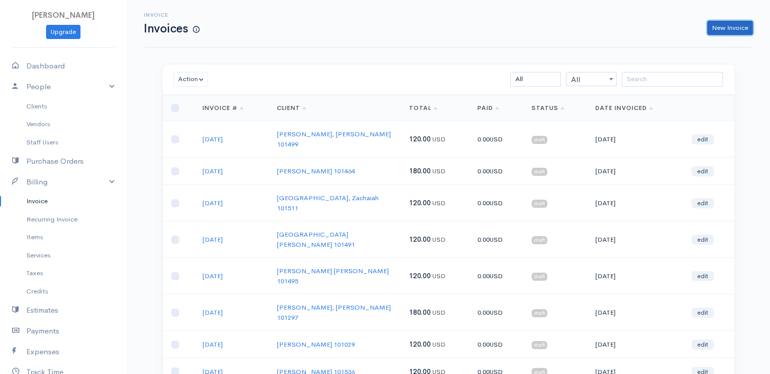
click at [739, 26] on link "New Invoice" at bounding box center [730, 28] width 46 height 15
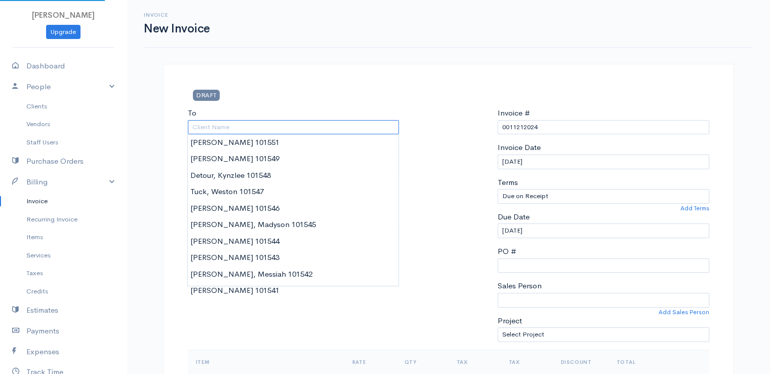
click at [259, 128] on input "To" at bounding box center [294, 127] width 212 height 15
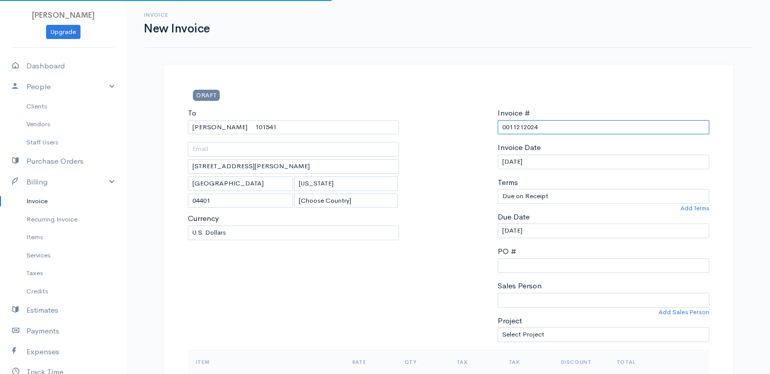
click at [519, 130] on input "0011212024" at bounding box center [604, 127] width 212 height 15
paste input "[DATE]"
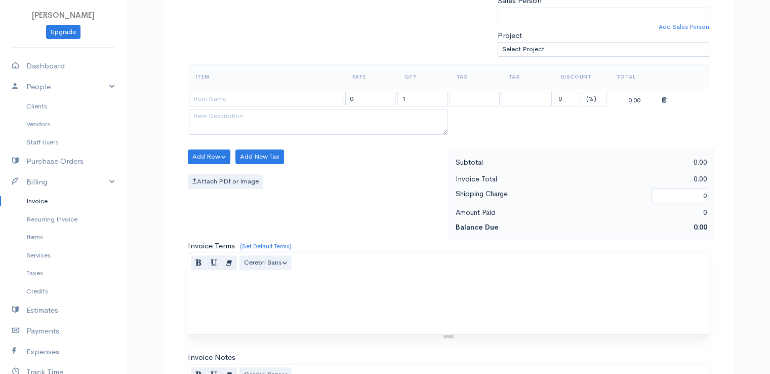
scroll to position [326, 0]
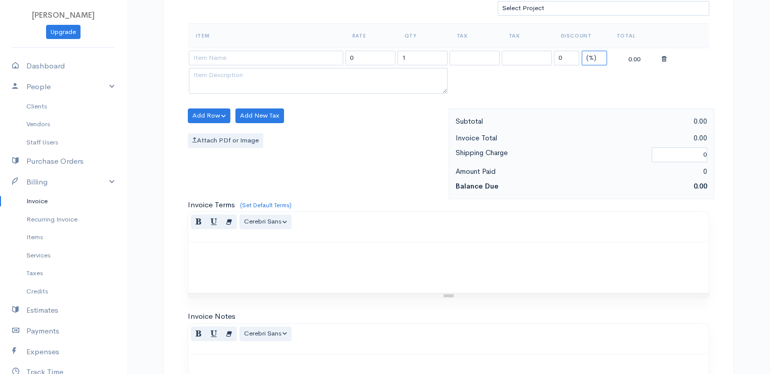
click at [592, 60] on select "(%) Flat" at bounding box center [594, 58] width 25 height 15
click at [582, 51] on select "(%) Flat" at bounding box center [594, 58] width 25 height 15
click at [426, 55] on input "1" at bounding box center [422, 58] width 50 height 15
click at [263, 56] on input at bounding box center [266, 58] width 154 height 15
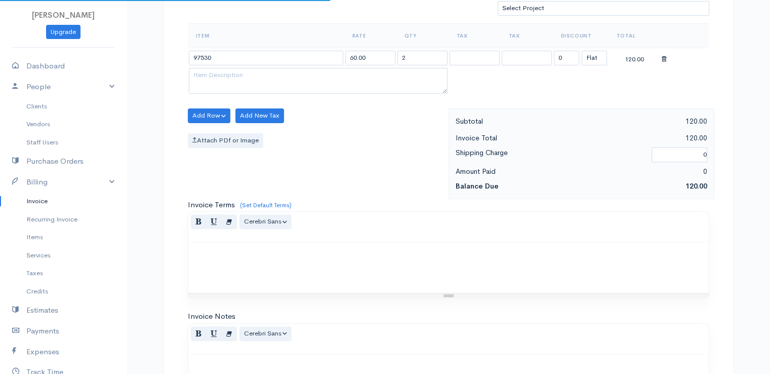
click at [273, 73] on body "[PERSON_NAME] Upgrade Dashboard People Clients Vendors Staff Users Purchase Ord…" at bounding box center [385, 111] width 770 height 875
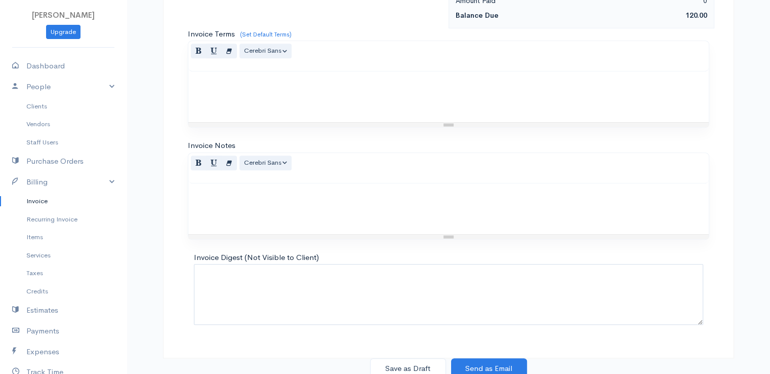
scroll to position [498, 0]
click at [404, 362] on button "Save as Draft" at bounding box center [408, 366] width 76 height 21
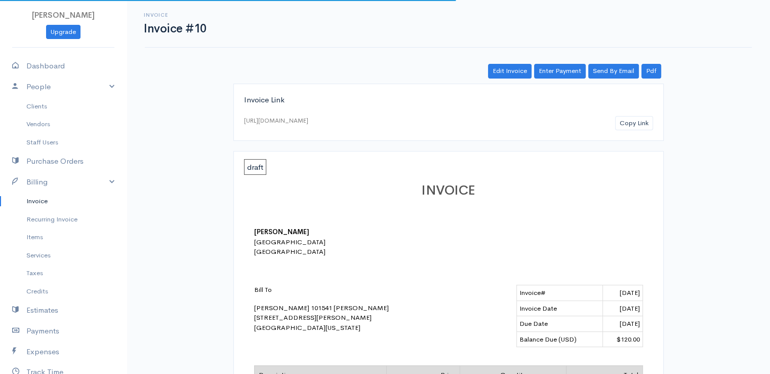
click at [42, 201] on link "Invoice" at bounding box center [63, 201] width 127 height 18
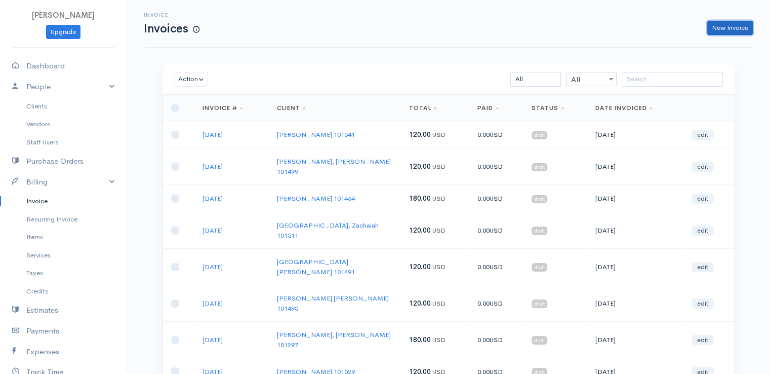
click at [746, 23] on link "New Invoice" at bounding box center [730, 28] width 46 height 15
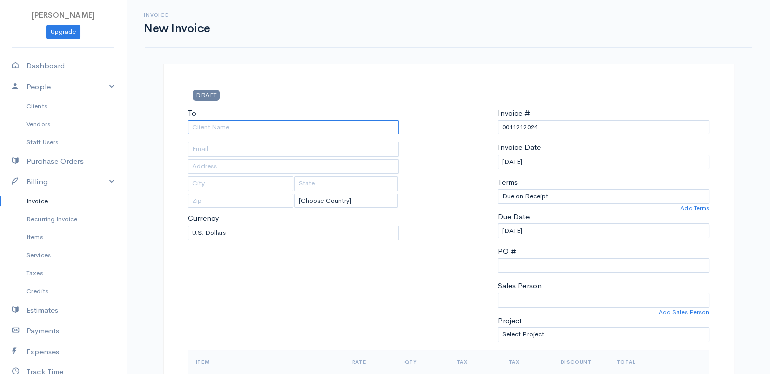
click at [239, 128] on input "To" at bounding box center [294, 127] width 212 height 15
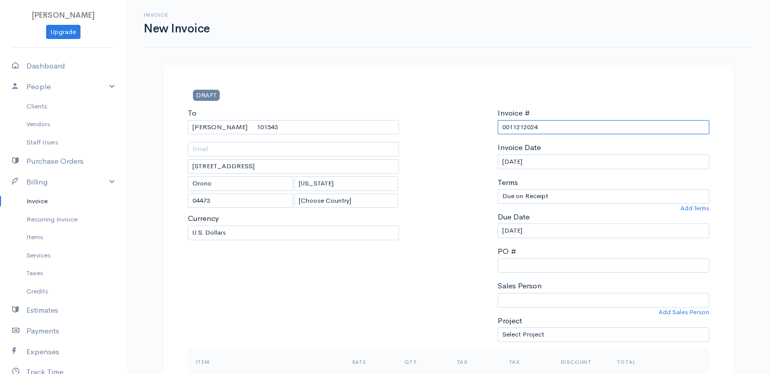
click at [518, 125] on input "0011212024" at bounding box center [604, 127] width 212 height 15
paste input "[DATE]"
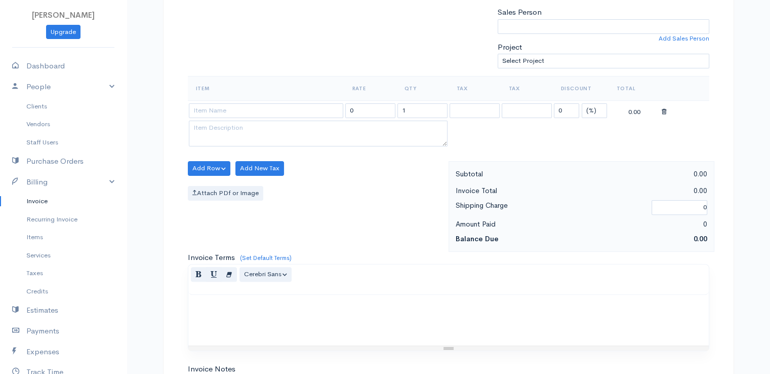
scroll to position [326, 0]
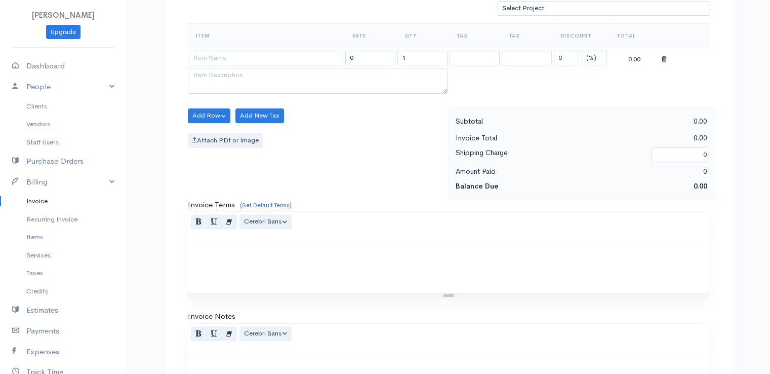
click at [597, 48] on td "0 (%) Flat" at bounding box center [581, 58] width 56 height 20
click at [596, 55] on select "(%) Flat" at bounding box center [594, 58] width 25 height 15
click at [582, 51] on select "(%) Flat" at bounding box center [594, 58] width 25 height 15
click at [424, 54] on input "1" at bounding box center [422, 58] width 50 height 15
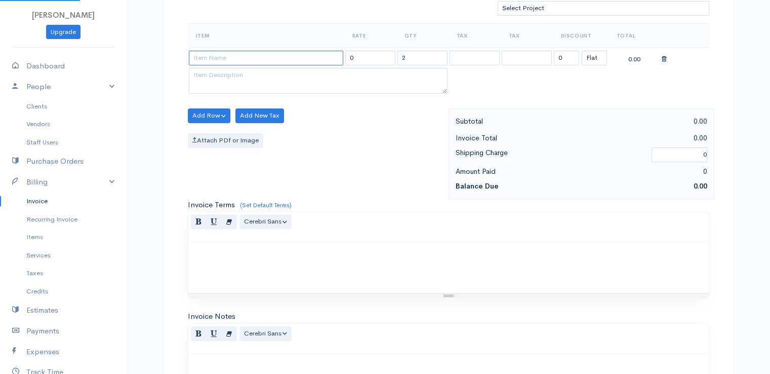
click at [257, 57] on input at bounding box center [266, 58] width 154 height 15
click at [260, 69] on body "[PERSON_NAME] Upgrade Dashboard People Clients Vendors Staff Users Purchase Ord…" at bounding box center [385, 111] width 770 height 875
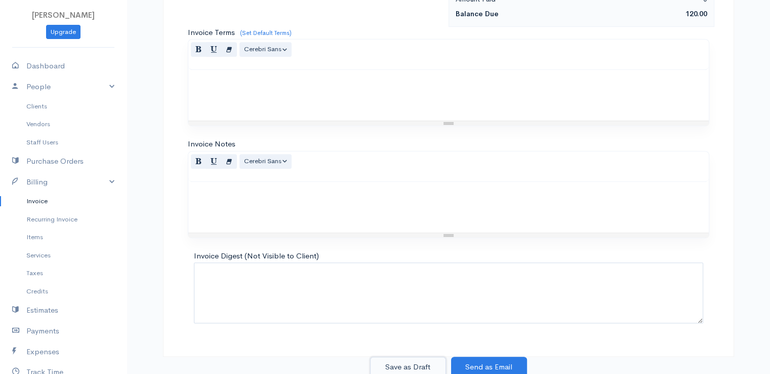
click at [409, 366] on button "Save as Draft" at bounding box center [408, 366] width 76 height 21
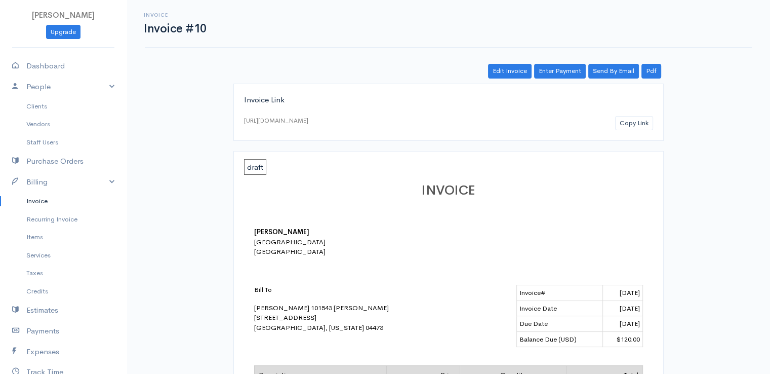
click at [42, 199] on link "Invoice" at bounding box center [63, 201] width 127 height 18
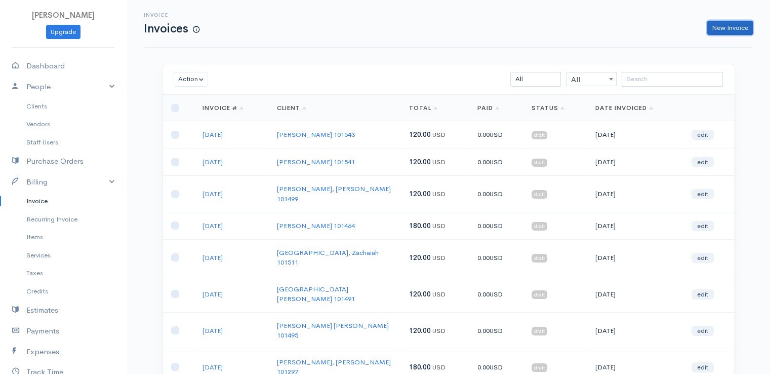
click at [746, 21] on link "New Invoice" at bounding box center [730, 28] width 46 height 15
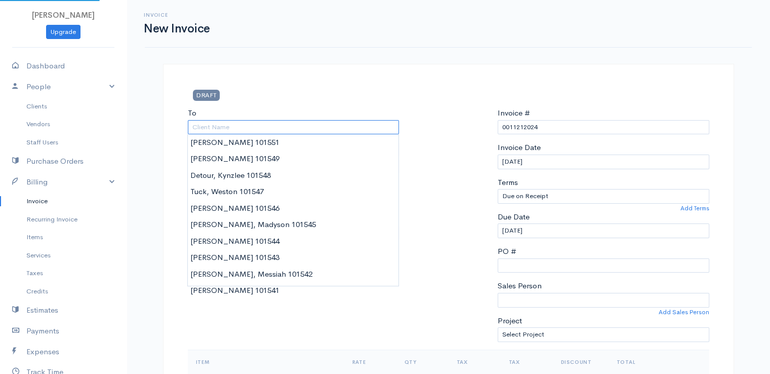
click at [232, 129] on input "To" at bounding box center [294, 127] width 212 height 15
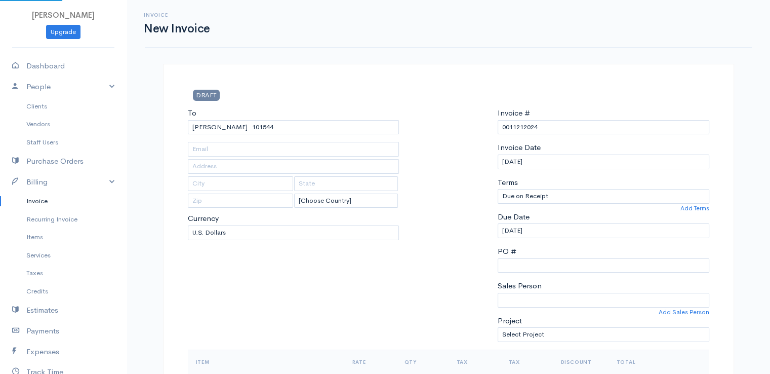
click at [526, 126] on input "0011212024" at bounding box center [604, 127] width 212 height 15
paste input "[DATE]"
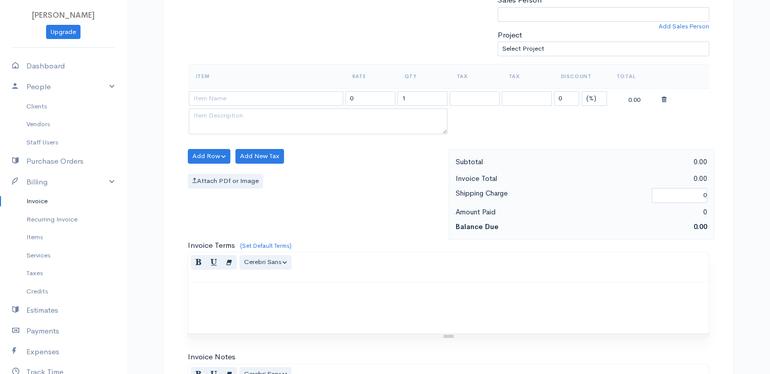
scroll to position [326, 0]
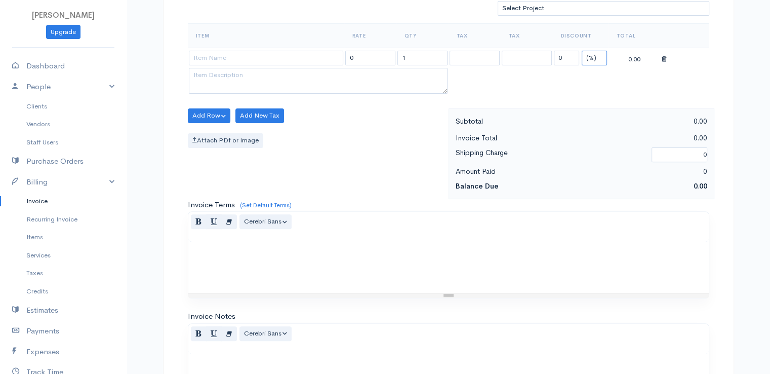
click at [593, 54] on select "(%) Flat" at bounding box center [594, 58] width 25 height 15
click at [582, 51] on select "(%) Flat" at bounding box center [594, 58] width 25 height 15
click at [417, 51] on input "1" at bounding box center [422, 58] width 50 height 15
click at [222, 52] on input at bounding box center [266, 58] width 154 height 15
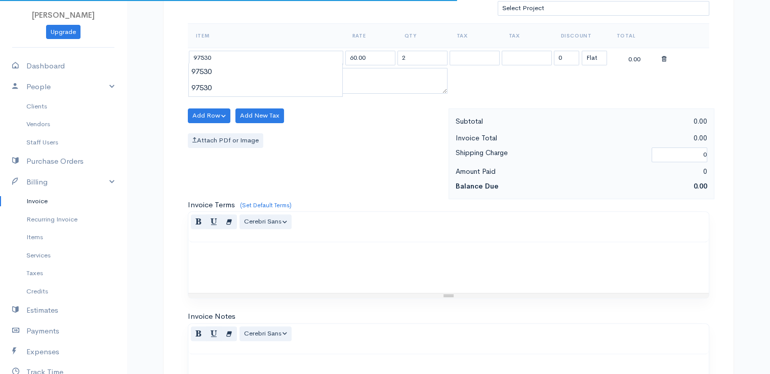
click at [231, 79] on body "[PERSON_NAME] Upgrade Dashboard People Clients Vendors Staff Users Purchase Ord…" at bounding box center [385, 111] width 770 height 875
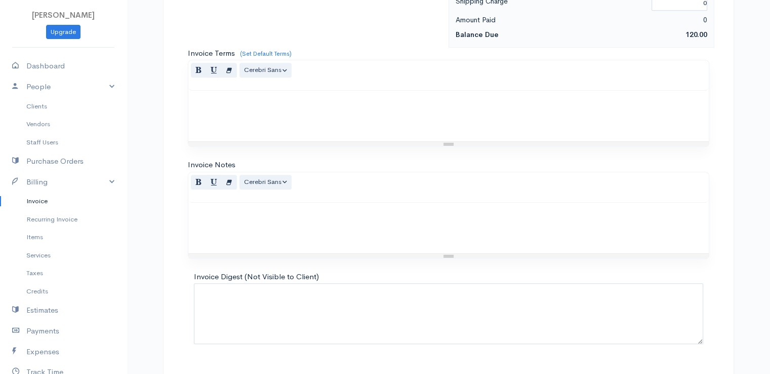
scroll to position [498, 0]
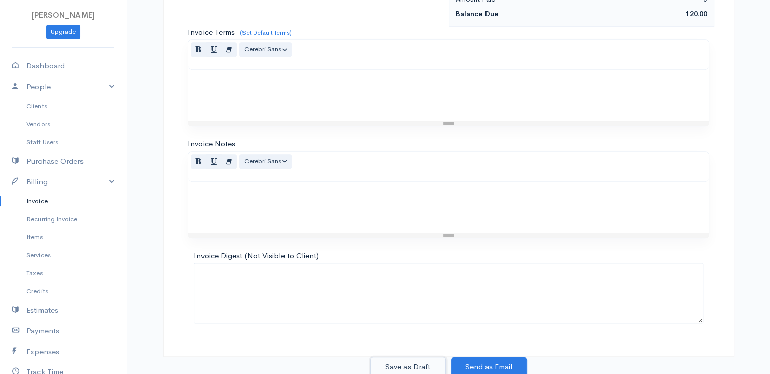
click at [397, 359] on button "Save as Draft" at bounding box center [408, 366] width 76 height 21
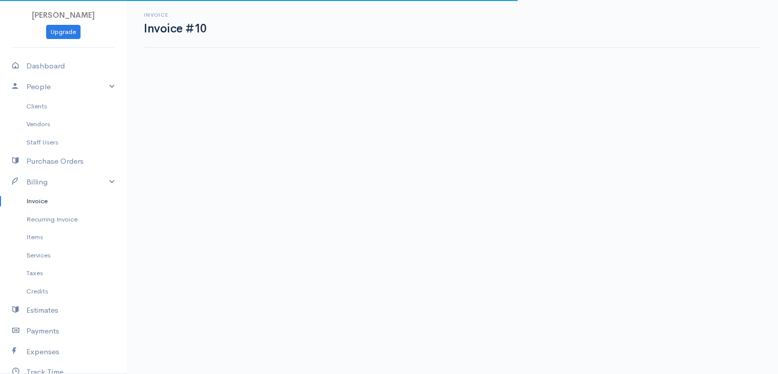
click at [35, 199] on link "Invoice" at bounding box center [63, 201] width 127 height 18
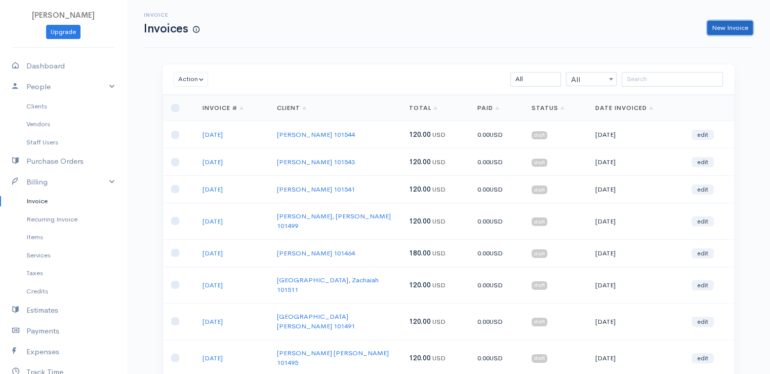
click at [721, 24] on link "New Invoice" at bounding box center [730, 28] width 46 height 15
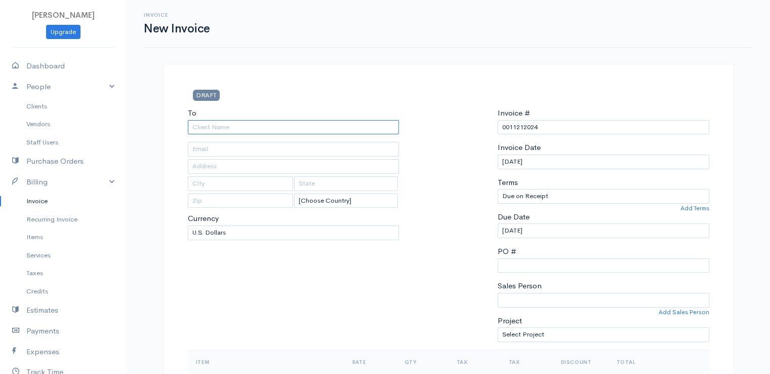
click at [227, 124] on input "To" at bounding box center [294, 127] width 212 height 15
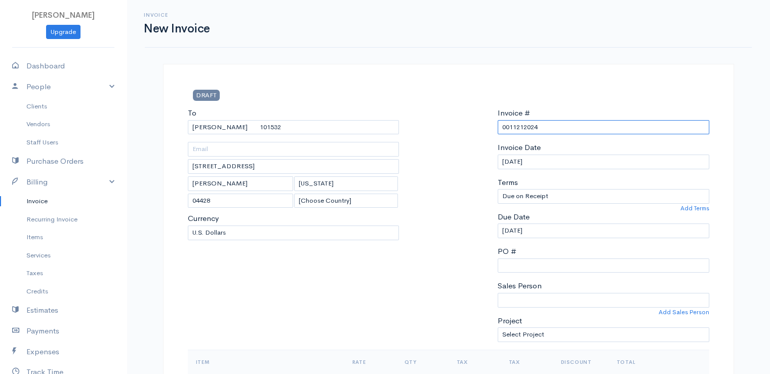
click at [511, 129] on input "0011212024" at bounding box center [604, 127] width 212 height 15
paste input "[DATE]"
click at [511, 129] on input "[DATE]" at bounding box center [604, 127] width 212 height 15
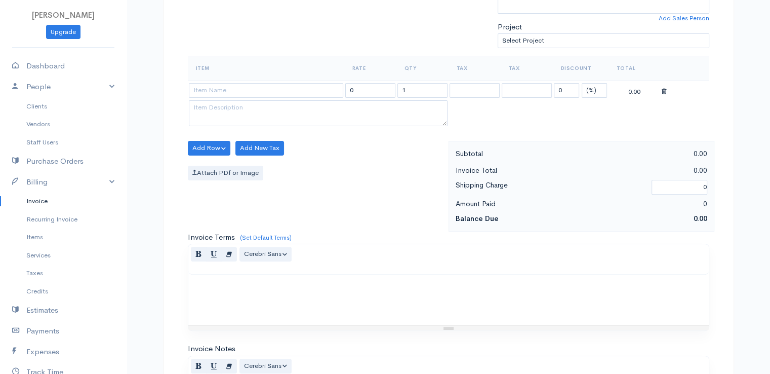
scroll to position [326, 0]
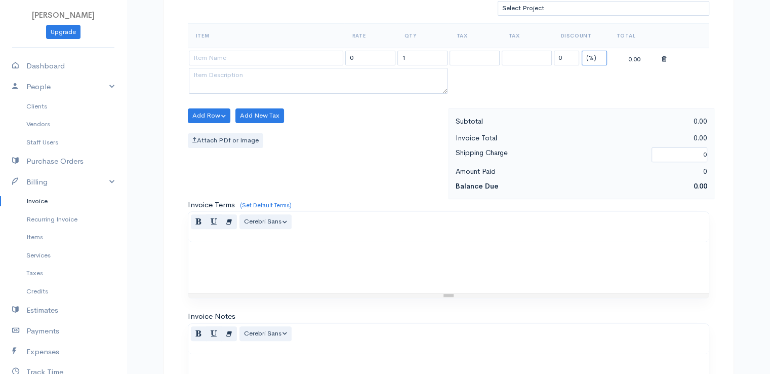
click at [598, 55] on select "(%) Flat" at bounding box center [594, 58] width 25 height 15
click at [582, 51] on select "(%) Flat" at bounding box center [594, 58] width 25 height 15
click at [428, 55] on input "1" at bounding box center [422, 58] width 50 height 15
click at [231, 53] on input at bounding box center [266, 58] width 154 height 15
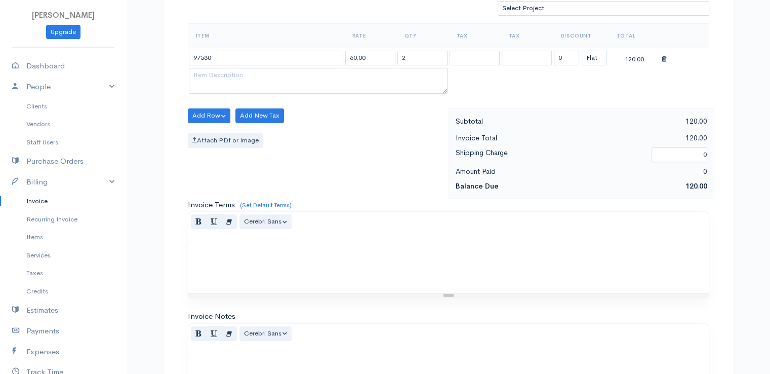
click at [239, 71] on body "[PERSON_NAME] Upgrade Dashboard People Clients Vendors Staff Users Purchase Ord…" at bounding box center [385, 111] width 770 height 875
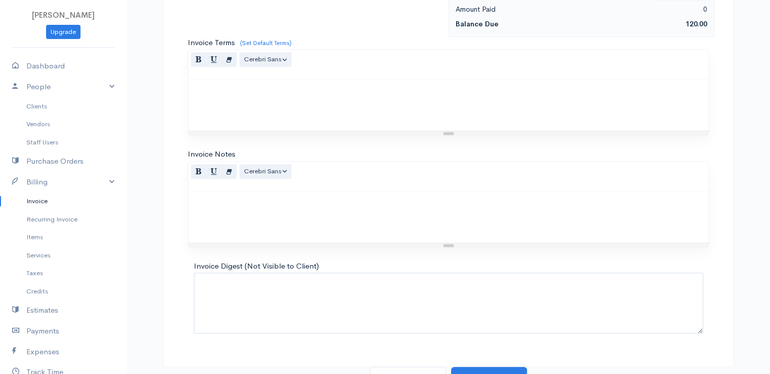
scroll to position [498, 0]
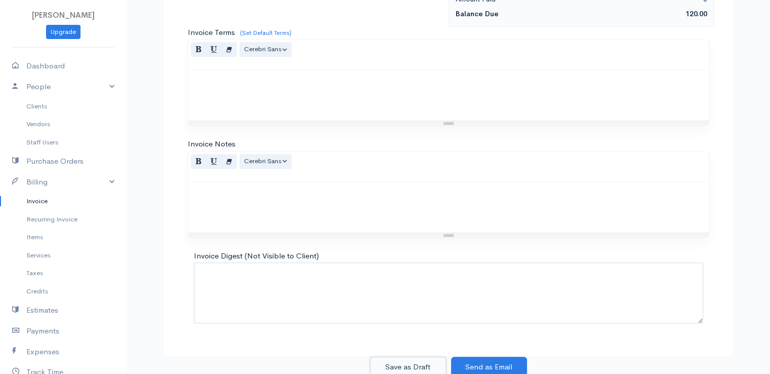
click at [406, 361] on button "Save as Draft" at bounding box center [408, 366] width 76 height 21
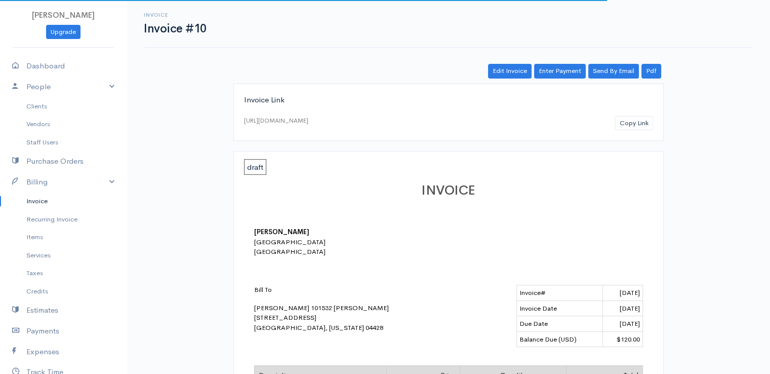
click at [36, 203] on link "Invoice" at bounding box center [63, 201] width 127 height 18
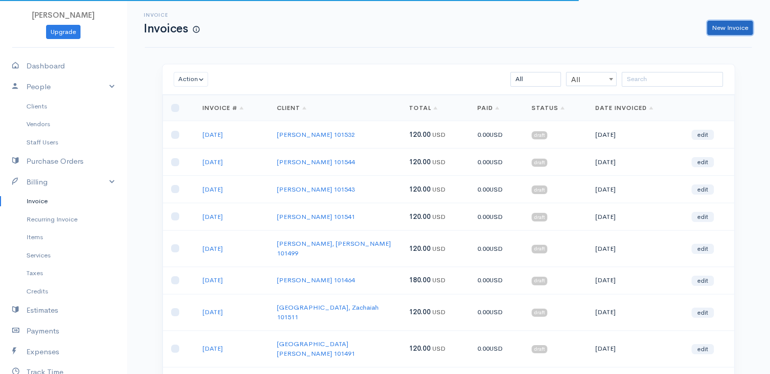
click at [724, 32] on link "New Invoice" at bounding box center [730, 28] width 46 height 15
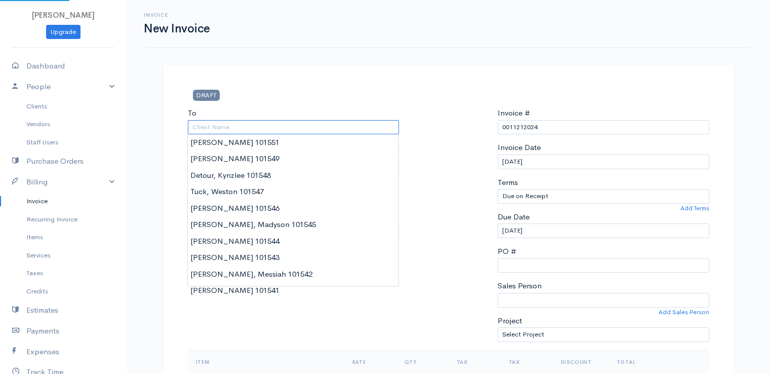
click at [273, 124] on input "To" at bounding box center [294, 127] width 212 height 15
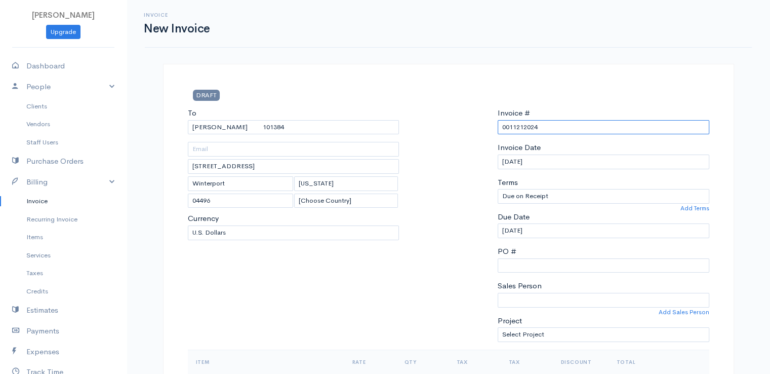
click at [537, 131] on input "0011212024" at bounding box center [604, 127] width 212 height 15
paste input "[DATE]"
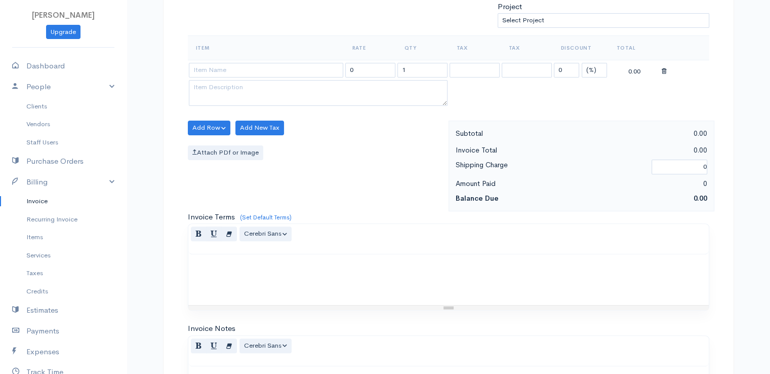
scroll to position [326, 0]
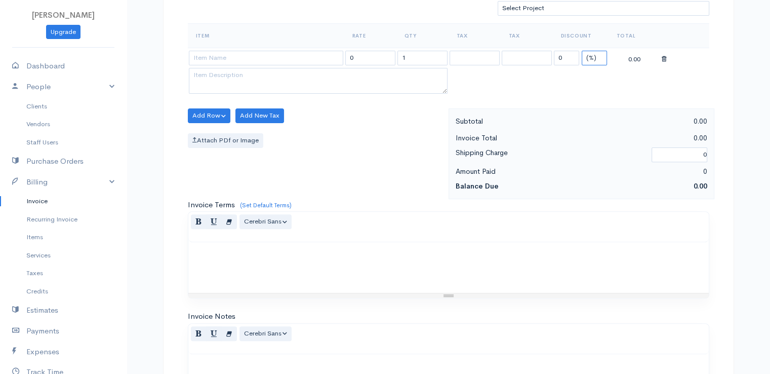
click at [592, 51] on select "(%) Flat" at bounding box center [594, 58] width 25 height 15
click at [582, 51] on select "(%) Flat" at bounding box center [594, 58] width 25 height 15
click at [414, 57] on input "1" at bounding box center [422, 58] width 50 height 15
click at [320, 57] on input at bounding box center [266, 58] width 154 height 15
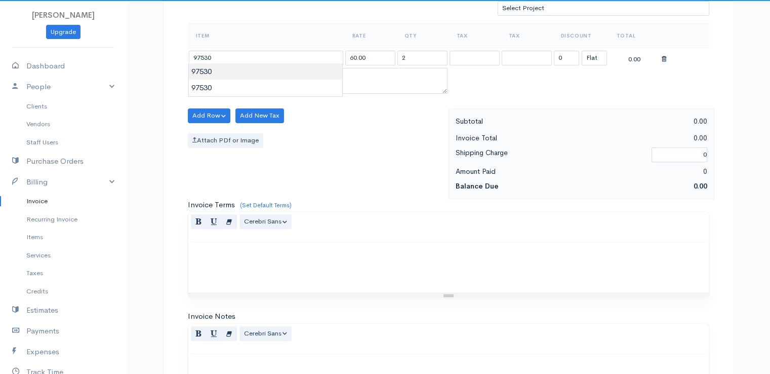
click at [325, 74] on body "[PERSON_NAME] Upgrade Dashboard People Clients Vendors Staff Users Purchase Ord…" at bounding box center [385, 111] width 770 height 875
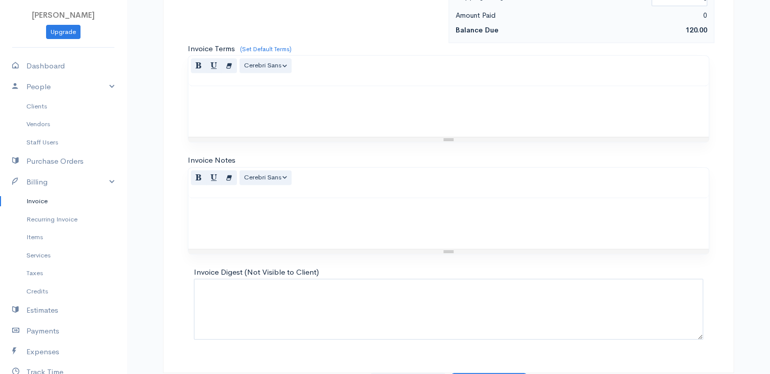
scroll to position [498, 0]
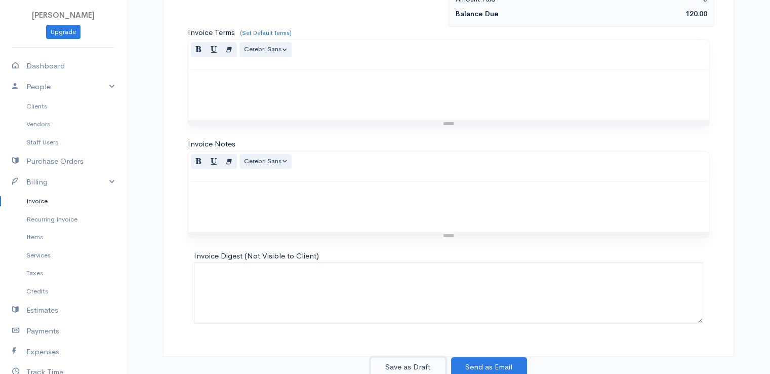
click at [396, 358] on button "Save as Draft" at bounding box center [408, 366] width 76 height 21
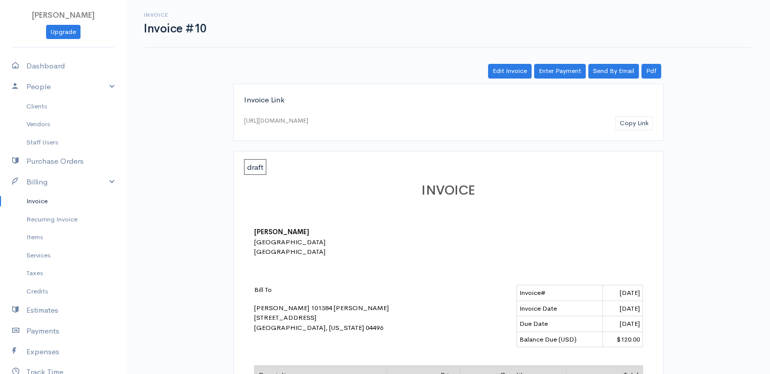
click at [43, 203] on link "Invoice" at bounding box center [63, 201] width 127 height 18
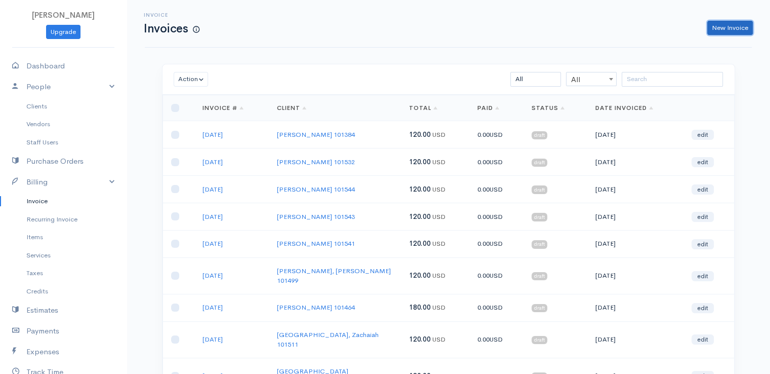
click at [723, 31] on link "New Invoice" at bounding box center [730, 28] width 46 height 15
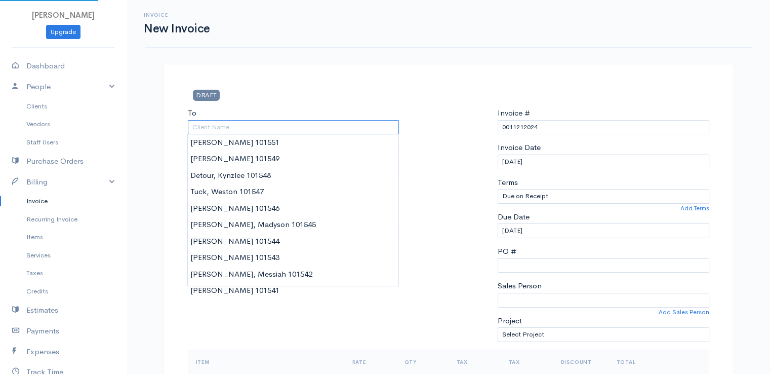
click at [253, 131] on input "To" at bounding box center [294, 127] width 212 height 15
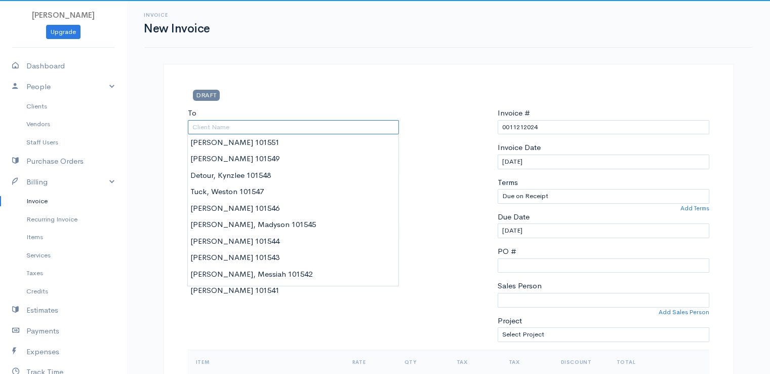
click at [253, 131] on input "To" at bounding box center [294, 127] width 212 height 15
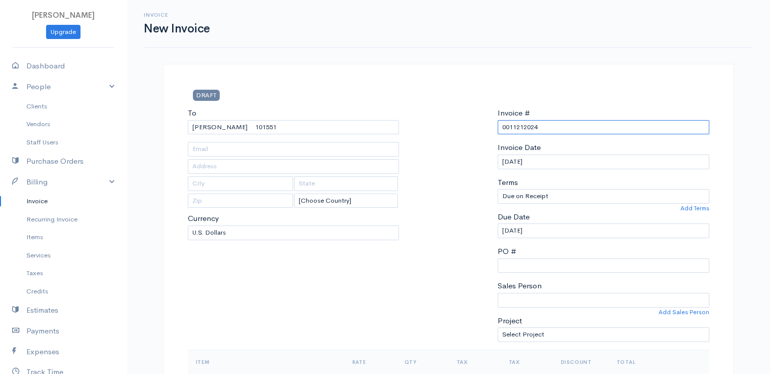
click at [543, 128] on input "0011212024" at bounding box center [604, 127] width 212 height 15
paste input "[DATE]"
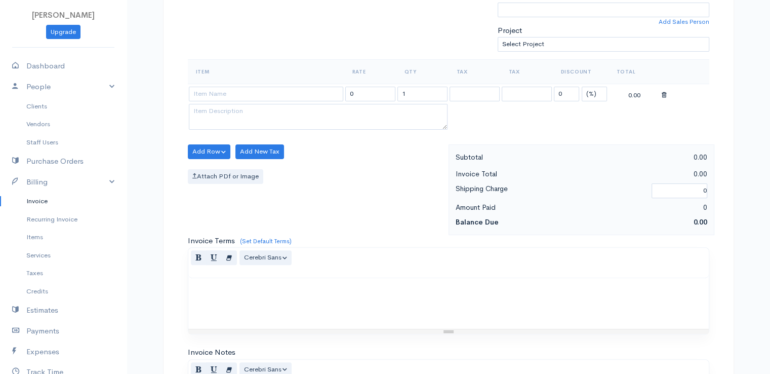
scroll to position [326, 0]
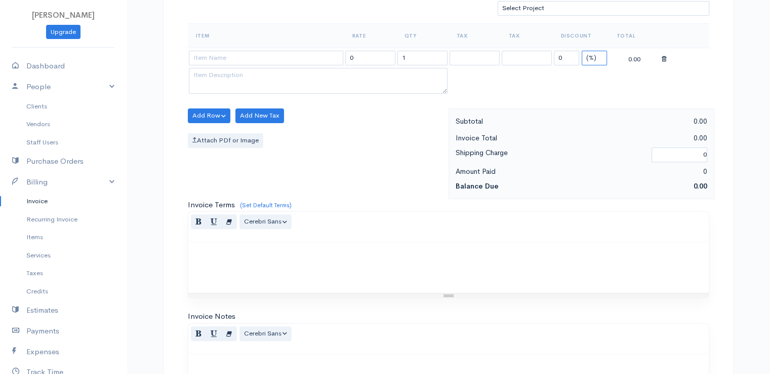
click at [590, 53] on select "(%) Flat" at bounding box center [594, 58] width 25 height 15
click at [582, 51] on select "(%) Flat" at bounding box center [594, 58] width 25 height 15
click at [426, 55] on input "1" at bounding box center [422, 58] width 50 height 15
click at [256, 51] on input at bounding box center [266, 58] width 154 height 15
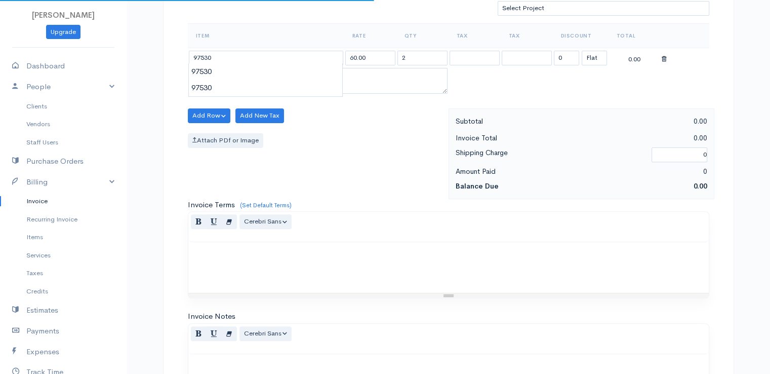
click at [267, 76] on body "[PERSON_NAME] Upgrade Dashboard People Clients Vendors Staff Users Purchase Ord…" at bounding box center [385, 111] width 770 height 875
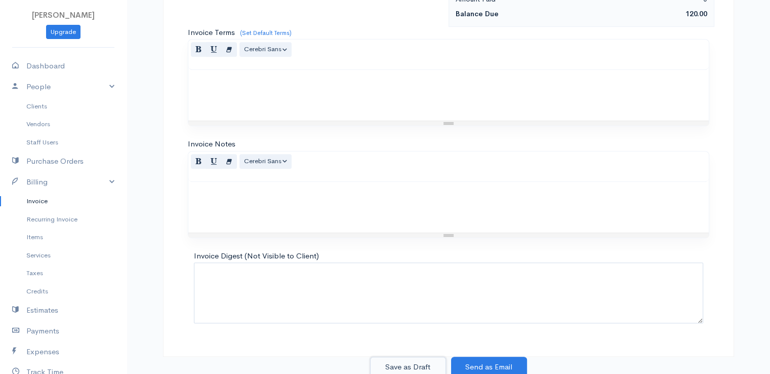
click at [417, 358] on button "Save as Draft" at bounding box center [408, 366] width 76 height 21
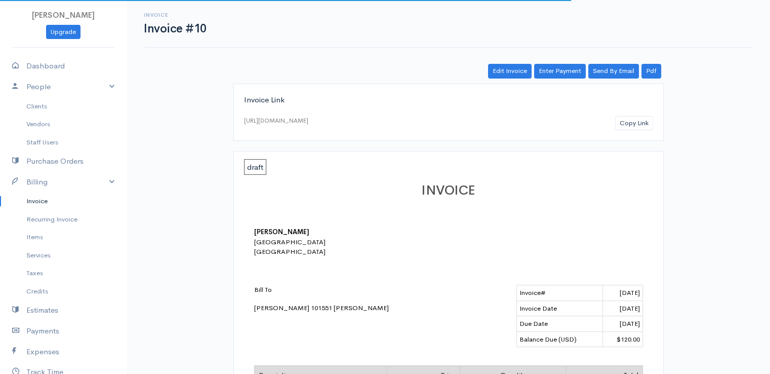
click at [34, 198] on link "Invoice" at bounding box center [63, 201] width 127 height 18
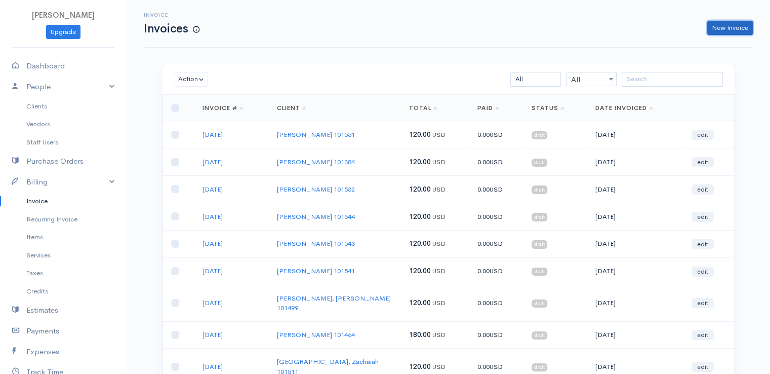
click at [726, 25] on link "New Invoice" at bounding box center [730, 28] width 46 height 15
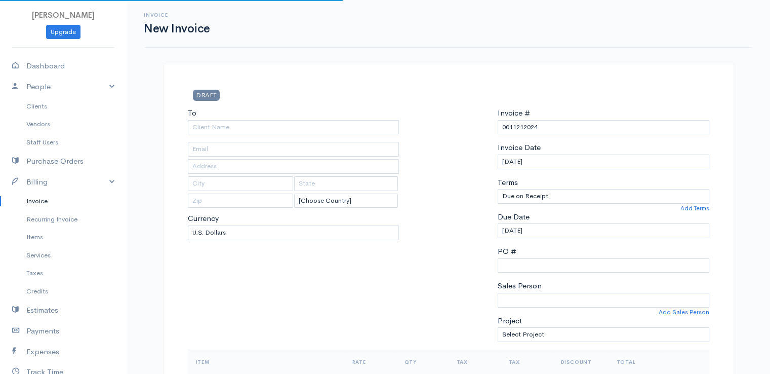
click at [302, 136] on div "To [Choose Country] [GEOGRAPHIC_DATA] [GEOGRAPHIC_DATA] [GEOGRAPHIC_DATA] [GEOG…" at bounding box center [294, 228] width 222 height 242
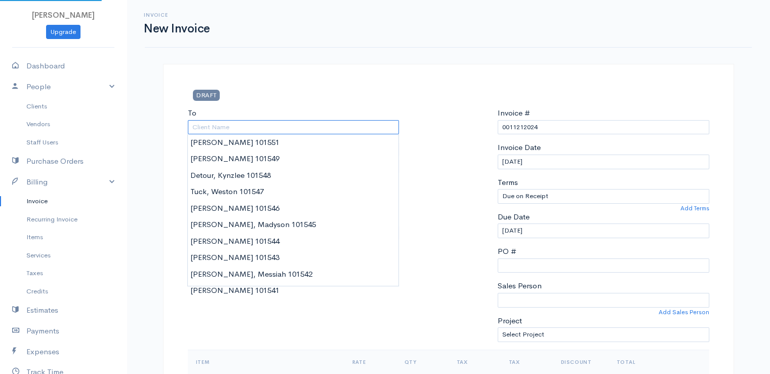
click at [299, 128] on input "To" at bounding box center [294, 127] width 212 height 15
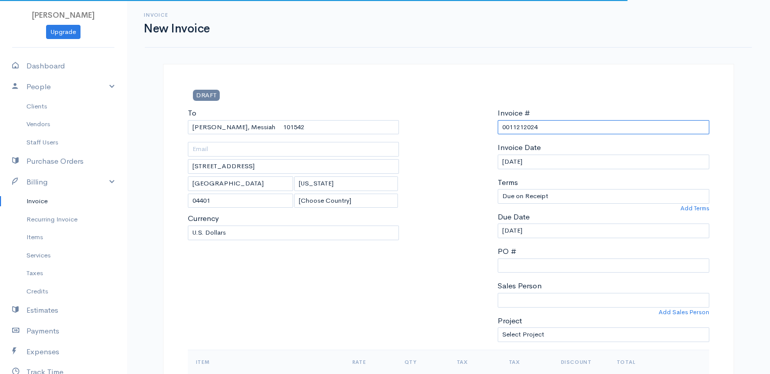
click at [513, 129] on input "0011212024" at bounding box center [604, 127] width 212 height 15
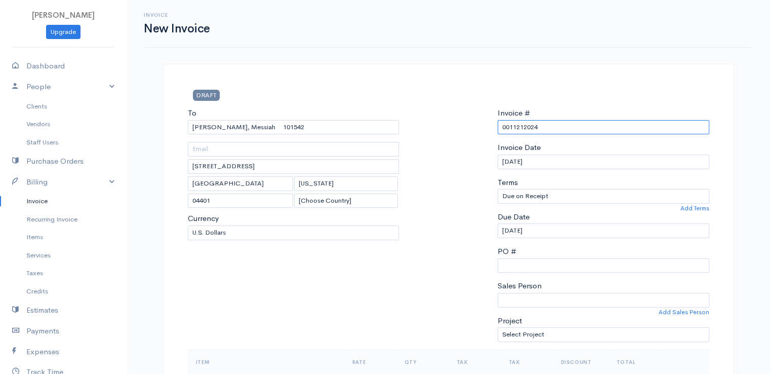
click at [513, 129] on input "0011212024" at bounding box center [604, 127] width 212 height 15
paste input "[DATE]"
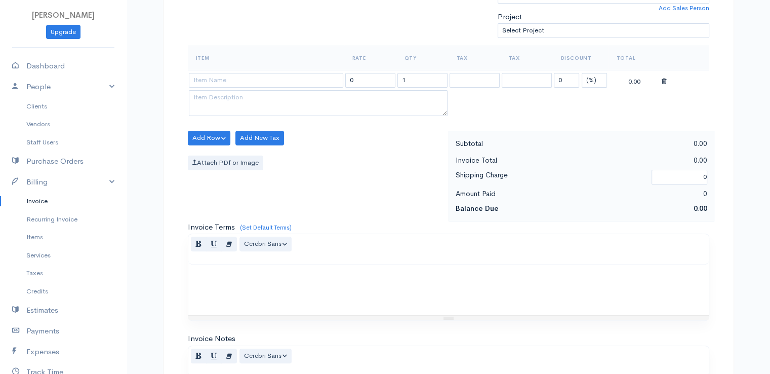
scroll to position [326, 0]
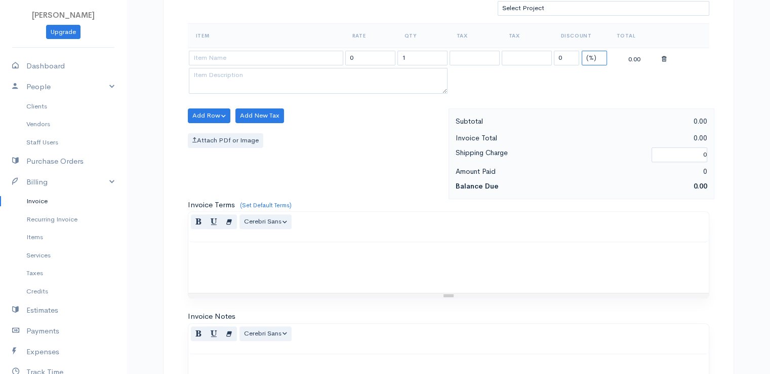
click at [596, 51] on select "(%) Flat" at bounding box center [594, 58] width 25 height 15
click at [582, 51] on select "(%) Flat" at bounding box center [594, 58] width 25 height 15
click at [412, 51] on input "1" at bounding box center [422, 58] width 50 height 15
click at [270, 56] on input at bounding box center [266, 58] width 154 height 15
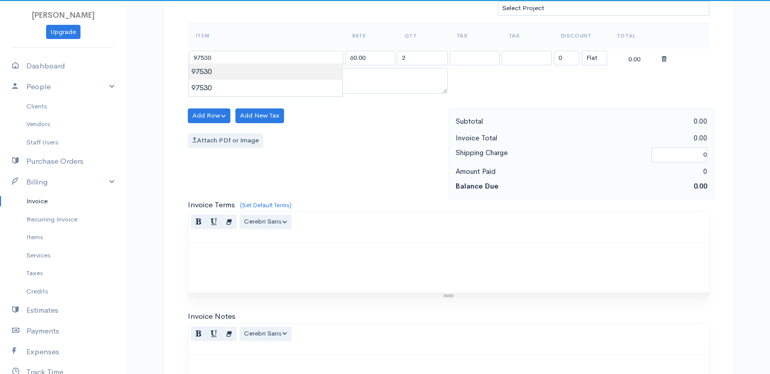
click at [275, 72] on body "[PERSON_NAME] Upgrade Dashboard People Clients Vendors Staff Users Purchase Ord…" at bounding box center [385, 111] width 770 height 875
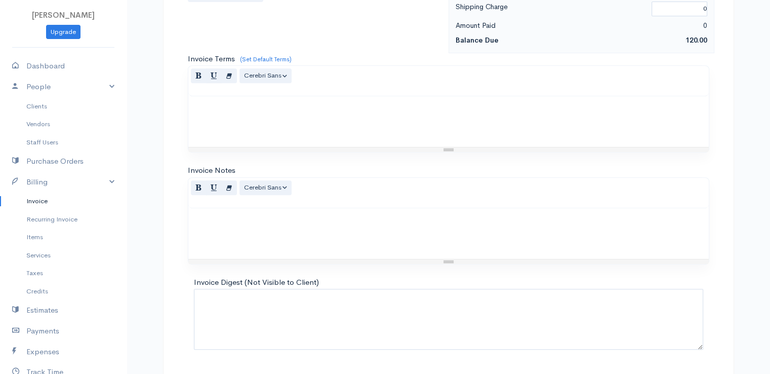
scroll to position [498, 0]
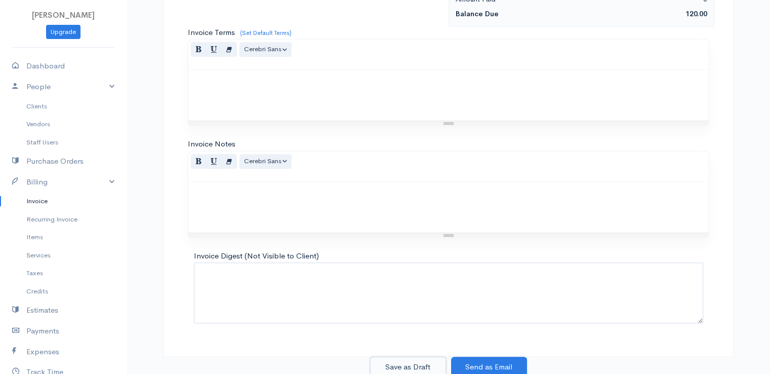
click at [411, 370] on button "Save as Draft" at bounding box center [408, 366] width 76 height 21
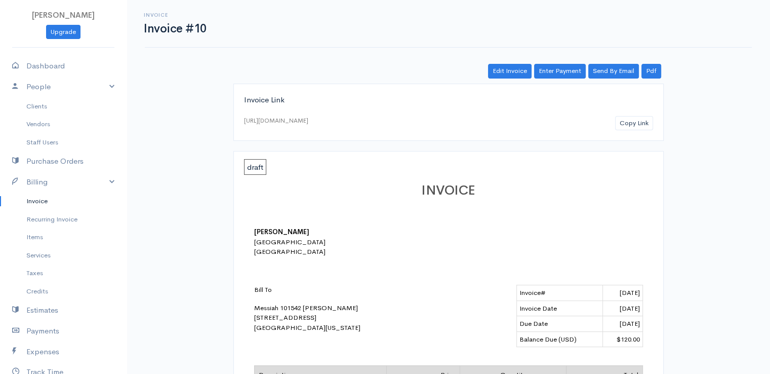
click at [40, 201] on link "Invoice" at bounding box center [63, 201] width 127 height 18
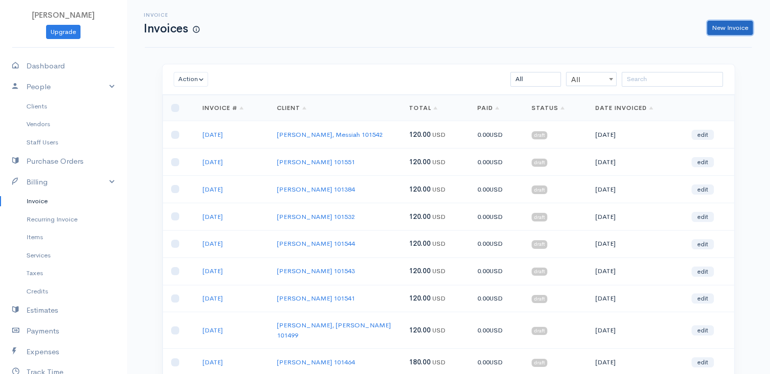
click at [735, 29] on link "New Invoice" at bounding box center [730, 28] width 46 height 15
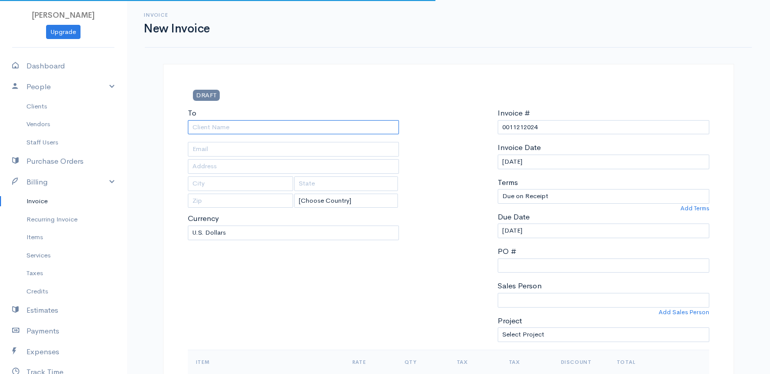
click at [275, 128] on input "To" at bounding box center [294, 127] width 212 height 15
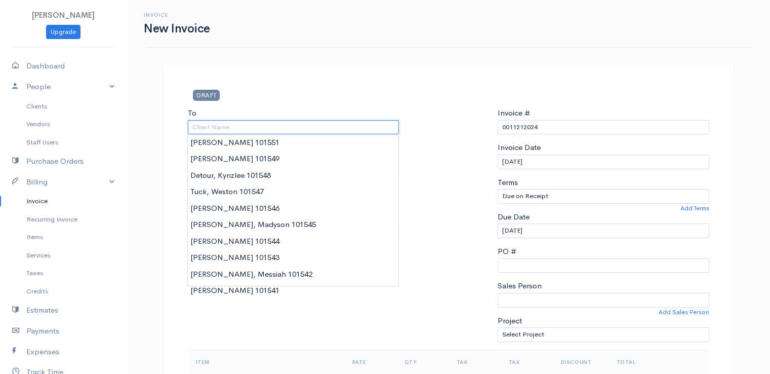
click at [275, 128] on input "To" at bounding box center [294, 127] width 212 height 15
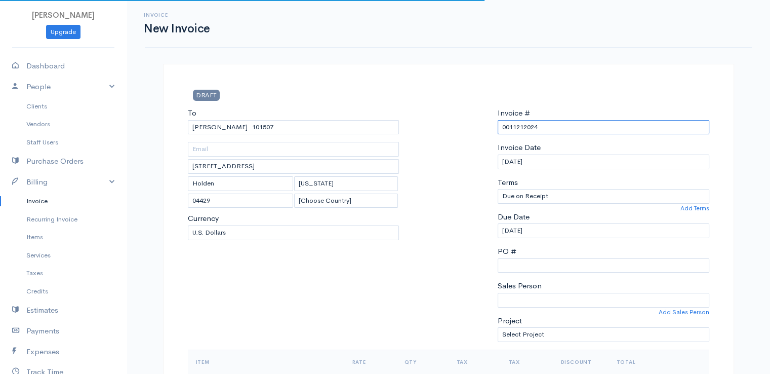
click at [553, 123] on input "0011212024" at bounding box center [604, 127] width 212 height 15
paste input "[DATE]"
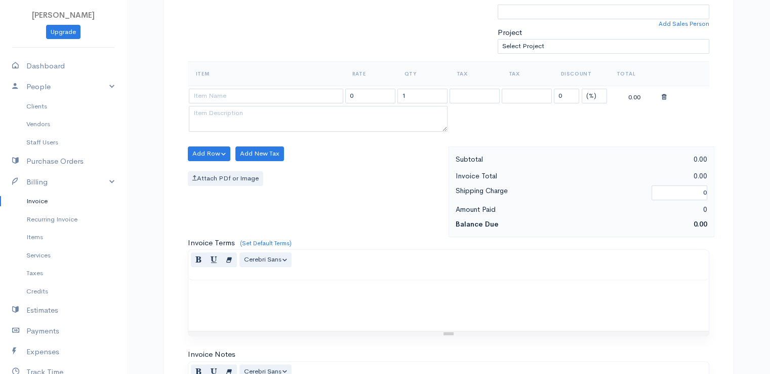
scroll to position [326, 0]
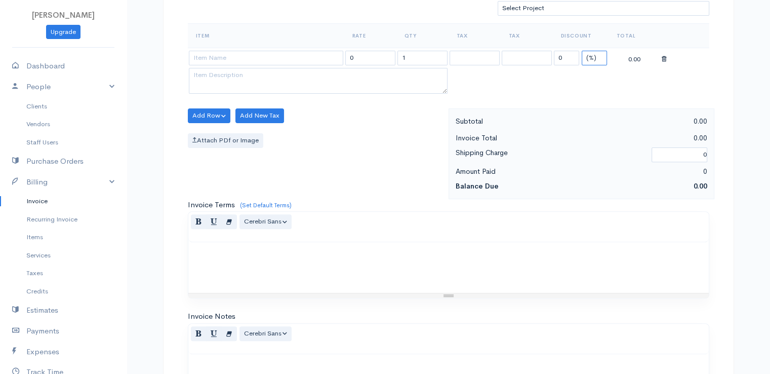
click at [595, 57] on select "(%) Flat" at bounding box center [594, 58] width 25 height 15
click at [582, 51] on select "(%) Flat" at bounding box center [594, 58] width 25 height 15
click at [405, 59] on input "1" at bounding box center [422, 58] width 50 height 15
click at [277, 54] on input at bounding box center [266, 58] width 154 height 15
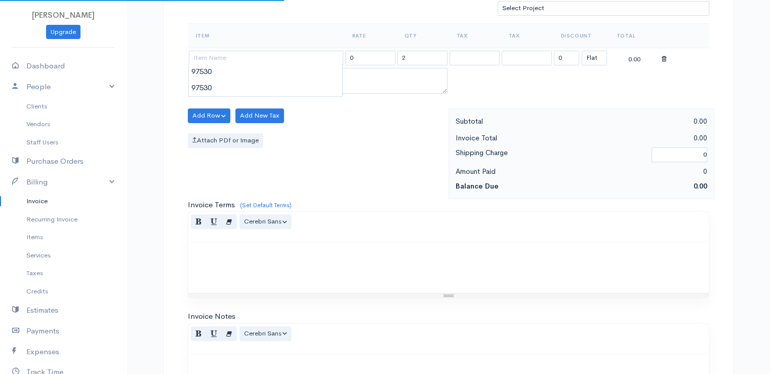
click at [288, 76] on body "[PERSON_NAME] Upgrade Dashboard People Clients Vendors Staff Users Purchase Ord…" at bounding box center [385, 111] width 770 height 875
click at [345, 176] on div "Add Row Add Item Row Add Time Row Add New Tax Attach PDf or Image" at bounding box center [316, 153] width 266 height 91
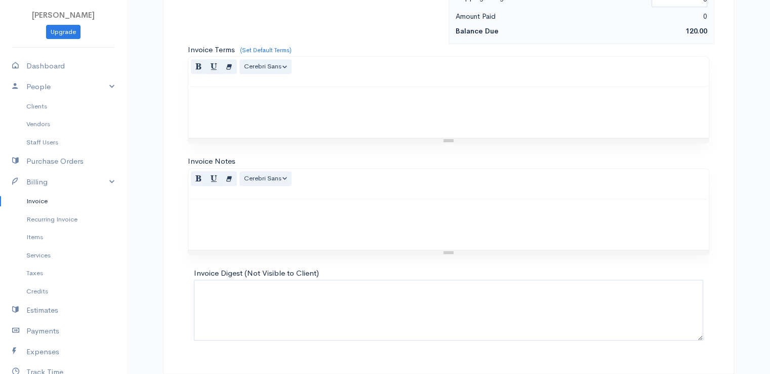
scroll to position [498, 0]
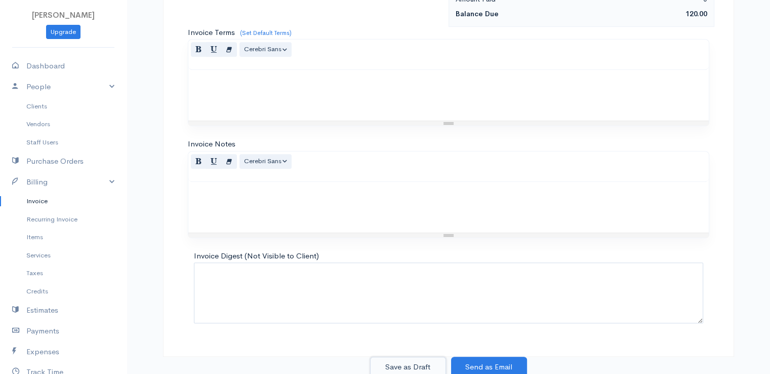
click at [418, 363] on button "Save as Draft" at bounding box center [408, 366] width 76 height 21
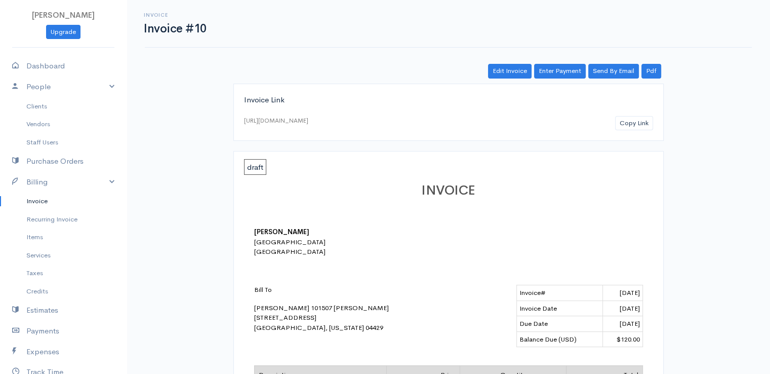
click at [34, 203] on link "Invoice" at bounding box center [63, 201] width 127 height 18
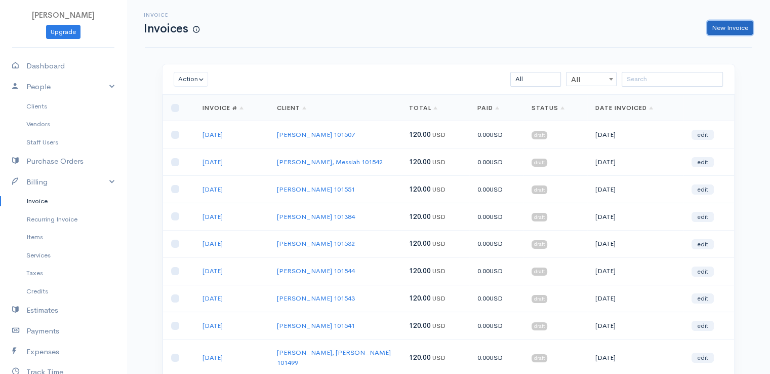
click at [745, 29] on link "New Invoice" at bounding box center [730, 28] width 46 height 15
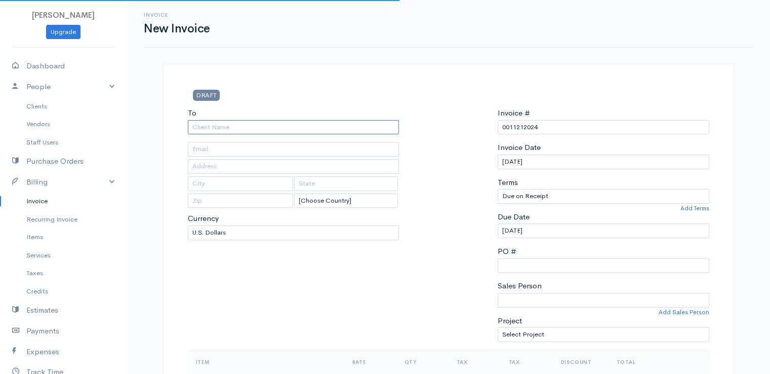
click at [275, 128] on input "To" at bounding box center [294, 127] width 212 height 15
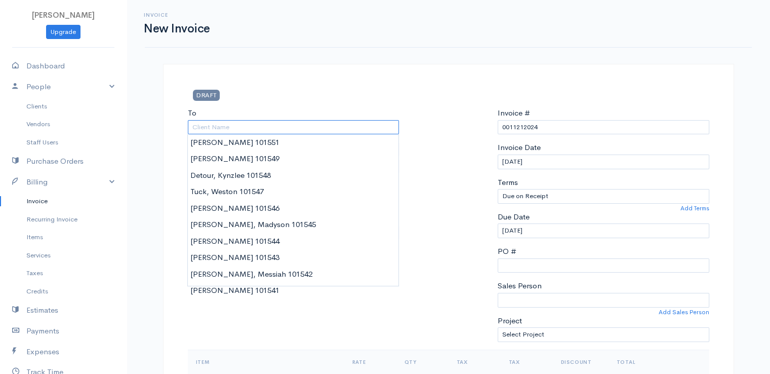
click at [275, 128] on input "To" at bounding box center [294, 127] width 212 height 15
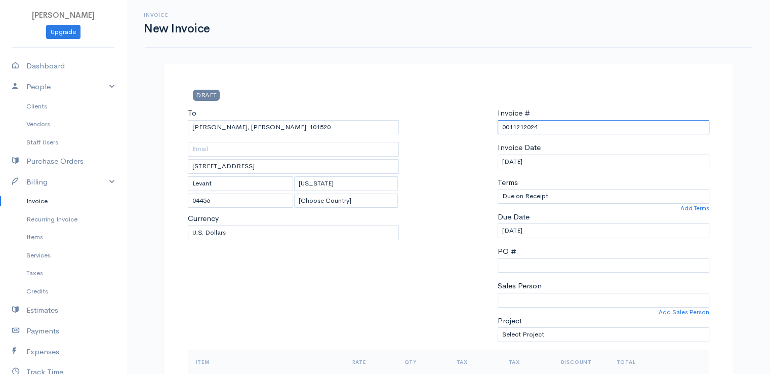
click at [518, 127] on input "0011212024" at bounding box center [604, 127] width 212 height 15
paste input "[DATE]"
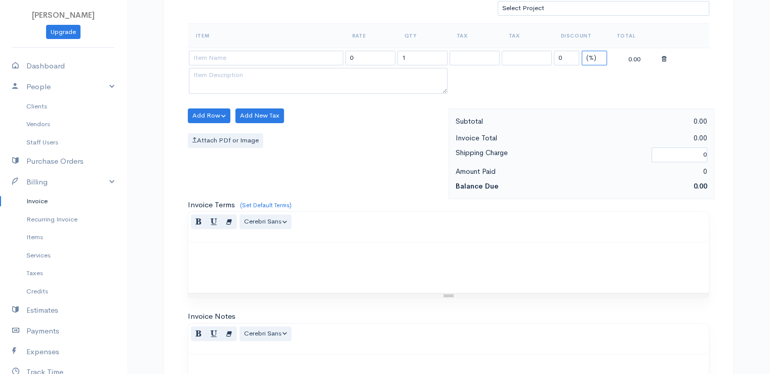
click at [590, 61] on select "(%) Flat" at bounding box center [594, 58] width 25 height 15
click at [582, 51] on select "(%) Flat" at bounding box center [594, 58] width 25 height 15
click at [427, 52] on input "1" at bounding box center [422, 58] width 50 height 15
click at [324, 53] on input at bounding box center [266, 58] width 154 height 15
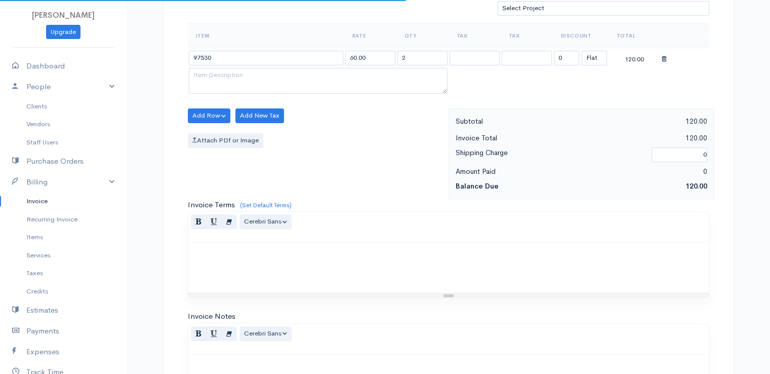
click at [325, 74] on body "[PERSON_NAME] Upgrade Dashboard People Clients Vendors Staff Users Purchase Ord…" at bounding box center [385, 111] width 770 height 875
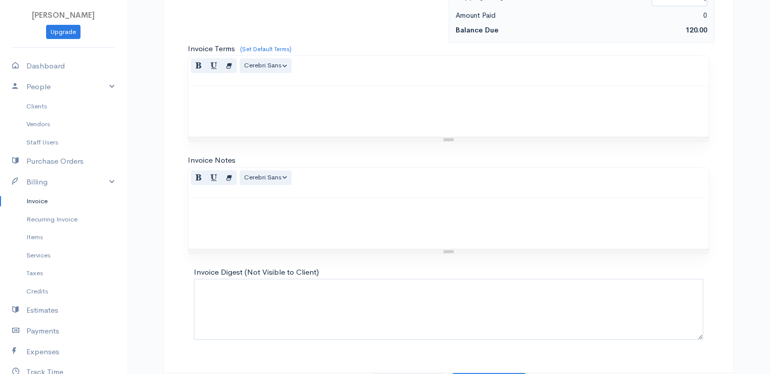
scroll to position [498, 0]
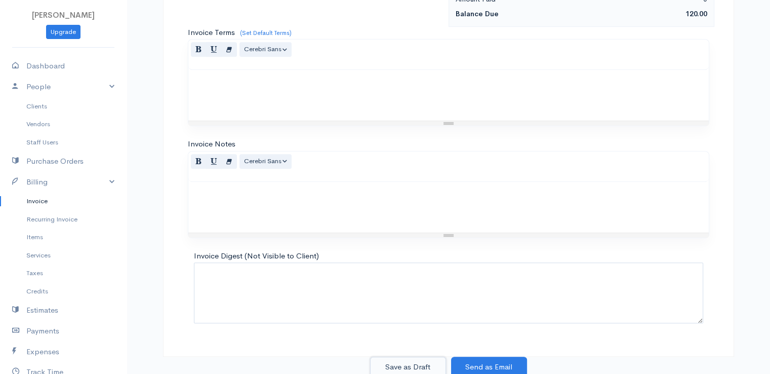
click at [414, 361] on button "Save as Draft" at bounding box center [408, 366] width 76 height 21
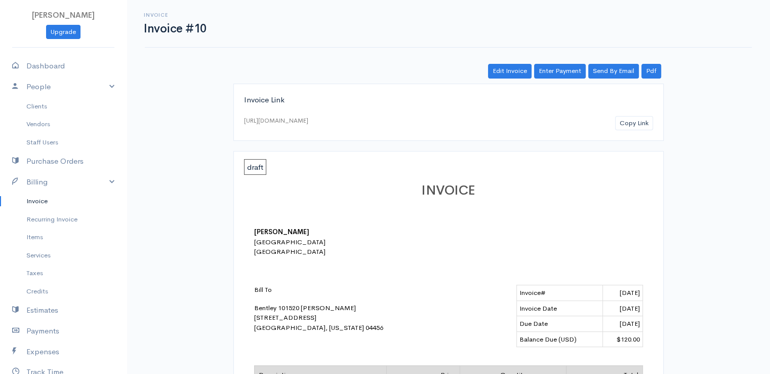
click at [43, 202] on link "Invoice" at bounding box center [63, 201] width 127 height 18
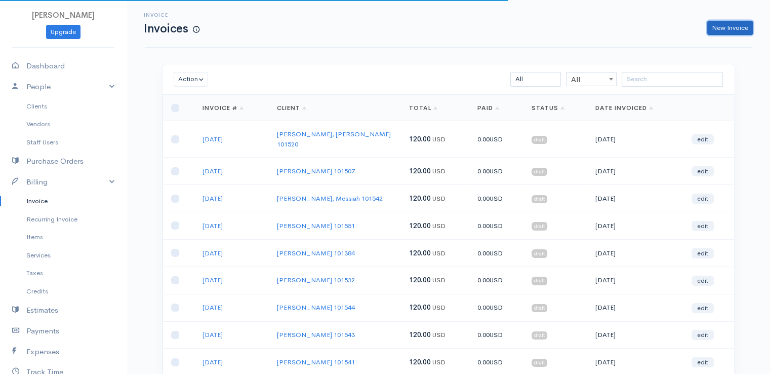
click at [738, 25] on link "New Invoice" at bounding box center [730, 28] width 46 height 15
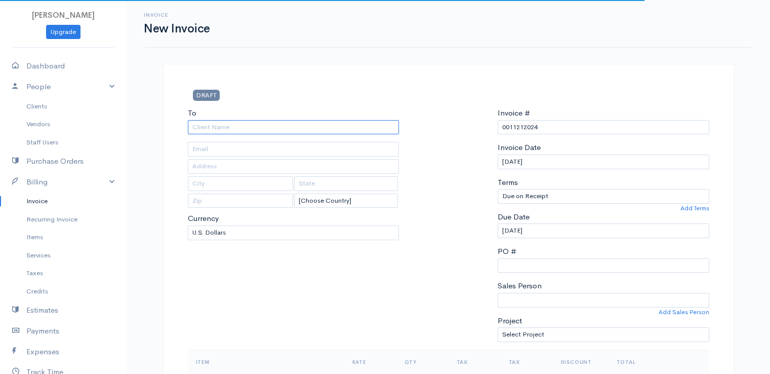
click at [209, 124] on input "To" at bounding box center [294, 127] width 212 height 15
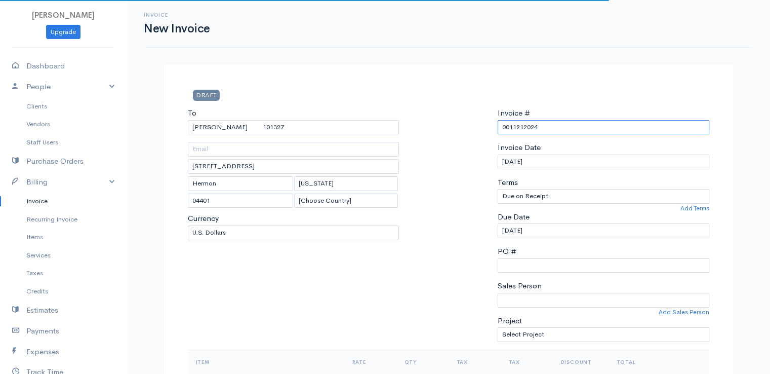
click at [517, 126] on input "0011212024" at bounding box center [604, 127] width 212 height 15
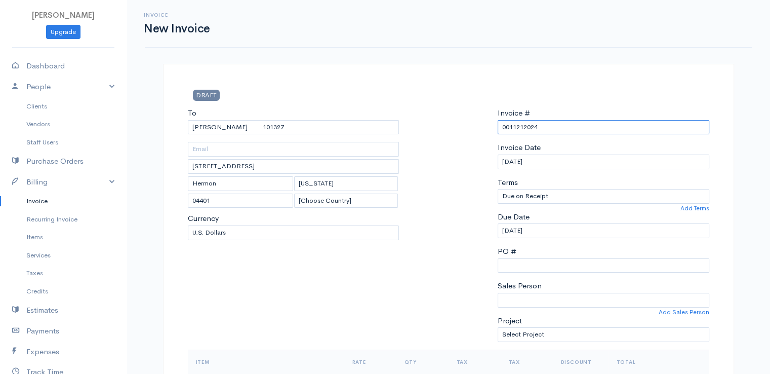
paste input "[DATE]"
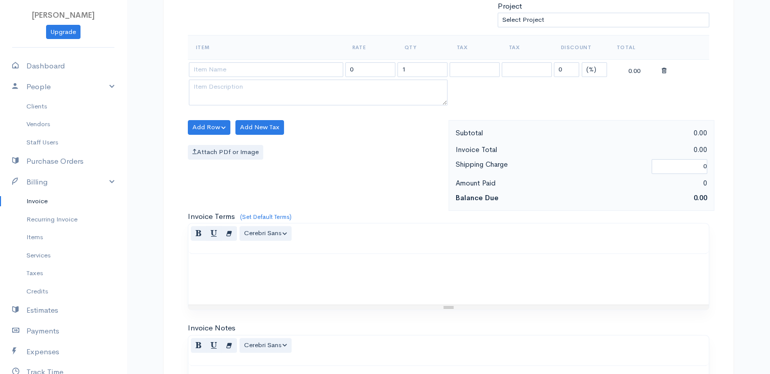
scroll to position [326, 0]
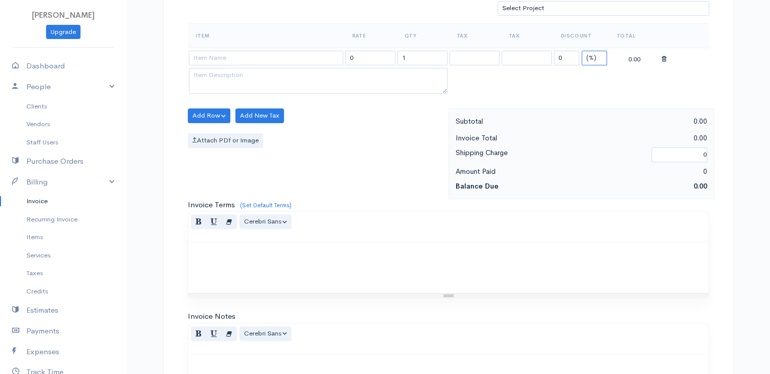
click at [588, 57] on select "(%) Flat" at bounding box center [594, 58] width 25 height 15
click at [582, 51] on select "(%) Flat" at bounding box center [594, 58] width 25 height 15
click at [426, 54] on input "1" at bounding box center [422, 58] width 50 height 15
click at [265, 62] on input at bounding box center [266, 58] width 154 height 15
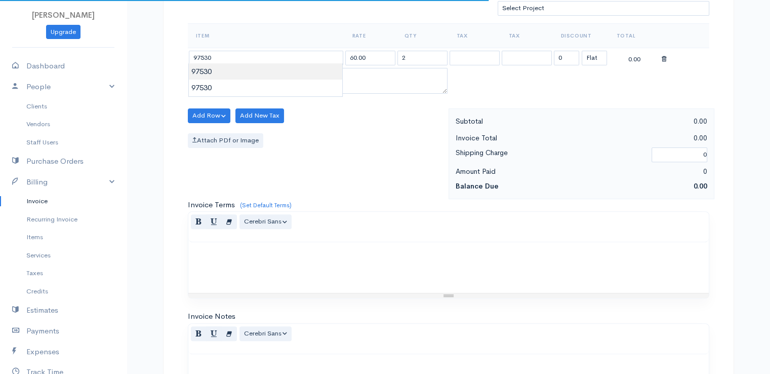
click at [265, 77] on body "[PERSON_NAME] Upgrade Dashboard People Clients Vendors Staff Users Purchase Ord…" at bounding box center [385, 111] width 770 height 875
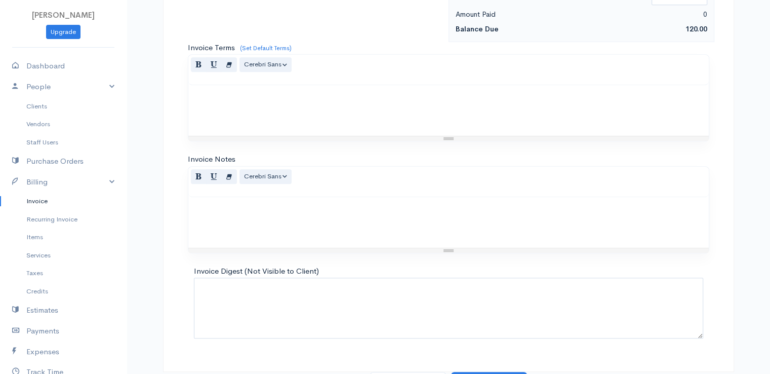
scroll to position [498, 0]
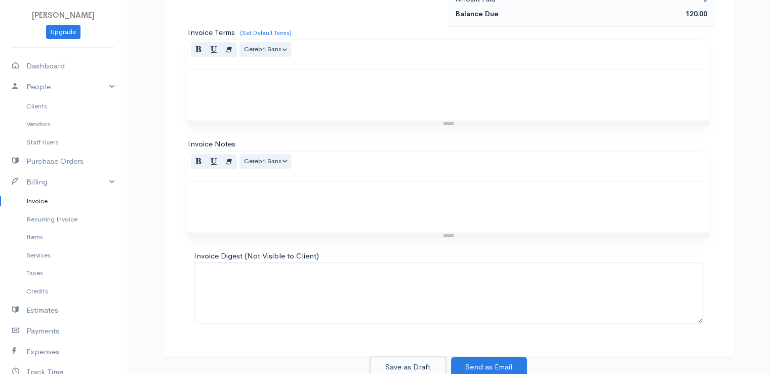
click at [399, 362] on button "Save as Draft" at bounding box center [408, 366] width 76 height 21
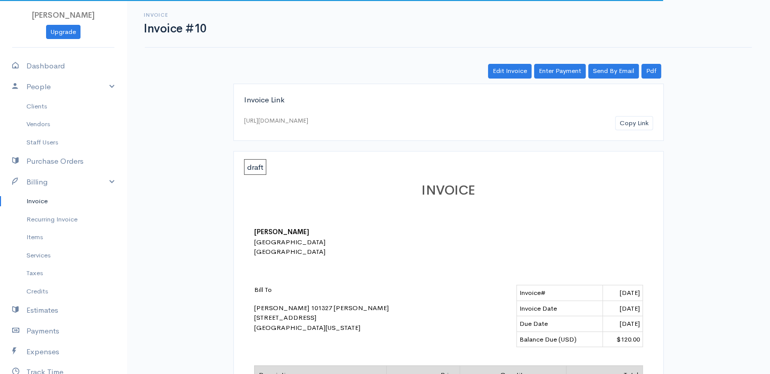
click at [34, 200] on link "Invoice" at bounding box center [63, 201] width 127 height 18
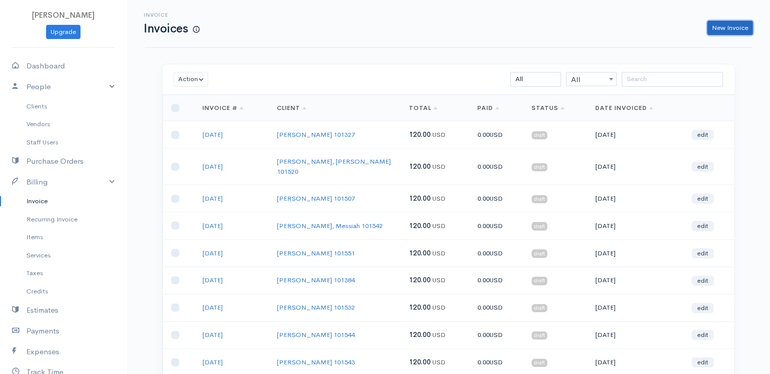
click at [721, 31] on link "New Invoice" at bounding box center [730, 28] width 46 height 15
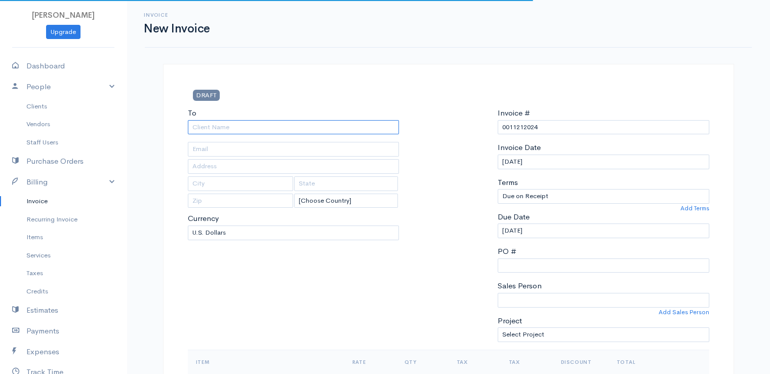
click at [312, 126] on input "To" at bounding box center [294, 127] width 212 height 15
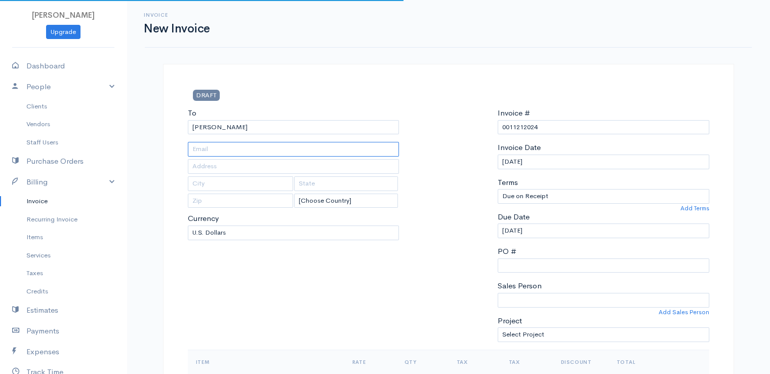
click at [312, 142] on input "text" at bounding box center [294, 149] width 212 height 15
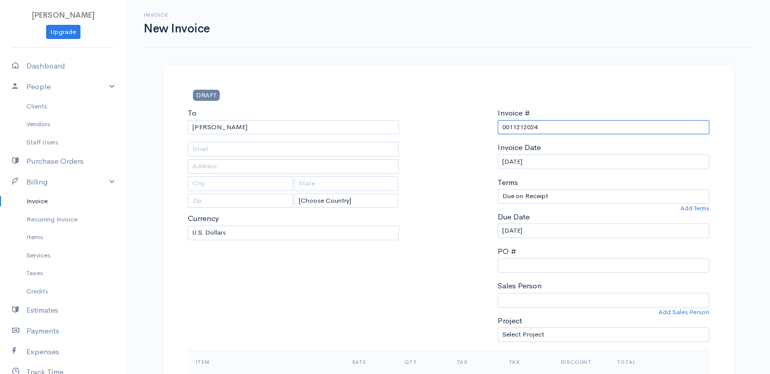
click at [517, 128] on input "0011212024" at bounding box center [604, 127] width 212 height 15
paste input "[DATE]"
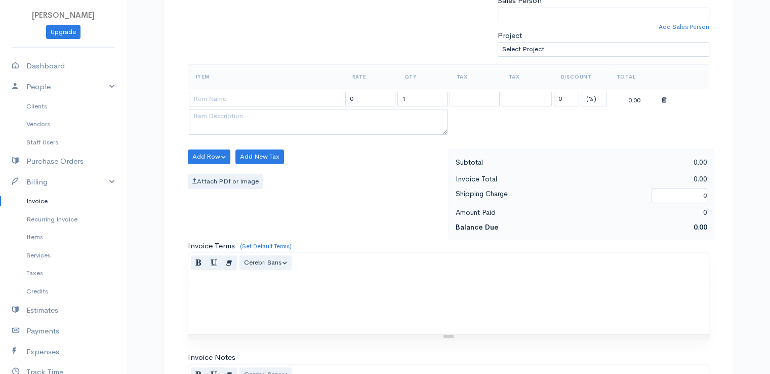
scroll to position [326, 0]
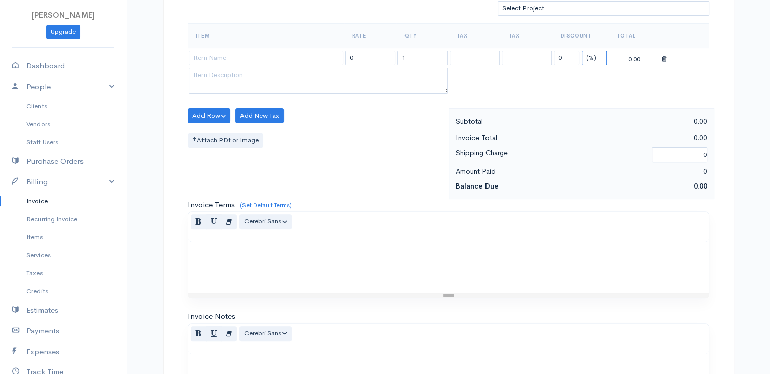
click at [588, 59] on select "(%) Flat" at bounding box center [594, 58] width 25 height 15
click at [582, 51] on select "(%) Flat" at bounding box center [594, 58] width 25 height 15
click at [568, 59] on input "0" at bounding box center [566, 58] width 25 height 15
drag, startPoint x: 568, startPoint y: 59, endPoint x: 571, endPoint y: 82, distance: 23.5
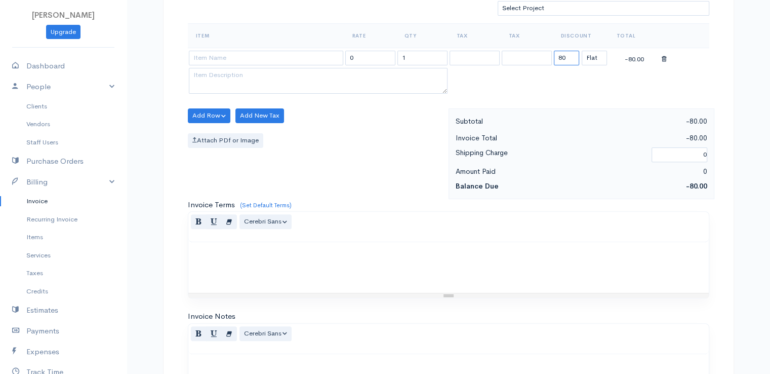
click at [571, 82] on table "Item Rate Qty Tax Tax Discount Total 0 1 80 (%) Flat -80.00" at bounding box center [449, 59] width 522 height 73
click at [429, 57] on input "1" at bounding box center [422, 58] width 50 height 15
click at [309, 54] on input at bounding box center [266, 58] width 154 height 15
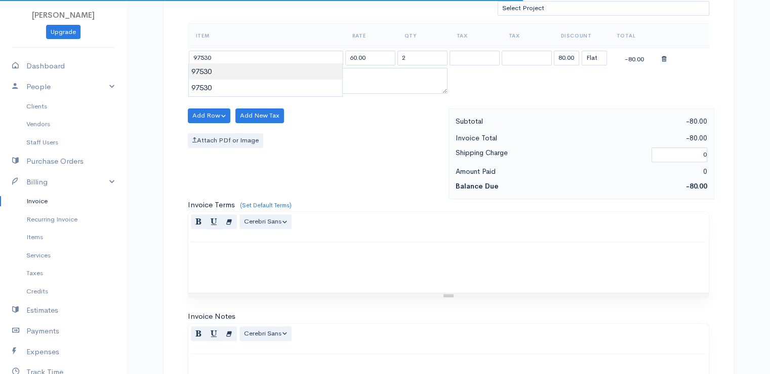
click at [309, 75] on body "[PERSON_NAME] Upgrade Dashboard People Clients Vendors Staff Users Purchase Ord…" at bounding box center [385, 111] width 770 height 875
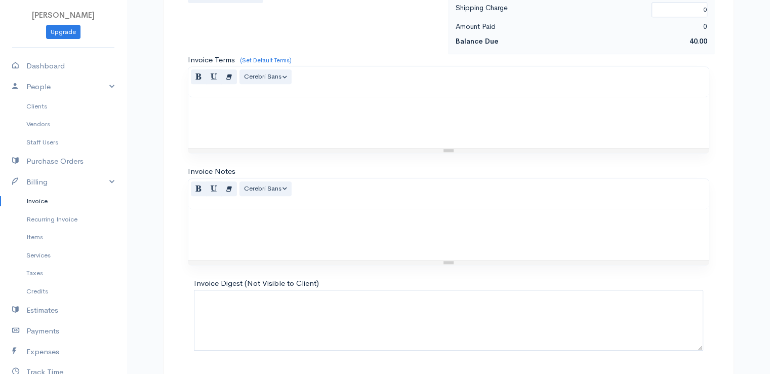
scroll to position [498, 0]
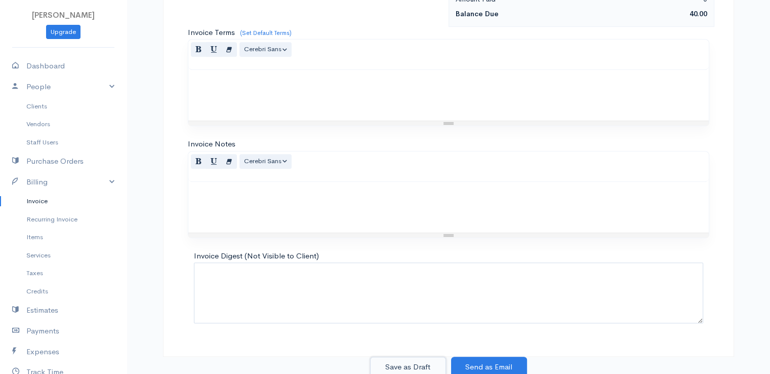
click at [421, 363] on button "Save as Draft" at bounding box center [408, 366] width 76 height 21
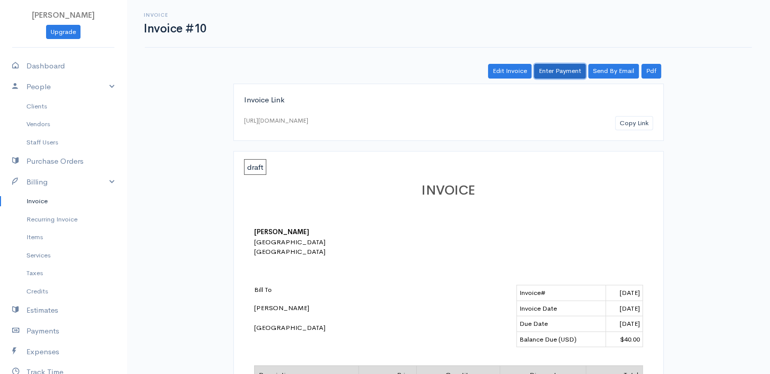
click at [575, 73] on link "Enter Payment" at bounding box center [560, 71] width 52 height 15
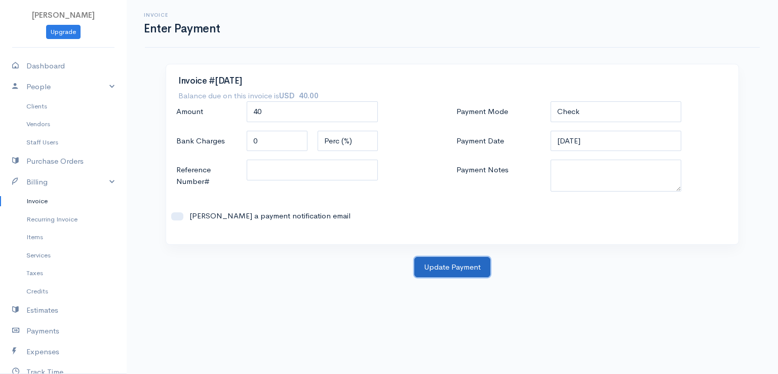
click at [456, 265] on button "Update Payment" at bounding box center [452, 267] width 76 height 21
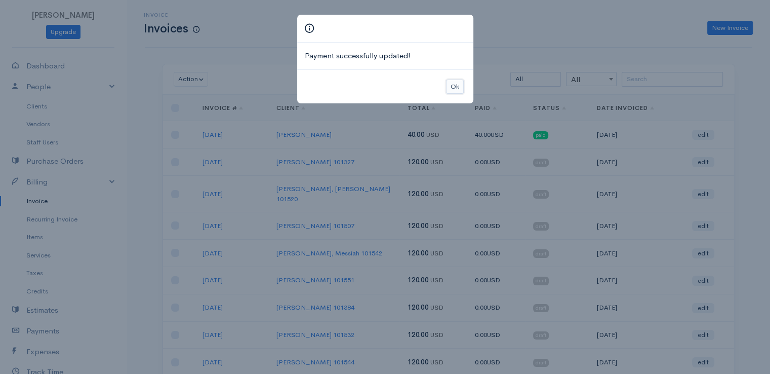
click at [454, 89] on button "Ok" at bounding box center [455, 86] width 18 height 15
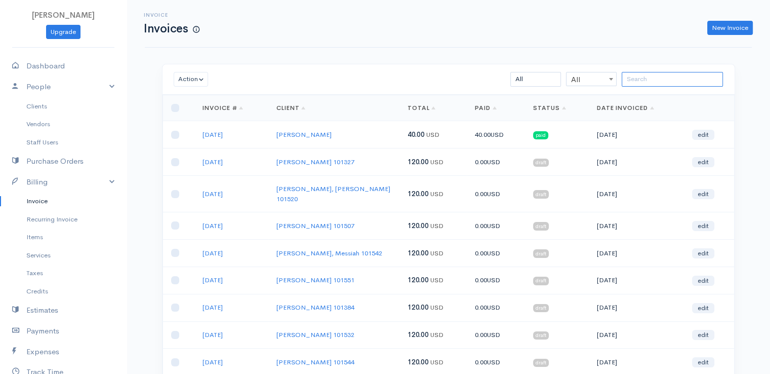
click at [694, 81] on input "search" at bounding box center [672, 79] width 101 height 15
click at [724, 33] on link "New Invoice" at bounding box center [730, 28] width 46 height 15
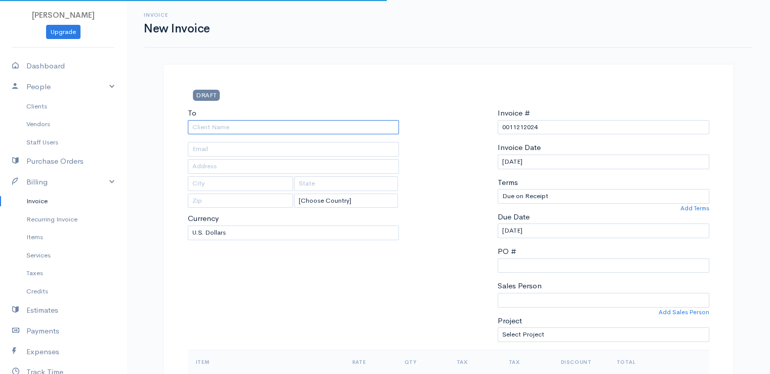
click at [237, 132] on input "To" at bounding box center [294, 127] width 212 height 15
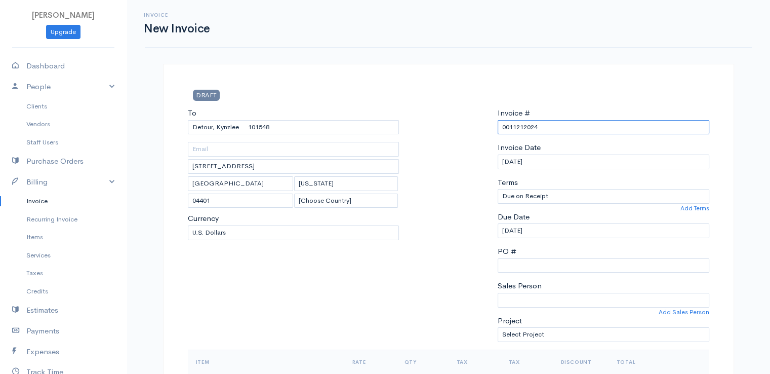
click at [511, 127] on input "0011212024" at bounding box center [604, 127] width 212 height 15
paste input "[DATE]"
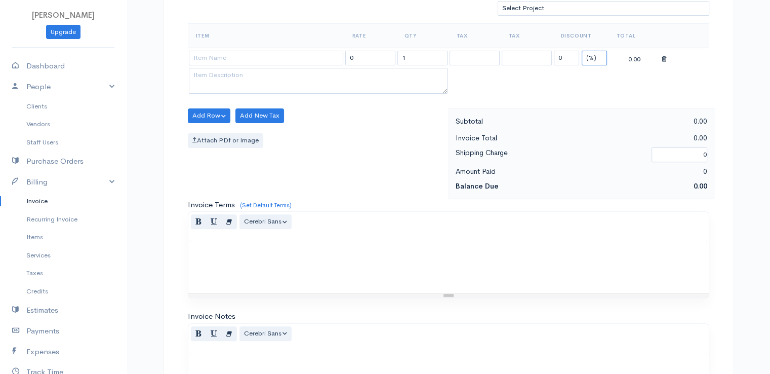
click at [602, 53] on select "(%) Flat" at bounding box center [594, 58] width 25 height 15
click at [582, 51] on select "(%) Flat" at bounding box center [594, 58] width 25 height 15
click at [409, 55] on input "1" at bounding box center [422, 58] width 50 height 15
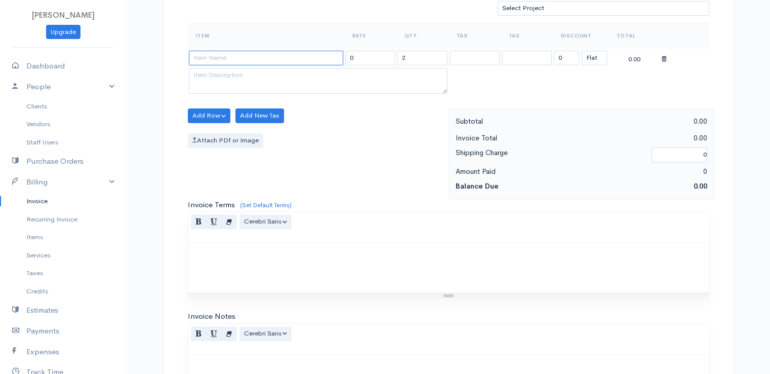
click at [254, 60] on input at bounding box center [266, 58] width 154 height 15
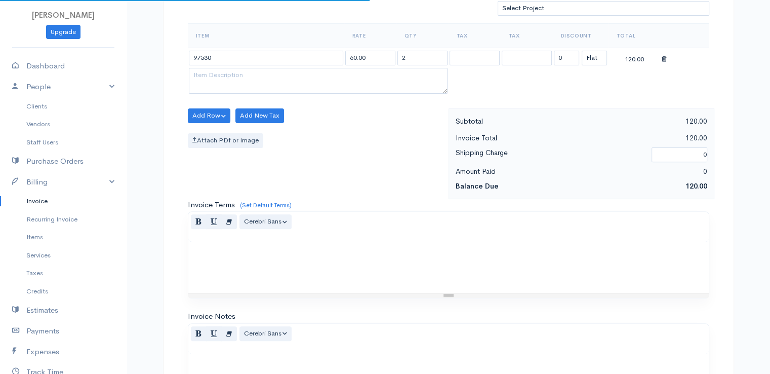
click at [259, 71] on body "[PERSON_NAME] Upgrade Dashboard People Clients Vendors Staff Users Purchase Ord…" at bounding box center [385, 111] width 770 height 875
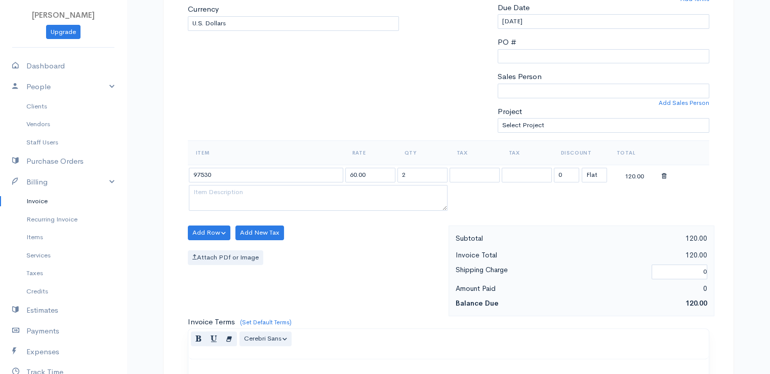
scroll to position [172, 0]
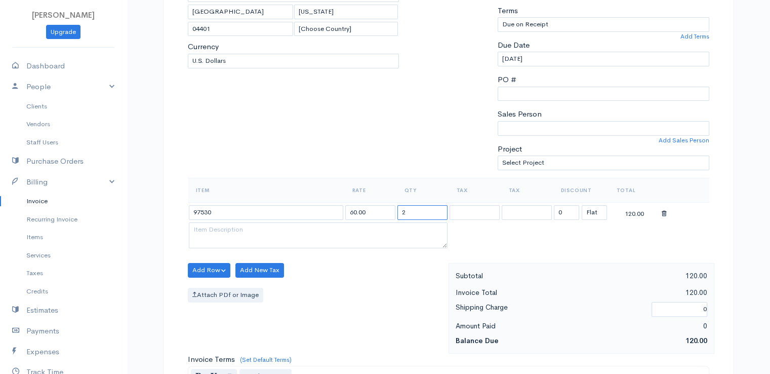
click at [415, 206] on input "2" at bounding box center [422, 212] width 50 height 15
click at [399, 268] on div "Add Row Add Item Row Add Time Row Add New Tax Attach PDf or Image" at bounding box center [316, 308] width 266 height 91
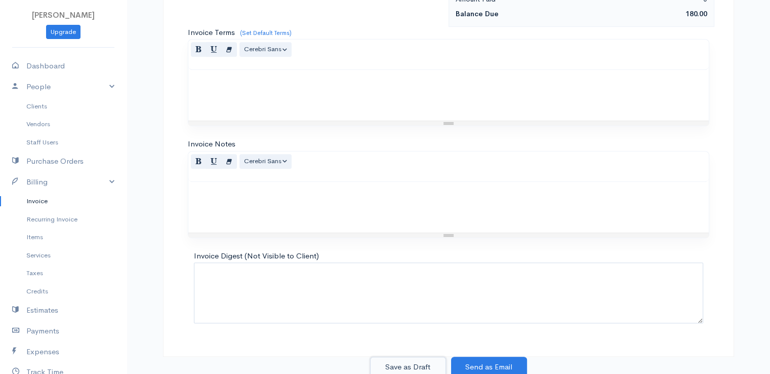
click at [409, 361] on button "Save as Draft" at bounding box center [408, 366] width 76 height 21
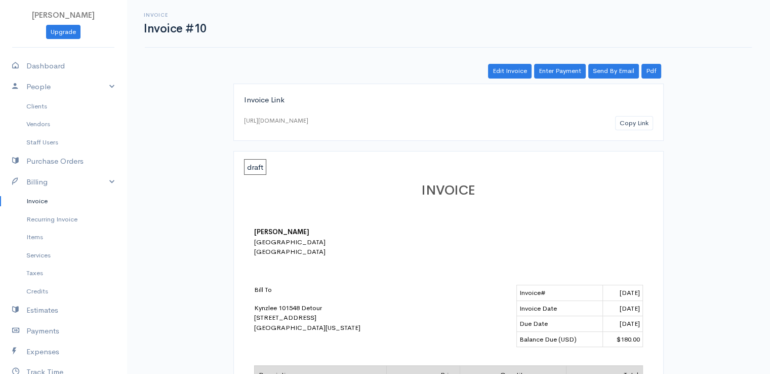
click at [34, 203] on link "Invoice" at bounding box center [63, 201] width 127 height 18
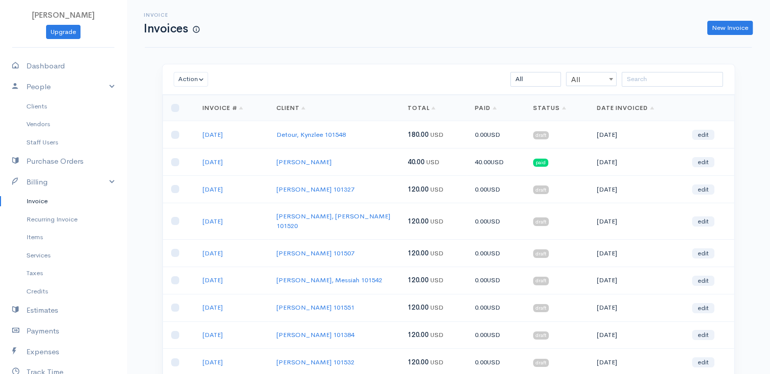
click at [378, 31] on div "New Invoice" at bounding box center [481, 28] width 553 height 15
